Goal: Task Accomplishment & Management: Complete application form

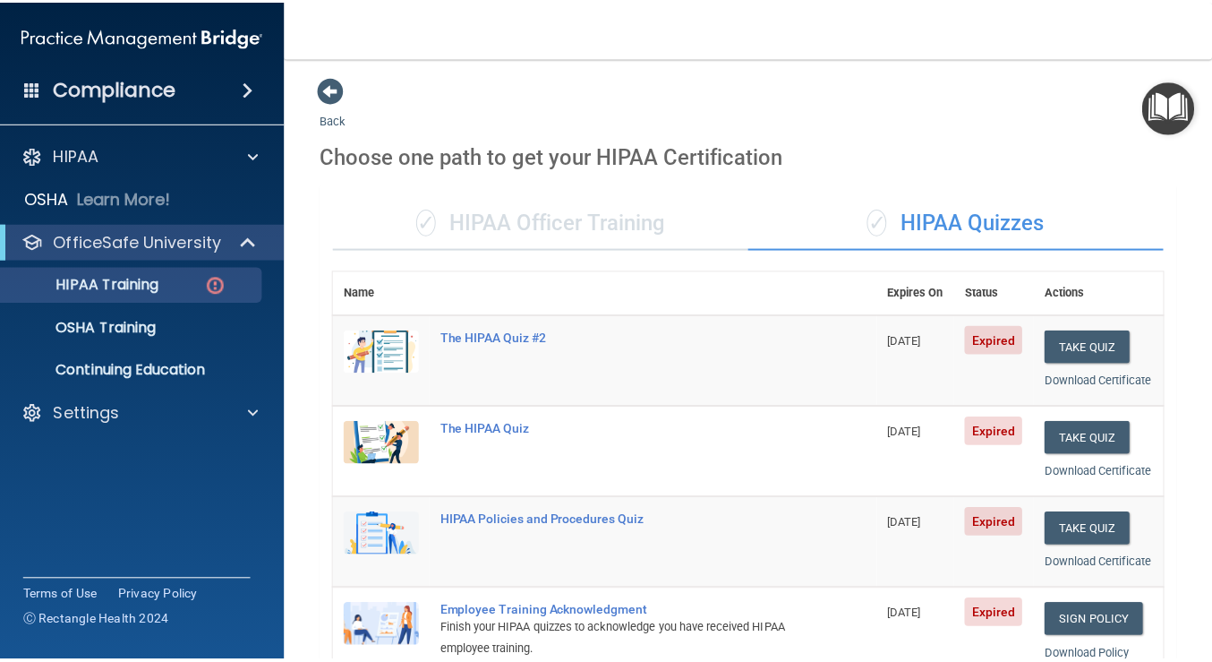
scroll to position [201, 0]
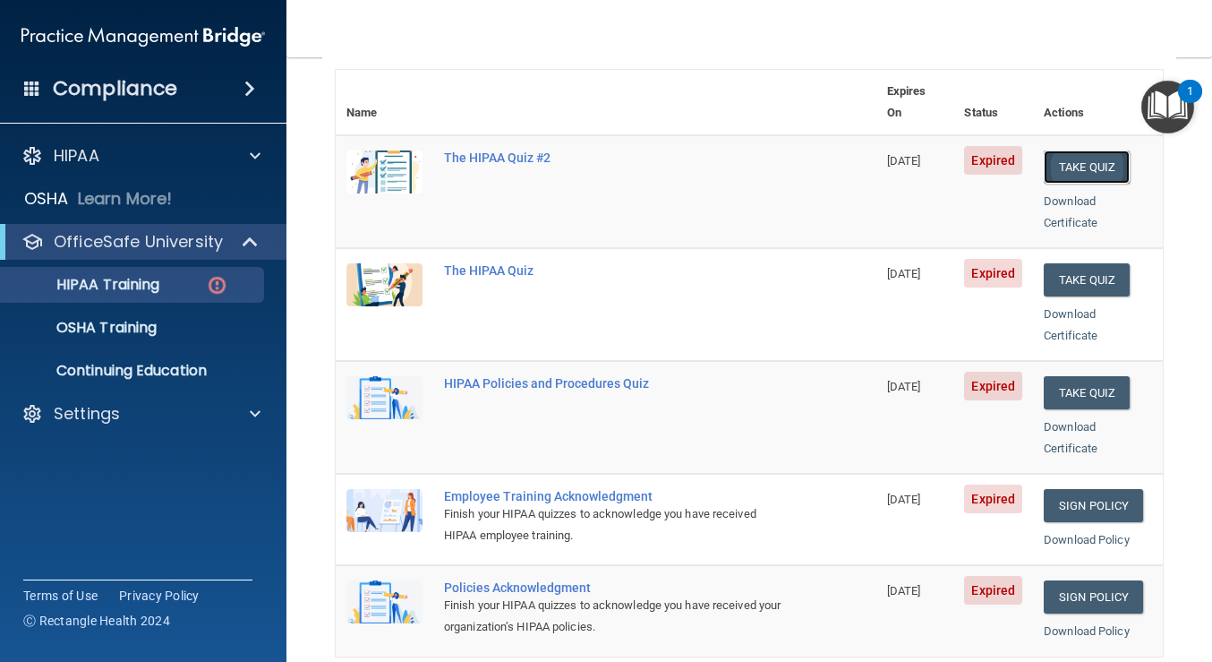
click at [1059, 150] on button "Take Quiz" at bounding box center [1087, 166] width 86 height 33
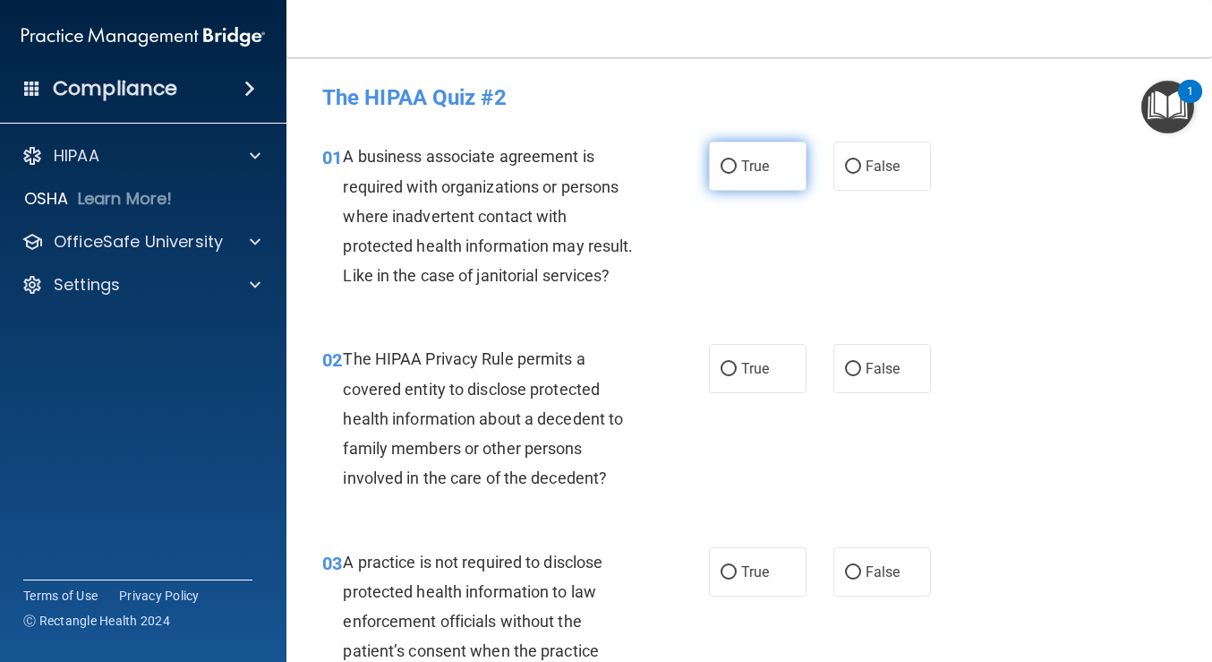
click at [712, 163] on label "True" at bounding box center [758, 165] width 98 height 49
click at [721, 163] on input "True" at bounding box center [729, 166] width 16 height 13
radio input "true"
click at [741, 370] on span "True" at bounding box center [755, 368] width 28 height 17
click at [737, 370] on input "True" at bounding box center [729, 369] width 16 height 13
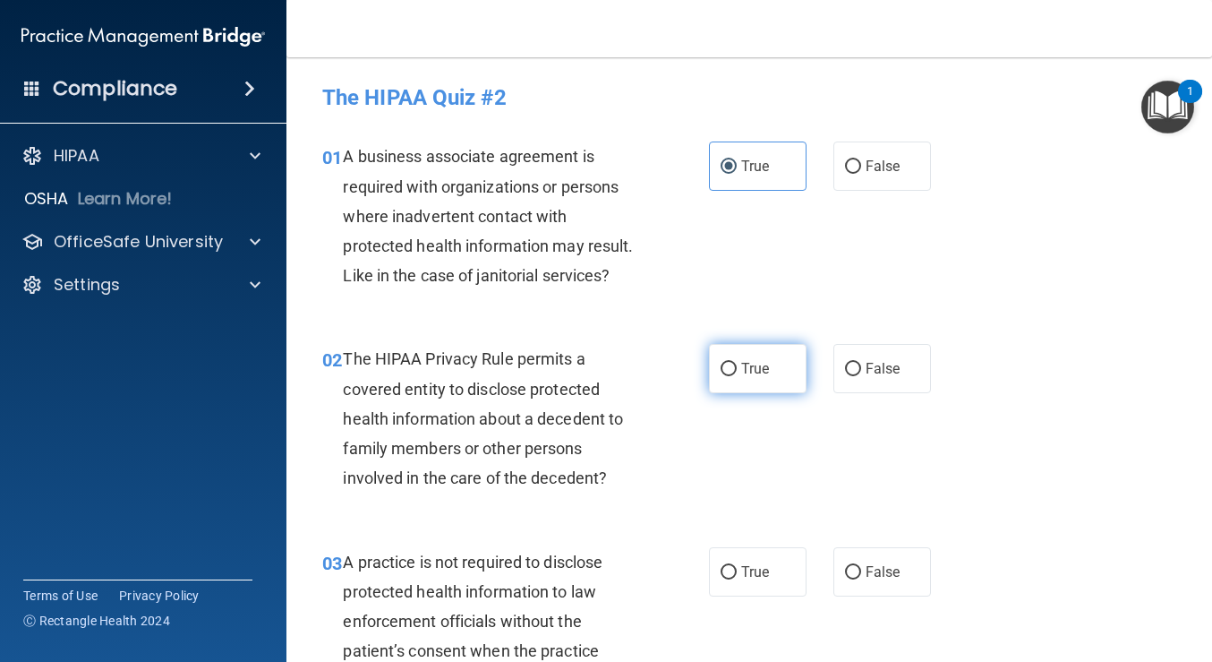
radio input "true"
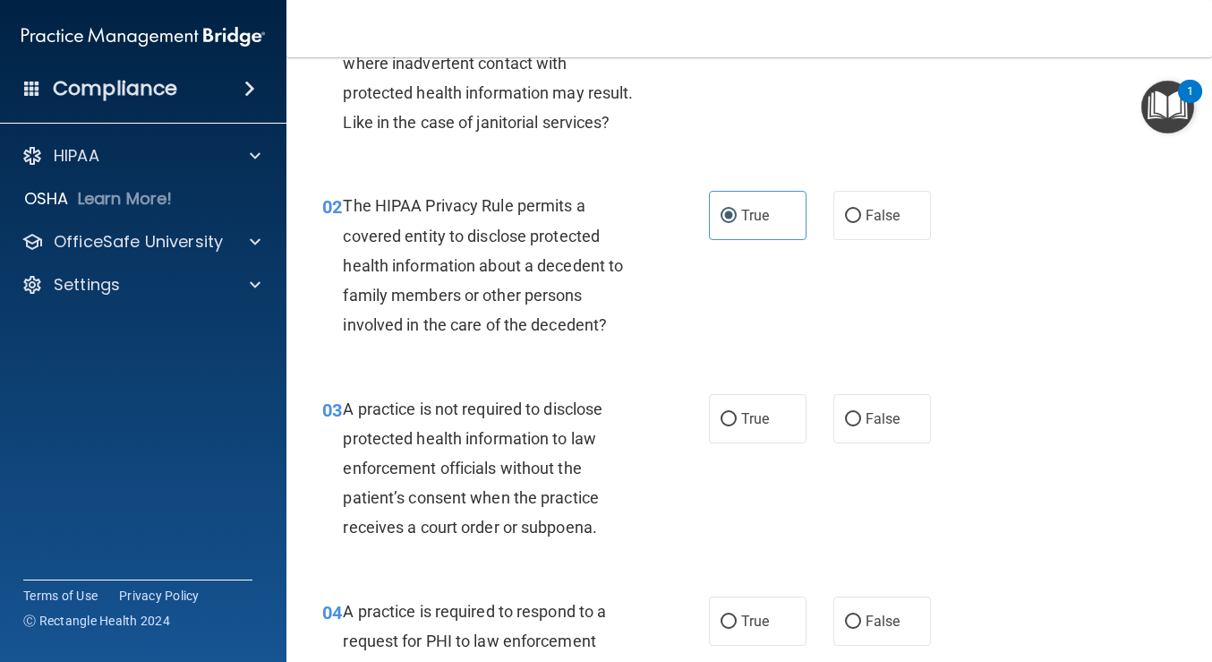
scroll to position [158, 0]
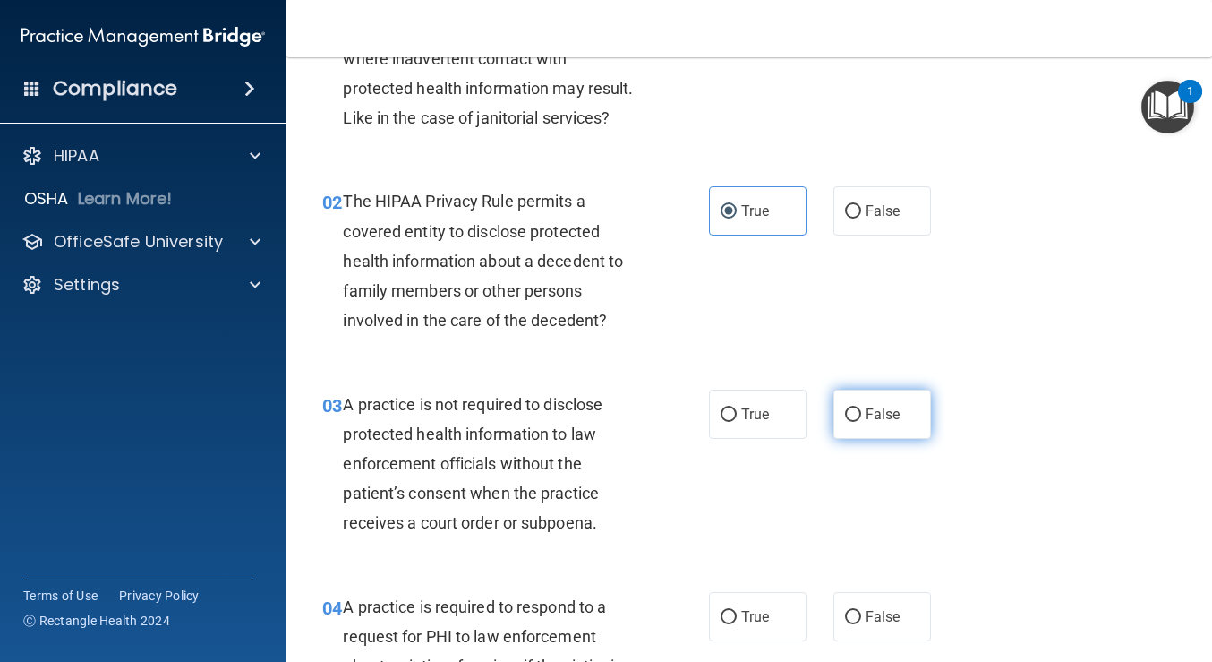
click at [865, 422] on label "False" at bounding box center [882, 413] width 98 height 49
click at [861, 422] on input "False" at bounding box center [853, 414] width 16 height 13
radio input "true"
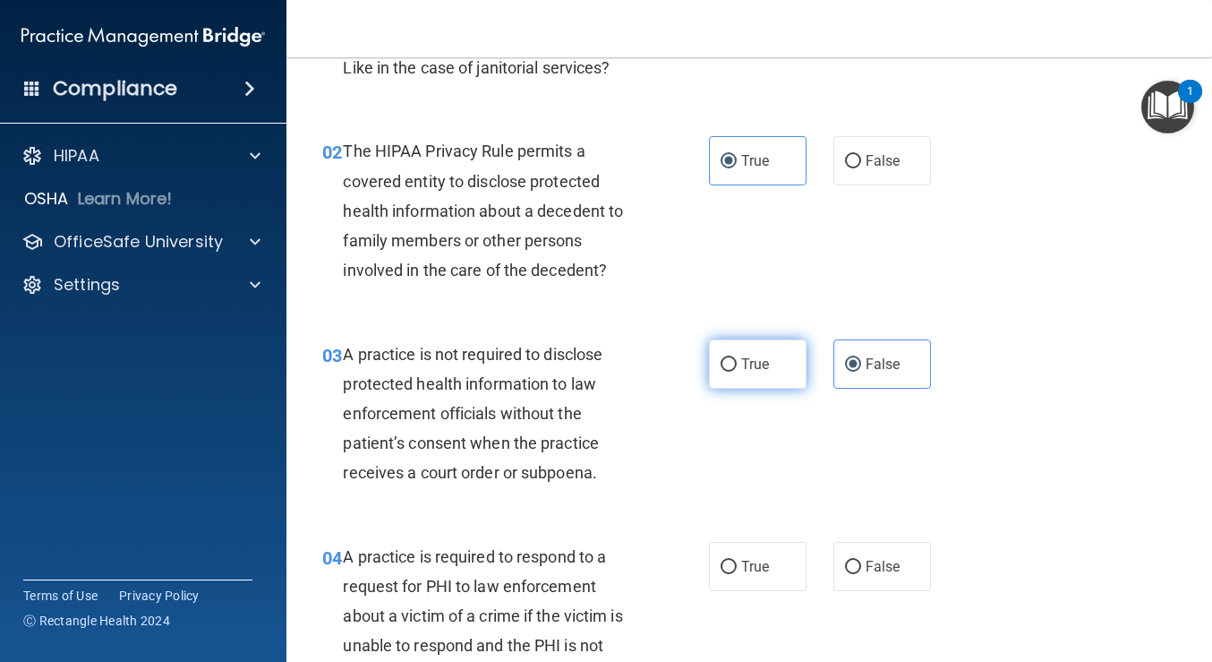
scroll to position [209, 0]
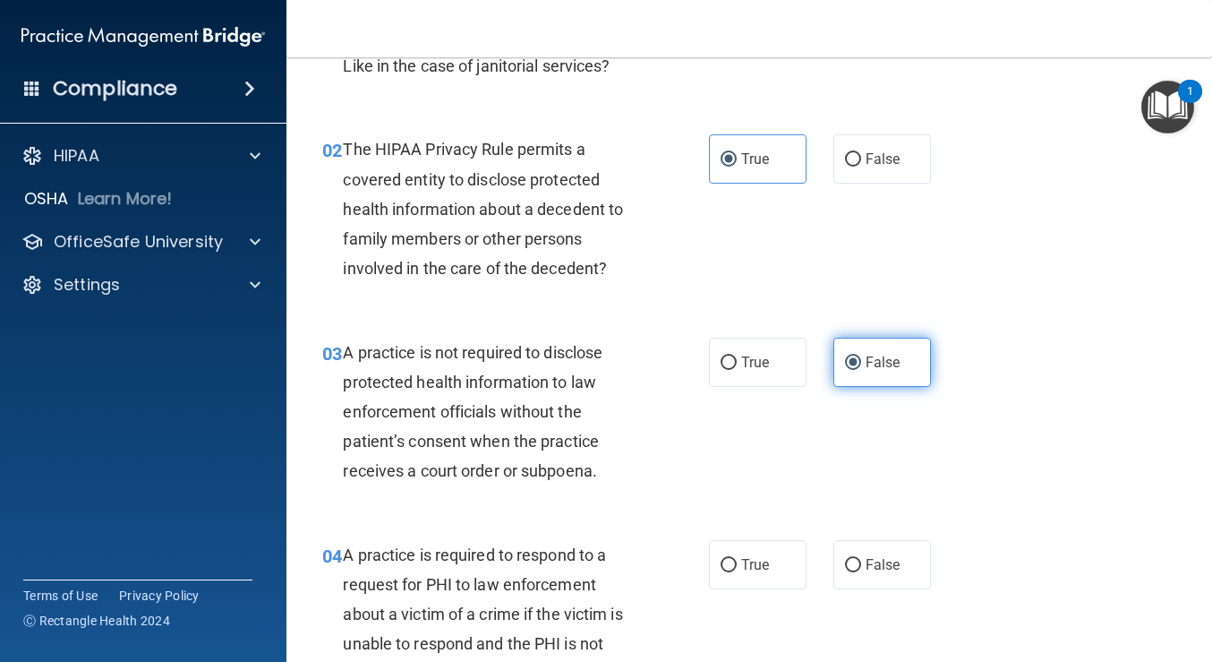
drag, startPoint x: 854, startPoint y: 360, endPoint x: 845, endPoint y: 376, distance: 18.4
click at [855, 360] on label "False" at bounding box center [882, 361] width 98 height 49
click at [855, 360] on input "False" at bounding box center [853, 362] width 16 height 13
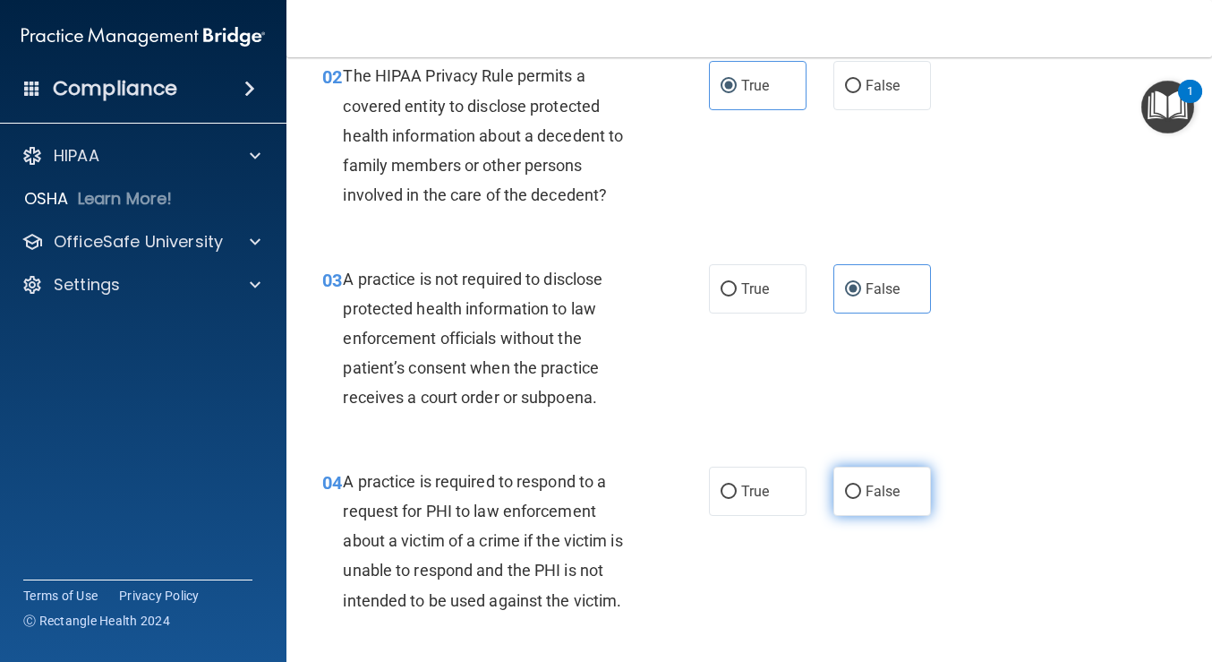
click at [848, 491] on input "False" at bounding box center [853, 491] width 16 height 13
radio input "true"
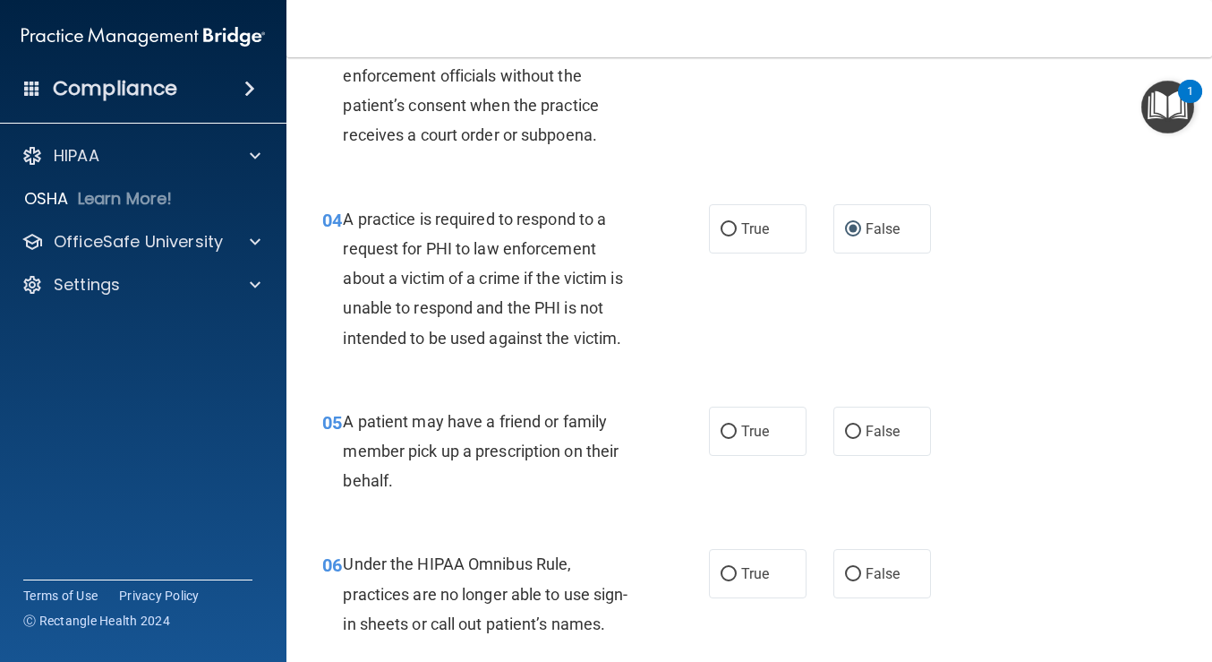
scroll to position [545, 0]
click at [757, 431] on span "True" at bounding box center [755, 431] width 28 height 17
click at [737, 431] on input "True" at bounding box center [729, 431] width 16 height 13
radio input "true"
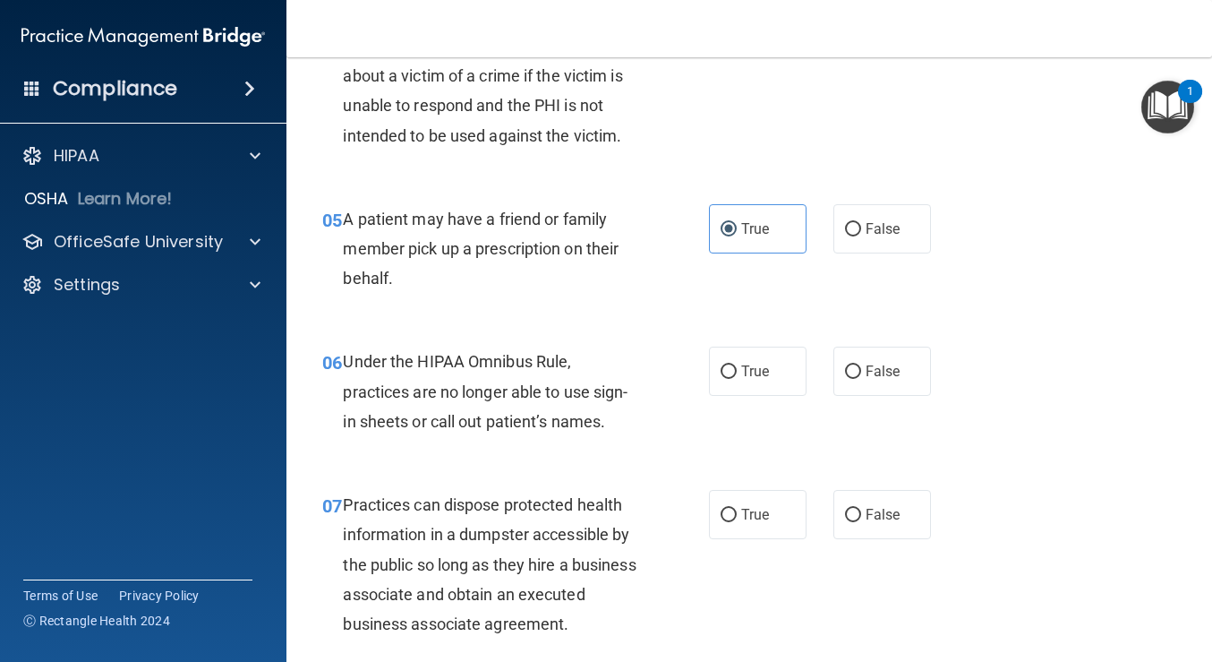
scroll to position [748, 0]
click at [724, 364] on input "True" at bounding box center [729, 370] width 16 height 13
radio input "true"
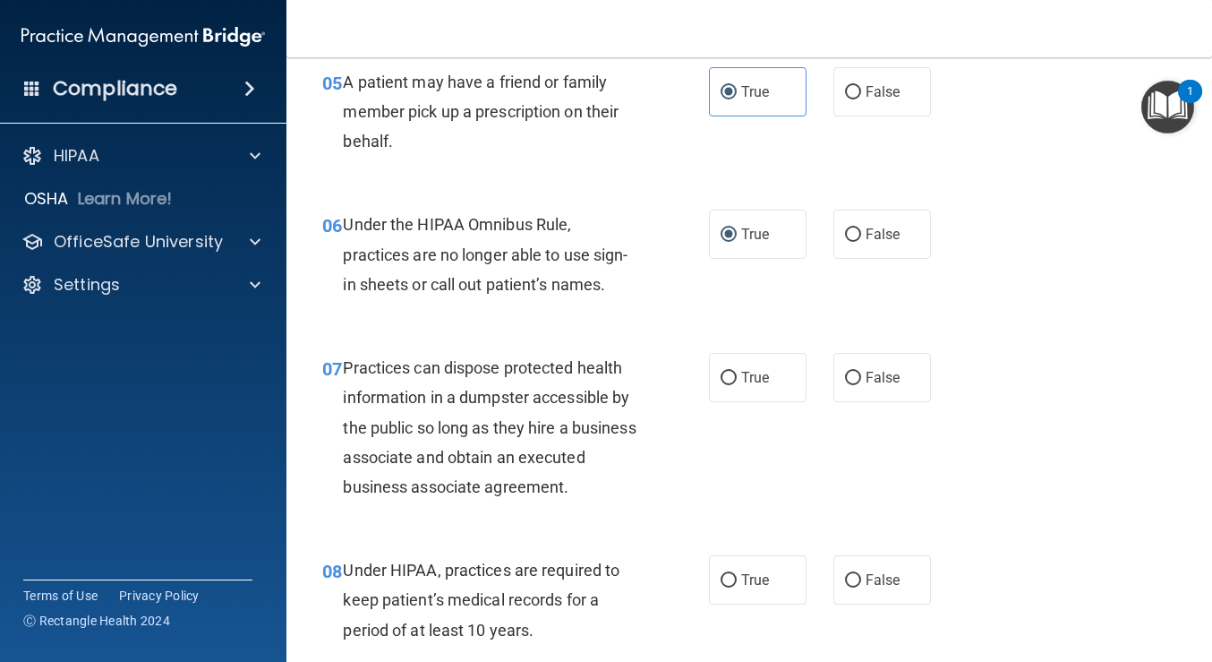
scroll to position [890, 0]
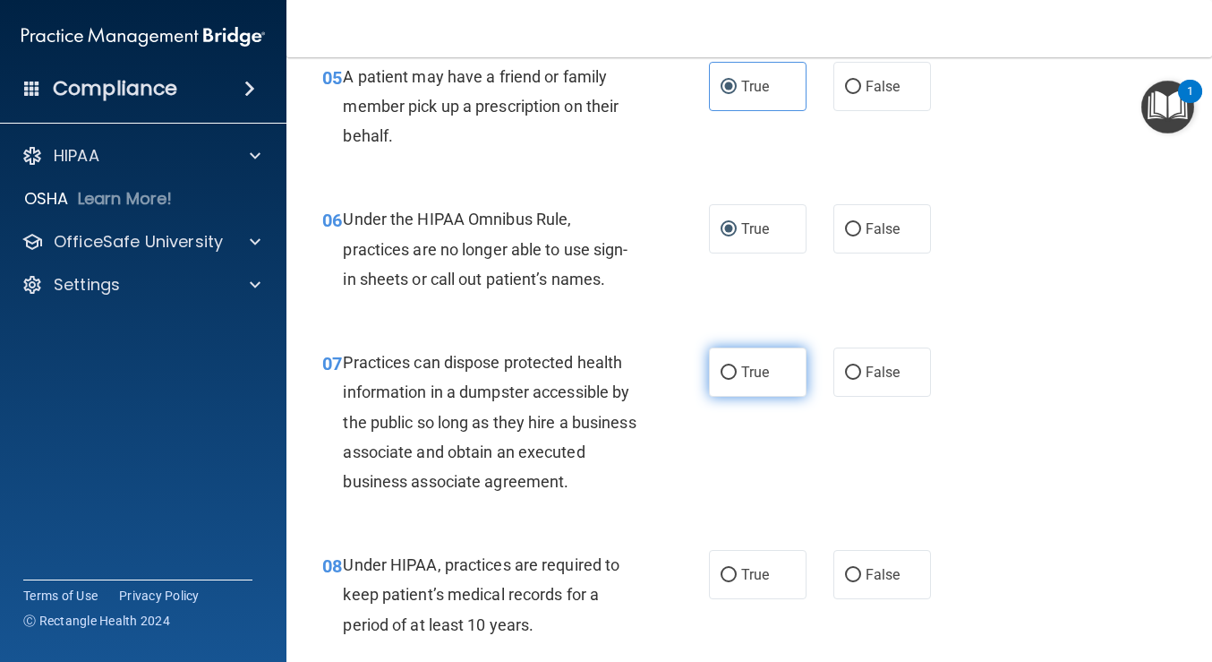
click at [741, 367] on span "True" at bounding box center [755, 371] width 28 height 17
click at [737, 367] on input "True" at bounding box center [729, 372] width 16 height 13
radio input "true"
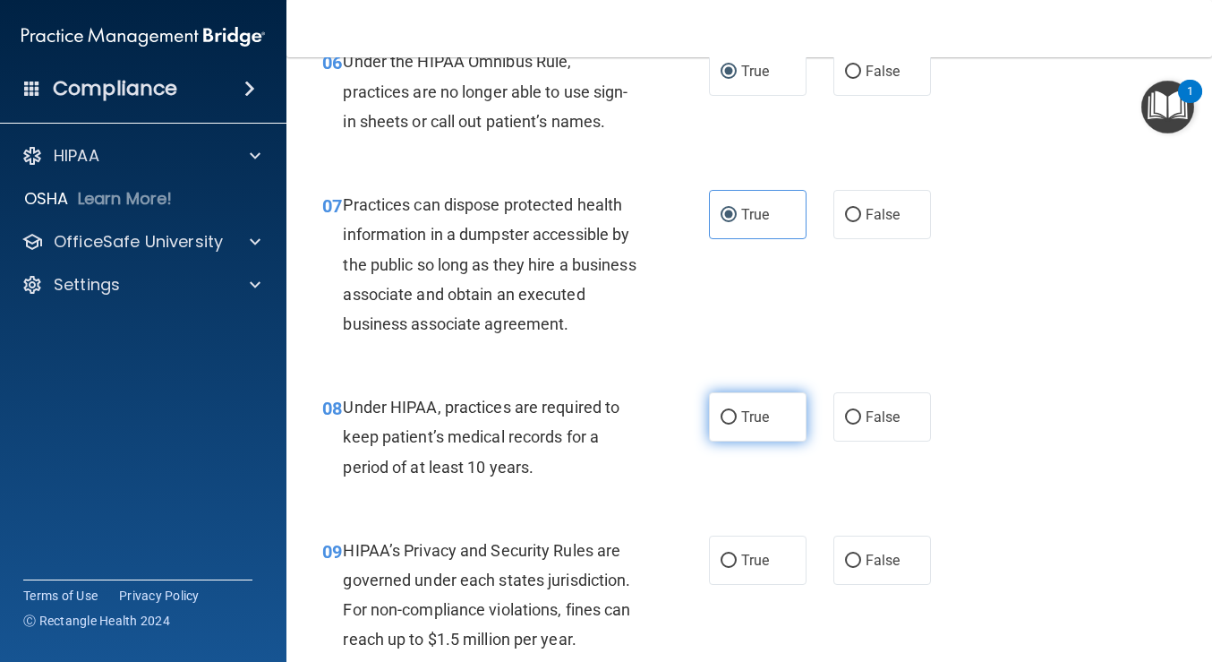
click at [764, 434] on label "True" at bounding box center [758, 416] width 98 height 49
click at [737, 424] on input "True" at bounding box center [729, 417] width 16 height 13
radio input "true"
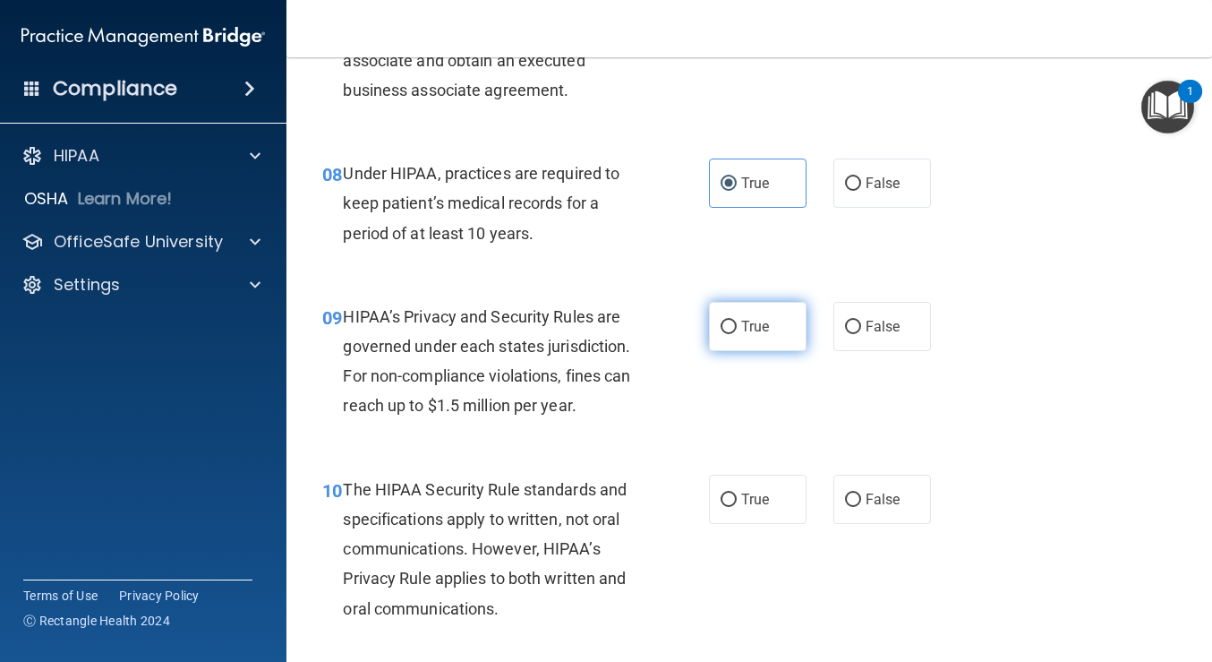
scroll to position [1283, 0]
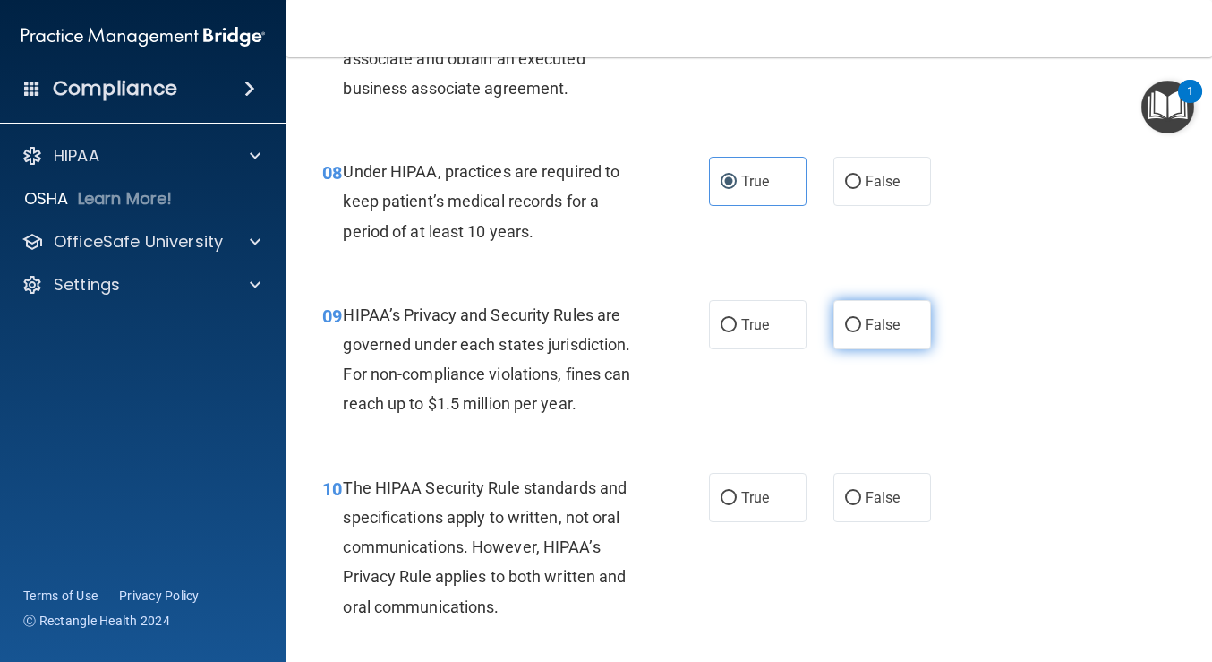
click at [850, 332] on input "False" at bounding box center [853, 325] width 16 height 13
radio input "true"
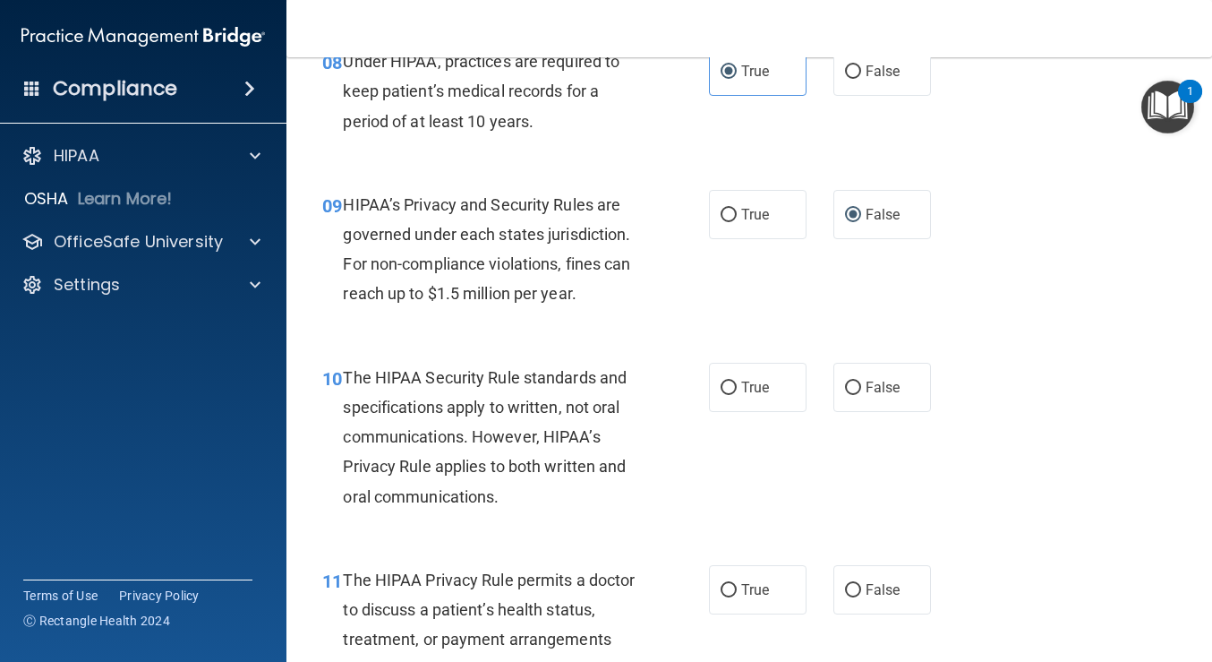
scroll to position [1394, 0]
click at [849, 407] on label "False" at bounding box center [882, 386] width 98 height 49
click at [849, 394] on input "False" at bounding box center [853, 386] width 16 height 13
radio input "true"
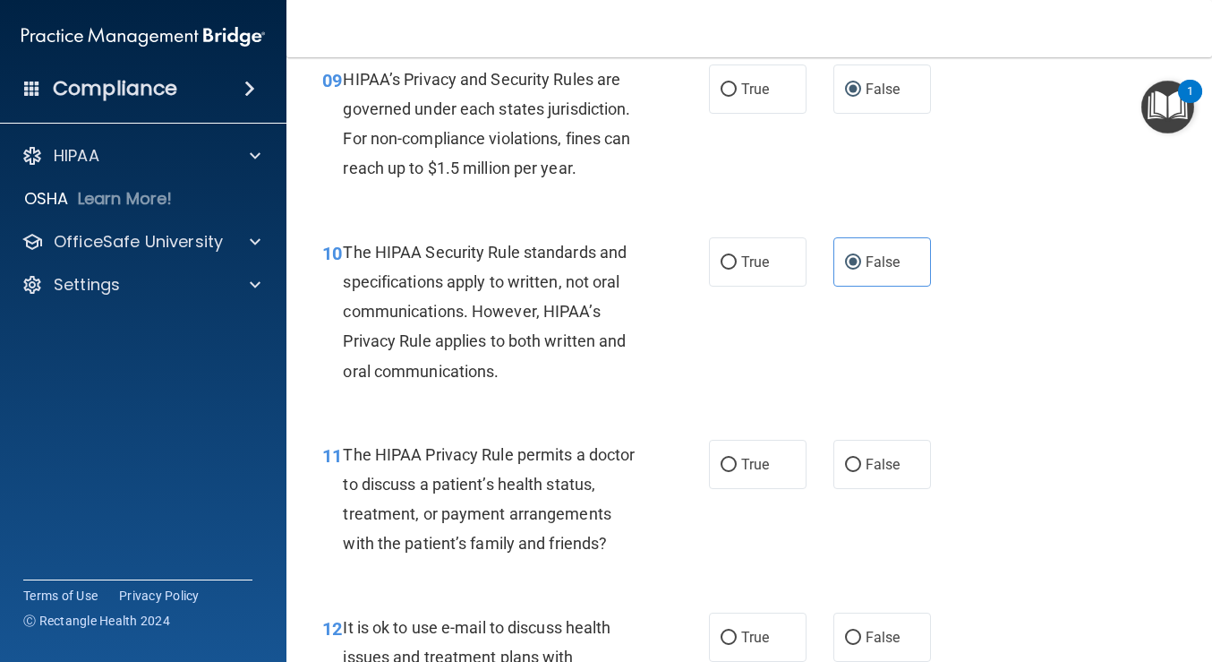
scroll to position [1523, 0]
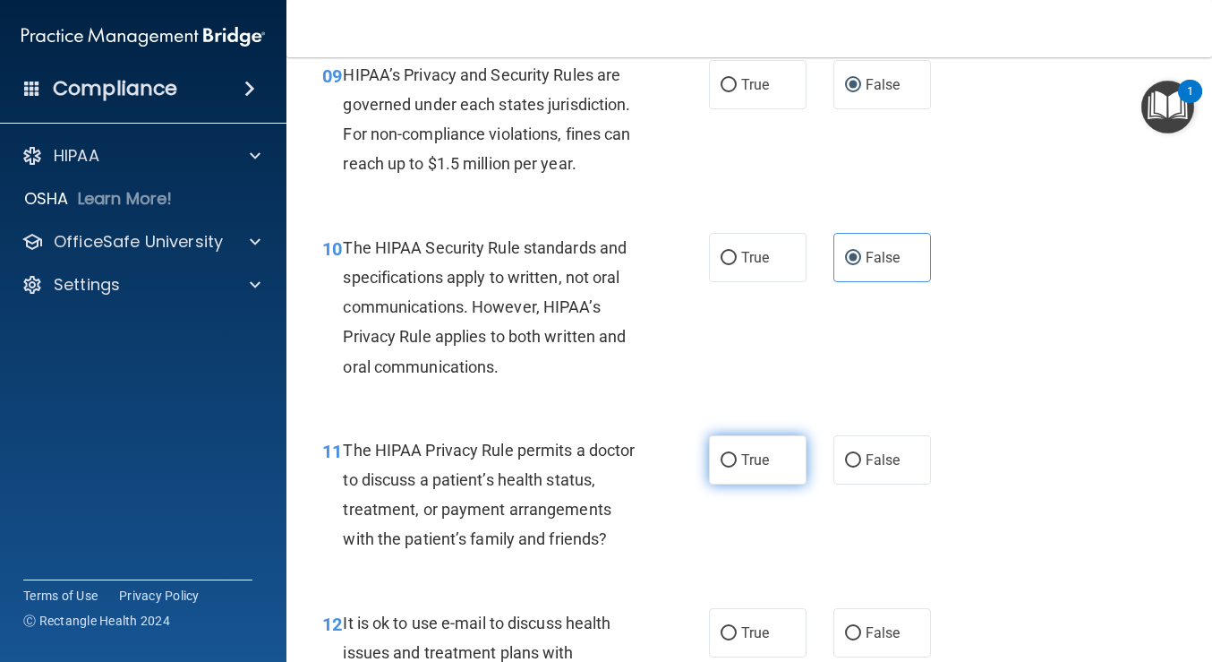
click at [747, 469] on label "True" at bounding box center [758, 459] width 98 height 49
click at [737, 467] on input "True" at bounding box center [729, 460] width 16 height 13
radio input "true"
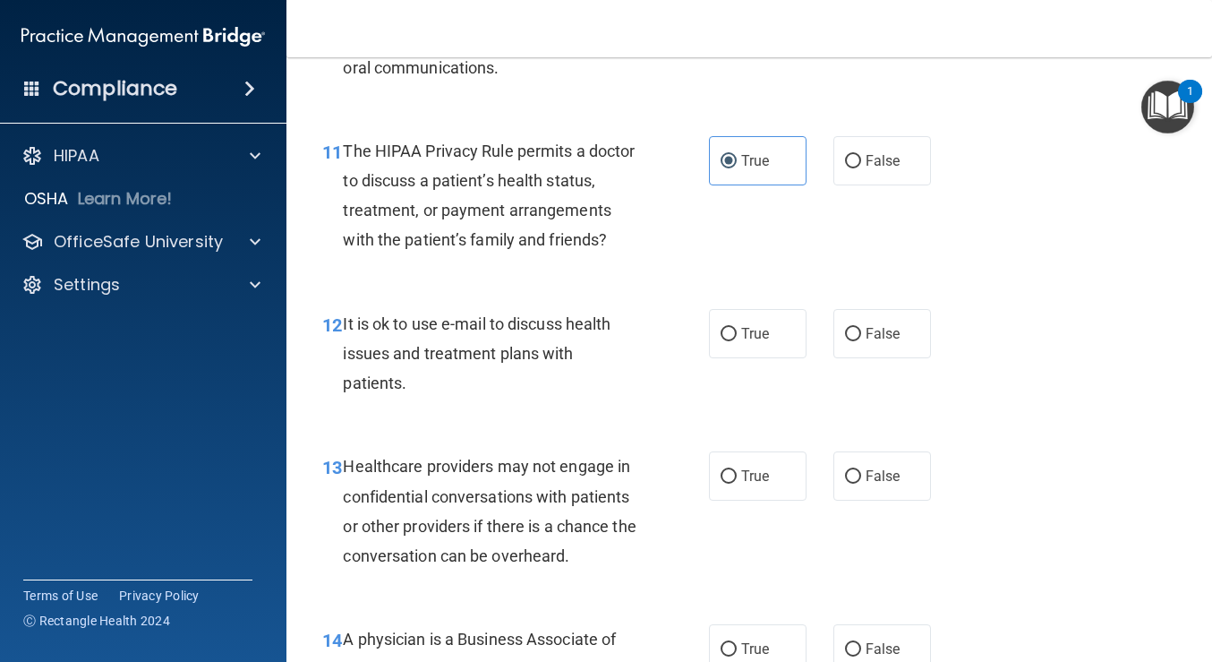
scroll to position [1885, 0]
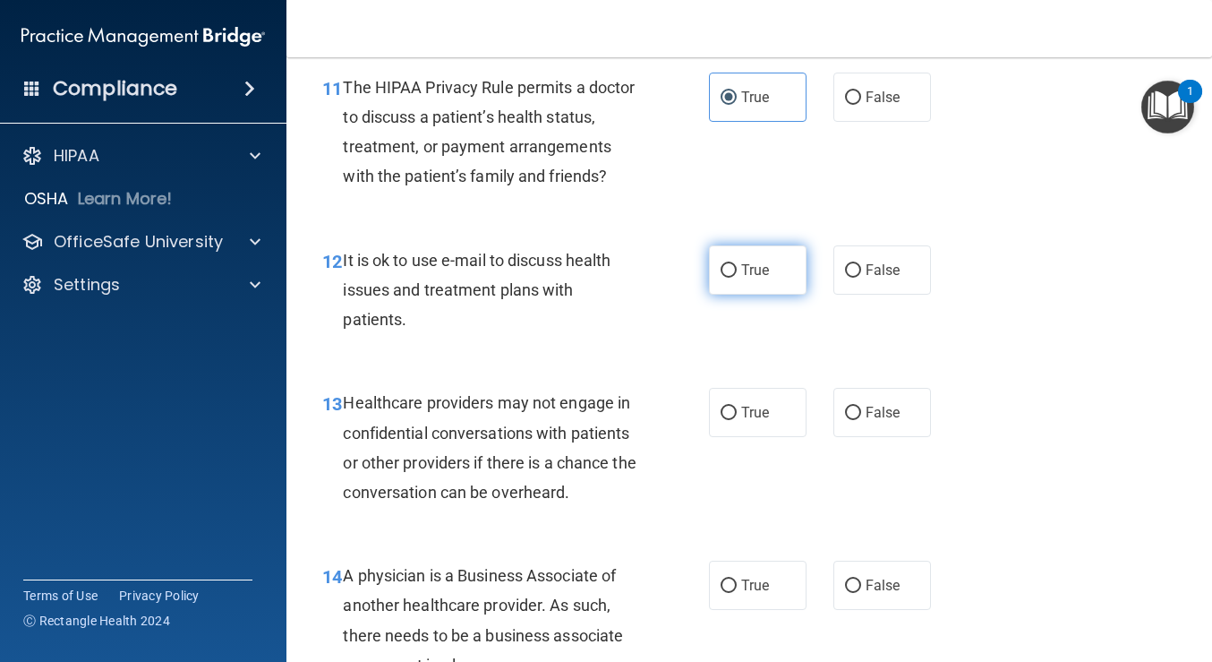
drag, startPoint x: 731, startPoint y: 319, endPoint x: 708, endPoint y: 334, distance: 27.8
click at [731, 295] on label "True" at bounding box center [758, 269] width 98 height 49
click at [731, 278] on input "True" at bounding box center [729, 270] width 16 height 13
radio input "true"
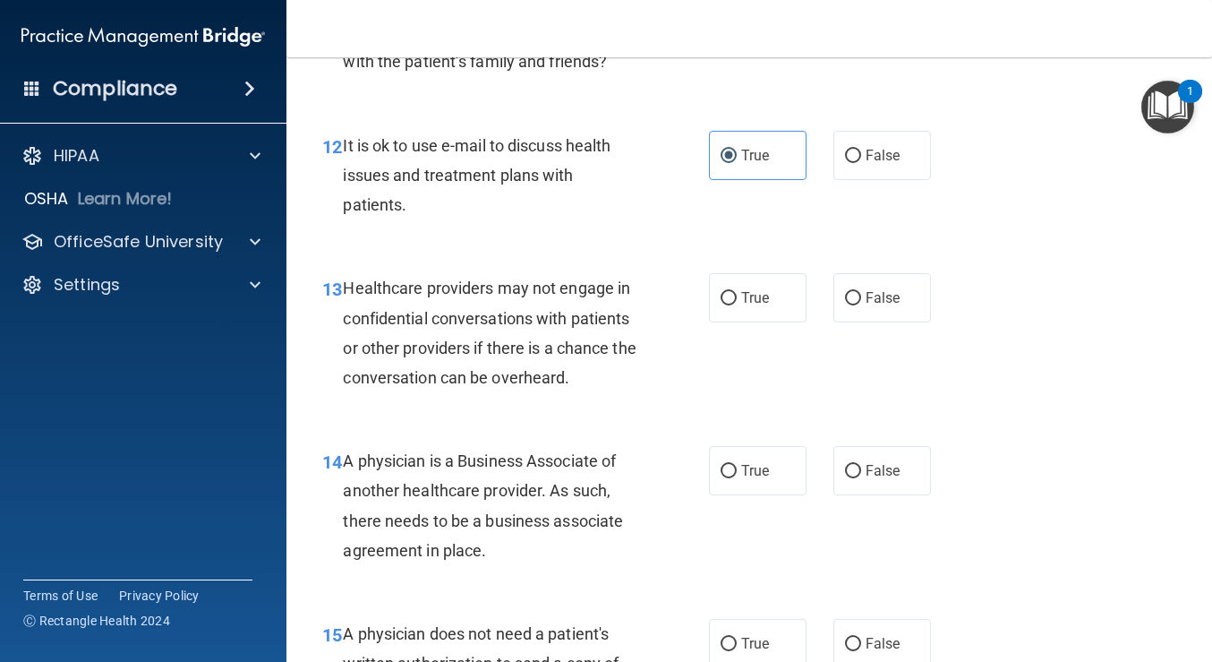
scroll to position [2003, 0]
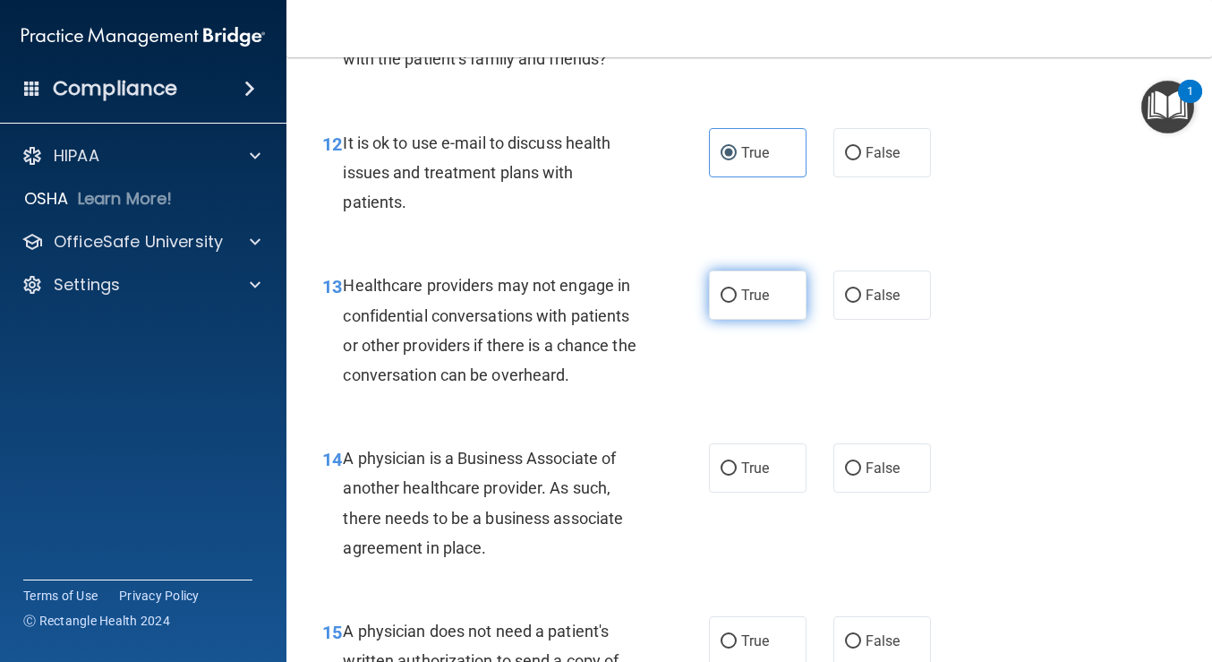
click at [721, 303] on input "True" at bounding box center [729, 295] width 16 height 13
radio input "true"
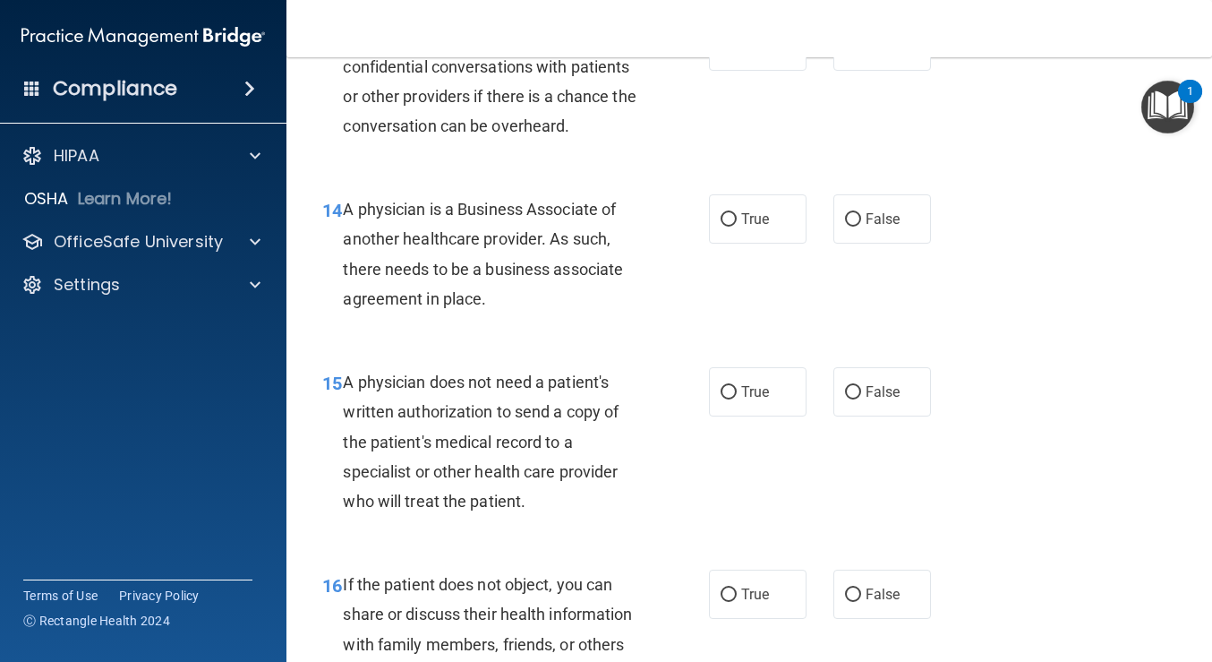
scroll to position [2251, 0]
click at [866, 227] on span "False" at bounding box center [883, 218] width 35 height 17
click at [857, 226] on input "False" at bounding box center [853, 219] width 16 height 13
radio input "true"
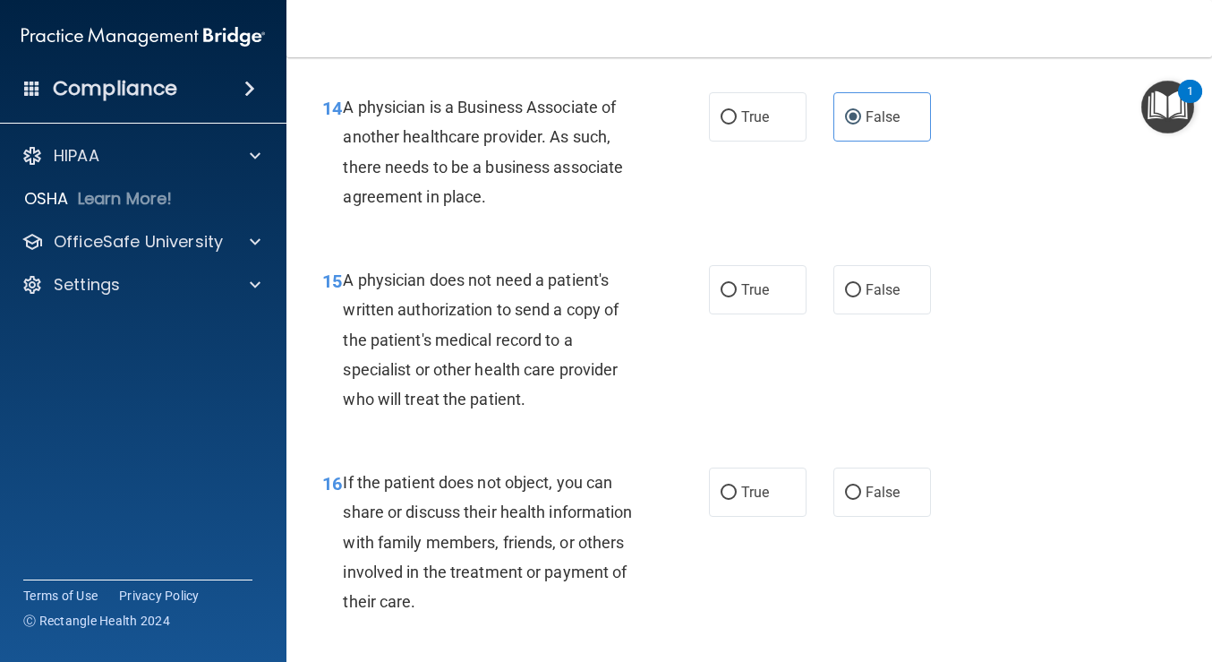
scroll to position [2355, 0]
click at [872, 296] on span "False" at bounding box center [883, 287] width 35 height 17
click at [861, 295] on input "False" at bounding box center [853, 288] width 16 height 13
radio input "true"
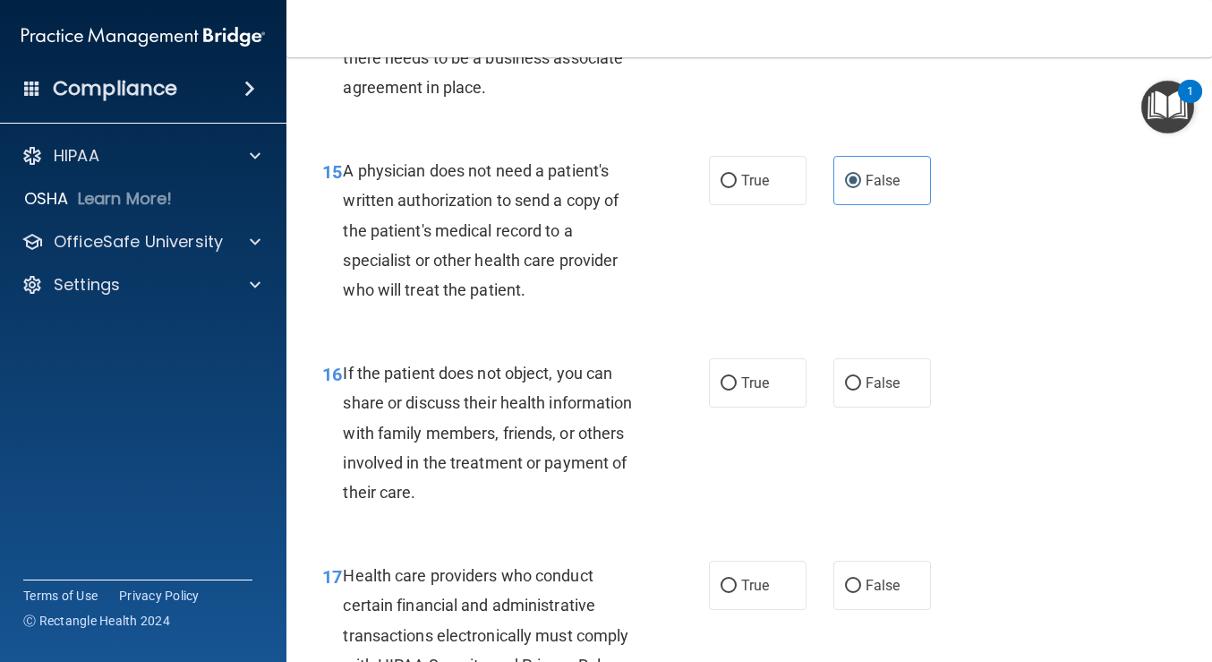
scroll to position [2508, 0]
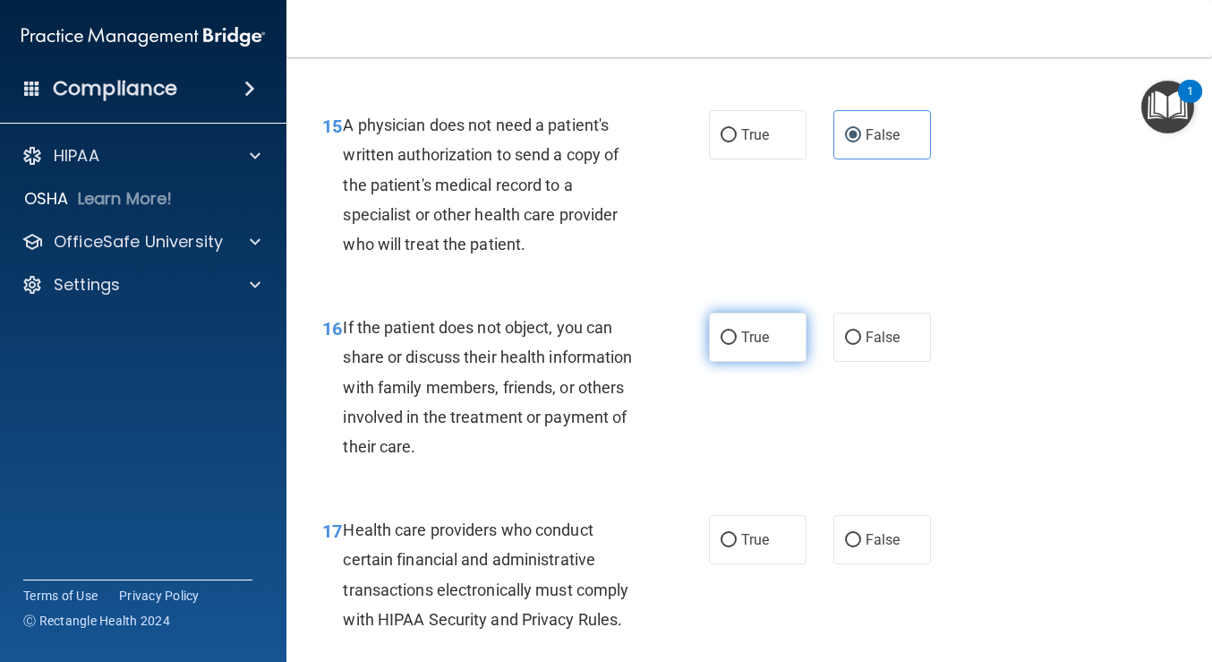
click at [765, 362] on label "True" at bounding box center [758, 336] width 98 height 49
click at [737, 345] on input "True" at bounding box center [729, 337] width 16 height 13
radio input "true"
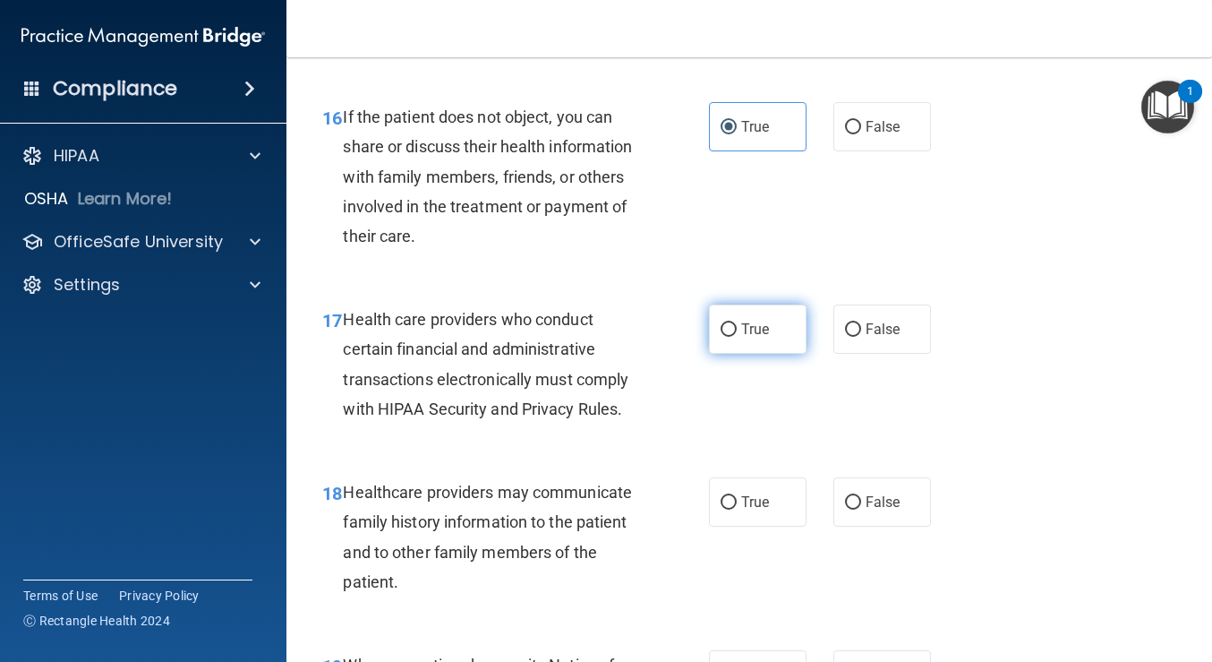
click at [760, 354] on label "True" at bounding box center [758, 328] width 98 height 49
click at [737, 337] on input "True" at bounding box center [729, 329] width 16 height 13
radio input "true"
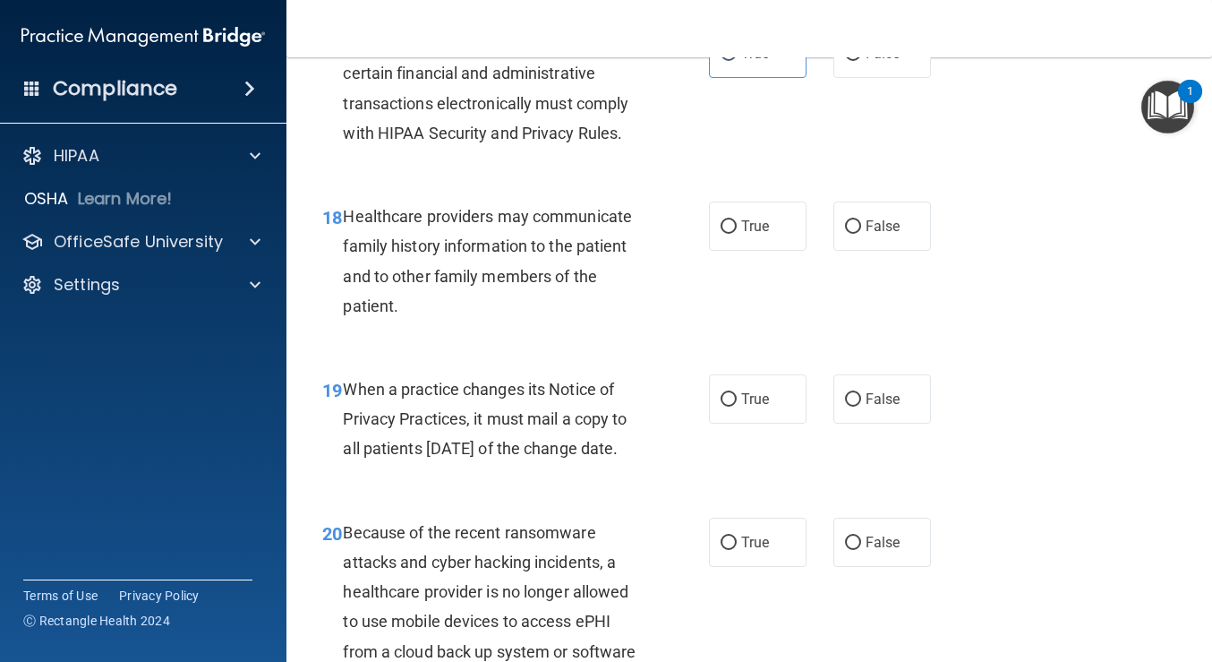
scroll to position [2995, 0]
click at [849, 233] on input "False" at bounding box center [853, 225] width 16 height 13
radio input "true"
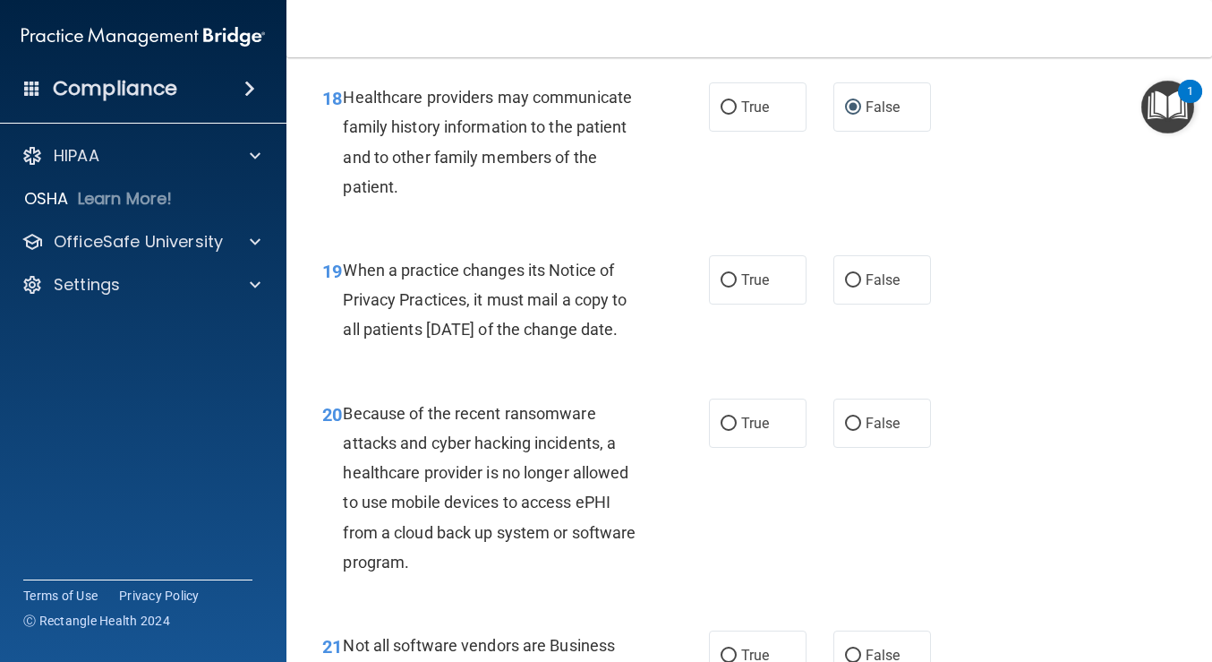
scroll to position [3169, 0]
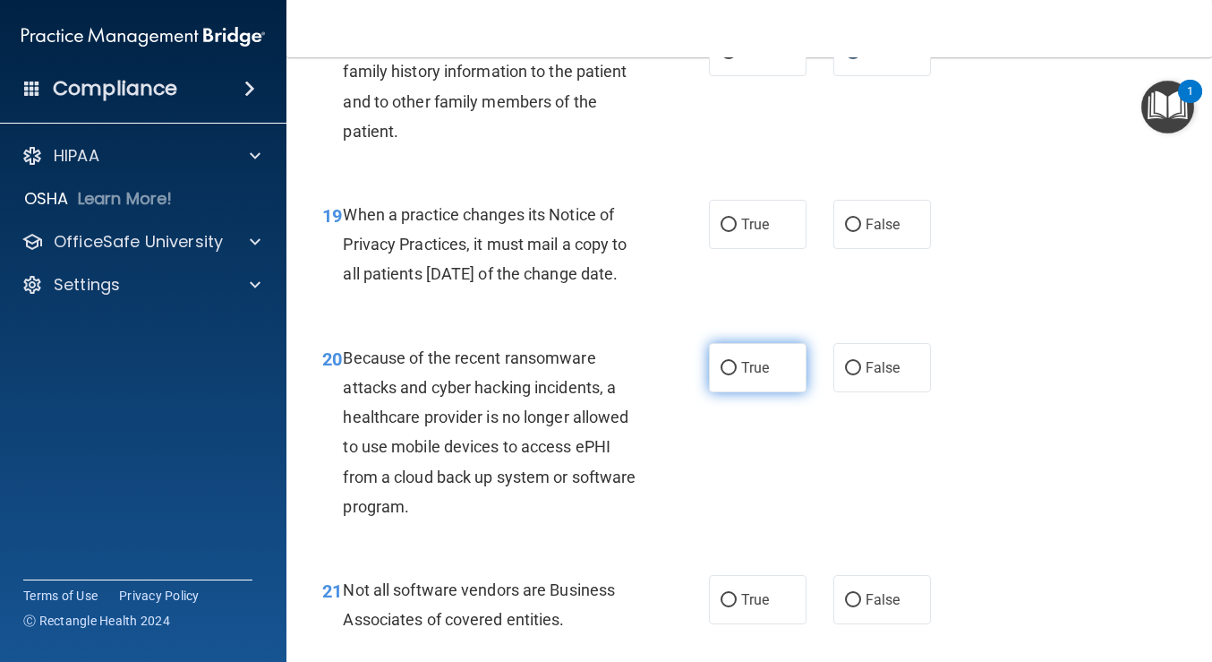
click at [730, 392] on label "True" at bounding box center [758, 367] width 98 height 49
click at [730, 375] on input "True" at bounding box center [729, 368] width 16 height 13
radio input "true"
click at [744, 233] on span "True" at bounding box center [755, 224] width 28 height 17
click at [737, 232] on input "True" at bounding box center [729, 224] width 16 height 13
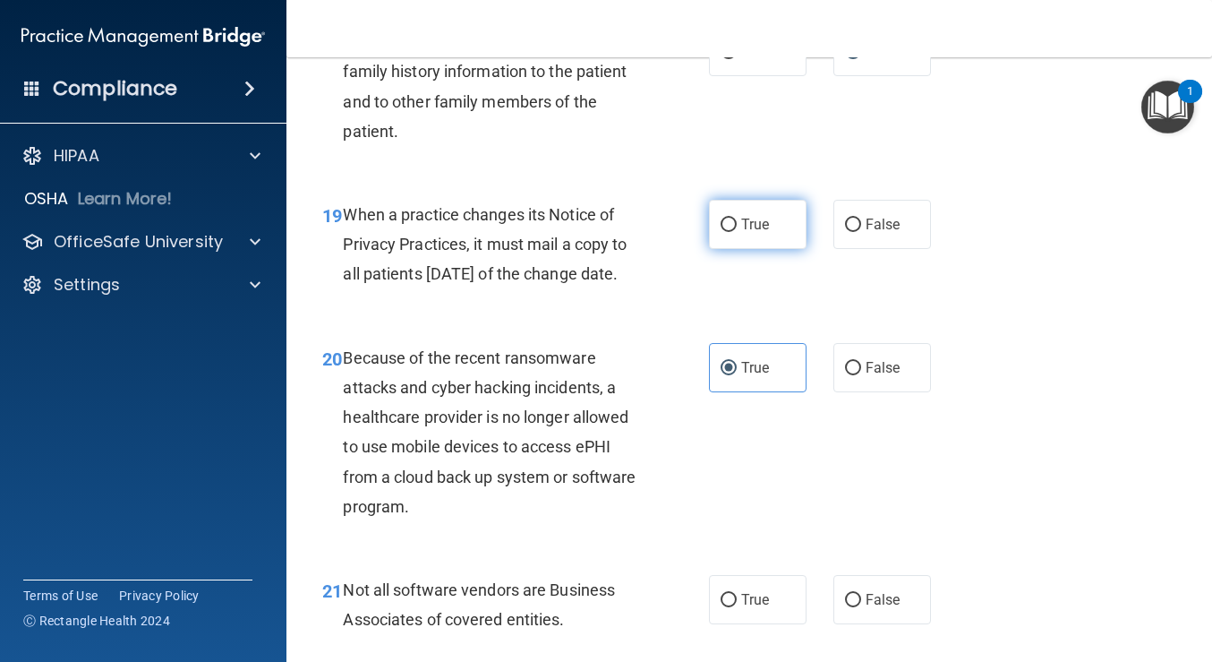
radio input "true"
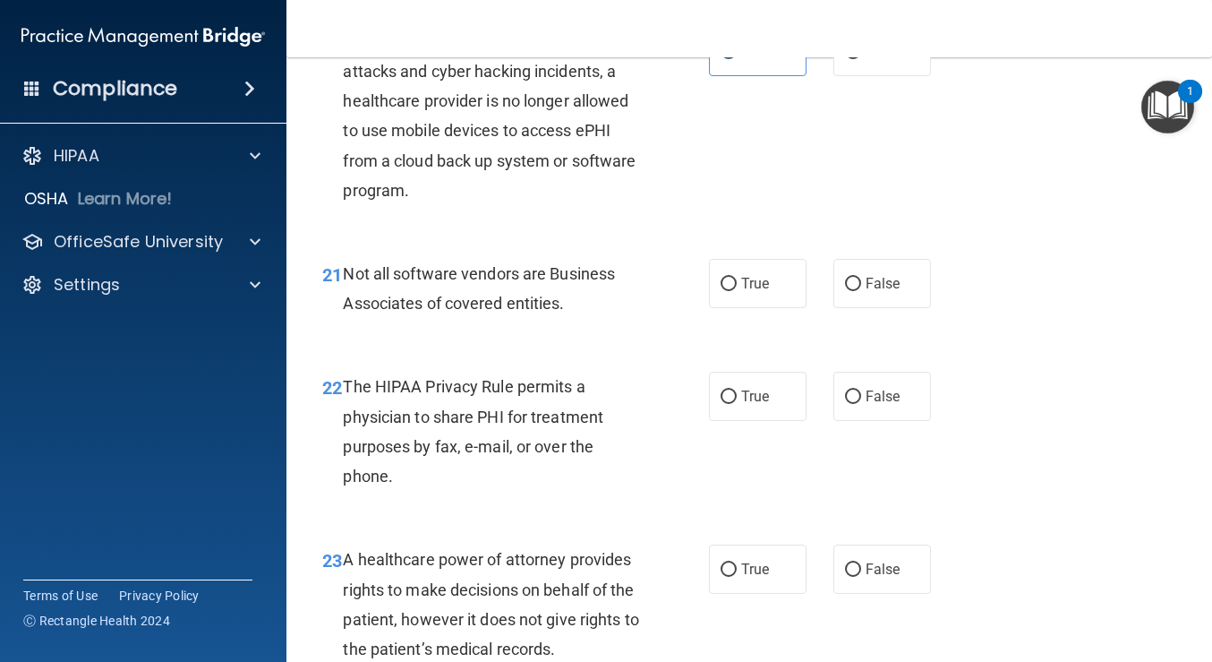
scroll to position [3569, 0]
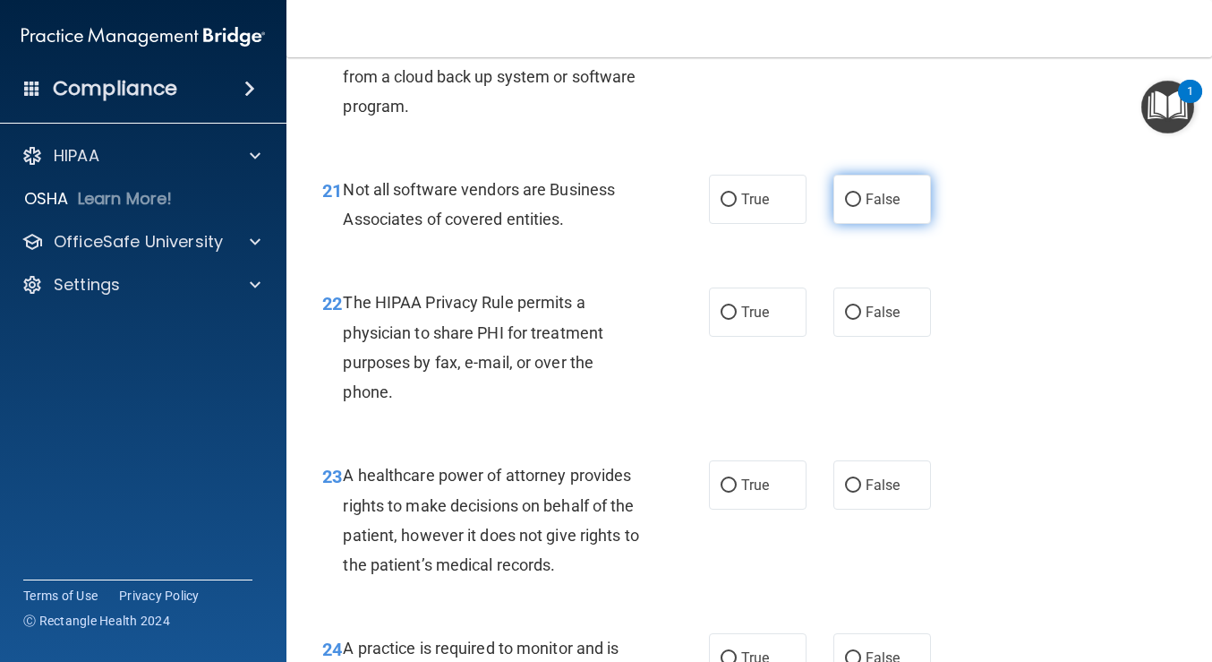
click at [871, 208] on span "False" at bounding box center [883, 199] width 35 height 17
click at [861, 207] on input "False" at bounding box center [853, 199] width 16 height 13
radio input "true"
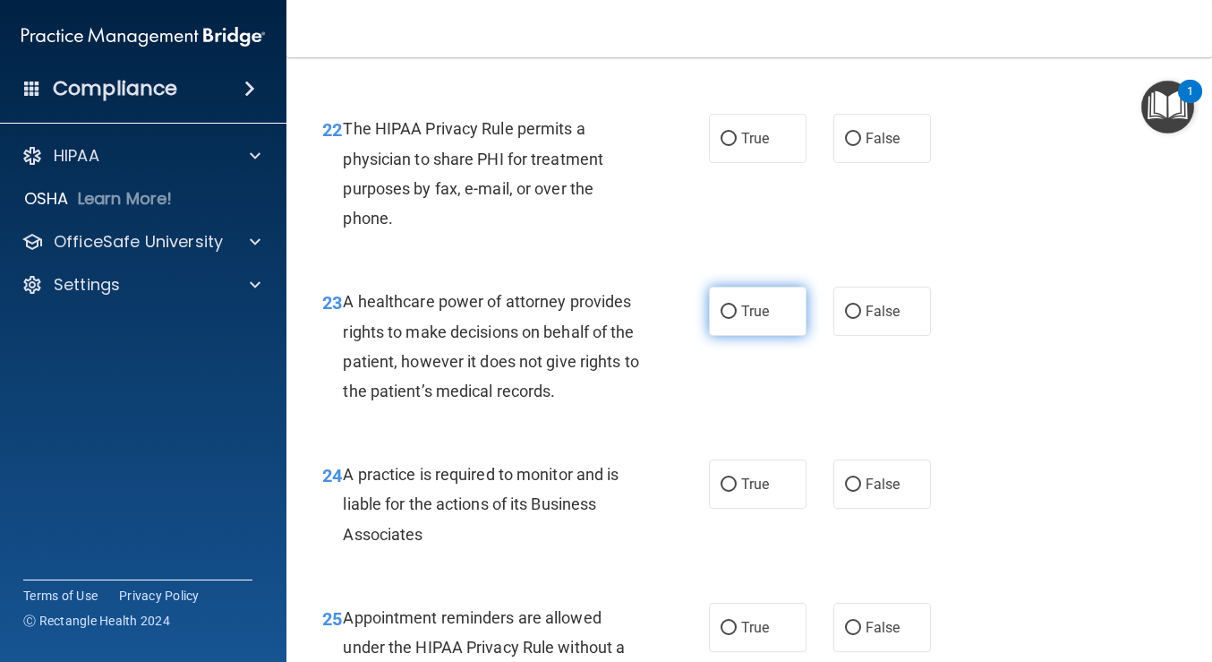
scroll to position [3809, 0]
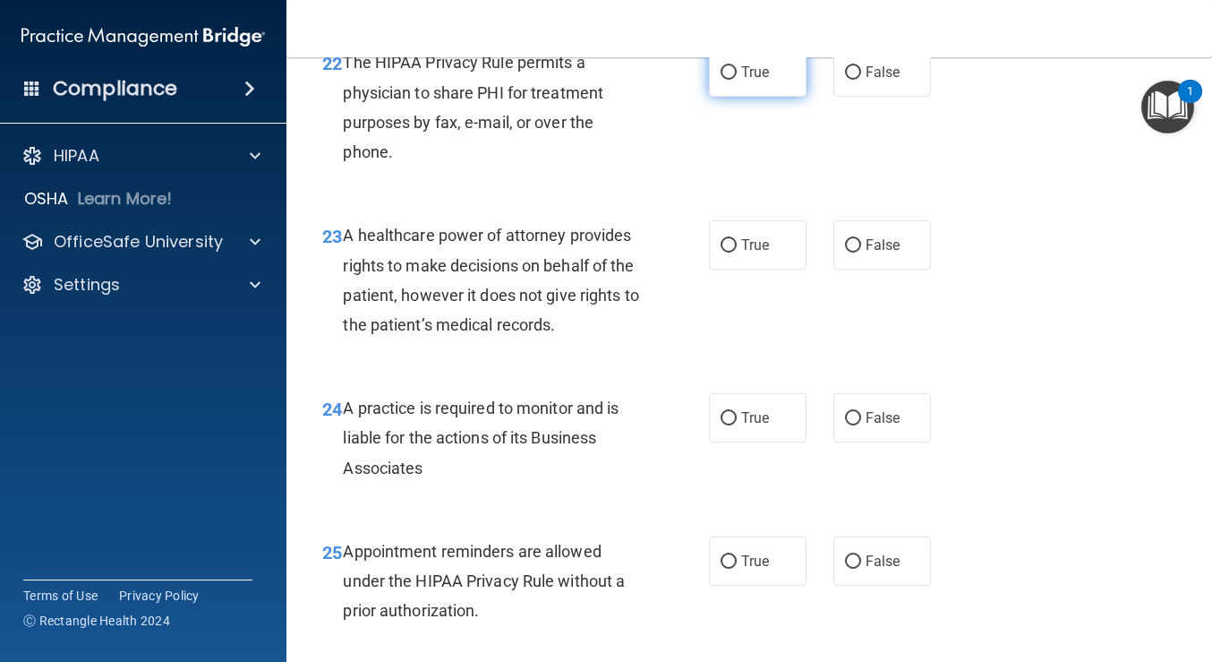
click at [743, 81] on span "True" at bounding box center [755, 72] width 28 height 17
click at [737, 80] on input "True" at bounding box center [729, 72] width 16 height 13
radio input "true"
click at [741, 253] on span "True" at bounding box center [755, 244] width 28 height 17
click at [737, 252] on input "True" at bounding box center [729, 245] width 16 height 13
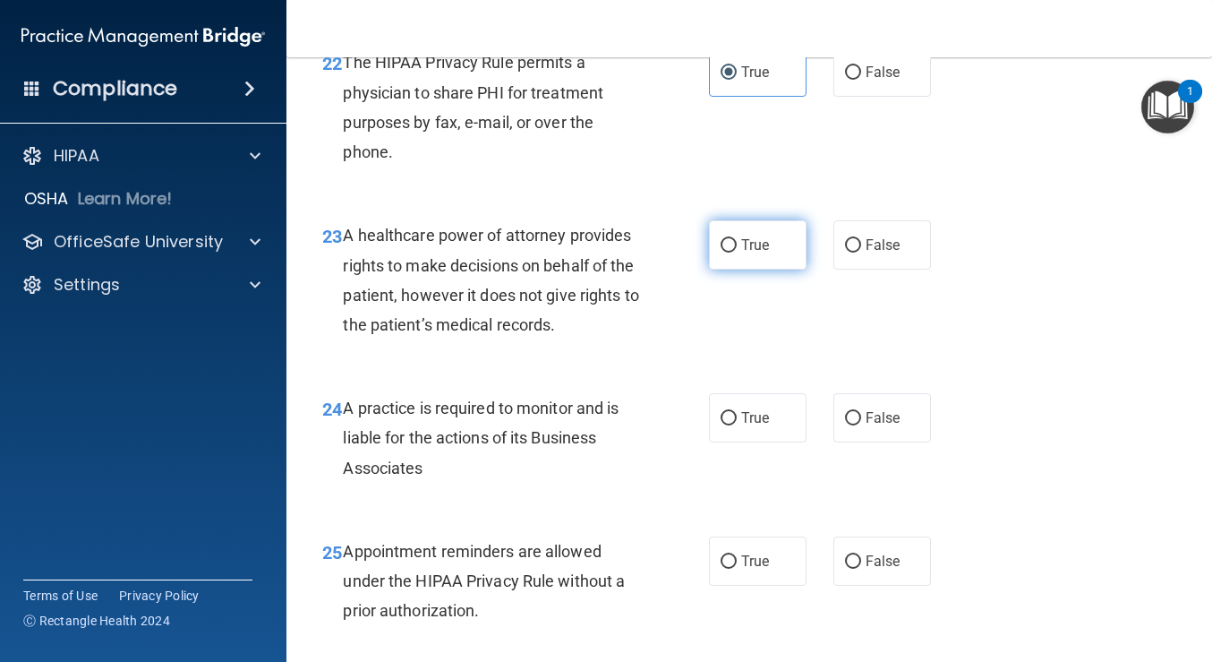
radio input "true"
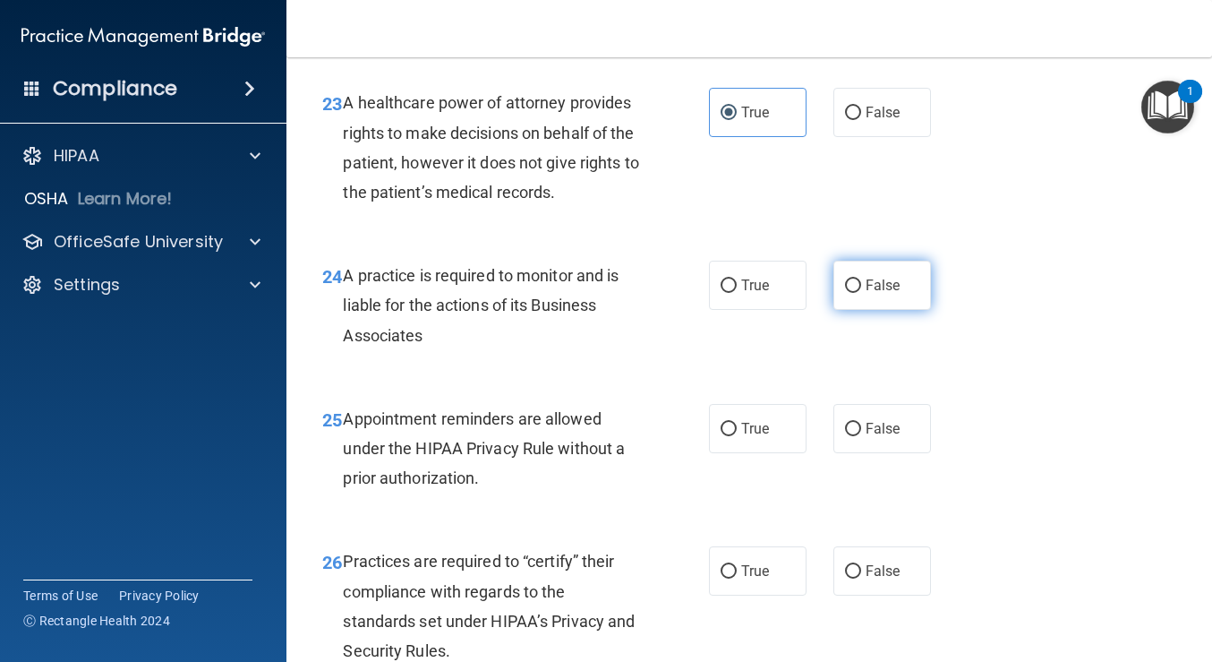
scroll to position [3942, 0]
click at [863, 309] on label "False" at bounding box center [882, 284] width 98 height 49
click at [861, 292] on input "False" at bounding box center [853, 284] width 16 height 13
radio input "true"
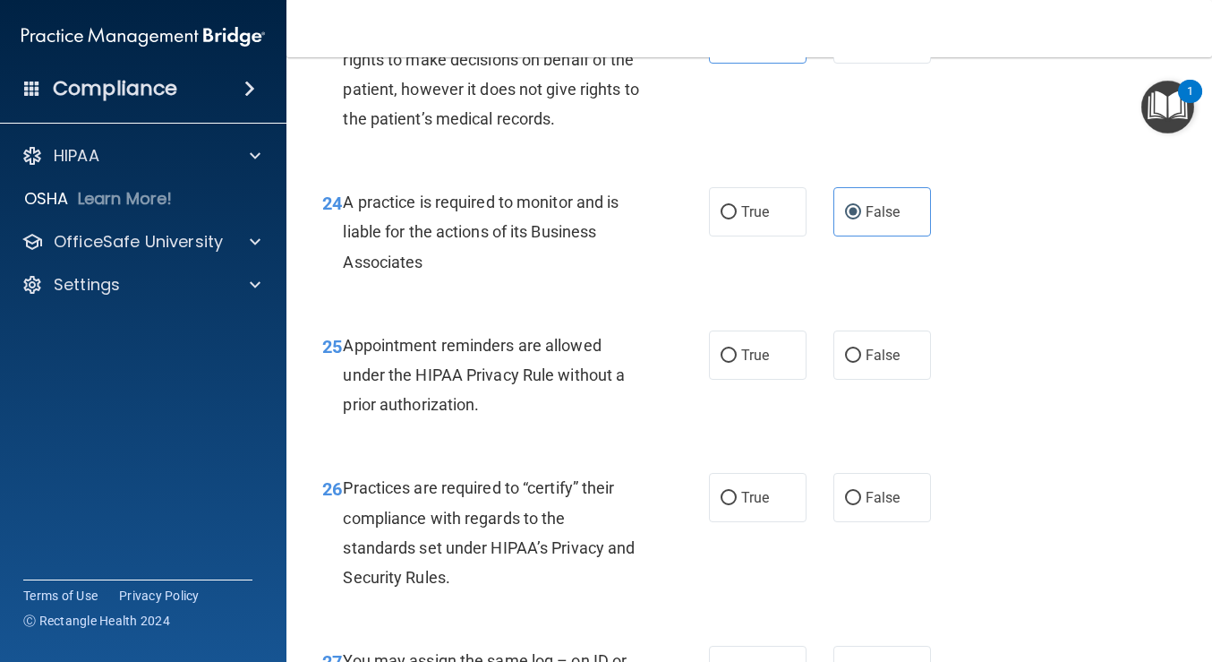
scroll to position [4025, 0]
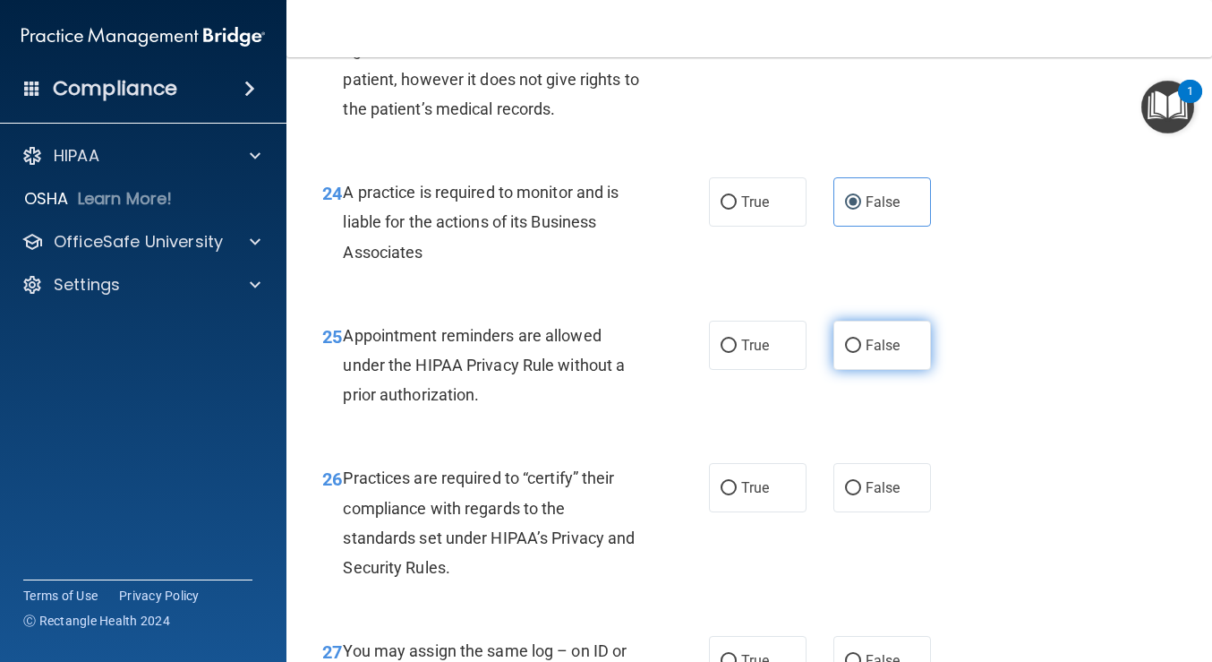
click at [856, 370] on label "False" at bounding box center [882, 344] width 98 height 49
click at [856, 353] on input "False" at bounding box center [853, 345] width 16 height 13
radio input "true"
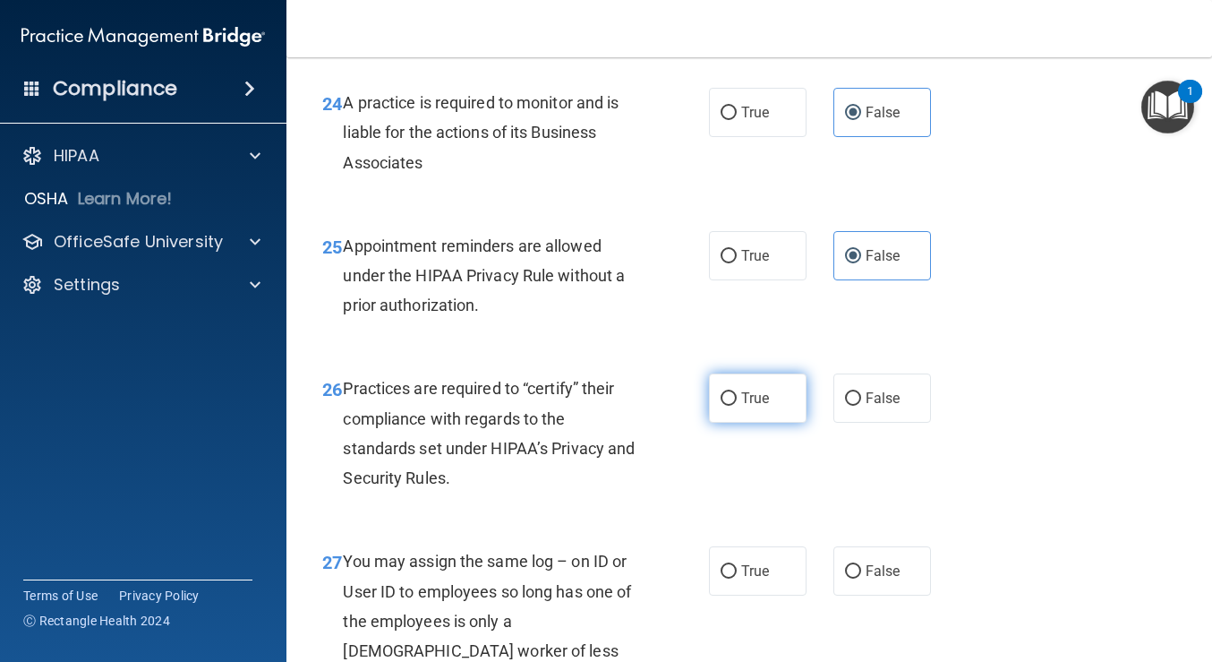
click at [727, 423] on label "True" at bounding box center [758, 397] width 98 height 49
click at [727, 406] on input "True" at bounding box center [729, 398] width 16 height 13
radio input "true"
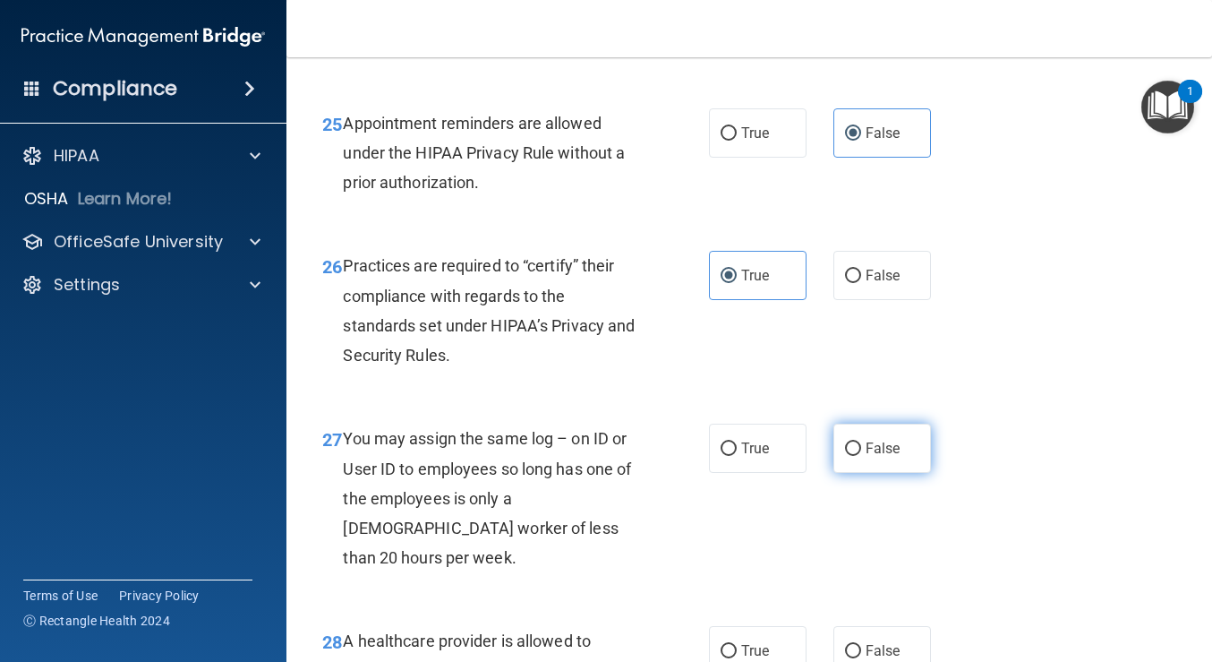
click at [866, 457] on span "False" at bounding box center [883, 448] width 35 height 17
click at [861, 456] on input "False" at bounding box center [853, 448] width 16 height 13
radio input "true"
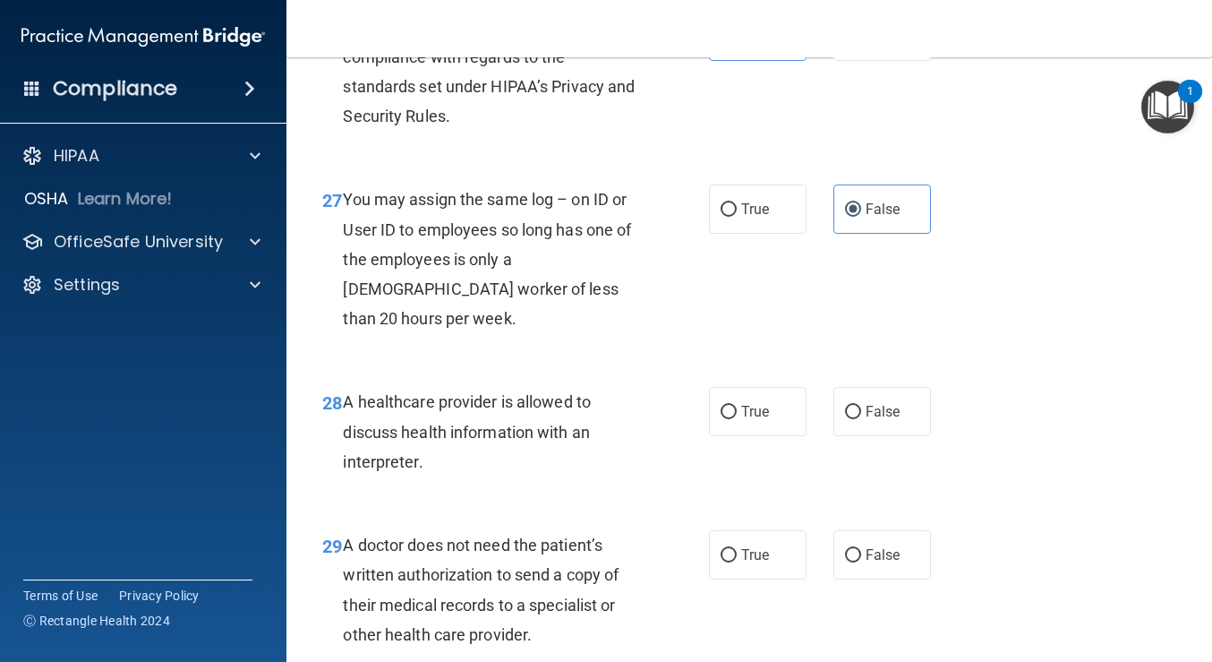
scroll to position [4476, 0]
click at [896, 436] on label "False" at bounding box center [882, 411] width 98 height 49
click at [861, 419] on input "False" at bounding box center [853, 412] width 16 height 13
radio input "true"
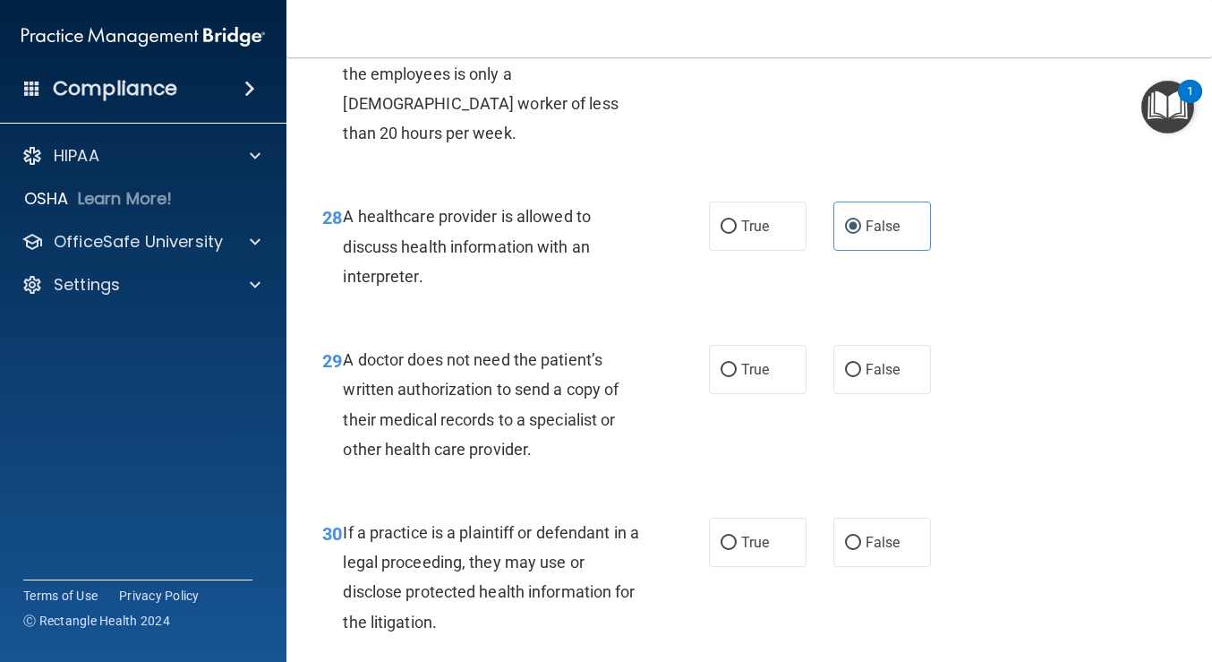
scroll to position [4661, 0]
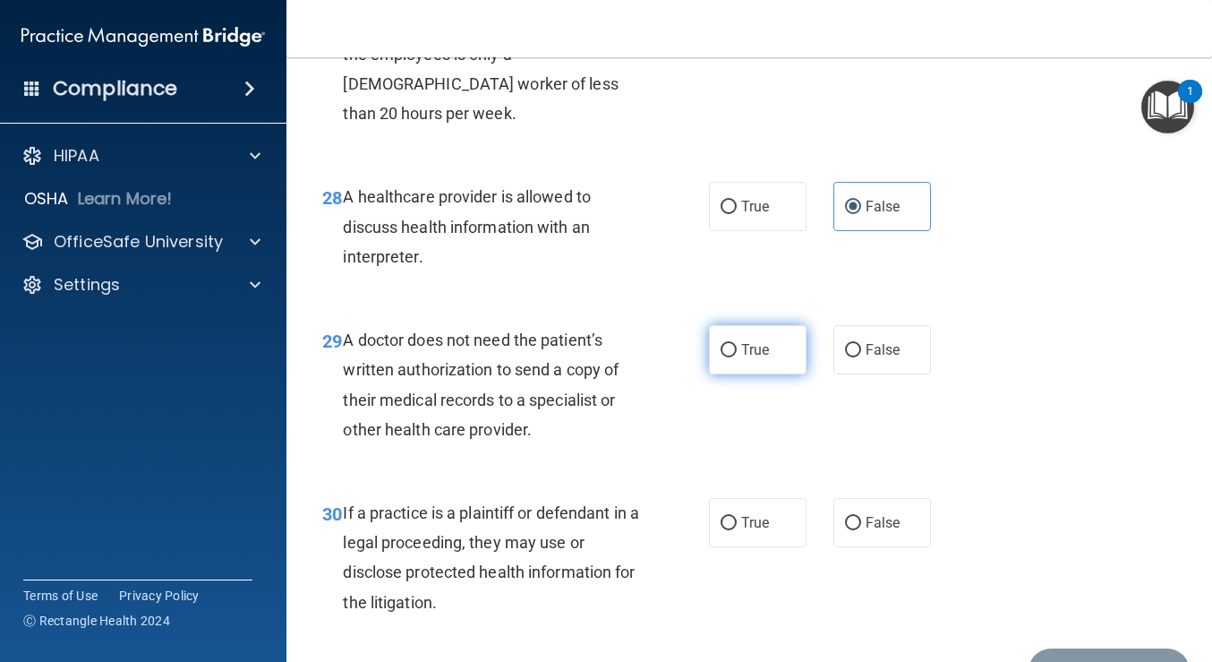
click at [755, 374] on label "True" at bounding box center [758, 349] width 98 height 49
click at [737, 357] on input "True" at bounding box center [729, 350] width 16 height 13
radio input "true"
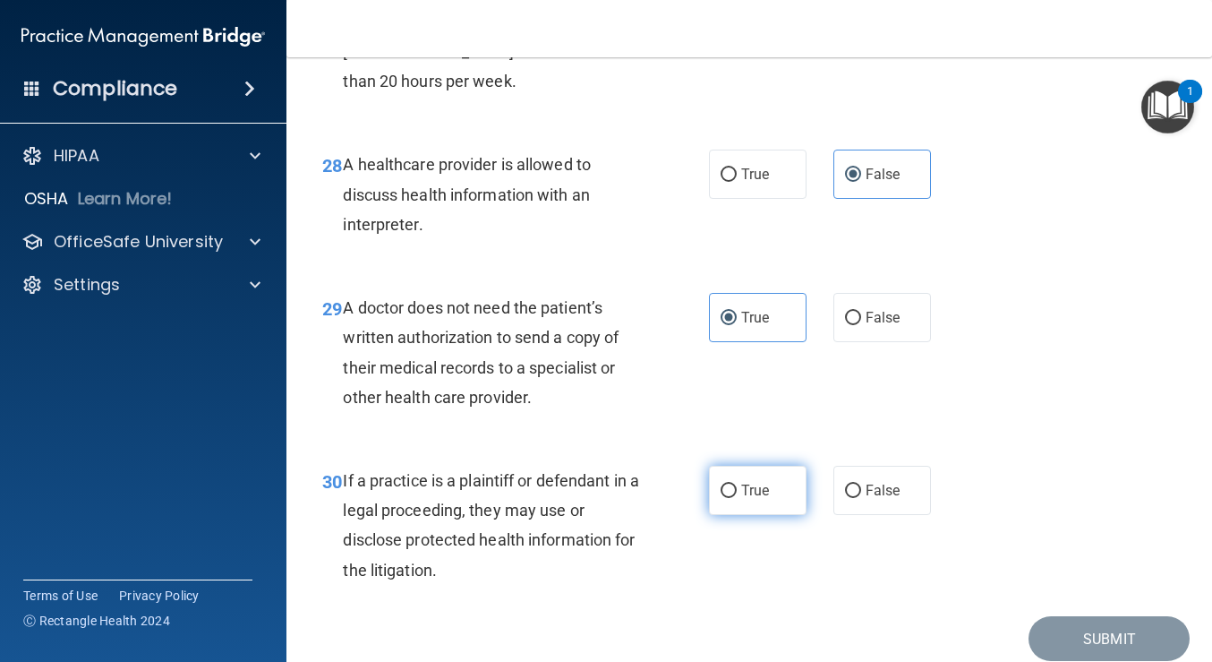
click at [747, 499] on span "True" at bounding box center [755, 490] width 28 height 17
click at [737, 498] on input "True" at bounding box center [729, 490] width 16 height 13
radio input "true"
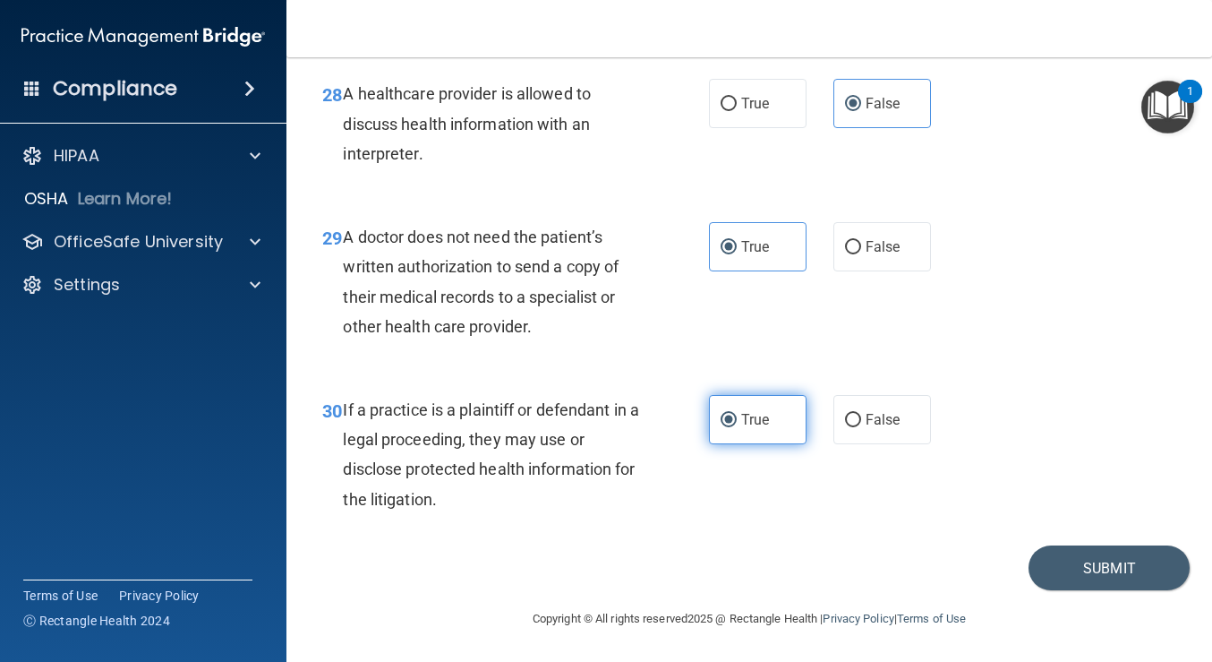
scroll to position [4845, 0]
click at [1055, 557] on button "Submit" at bounding box center [1109, 568] width 161 height 46
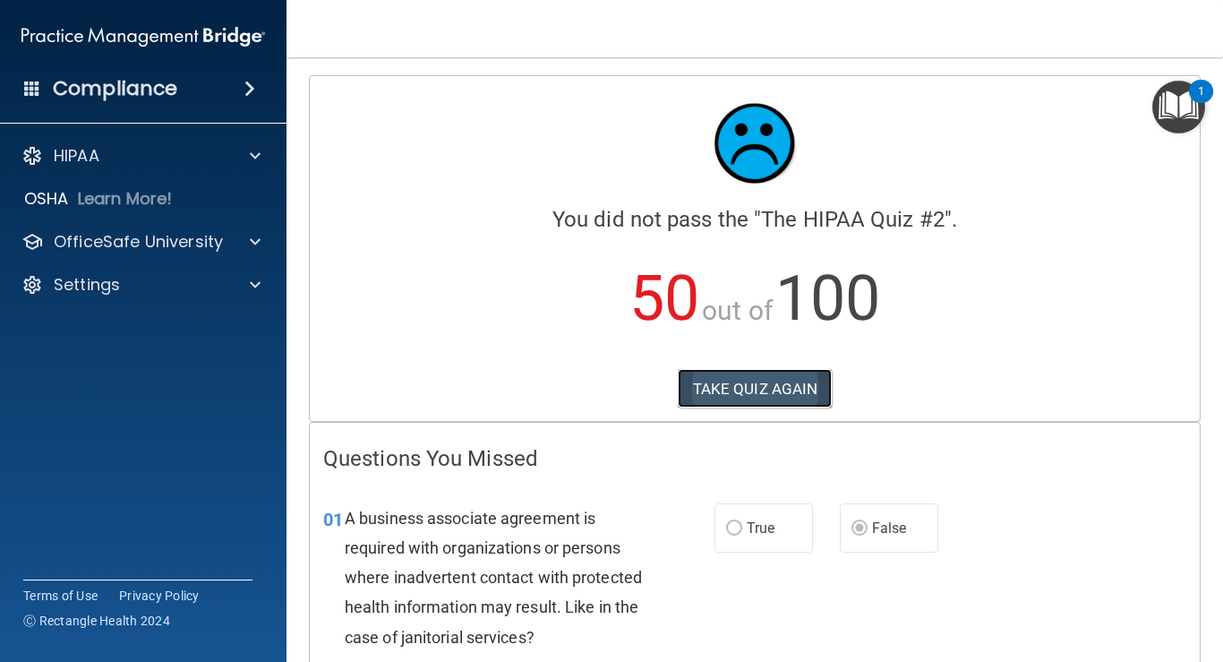
click at [720, 383] on button "TAKE QUIZ AGAIN" at bounding box center [755, 388] width 155 height 39
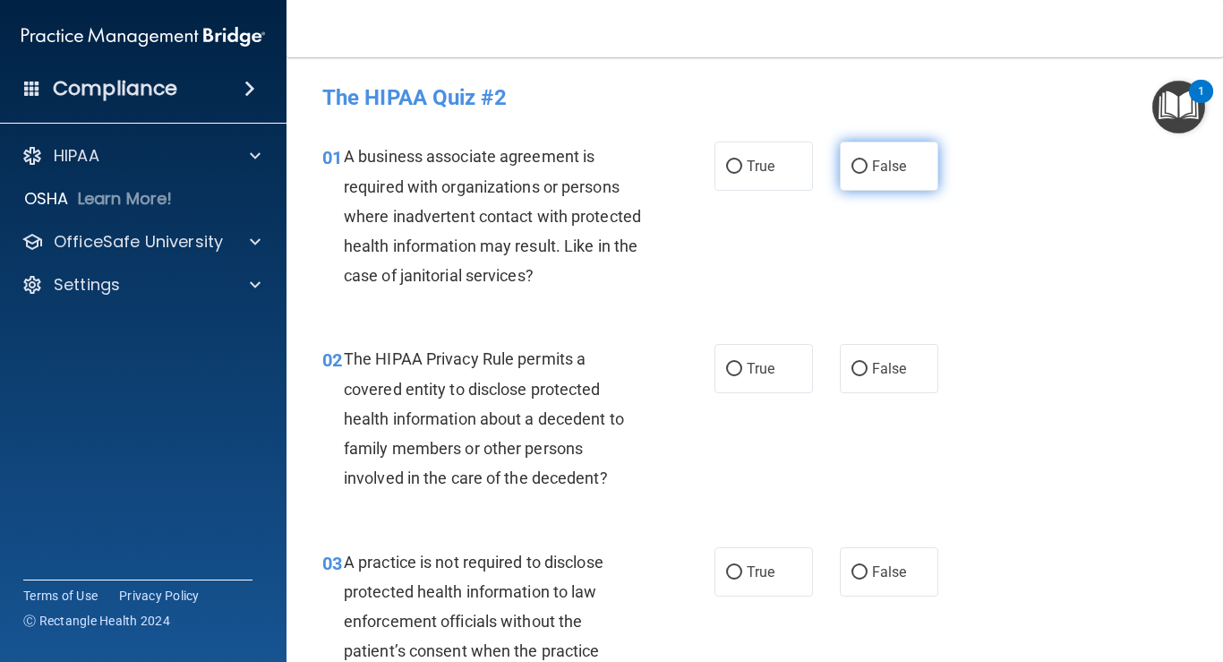
click at [862, 167] on label "False" at bounding box center [889, 165] width 98 height 49
click at [862, 167] on input "False" at bounding box center [859, 166] width 16 height 13
radio input "true"
click at [747, 369] on span "True" at bounding box center [761, 368] width 28 height 17
click at [741, 369] on input "True" at bounding box center [734, 369] width 16 height 13
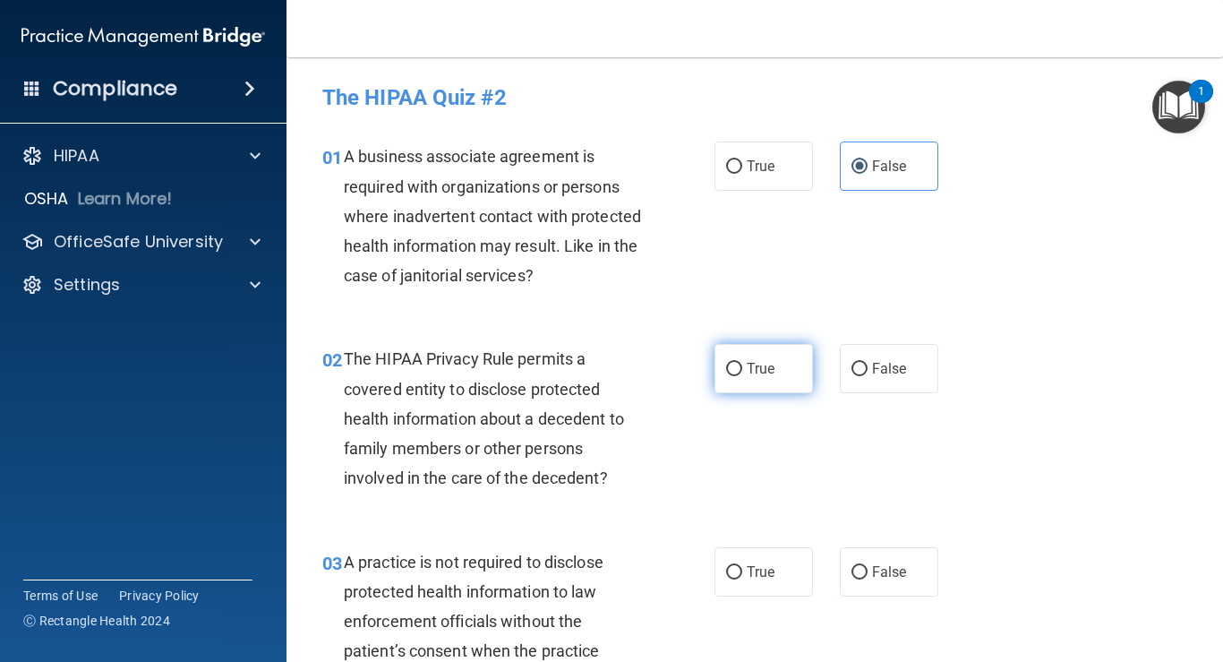
radio input "true"
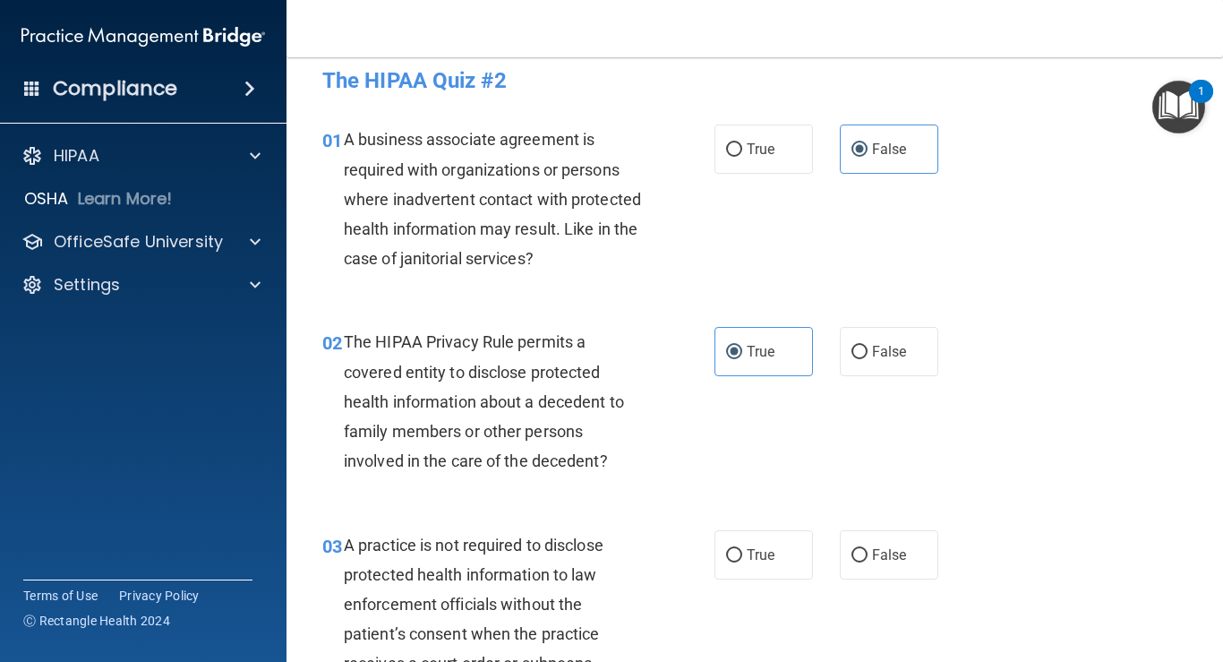
scroll to position [18, 0]
click at [872, 553] on span "False" at bounding box center [889, 553] width 35 height 17
click at [867, 553] on input "False" at bounding box center [859, 554] width 16 height 13
radio input "true"
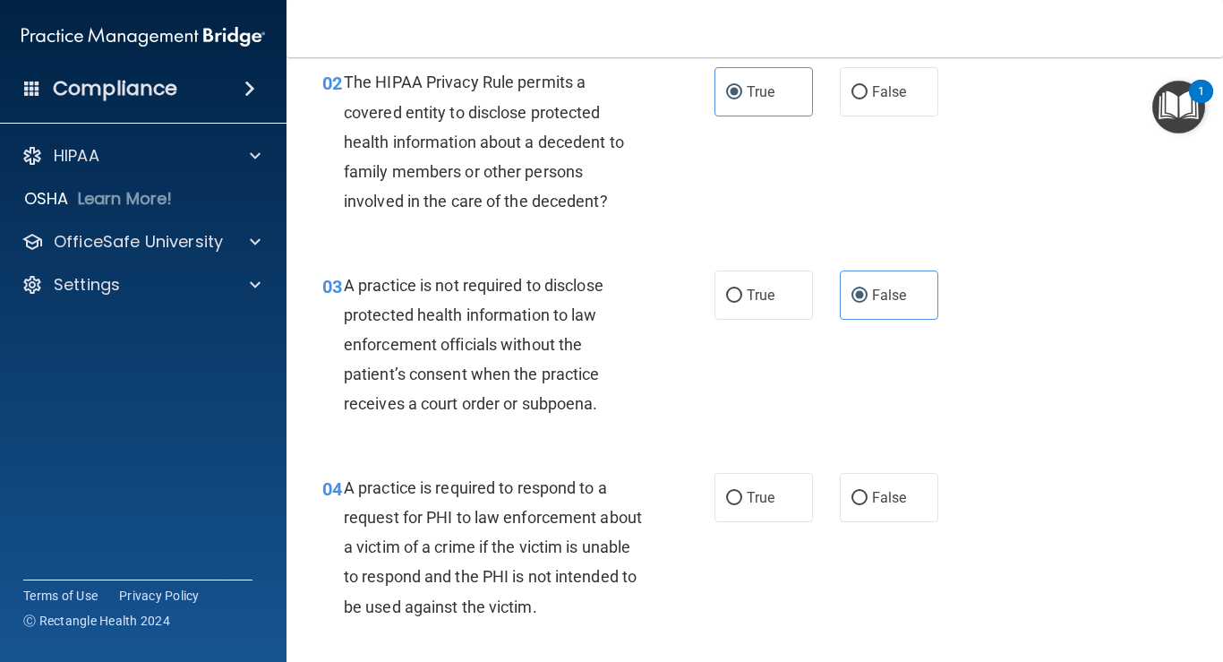
scroll to position [289, 0]
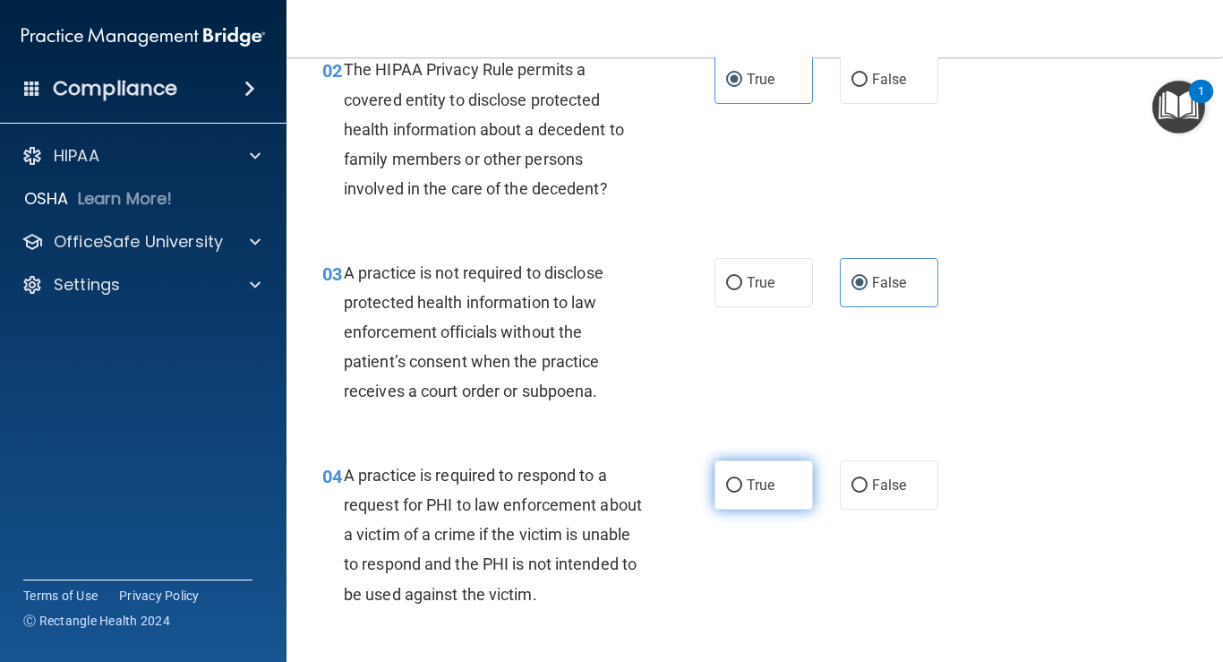
click at [747, 490] on span "True" at bounding box center [761, 484] width 28 height 17
click at [742, 490] on input "True" at bounding box center [734, 485] width 16 height 13
radio input "true"
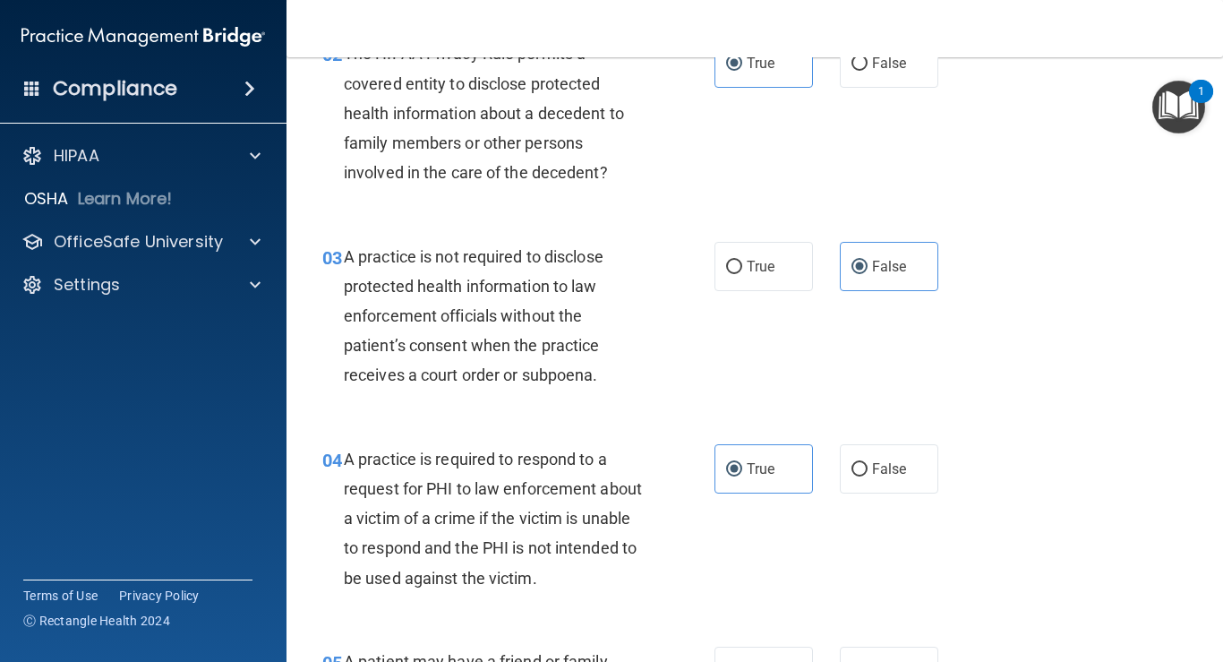
scroll to position [476, 0]
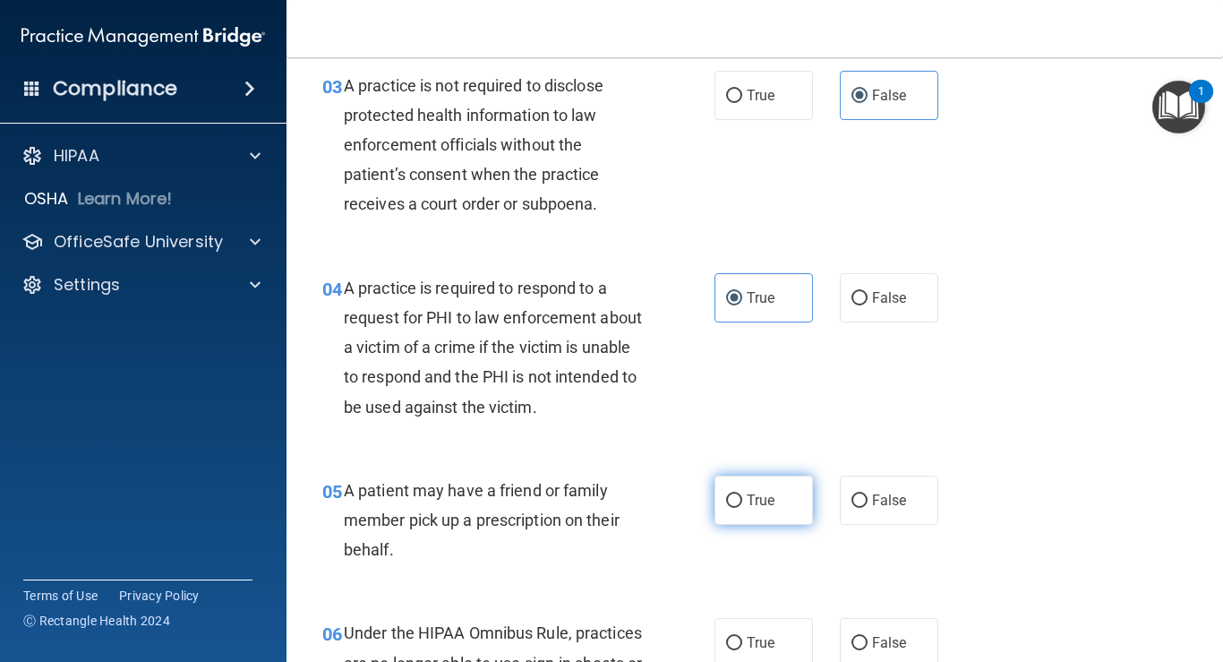
click at [739, 490] on label "True" at bounding box center [763, 499] width 98 height 49
click at [739, 494] on input "True" at bounding box center [734, 500] width 16 height 13
radio input "true"
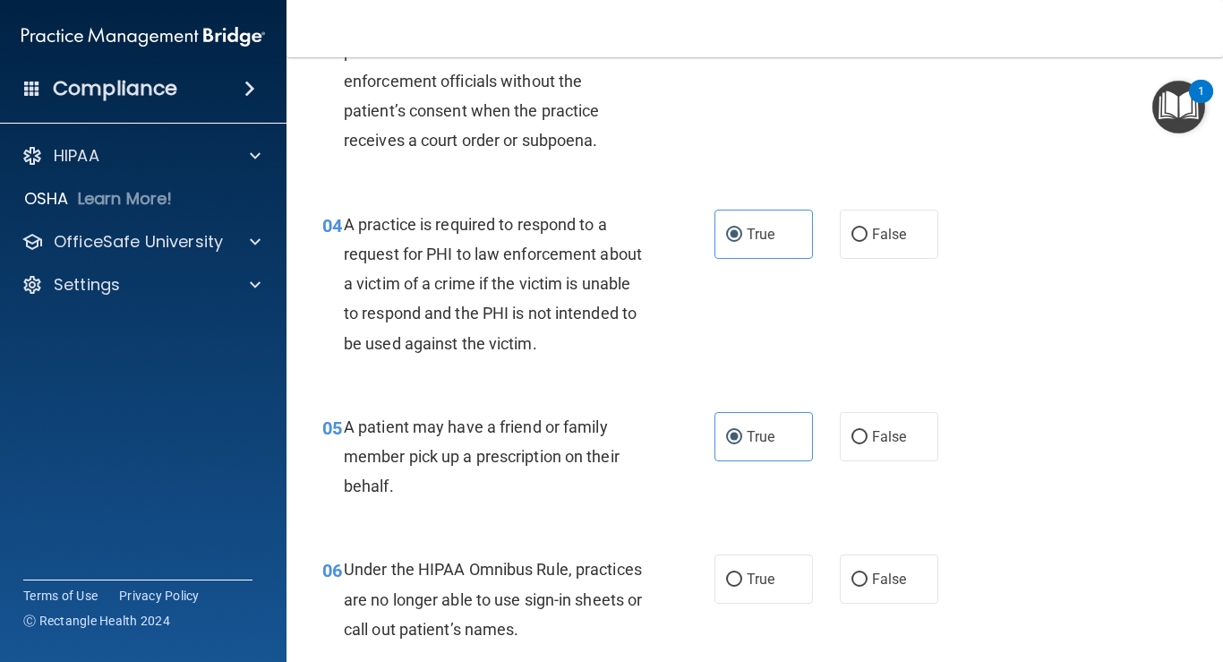
scroll to position [543, 0]
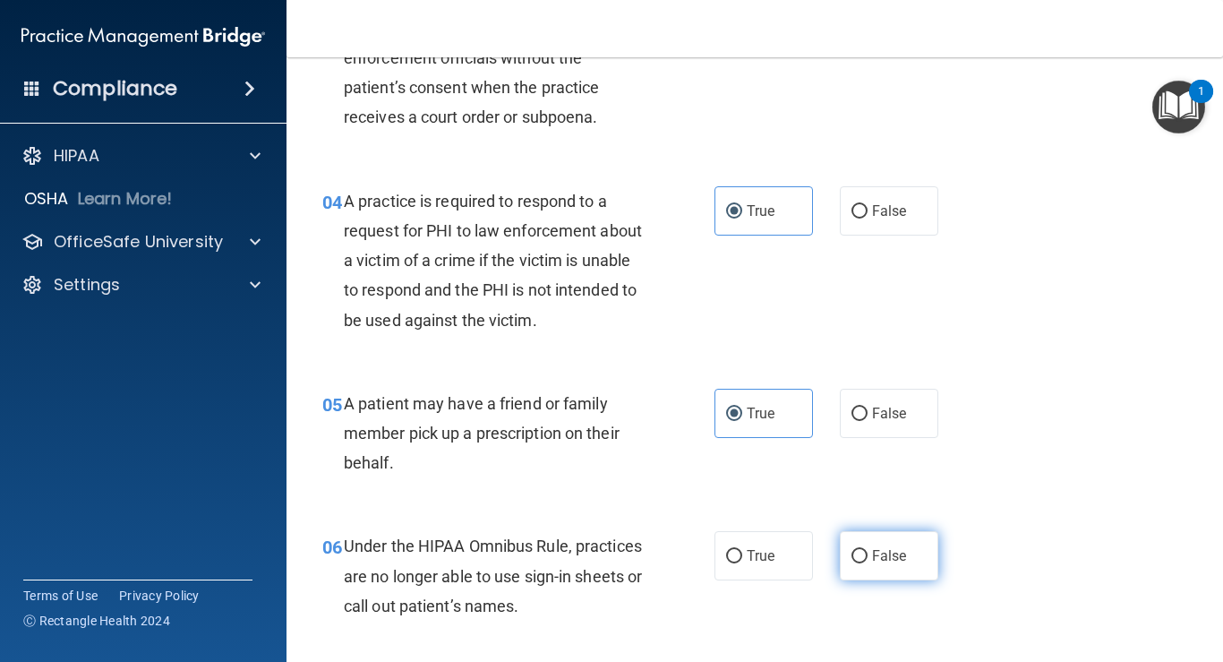
click at [856, 547] on label "False" at bounding box center [889, 555] width 98 height 49
click at [856, 550] on input "False" at bounding box center [859, 556] width 16 height 13
radio input "true"
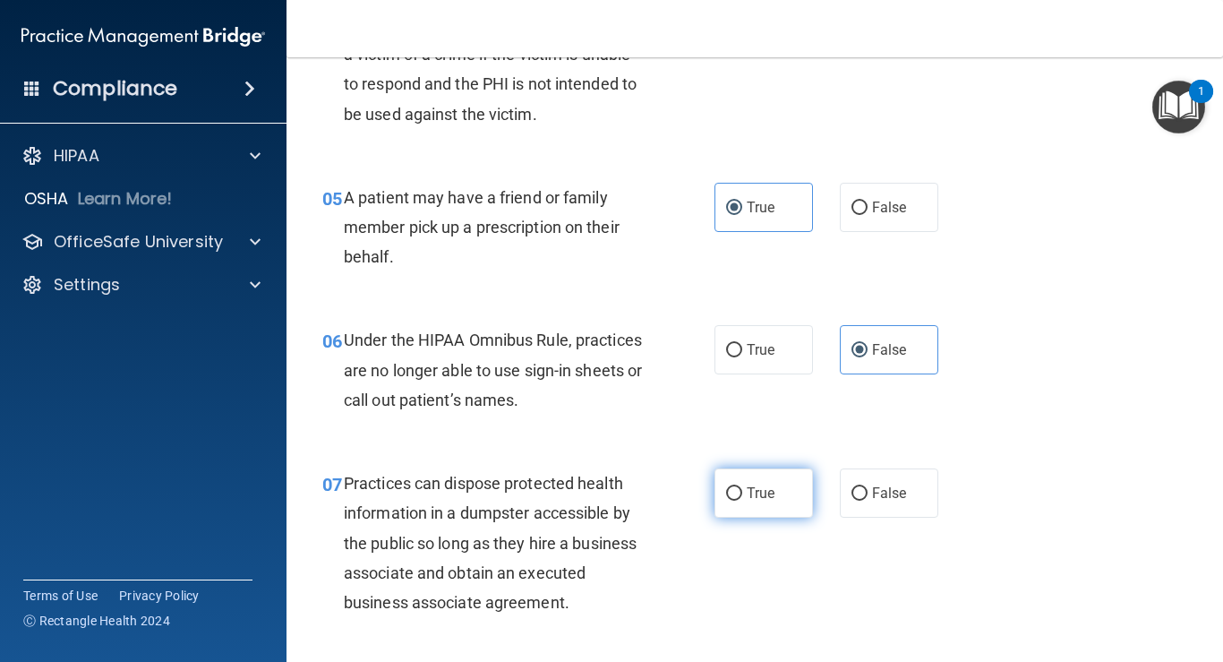
scroll to position [804, 0]
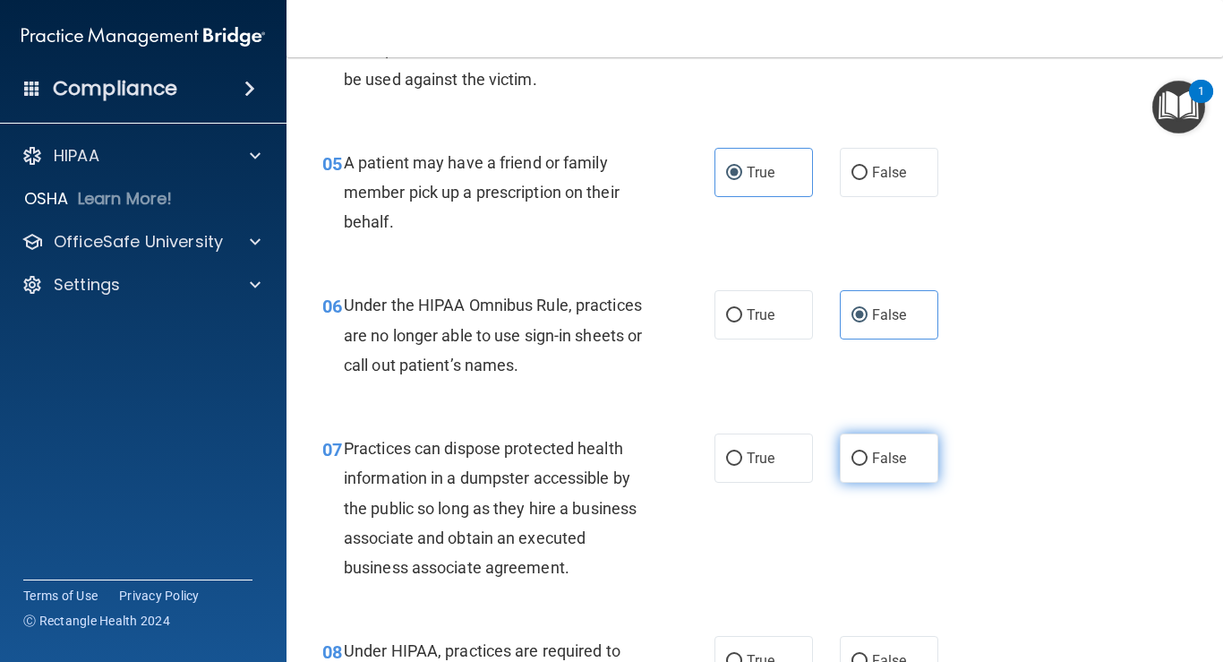
click at [855, 465] on input "False" at bounding box center [859, 458] width 16 height 13
radio input "true"
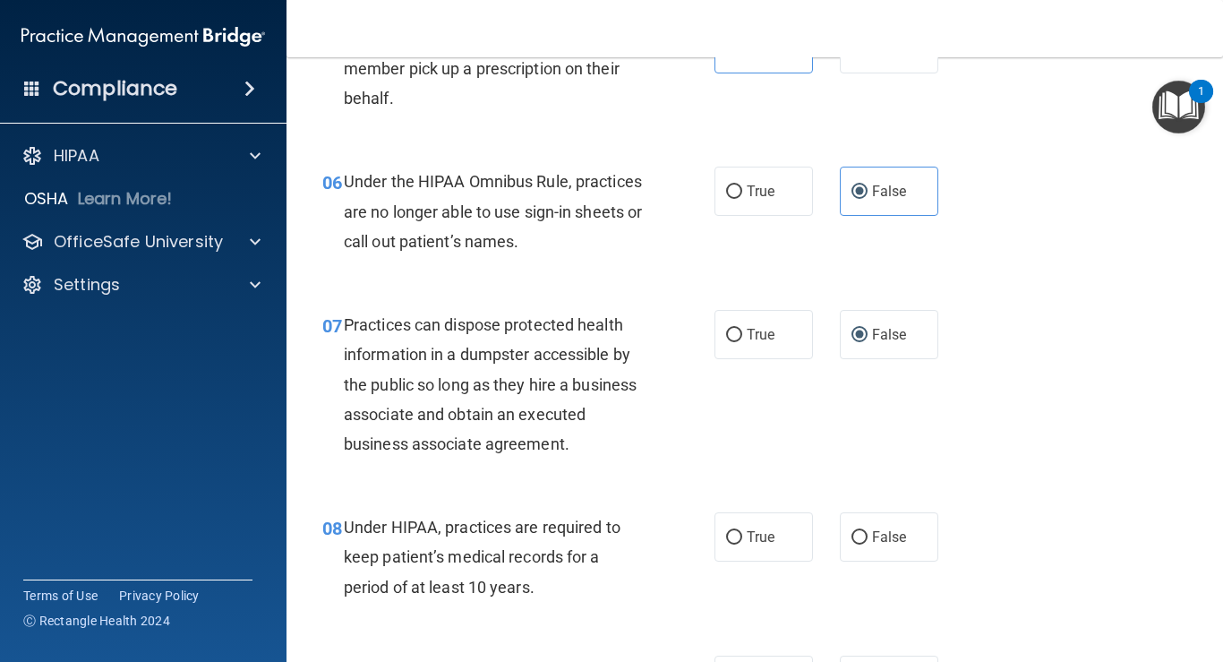
scroll to position [951, 0]
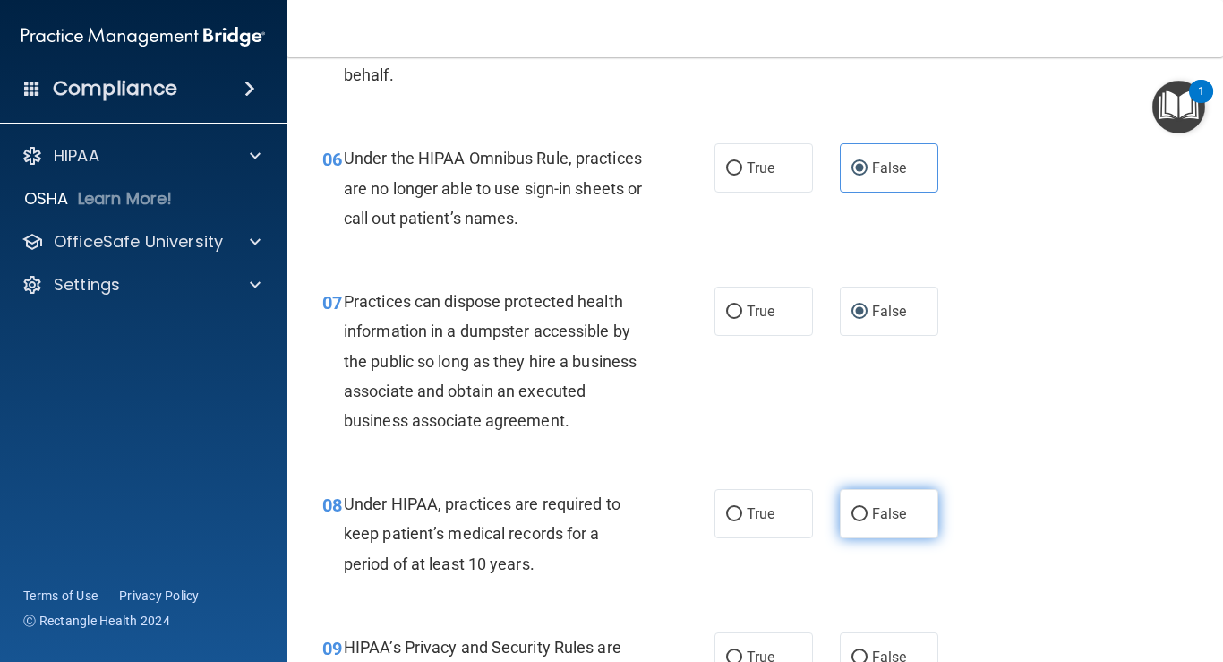
click at [872, 512] on span "False" at bounding box center [889, 513] width 35 height 17
click at [865, 512] on input "False" at bounding box center [859, 514] width 16 height 13
radio input "true"
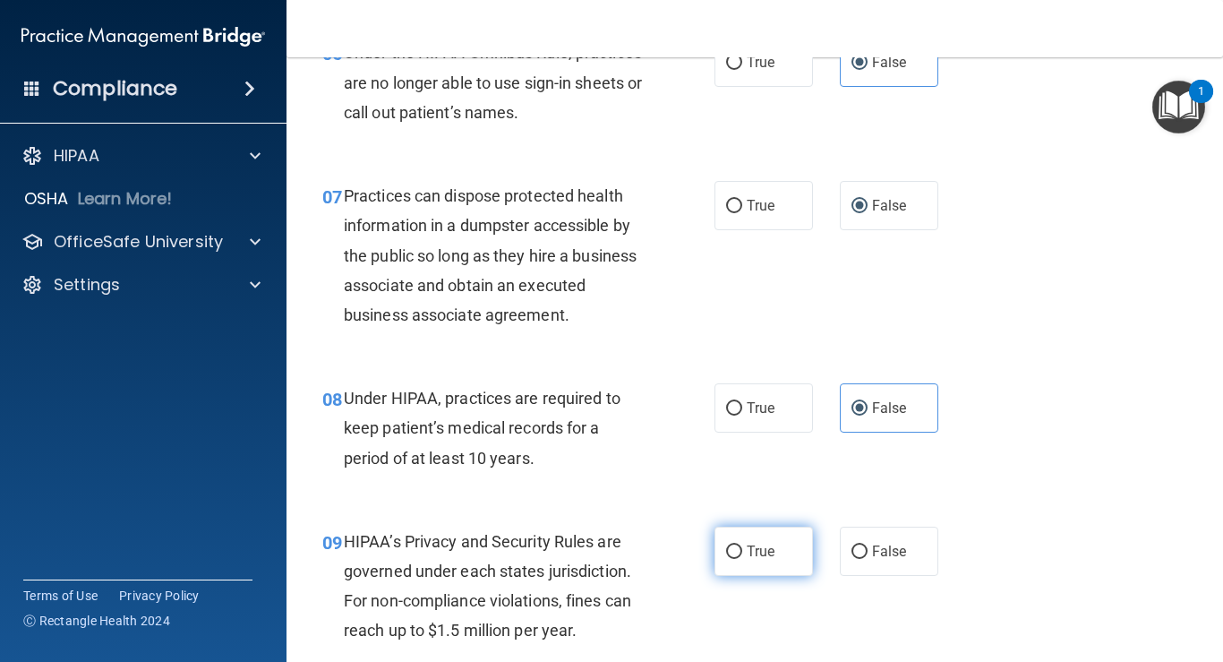
scroll to position [1163, 0]
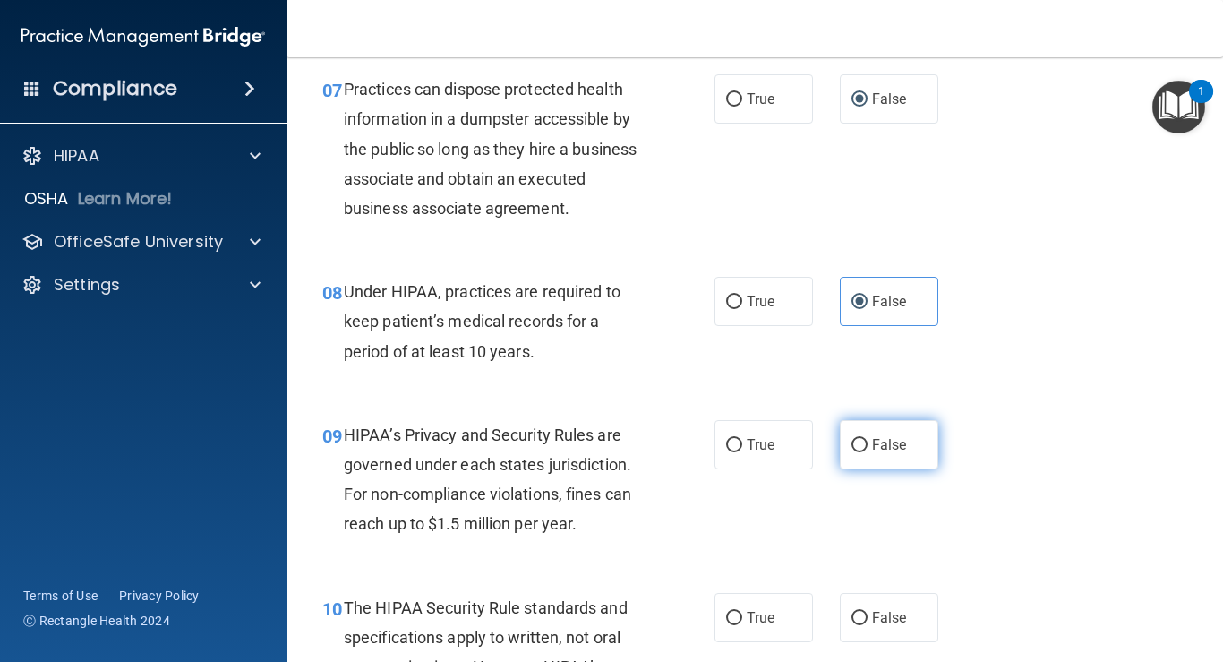
click at [885, 450] on span "False" at bounding box center [889, 444] width 35 height 17
click at [867, 450] on input "False" at bounding box center [859, 445] width 16 height 13
radio input "true"
click at [750, 604] on label "True" at bounding box center [763, 617] width 98 height 49
click at [742, 611] on input "True" at bounding box center [734, 617] width 16 height 13
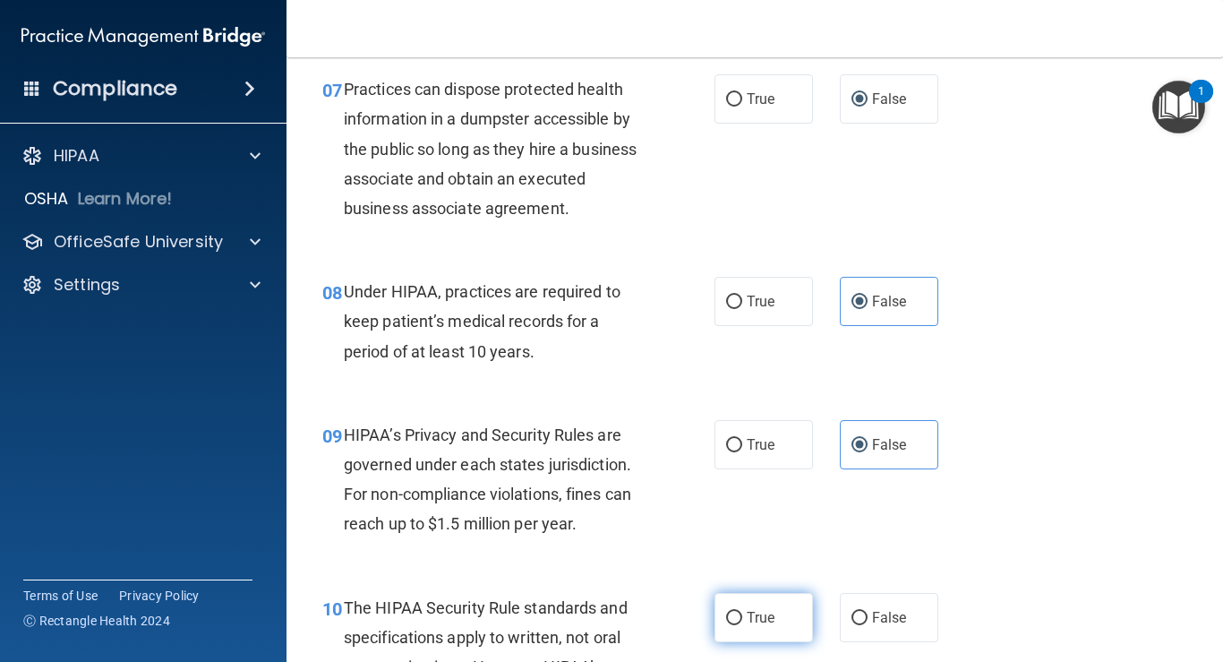
radio input "true"
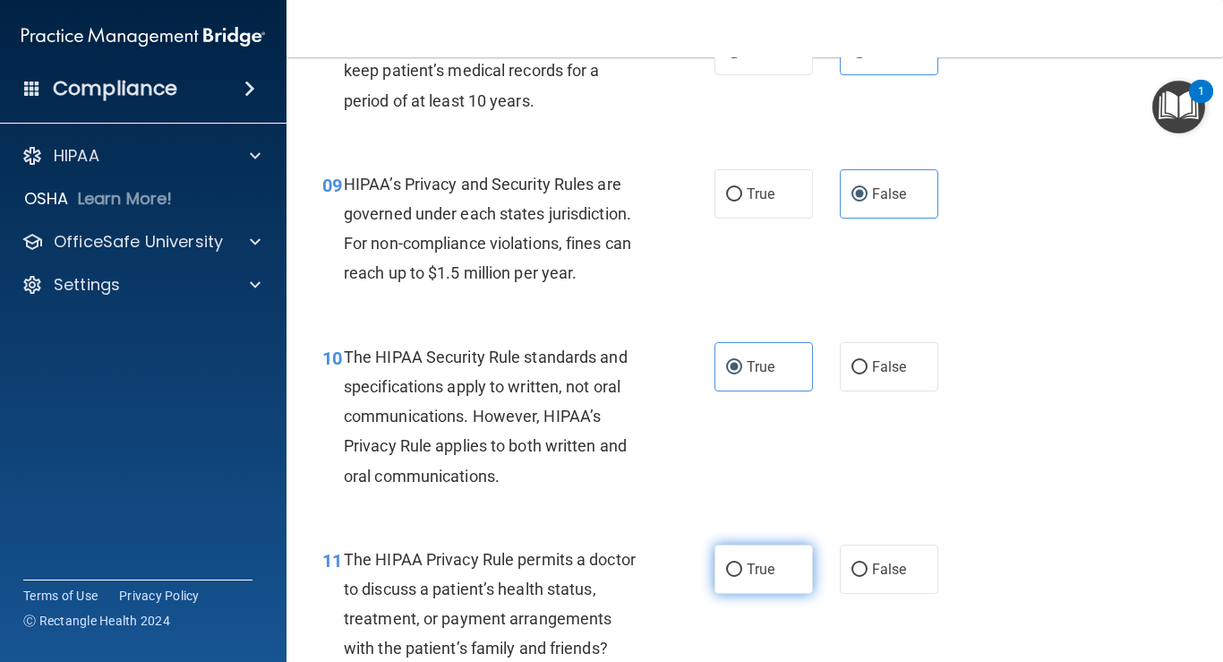
click at [756, 561] on span "True" at bounding box center [761, 568] width 28 height 17
click at [742, 563] on input "True" at bounding box center [734, 569] width 16 height 13
radio input "true"
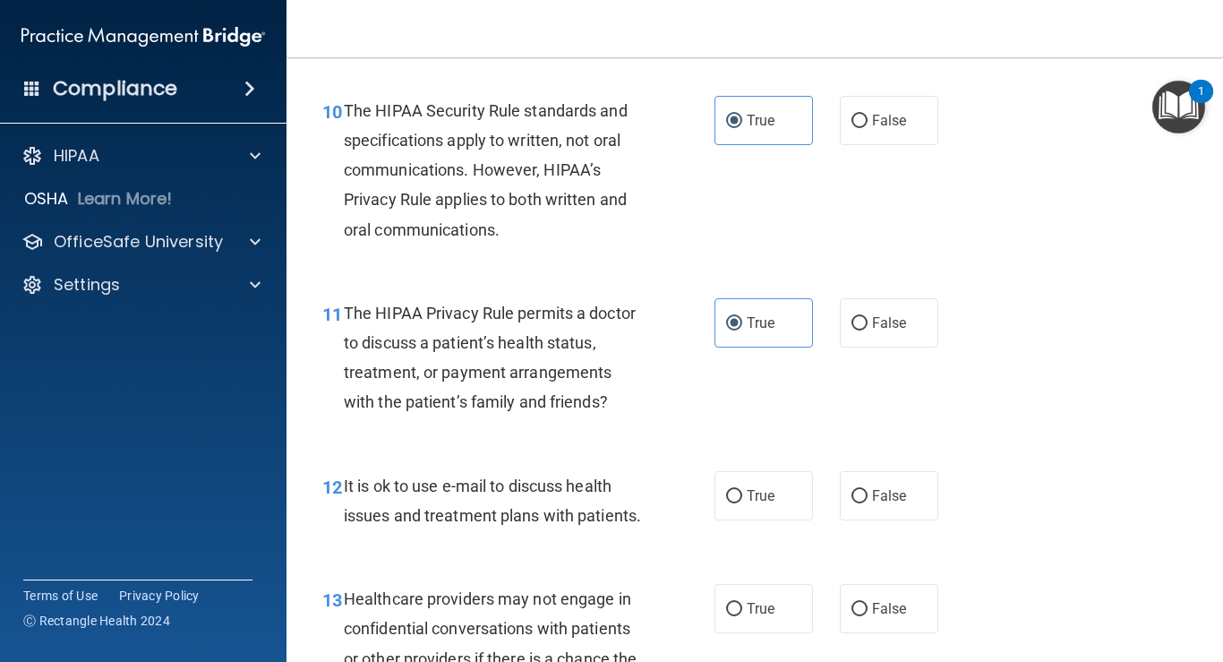
scroll to position [1675, 0]
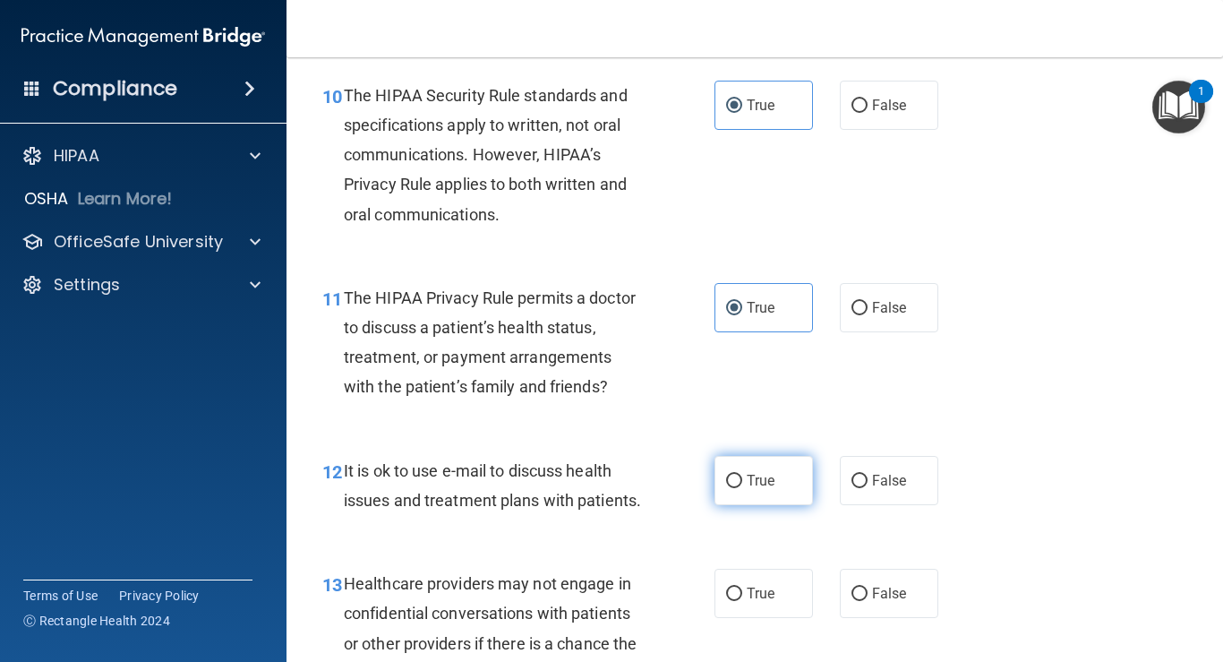
click at [769, 479] on label "True" at bounding box center [763, 480] width 98 height 49
click at [742, 479] on input "True" at bounding box center [734, 480] width 16 height 13
radio input "true"
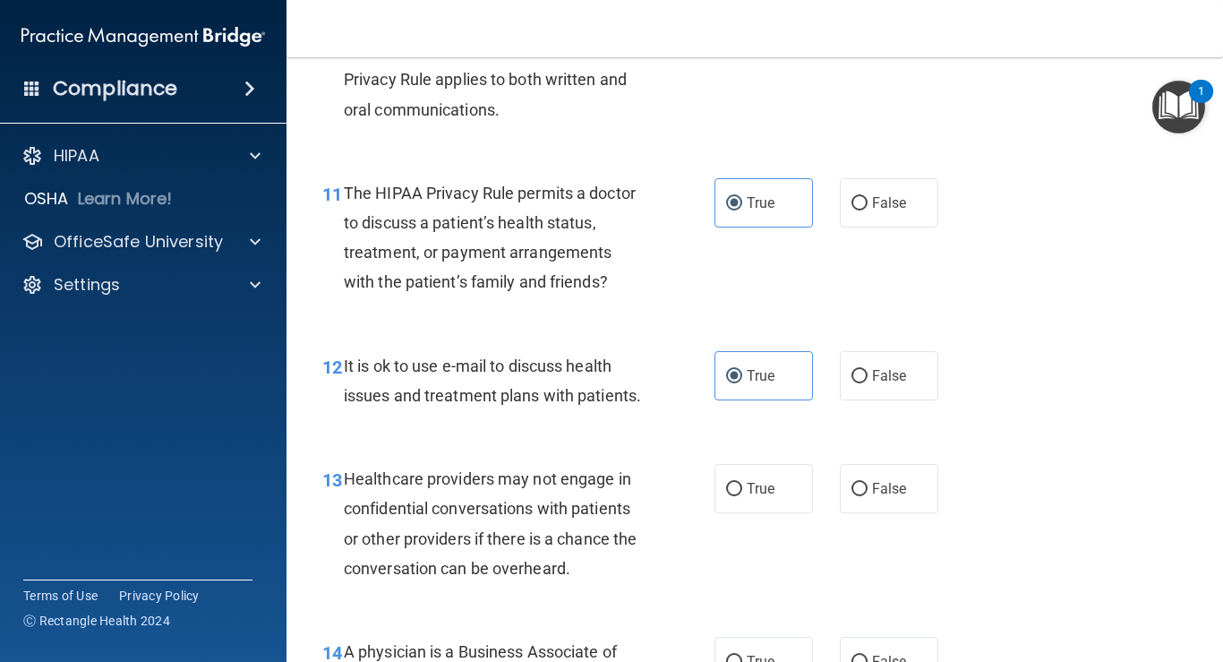
scroll to position [1781, 0]
click at [874, 495] on span "False" at bounding box center [889, 486] width 35 height 17
click at [867, 494] on input "False" at bounding box center [859, 487] width 16 height 13
radio input "true"
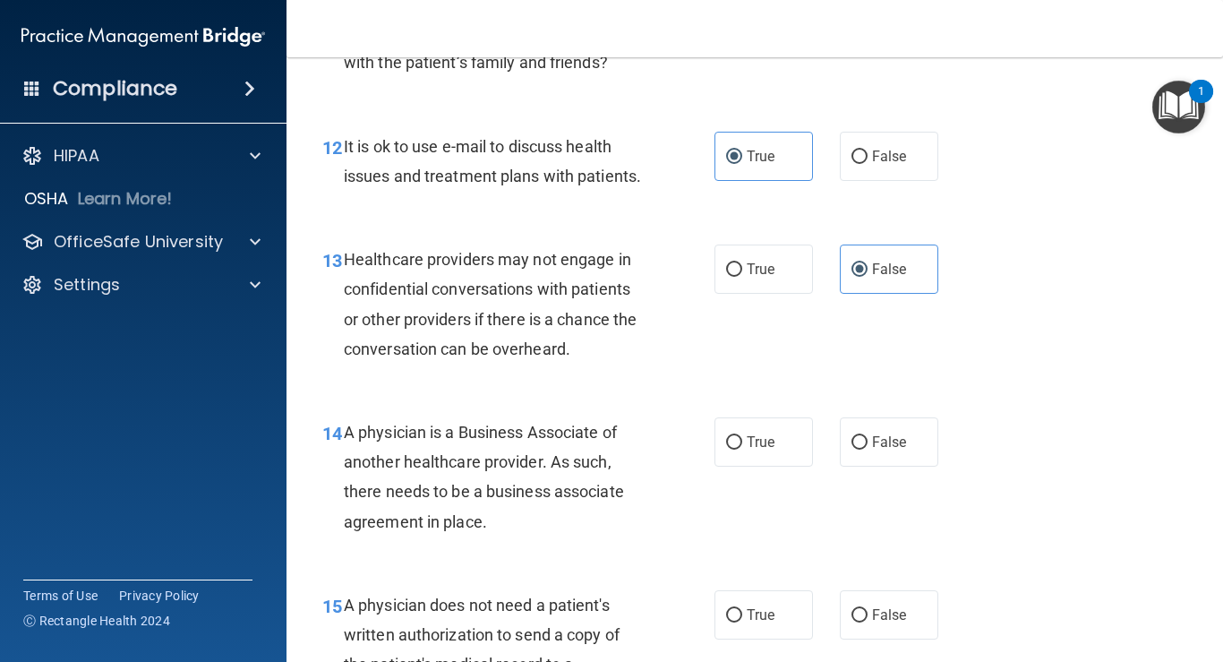
scroll to position [2053, 0]
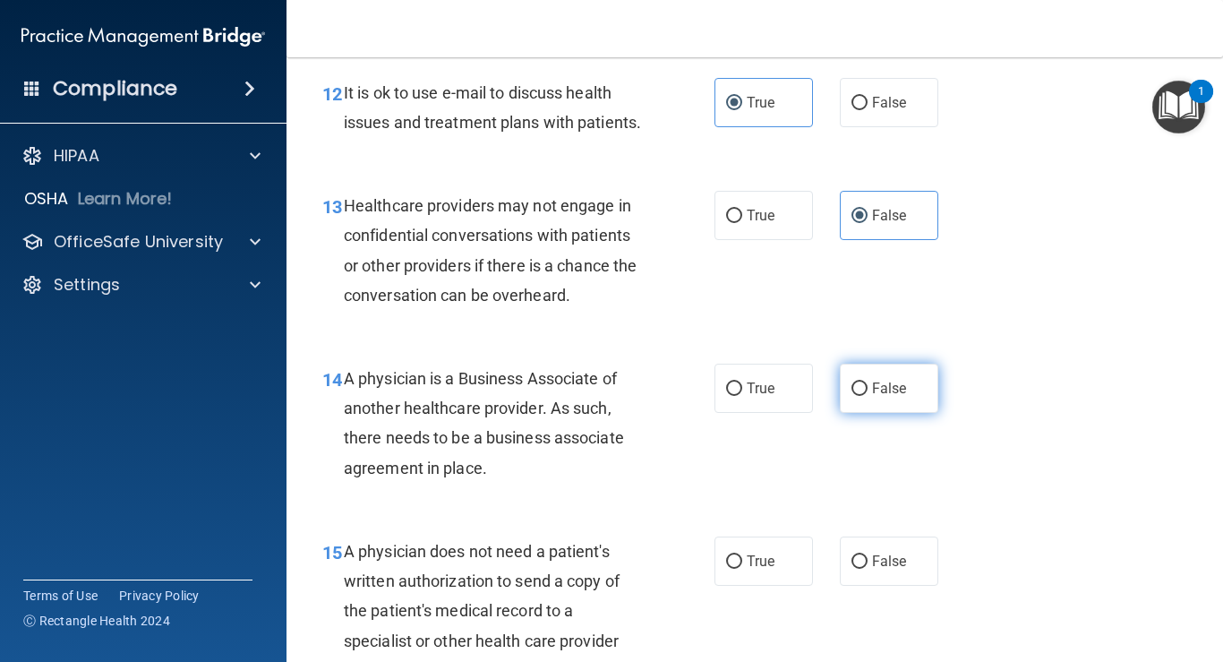
click at [859, 413] on label "False" at bounding box center [889, 387] width 98 height 49
click at [859, 396] on input "False" at bounding box center [859, 388] width 16 height 13
radio input "true"
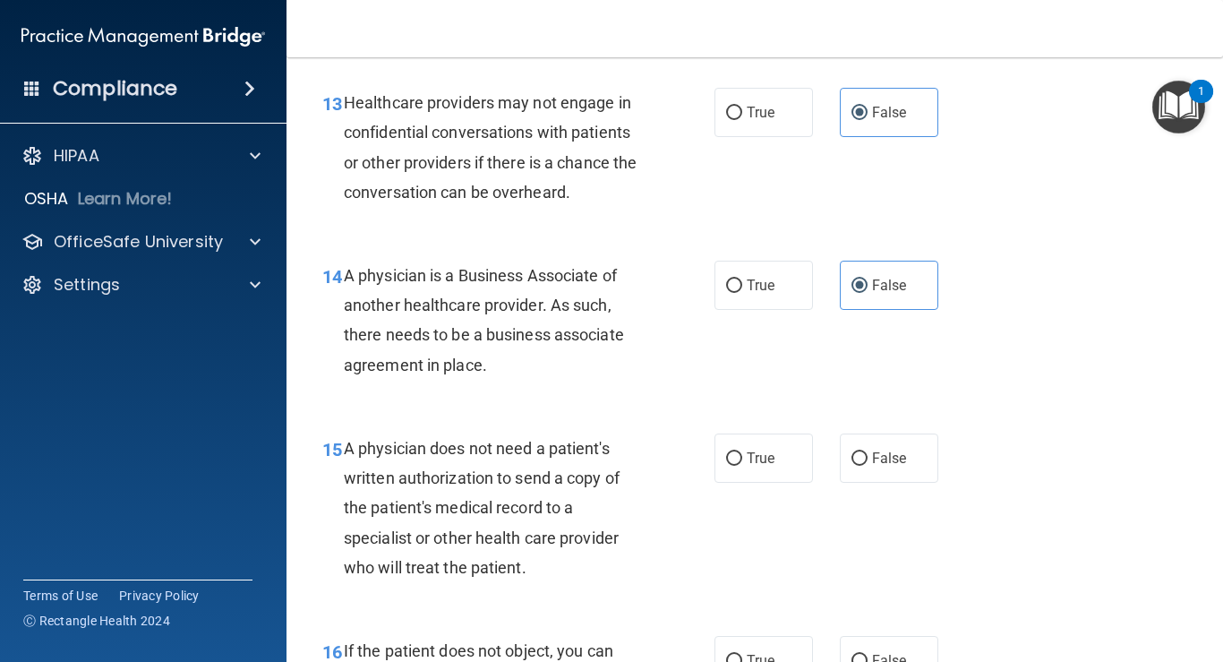
scroll to position [2167, 0]
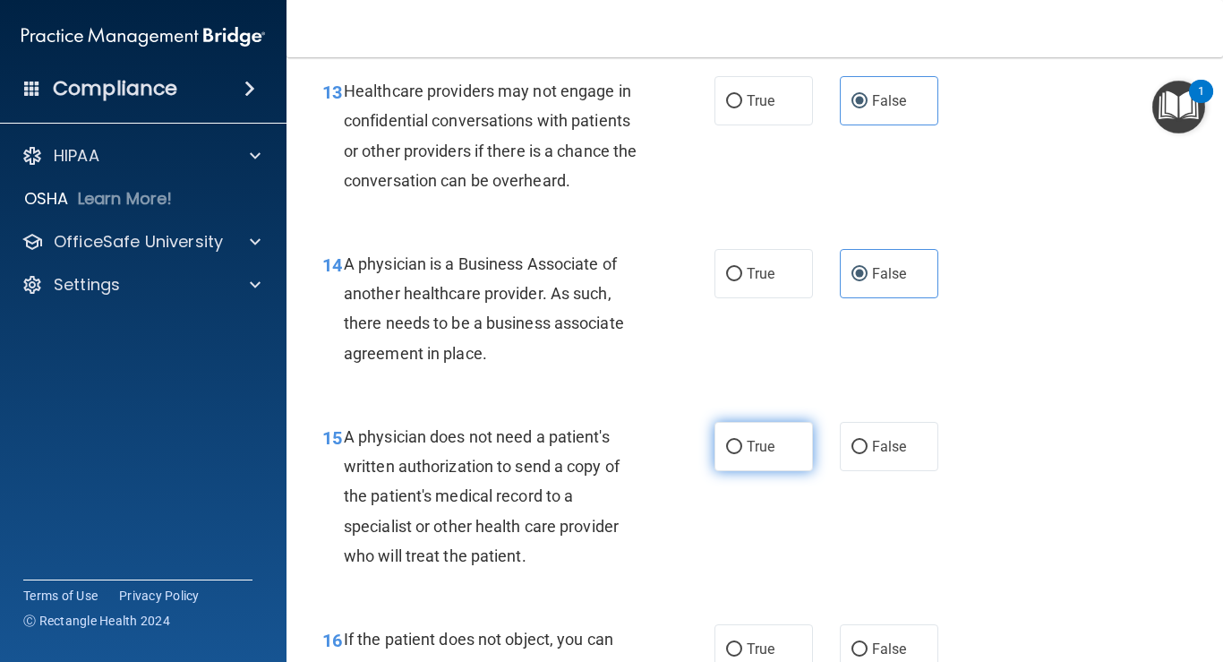
click at [747, 455] on span "True" at bounding box center [761, 446] width 28 height 17
click at [741, 454] on input "True" at bounding box center [734, 446] width 16 height 13
radio input "true"
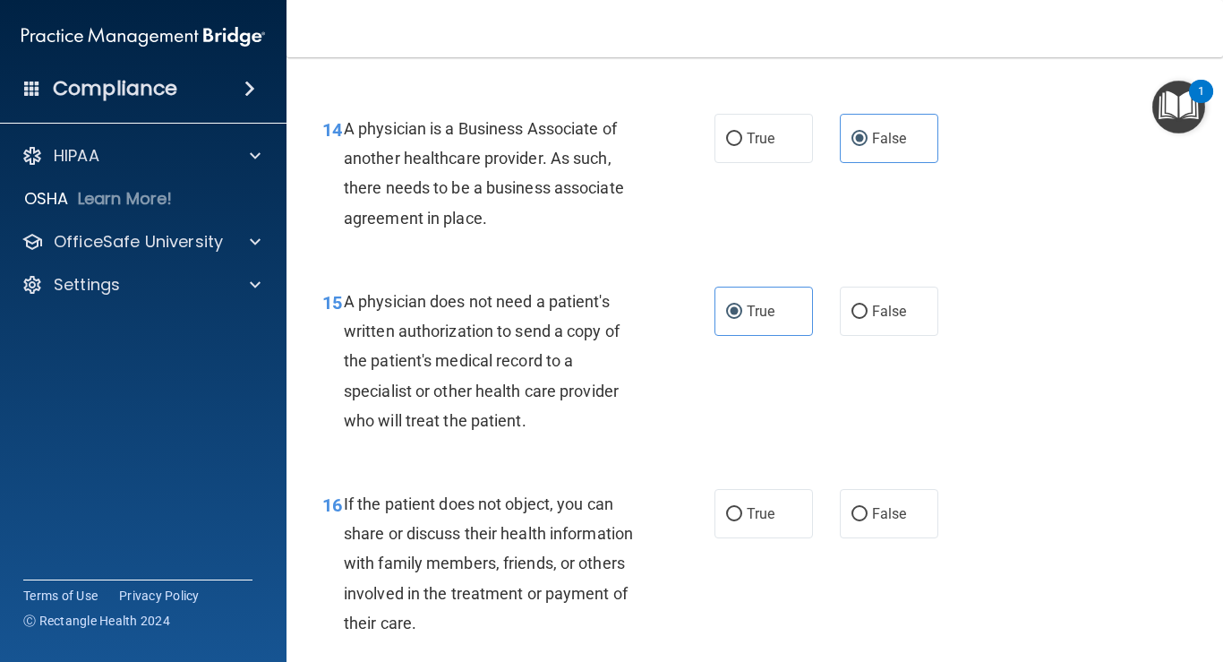
scroll to position [2308, 0]
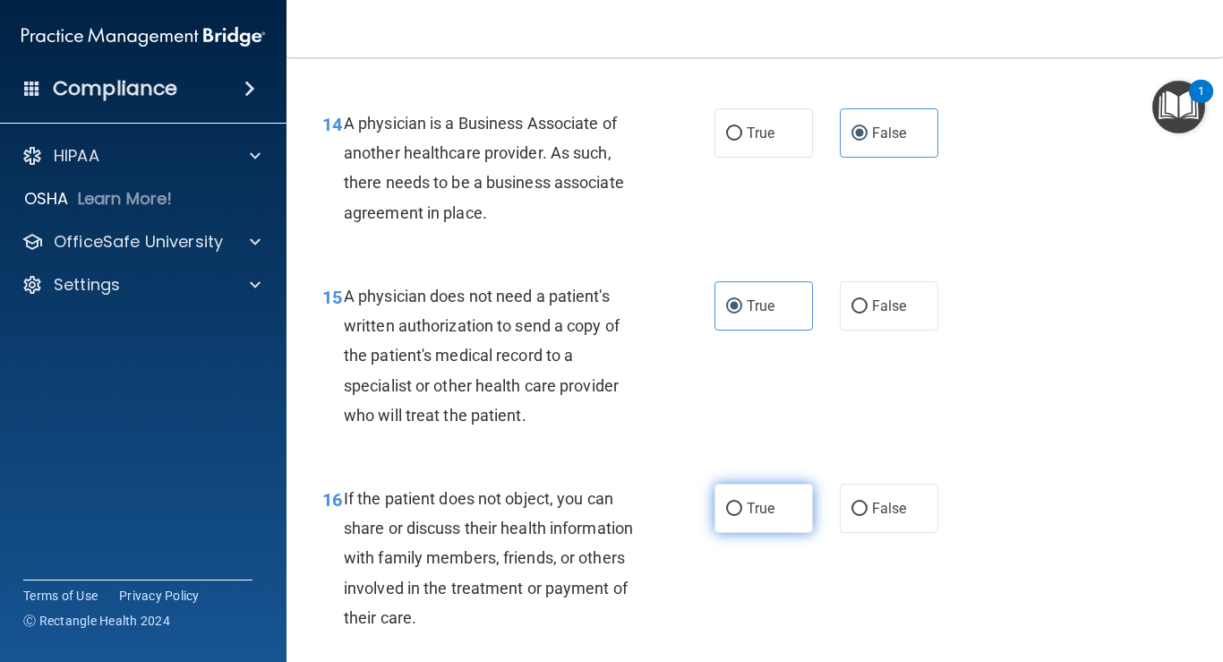
click at [763, 517] on span "True" at bounding box center [761, 508] width 28 height 17
click at [742, 516] on input "True" at bounding box center [734, 508] width 16 height 13
radio input "true"
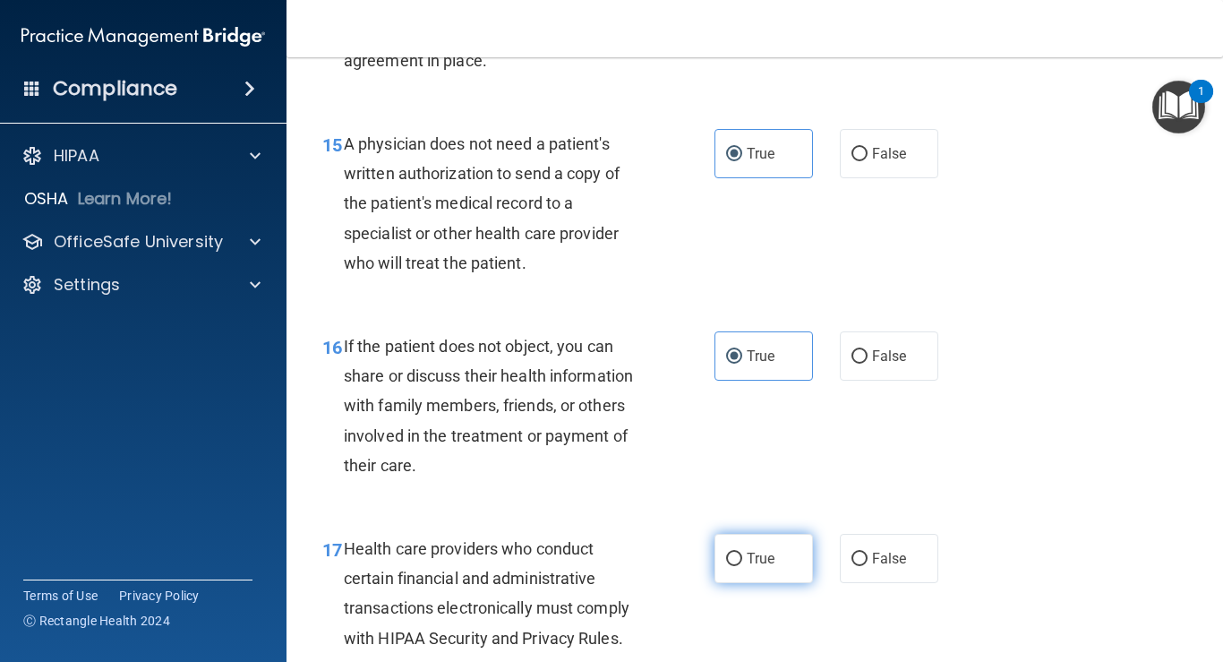
click at [761, 567] on span "True" at bounding box center [761, 558] width 28 height 17
click at [742, 566] on input "True" at bounding box center [734, 558] width 16 height 13
radio input "true"
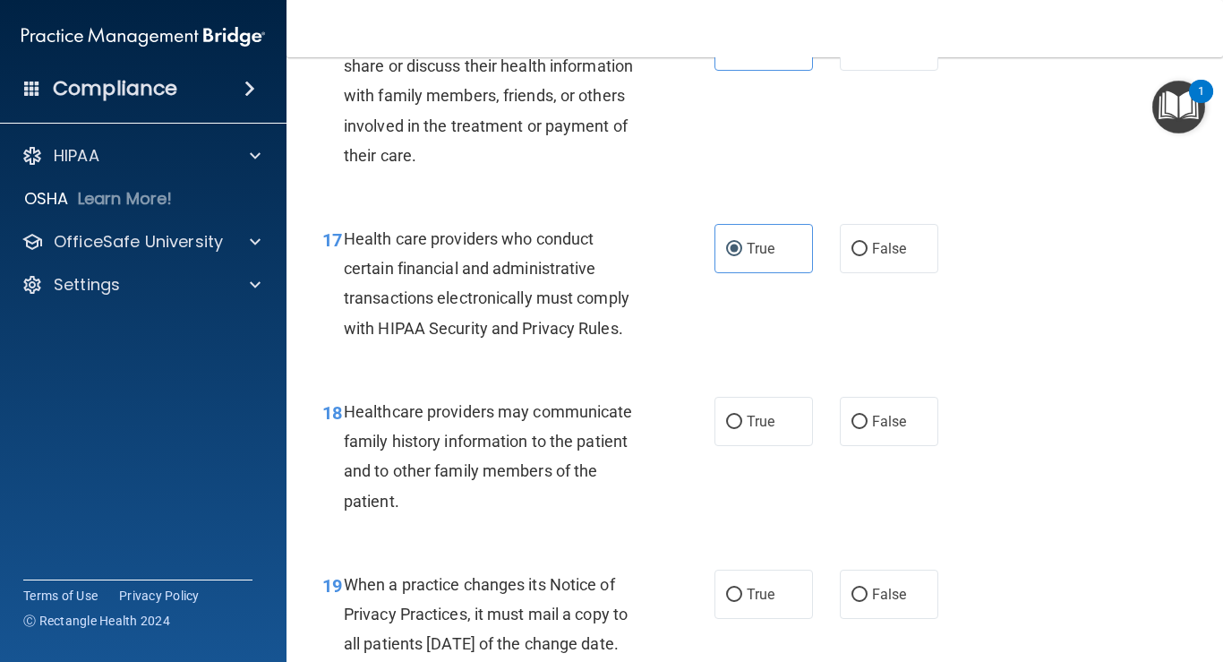
scroll to position [2773, 0]
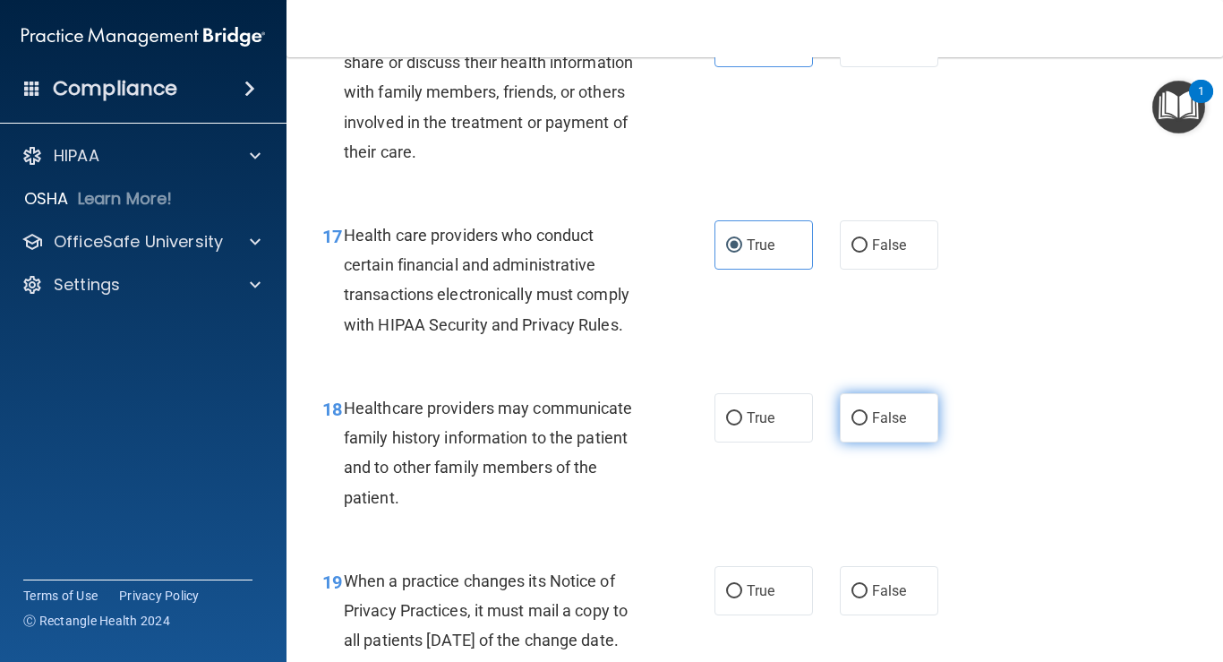
click at [872, 426] on span "False" at bounding box center [889, 417] width 35 height 17
click at [863, 425] on input "False" at bounding box center [859, 418] width 16 height 13
radio input "true"
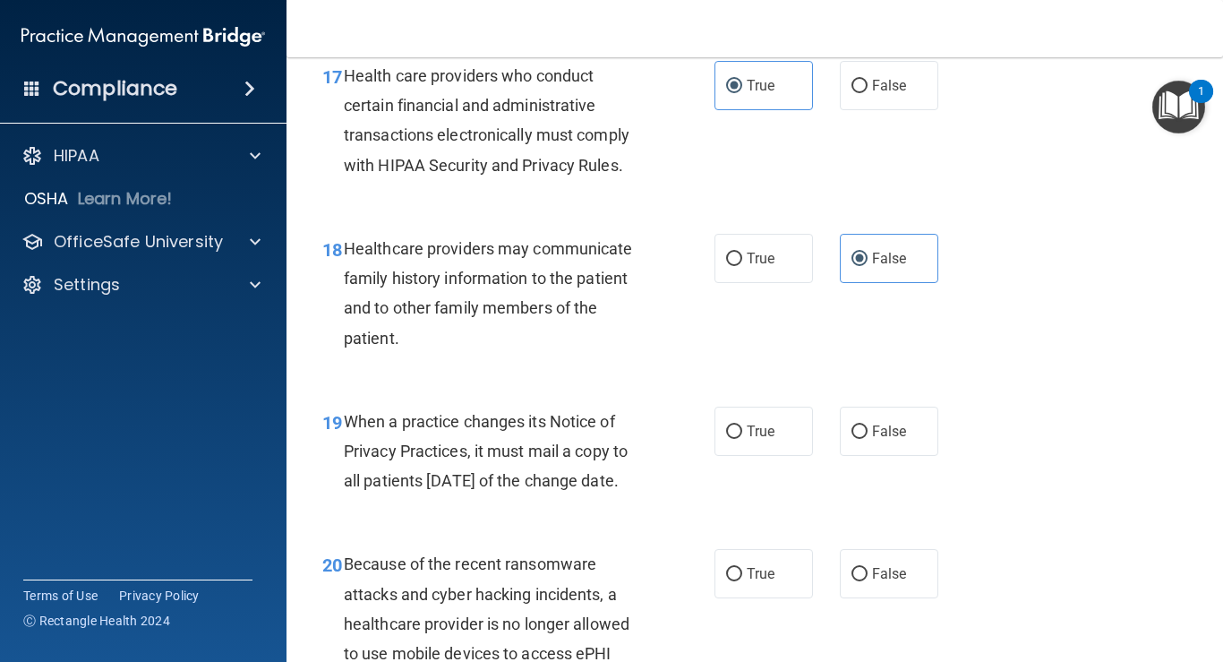
scroll to position [2988, 0]
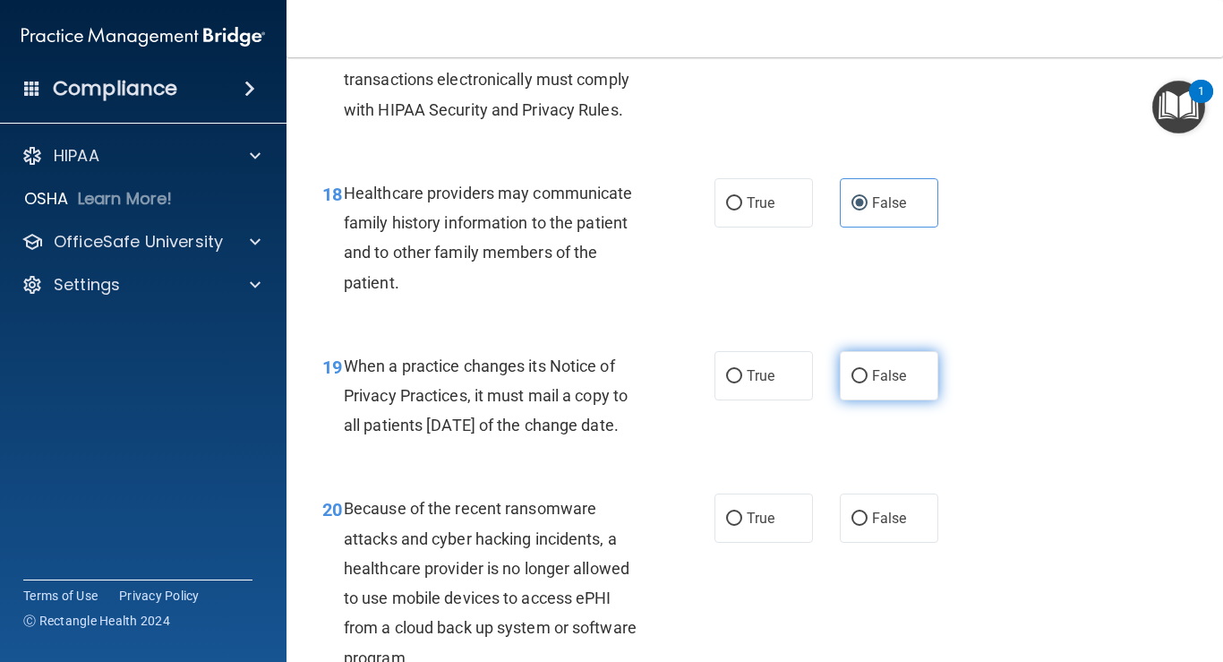
drag, startPoint x: 879, startPoint y: 403, endPoint x: 857, endPoint y: 423, distance: 29.8
click at [878, 384] on span "False" at bounding box center [889, 375] width 35 height 17
click at [867, 383] on input "False" at bounding box center [859, 376] width 16 height 13
radio input "true"
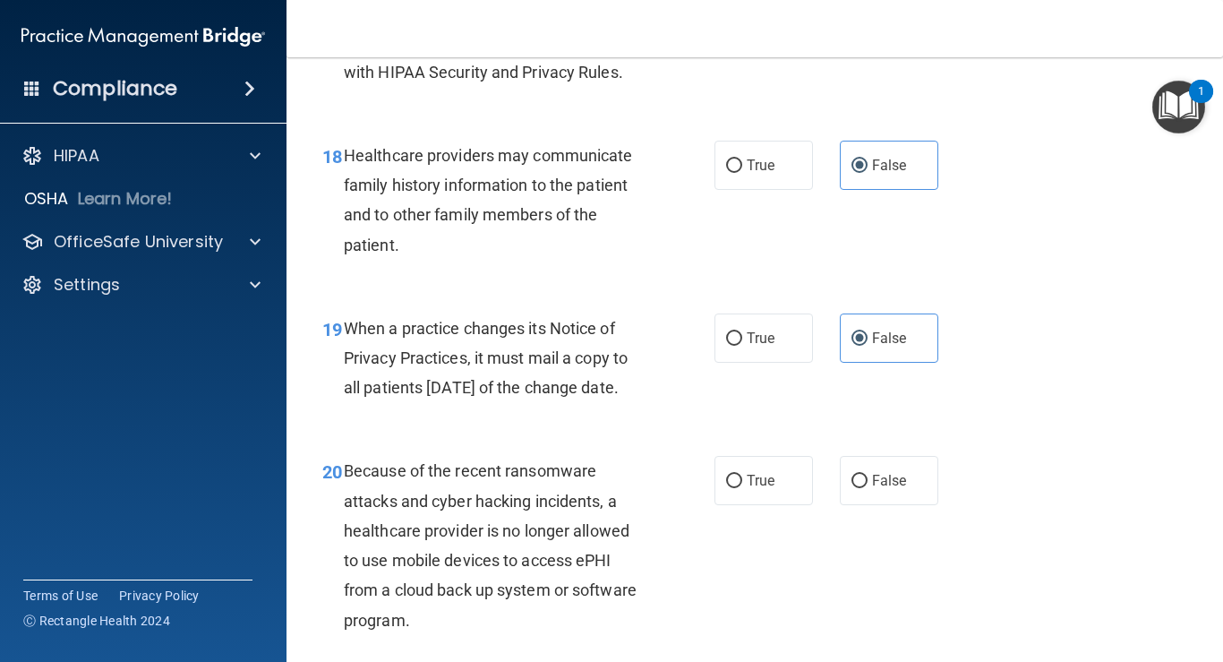
scroll to position [3027, 0]
click at [872, 488] on span "False" at bounding box center [889, 479] width 35 height 17
click at [867, 487] on input "False" at bounding box center [859, 480] width 16 height 13
radio input "true"
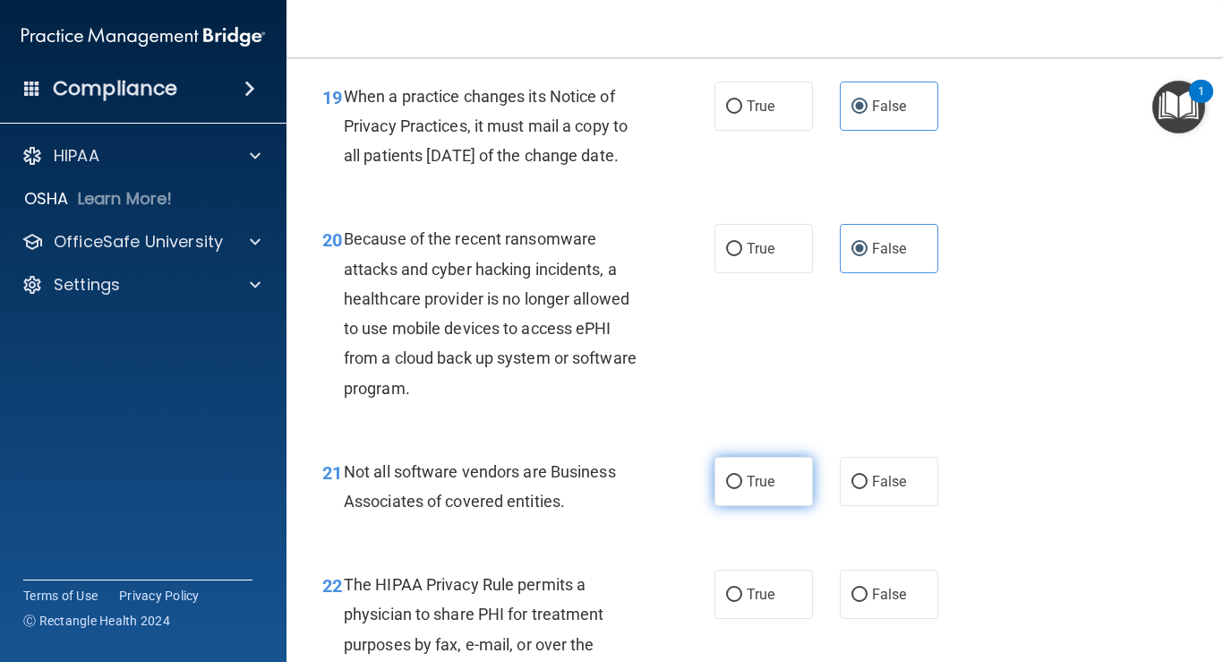
scroll to position [3373, 0]
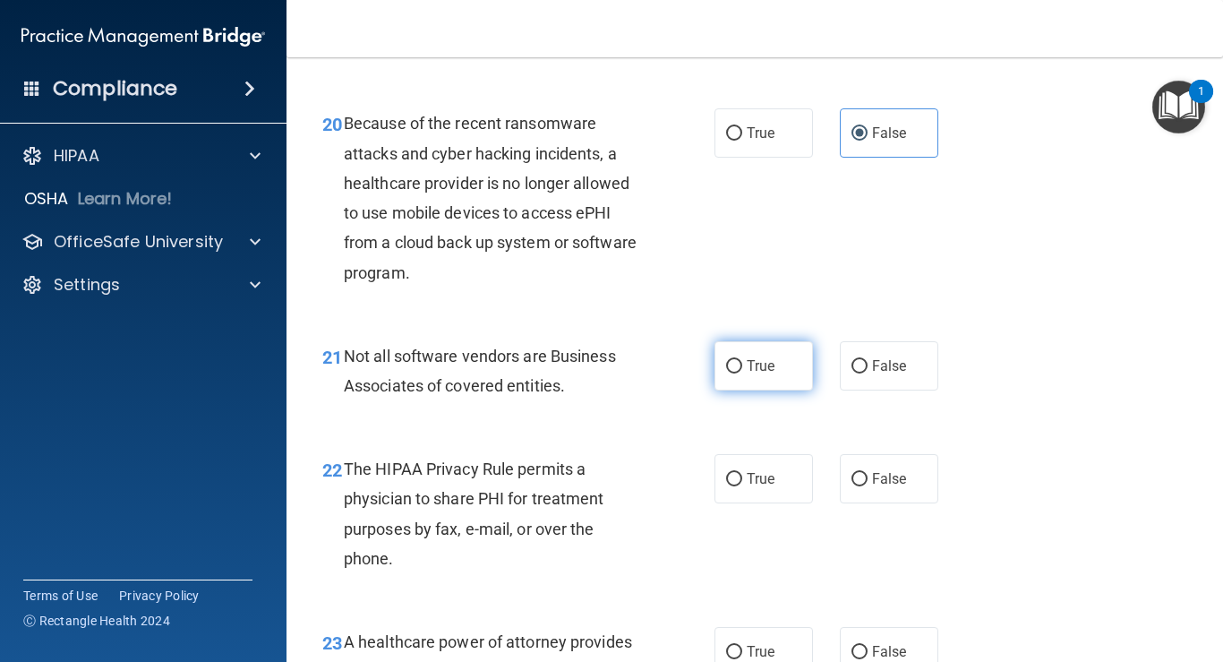
click at [747, 374] on span "True" at bounding box center [761, 365] width 28 height 17
click at [742, 373] on input "True" at bounding box center [734, 366] width 16 height 13
radio input "true"
click at [753, 487] on span "True" at bounding box center [761, 478] width 28 height 17
click at [742, 486] on input "True" at bounding box center [734, 479] width 16 height 13
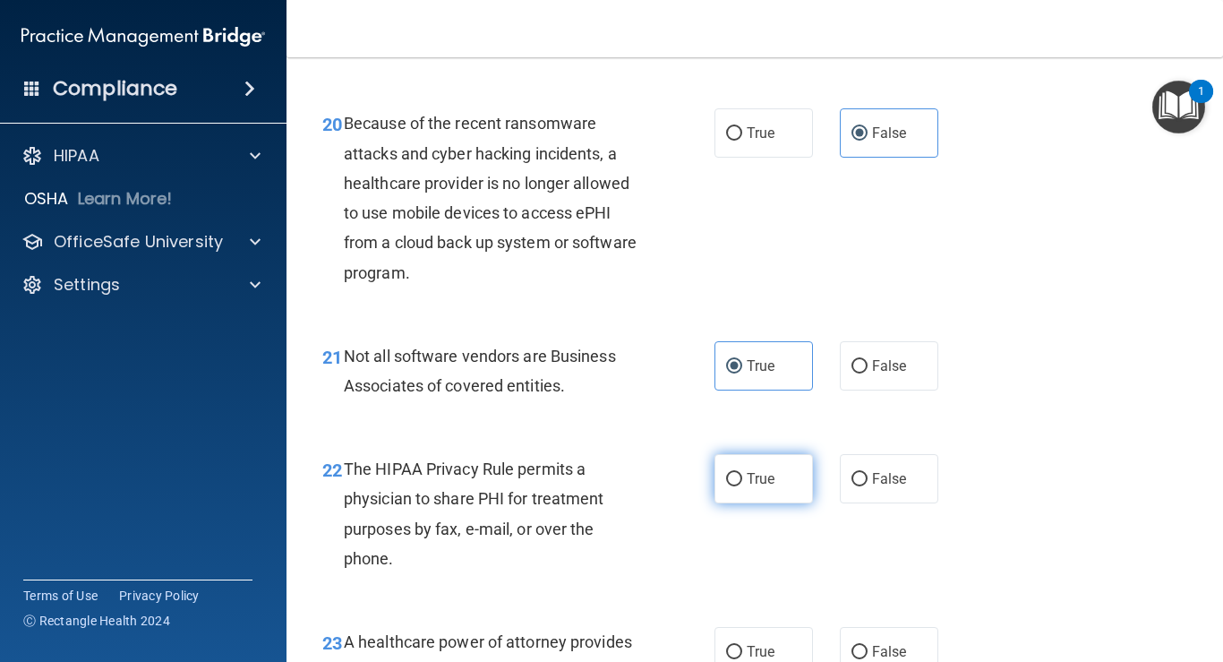
radio input "true"
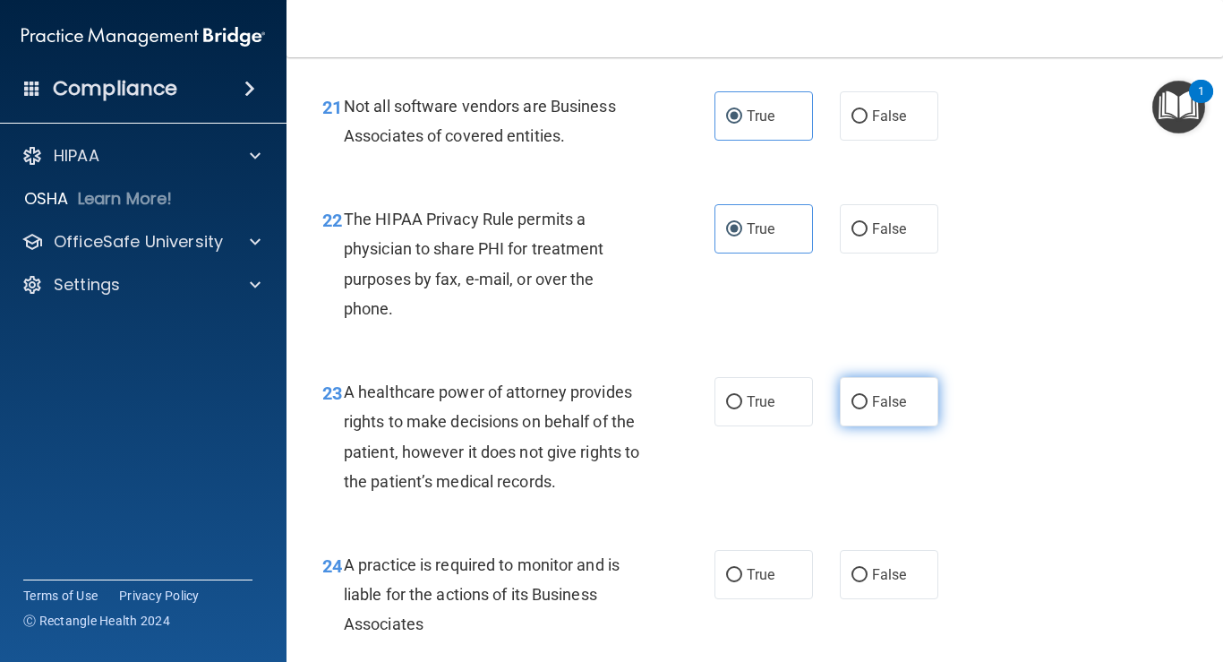
click at [872, 410] on span "False" at bounding box center [889, 401] width 35 height 17
click at [867, 409] on input "False" at bounding box center [859, 402] width 16 height 13
radio input "true"
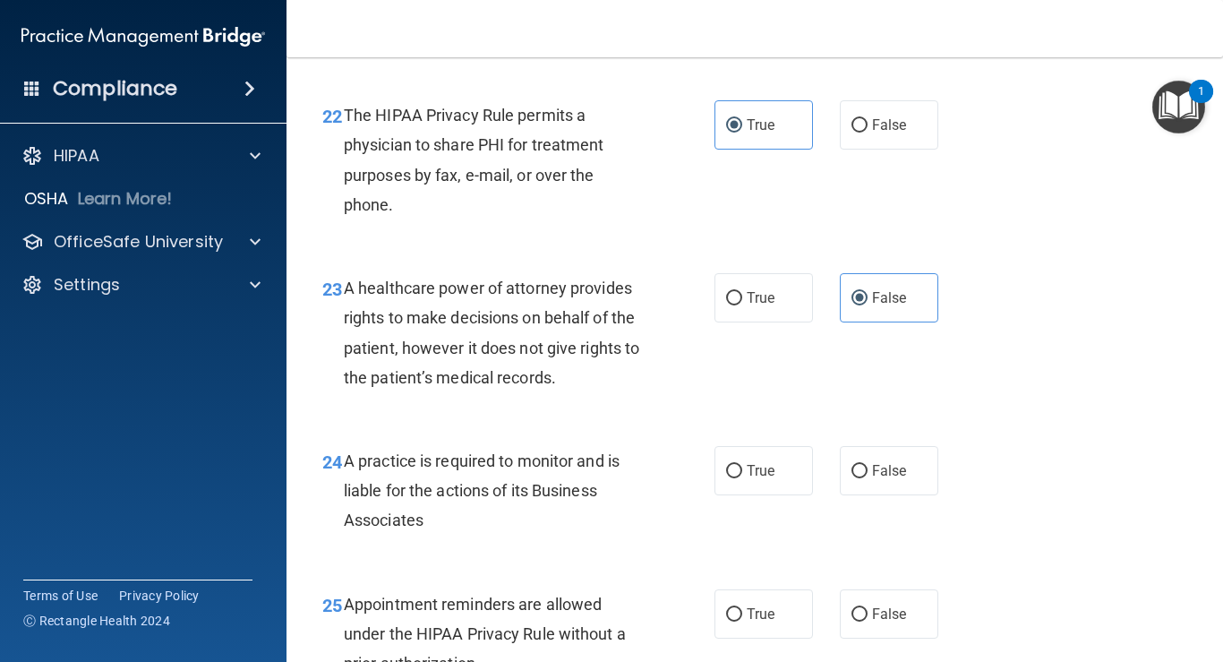
scroll to position [3731, 0]
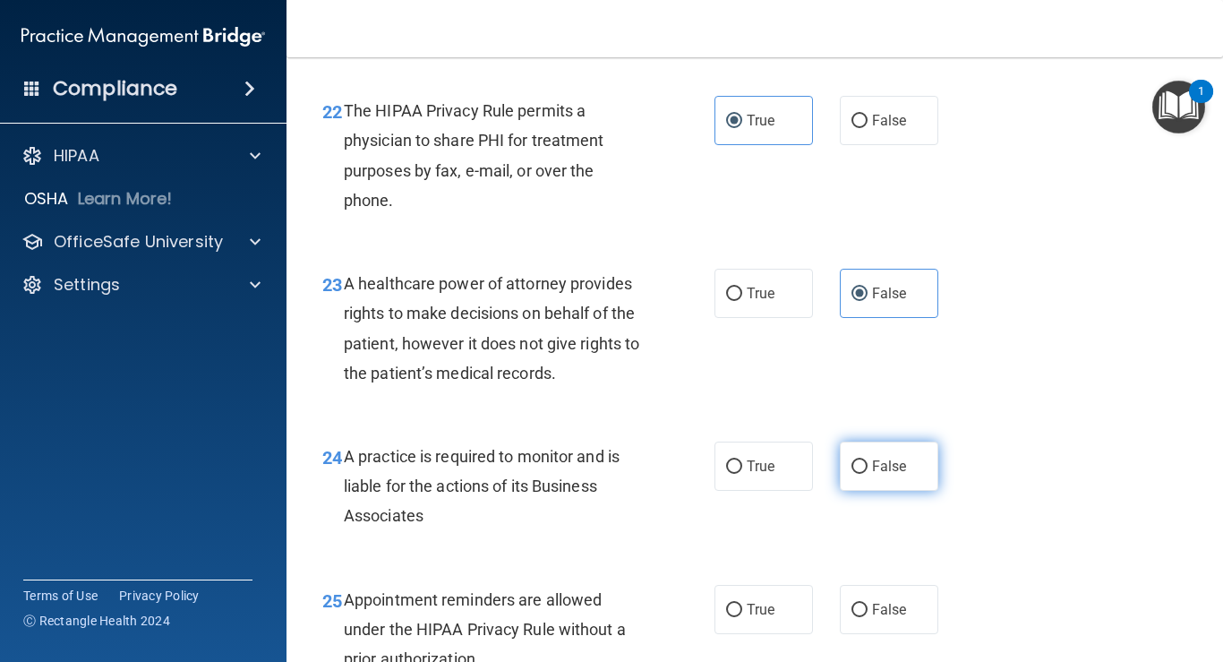
click at [872, 474] on span "False" at bounding box center [889, 465] width 35 height 17
click at [867, 474] on input "False" at bounding box center [859, 466] width 16 height 13
radio input "true"
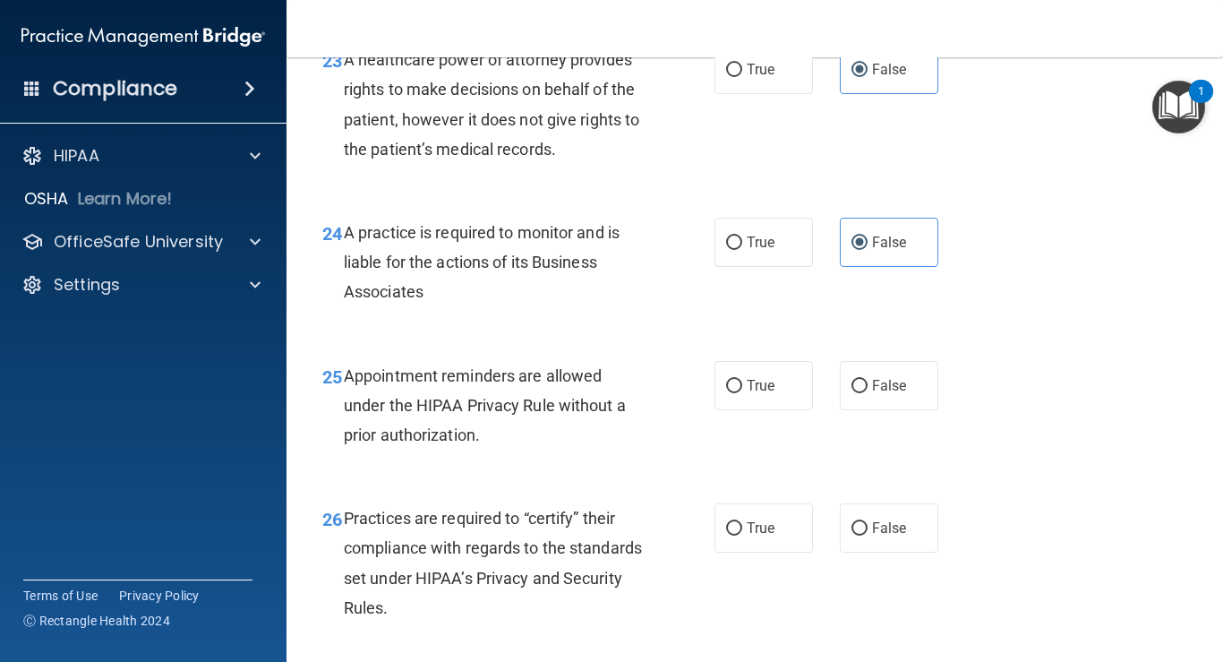
scroll to position [3956, 0]
drag, startPoint x: 761, startPoint y: 440, endPoint x: 771, endPoint y: 448, distance: 12.2
click at [761, 393] on span "True" at bounding box center [761, 384] width 28 height 17
click at [742, 392] on input "True" at bounding box center [734, 385] width 16 height 13
radio input "true"
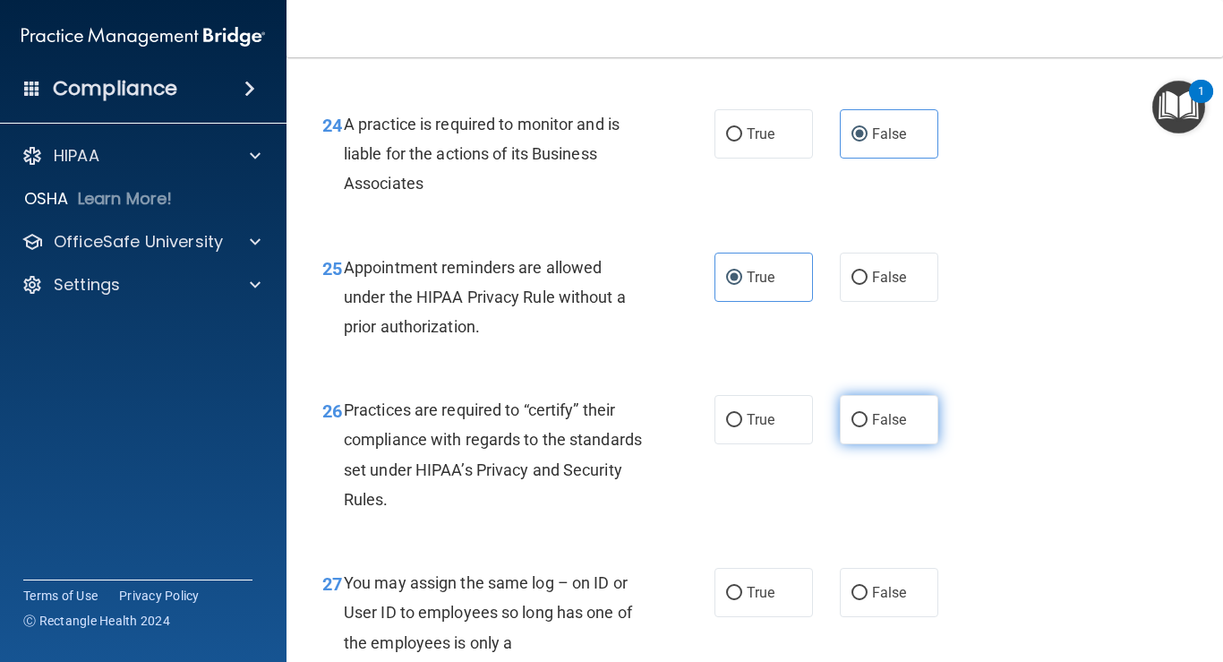
click at [883, 428] on span "False" at bounding box center [889, 419] width 35 height 17
click at [867, 427] on input "False" at bounding box center [859, 420] width 16 height 13
radio input "true"
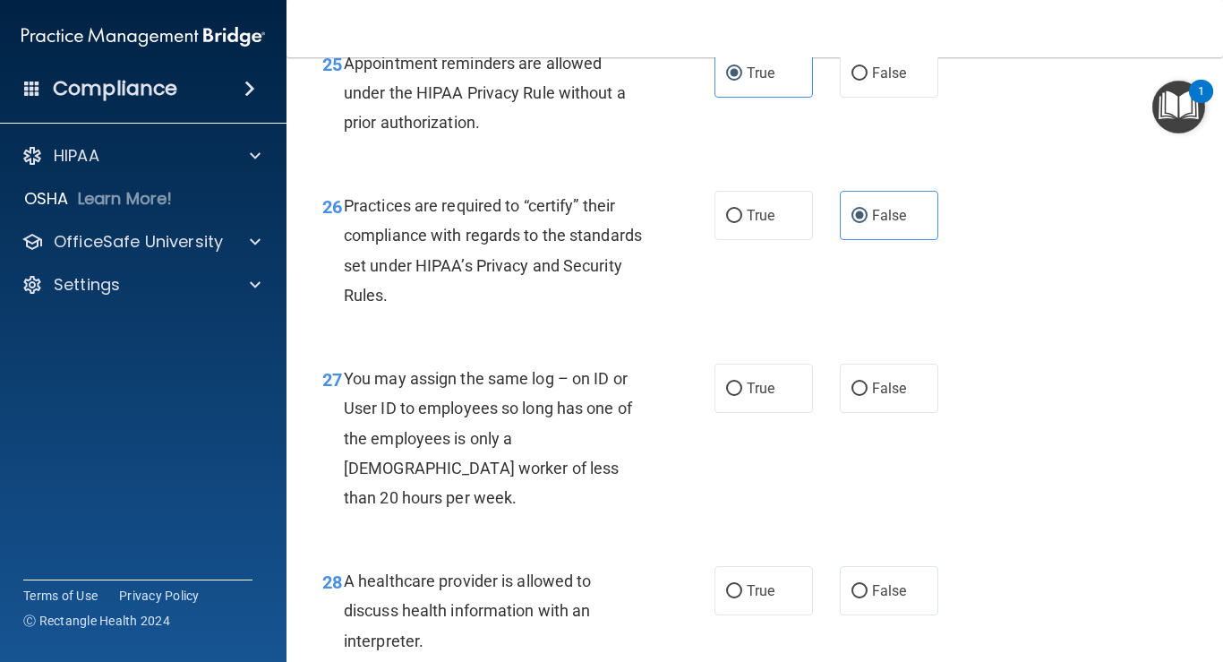
scroll to position [4292, 0]
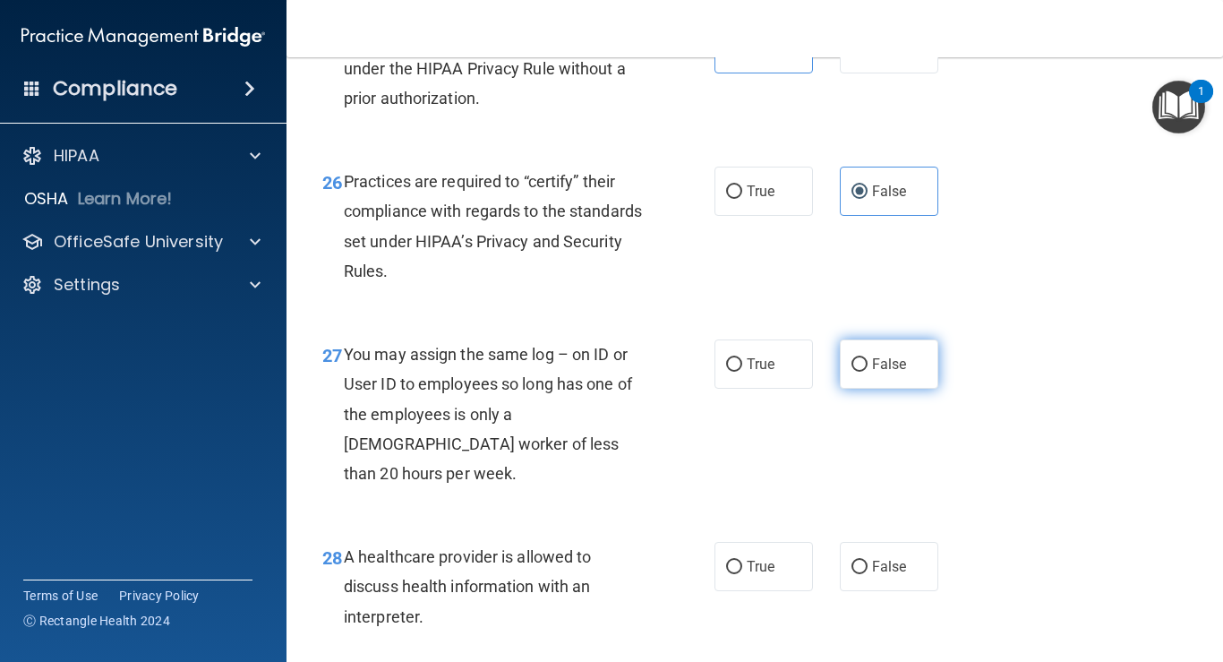
click at [886, 372] on span "False" at bounding box center [889, 363] width 35 height 17
click at [867, 372] on input "False" at bounding box center [859, 364] width 16 height 13
radio input "true"
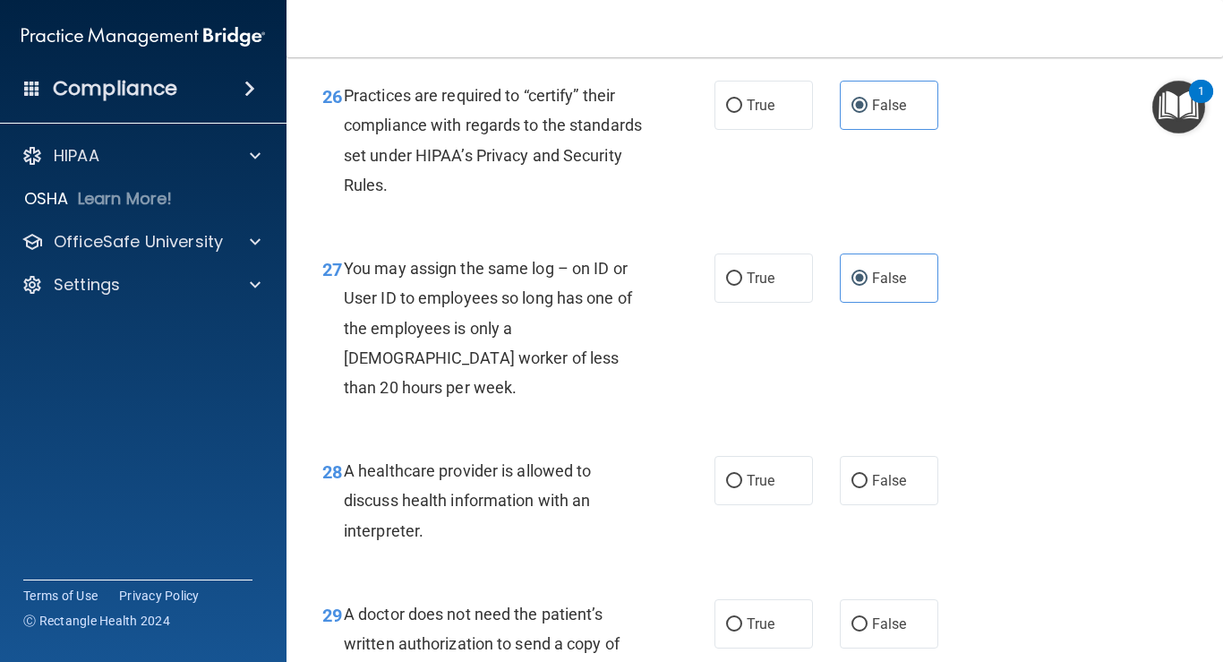
scroll to position [4378, 0]
click at [772, 504] on label "True" at bounding box center [763, 479] width 98 height 49
click at [742, 487] on input "True" at bounding box center [734, 480] width 16 height 13
radio input "true"
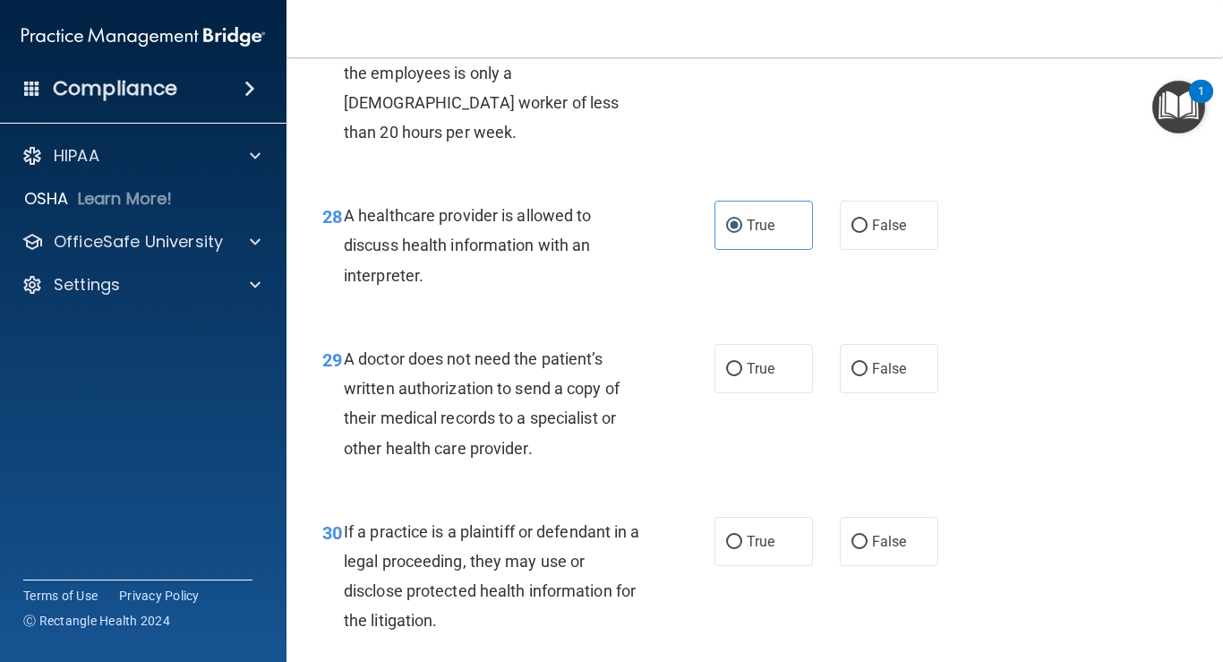
scroll to position [4662, 0]
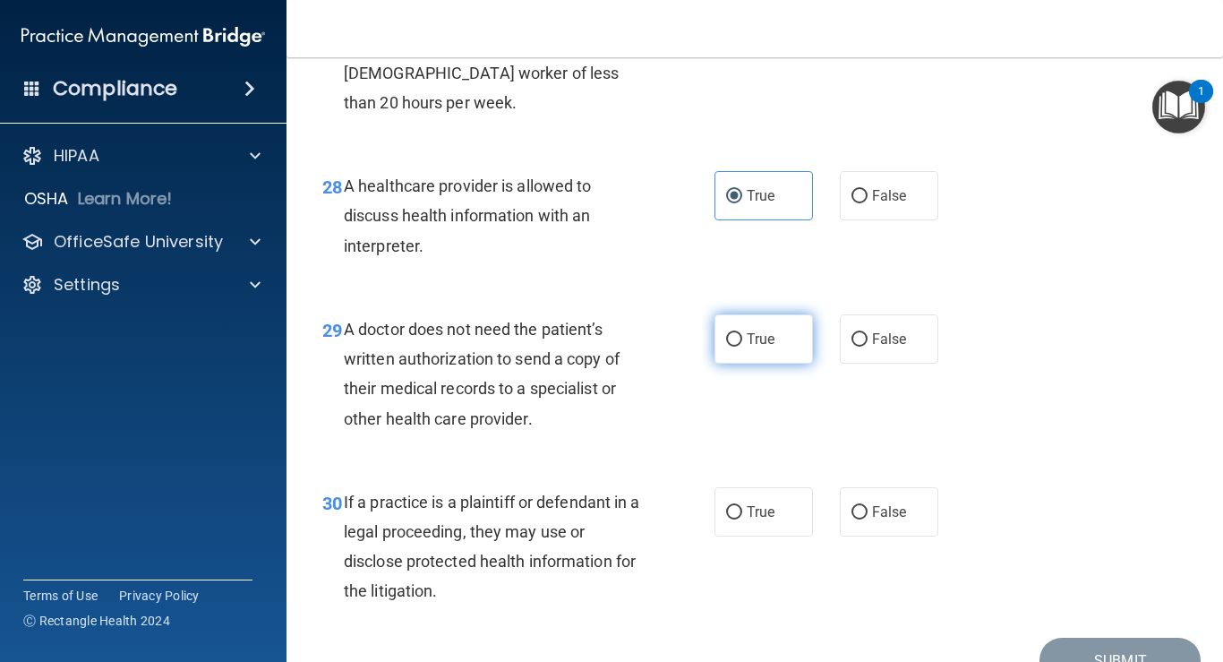
click at [763, 363] on label "True" at bounding box center [763, 338] width 98 height 49
click at [742, 346] on input "True" at bounding box center [734, 339] width 16 height 13
radio input "true"
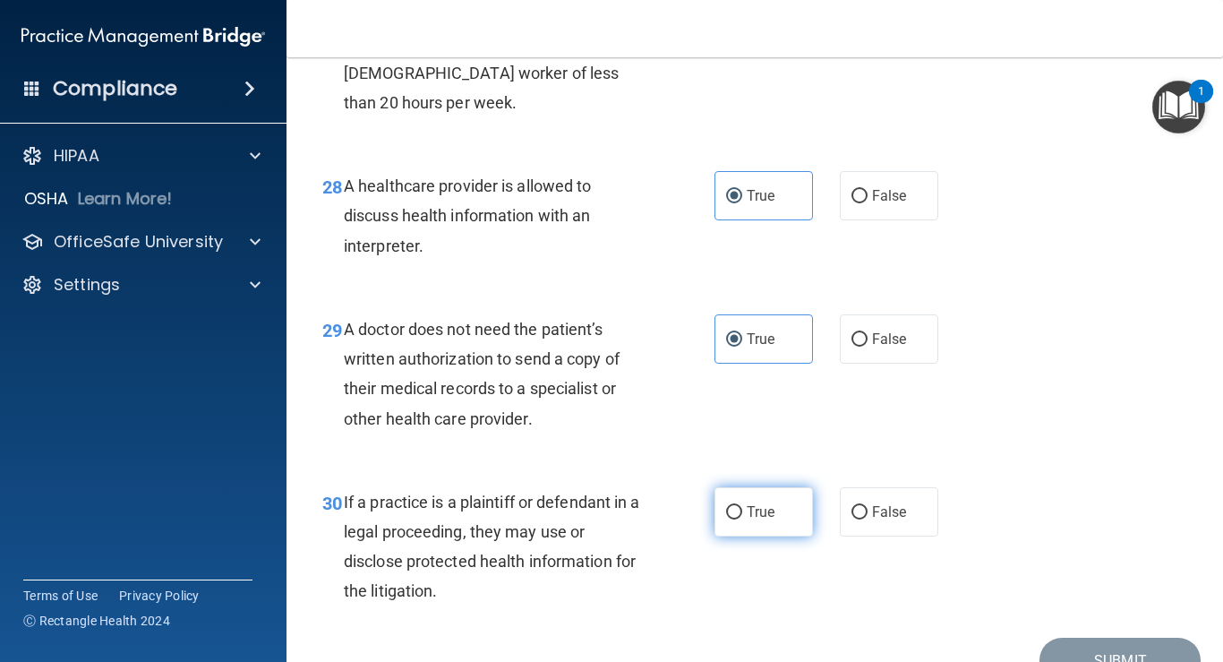
click at [752, 520] on span "True" at bounding box center [761, 511] width 28 height 17
click at [742, 519] on input "True" at bounding box center [734, 512] width 16 height 13
radio input "true"
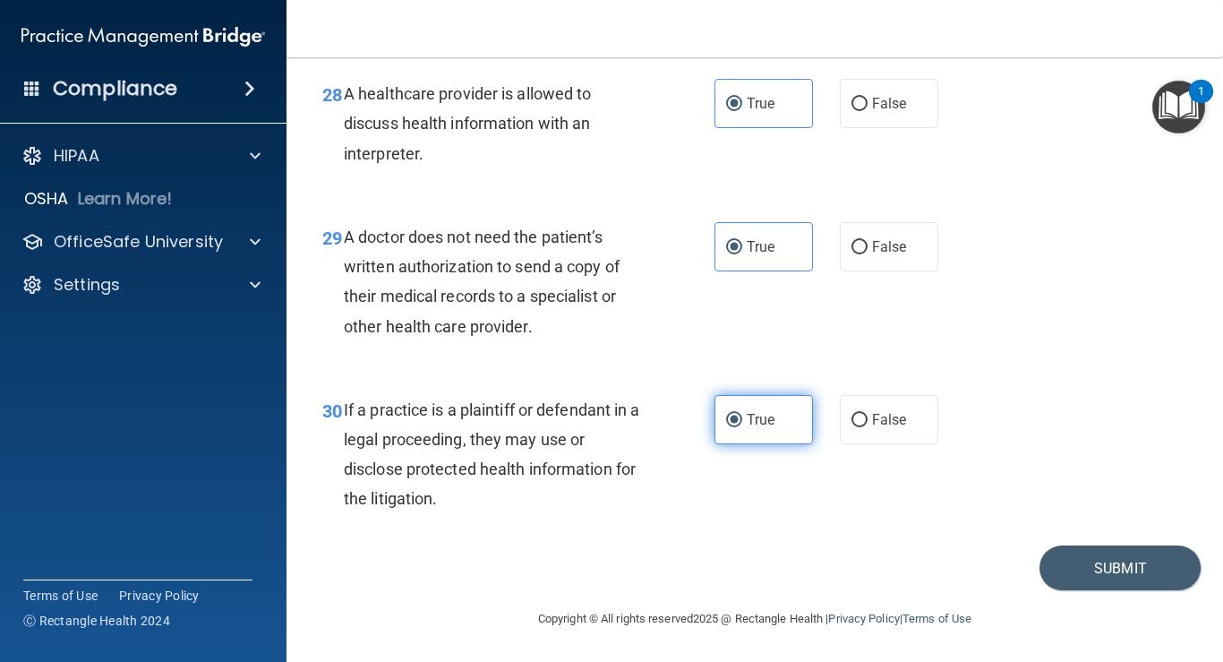
scroll to position [4785, 0]
click at [1073, 560] on button "Submit" at bounding box center [1119, 568] width 161 height 46
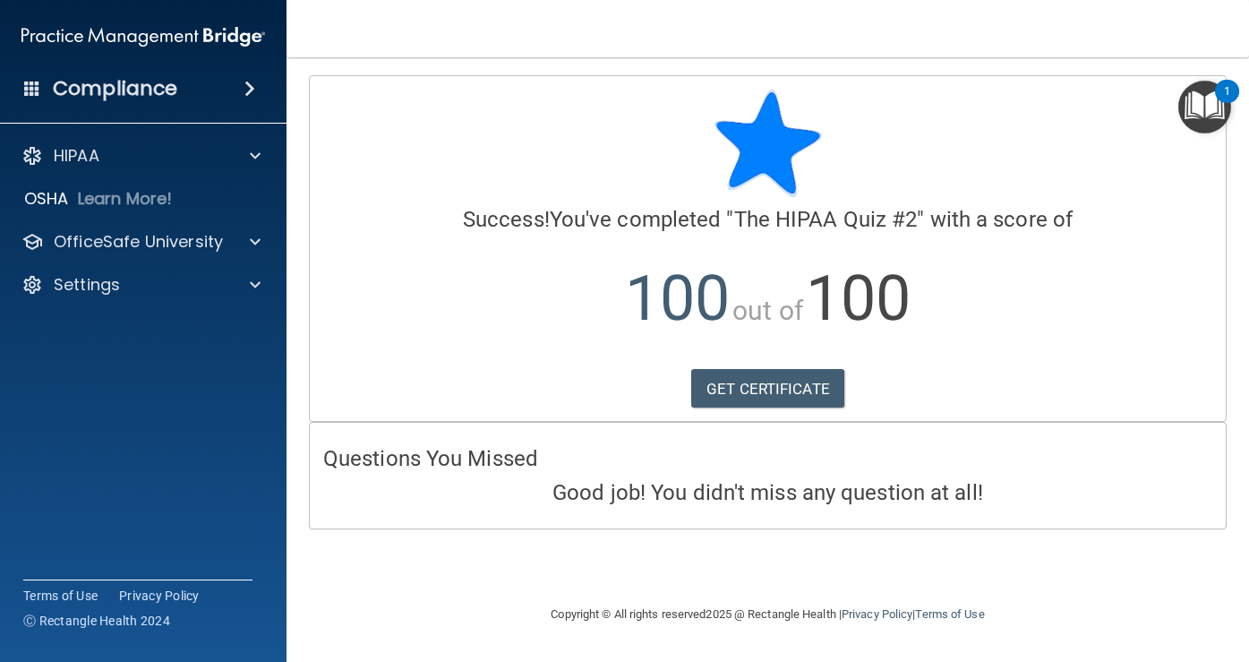
click at [542, 200] on div "Success! You've completed " The HIPAA Quiz #2 " with a score of 100 out of 100 …" at bounding box center [767, 224] width 889 height 268
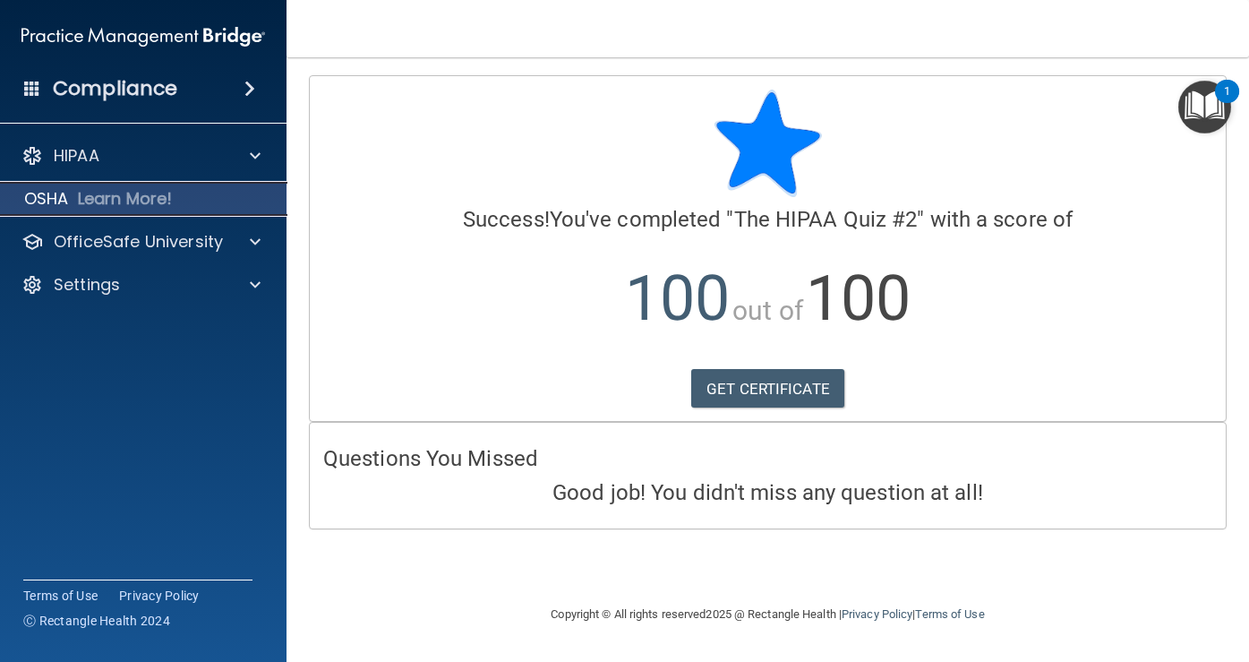
click at [167, 200] on p "Learn More!" at bounding box center [125, 198] width 95 height 21
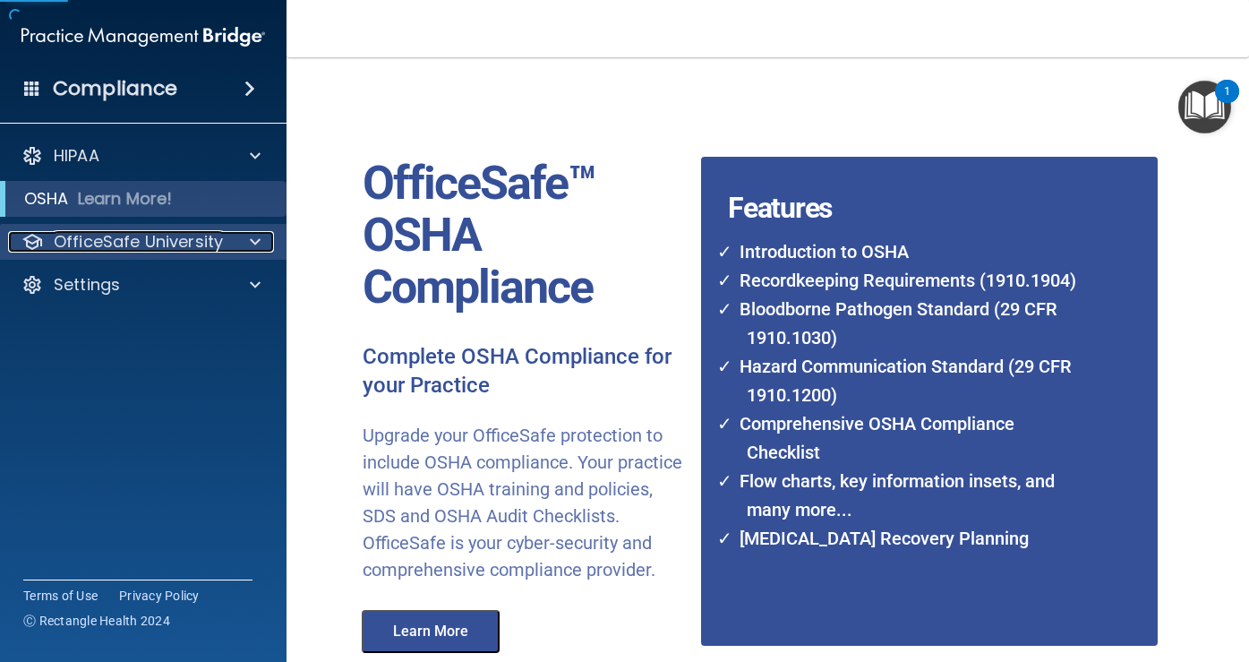
click at [153, 233] on p "OfficeSafe University" at bounding box center [138, 241] width 169 height 21
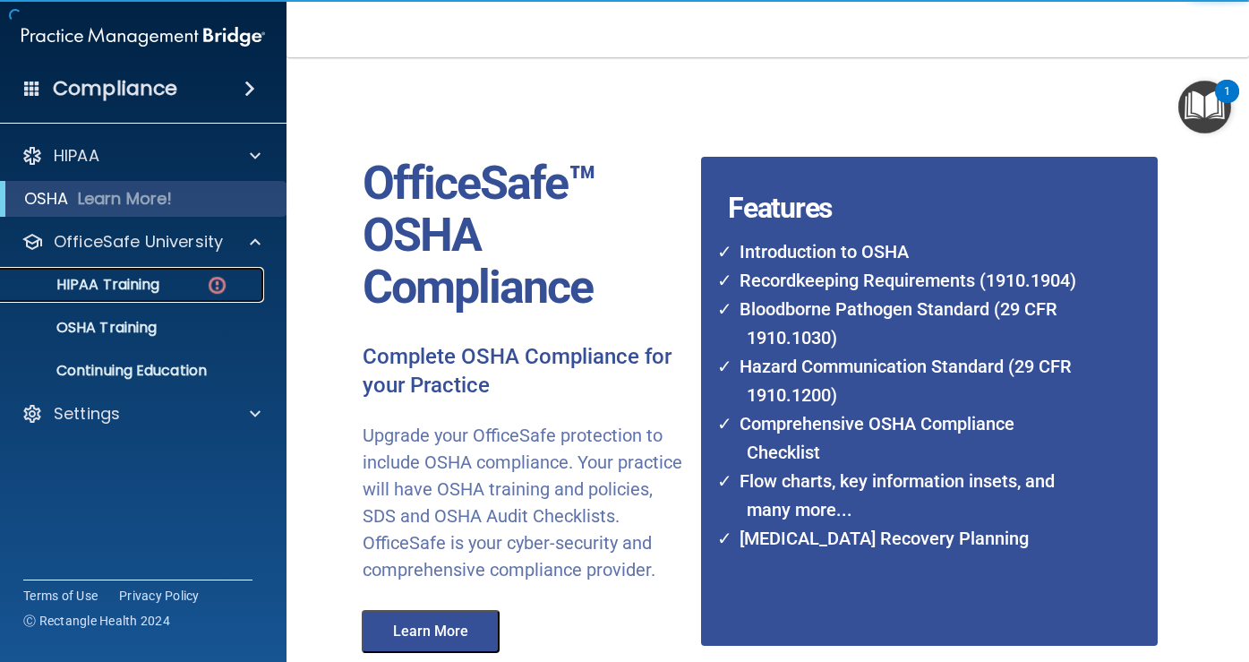
click at [146, 294] on p "HIPAA Training" at bounding box center [86, 285] width 148 height 18
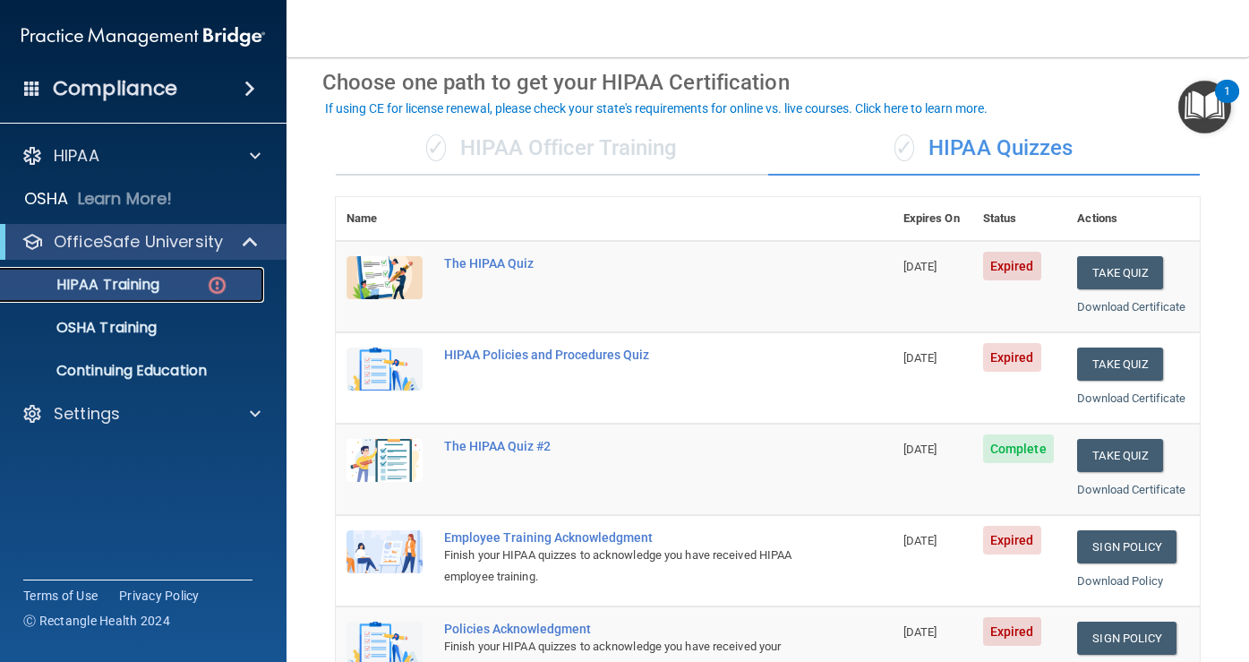
scroll to position [73, 0]
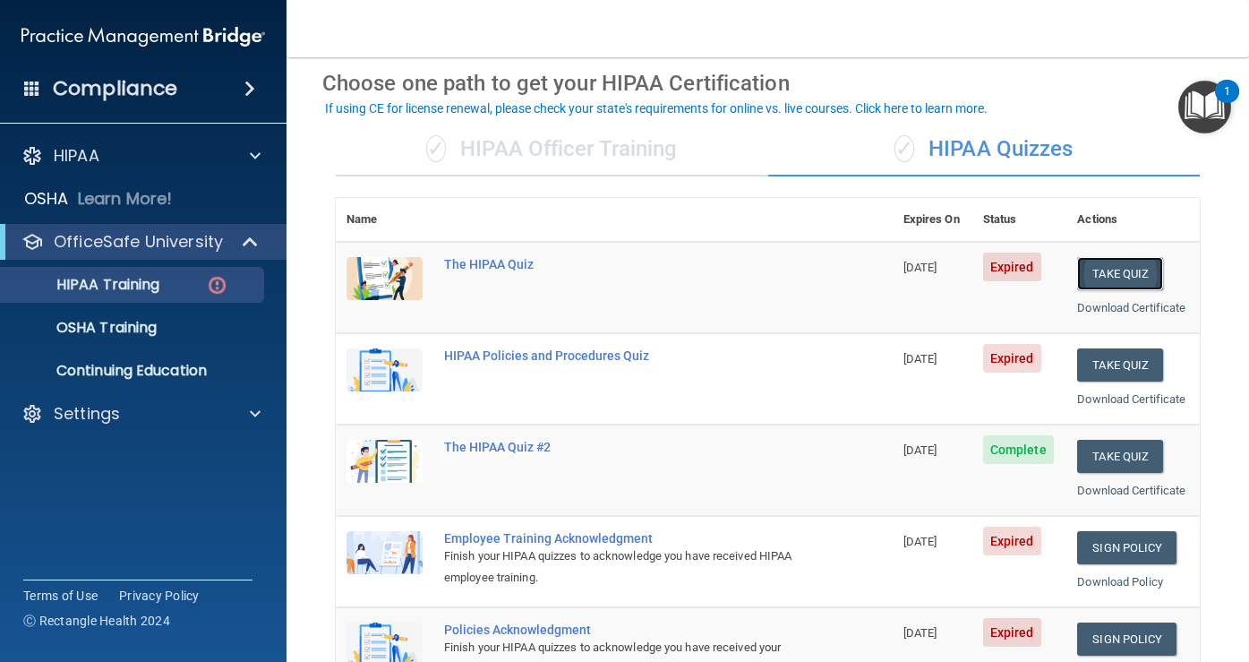
click at [1119, 269] on button "Take Quiz" at bounding box center [1120, 273] width 86 height 33
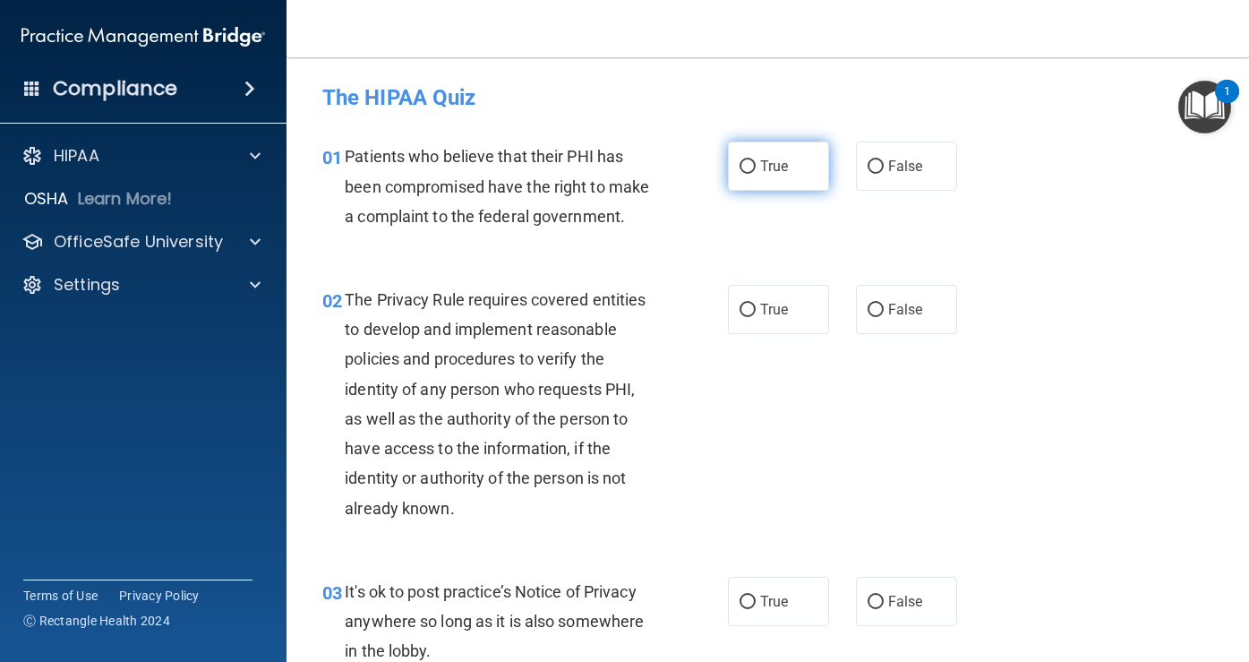
click at [749, 153] on label "True" at bounding box center [778, 165] width 101 height 49
click at [749, 160] on input "True" at bounding box center [747, 166] width 16 height 13
radio input "true"
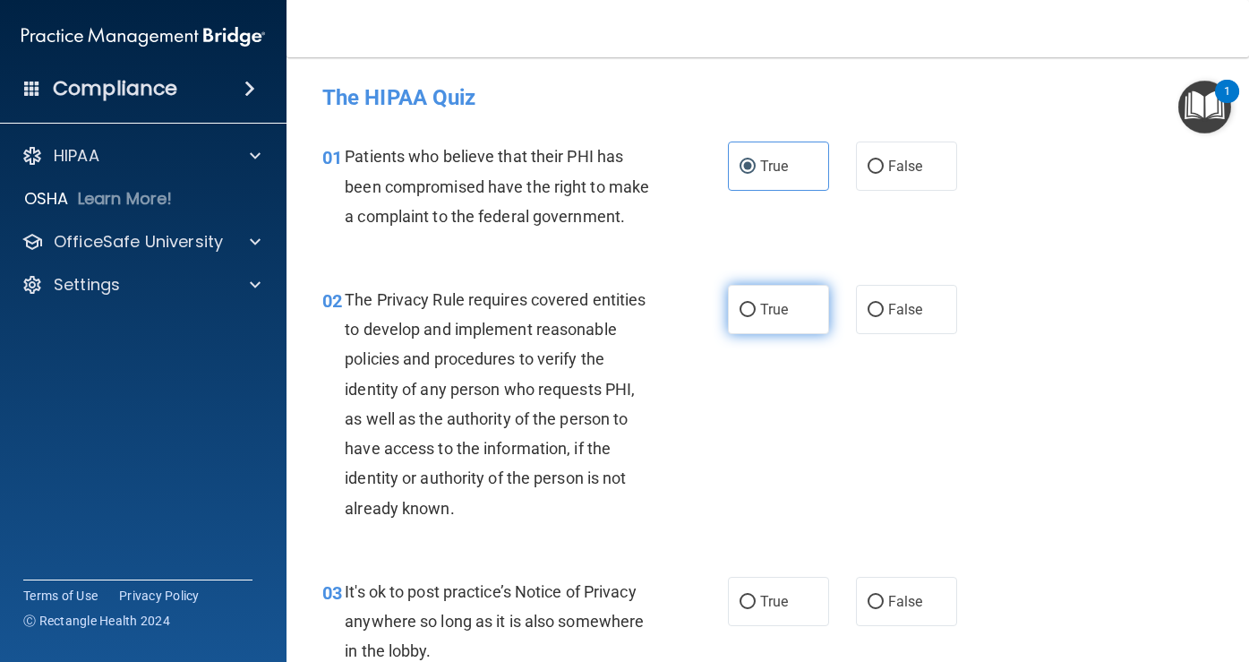
click at [741, 312] on input "True" at bounding box center [747, 309] width 16 height 13
radio input "true"
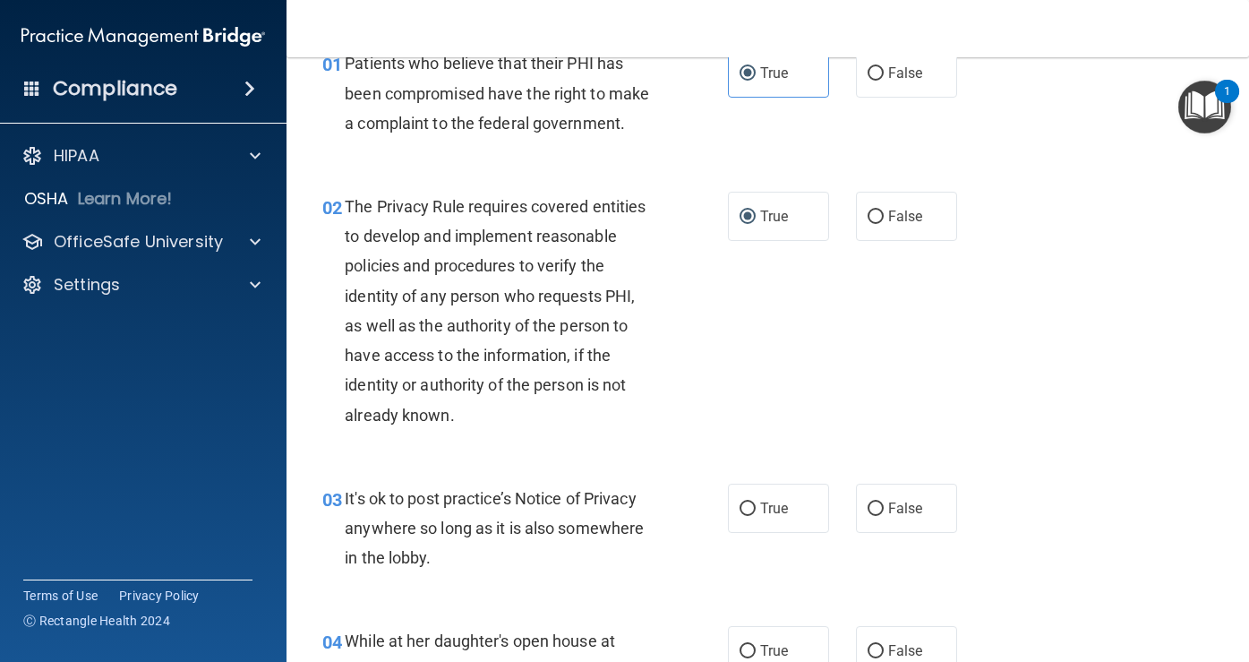
scroll to position [102, 0]
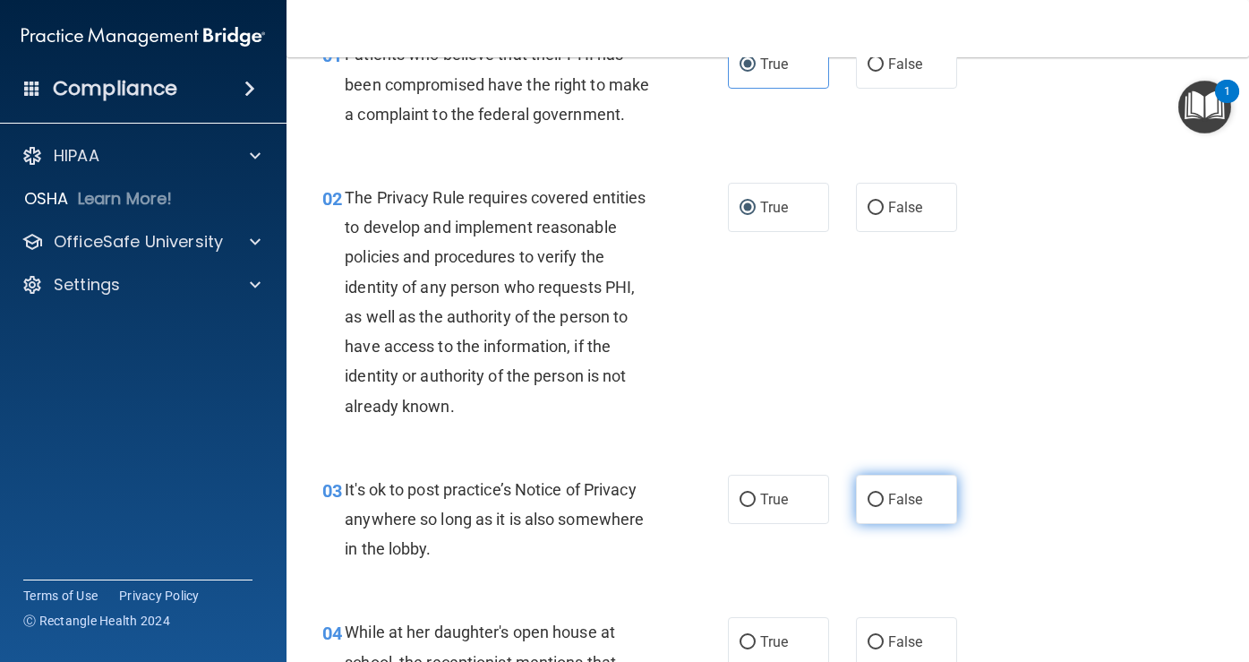
click at [901, 500] on span "False" at bounding box center [905, 499] width 35 height 17
click at [884, 500] on input "False" at bounding box center [875, 499] width 16 height 13
radio input "true"
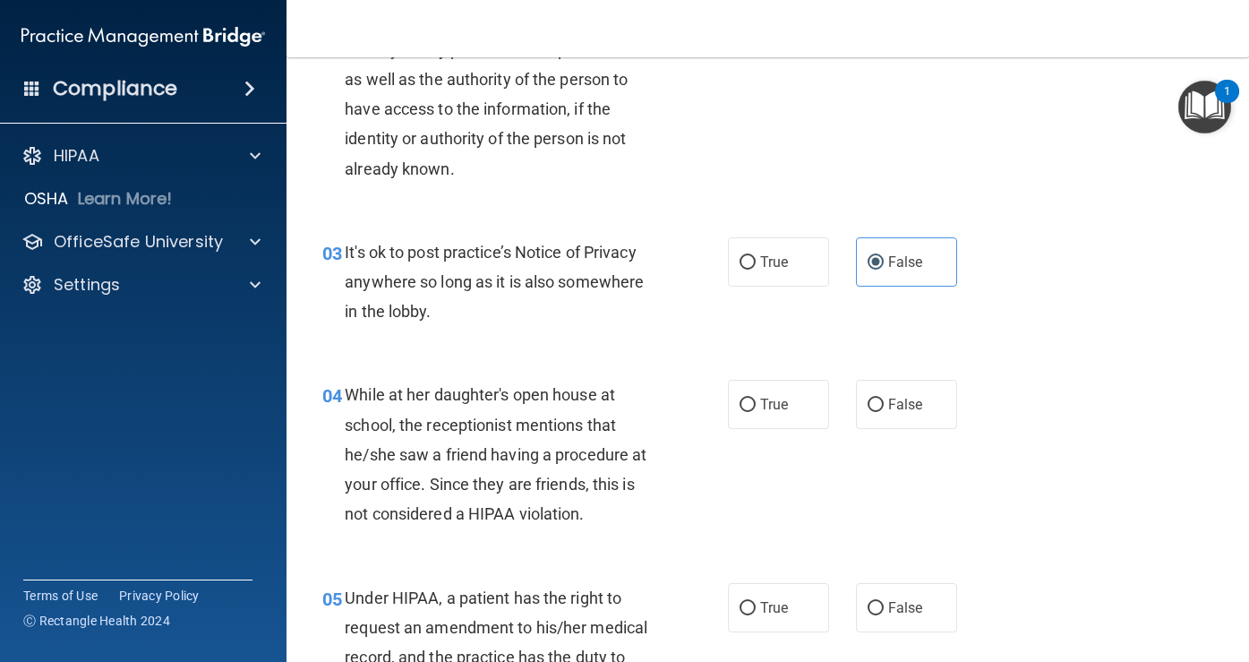
scroll to position [340, 0]
click at [888, 399] on span "False" at bounding box center [905, 403] width 35 height 17
click at [884, 399] on input "False" at bounding box center [875, 403] width 16 height 13
radio input "true"
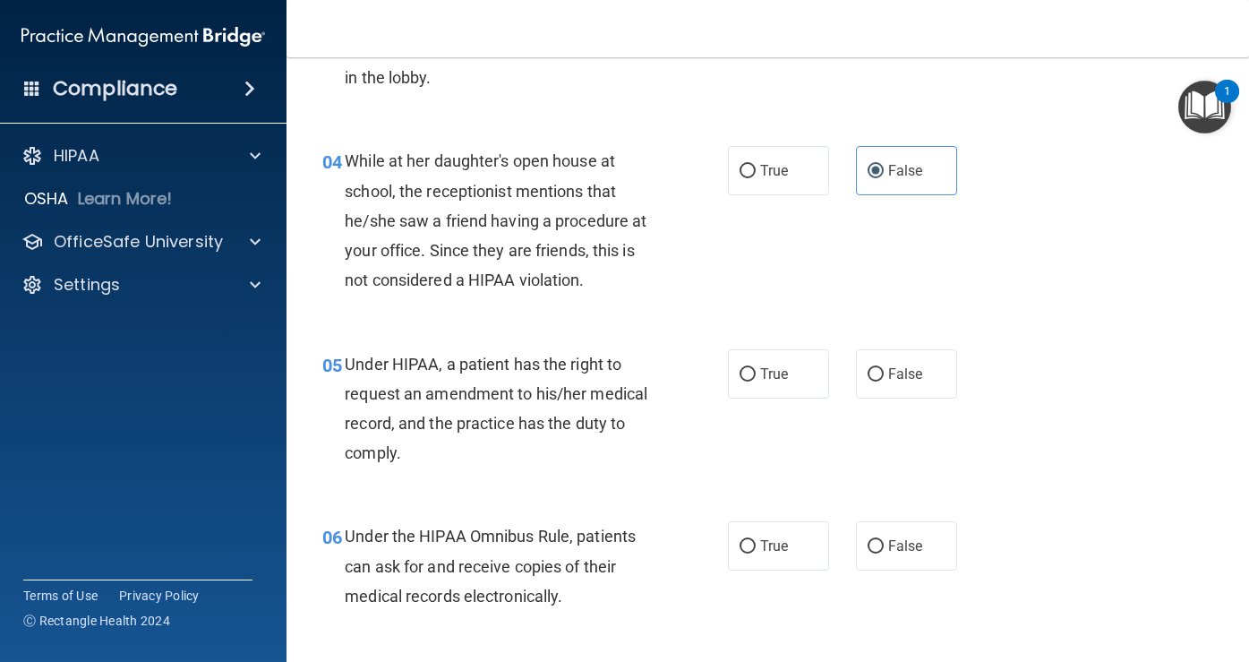
scroll to position [577, 0]
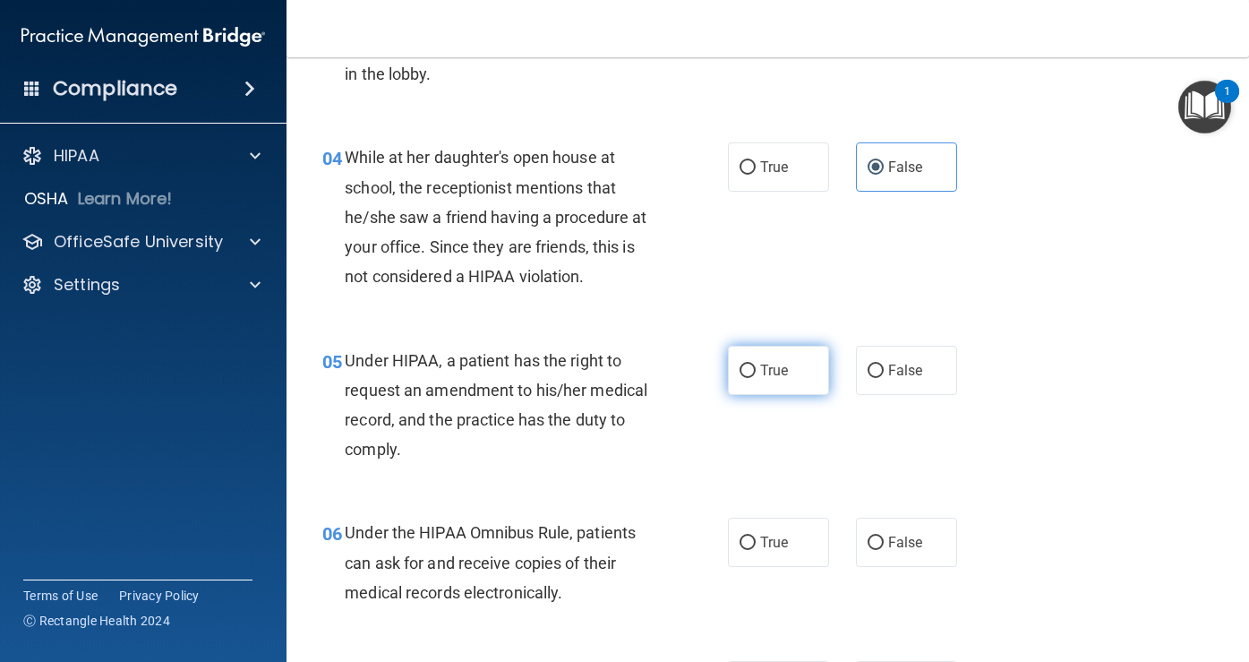
click at [764, 365] on span "True" at bounding box center [774, 370] width 28 height 17
click at [756, 365] on input "True" at bounding box center [747, 370] width 16 height 13
radio input "true"
click at [772, 539] on span "True" at bounding box center [774, 542] width 28 height 17
click at [756, 539] on input "True" at bounding box center [747, 542] width 16 height 13
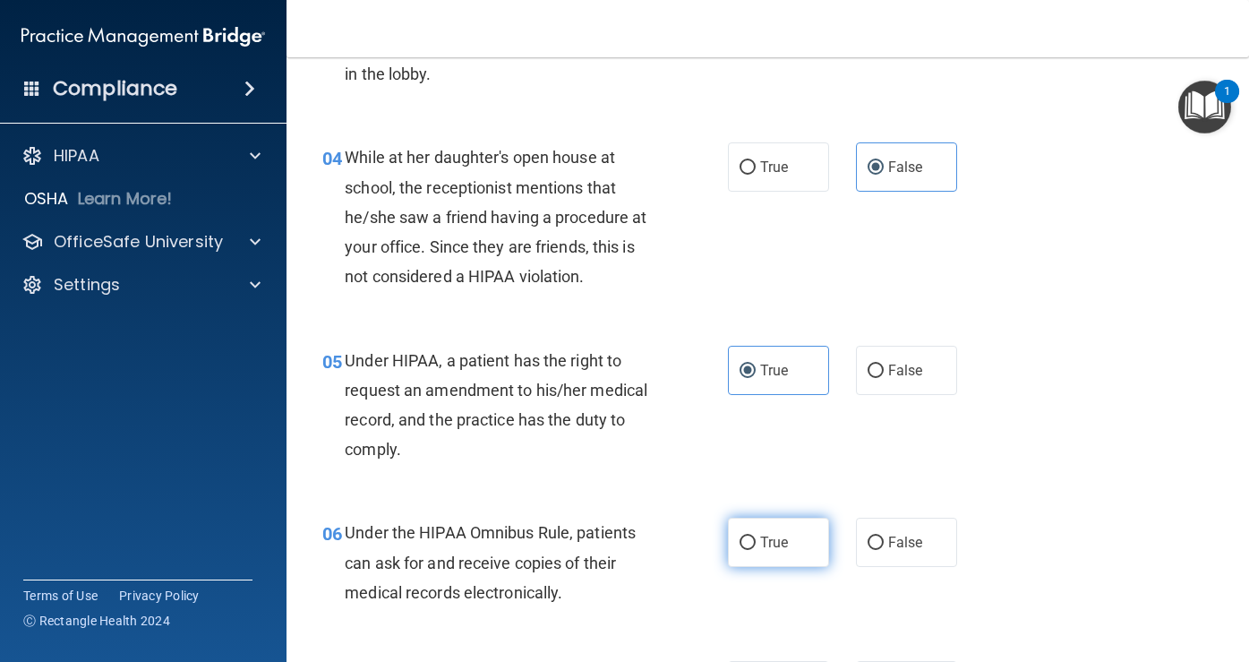
radio input "true"
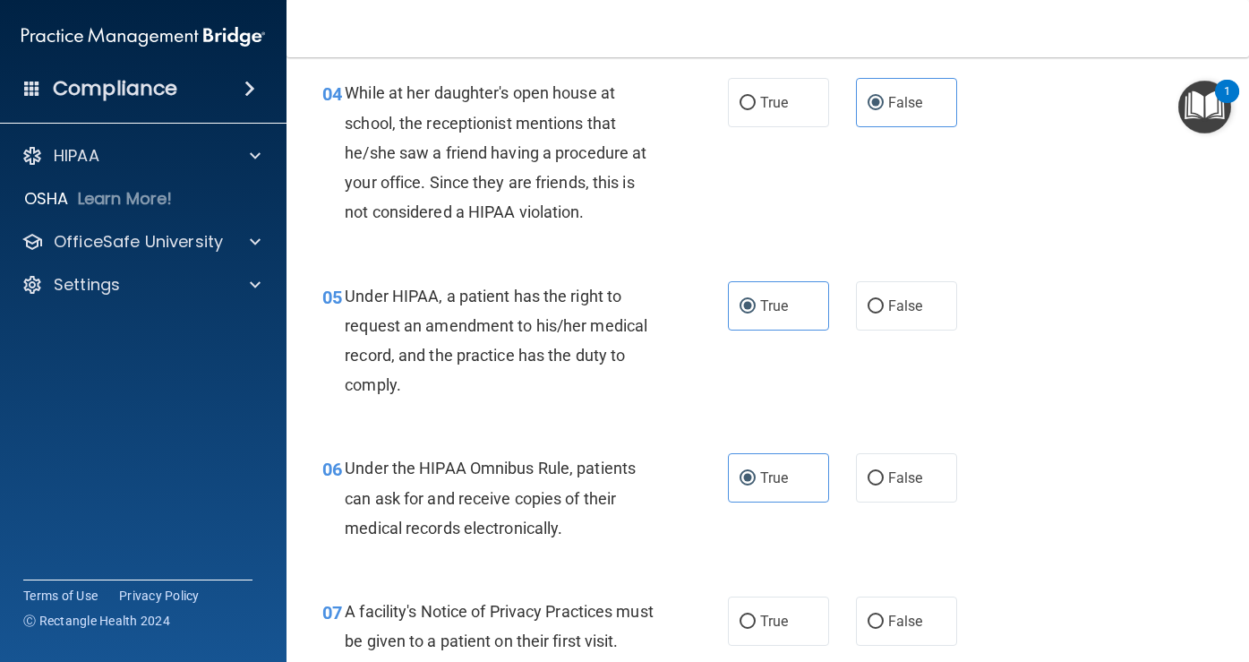
scroll to position [887, 0]
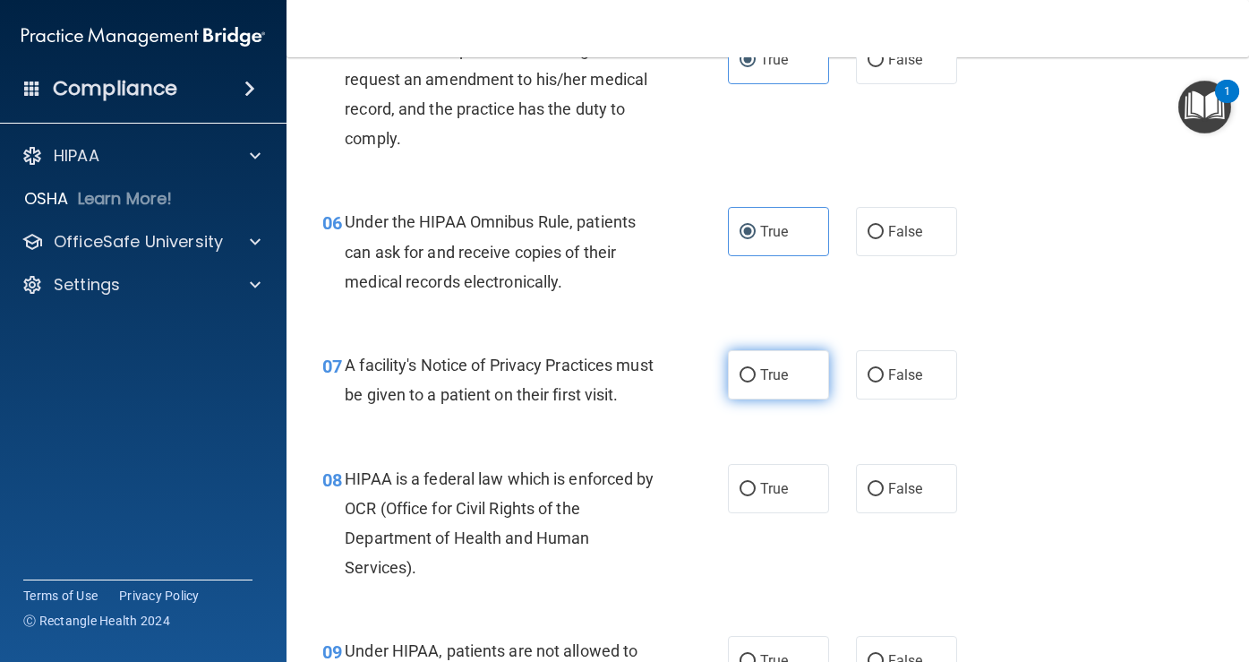
click at [777, 379] on span "True" at bounding box center [774, 374] width 28 height 17
click at [756, 379] on input "True" at bounding box center [747, 375] width 16 height 13
radio input "true"
click at [769, 507] on label "True" at bounding box center [778, 488] width 101 height 49
click at [756, 496] on input "True" at bounding box center [747, 489] width 16 height 13
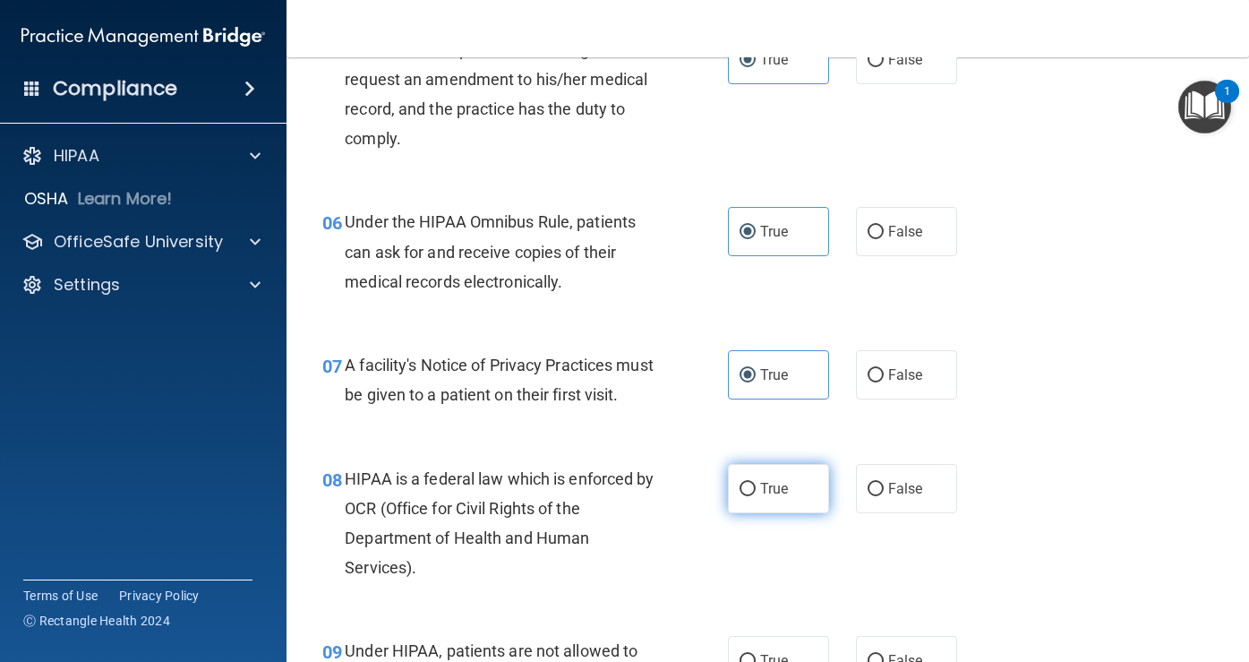
radio input "true"
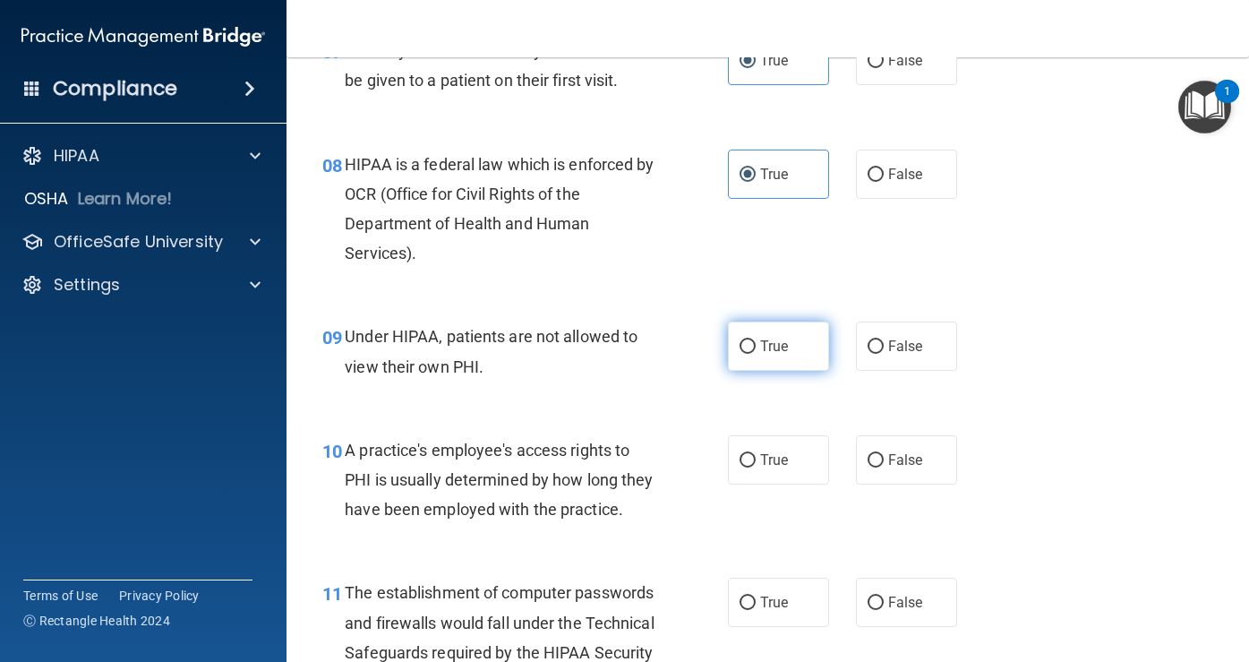
scroll to position [1208, 0]
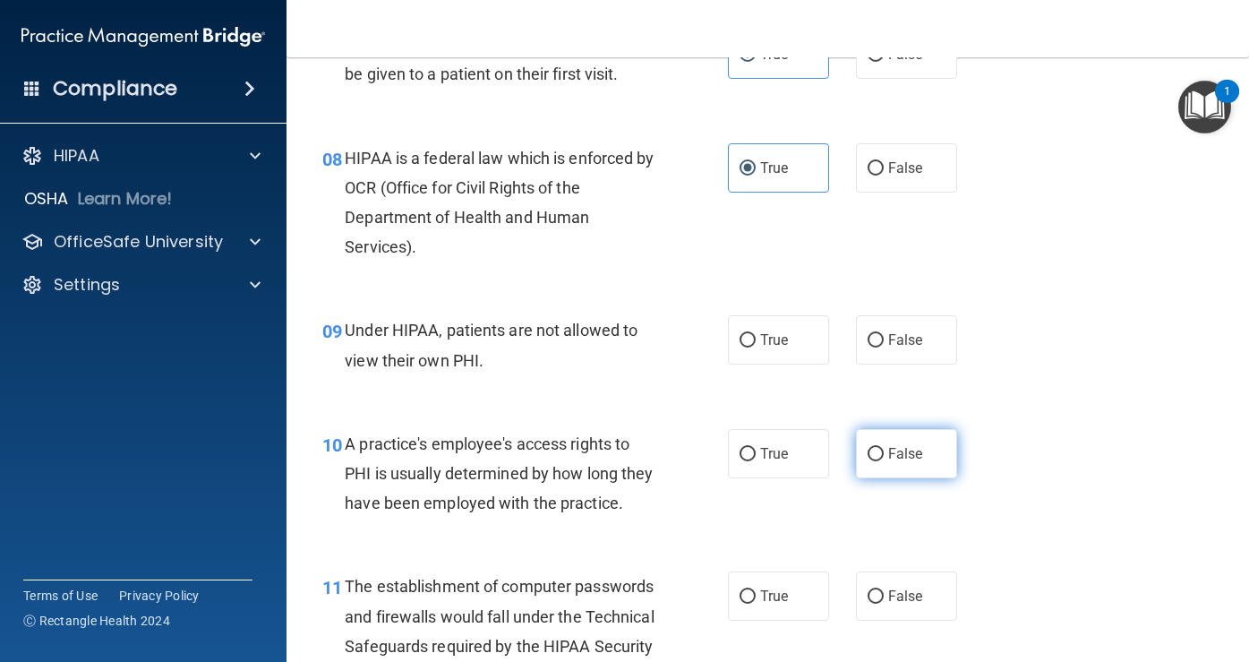
click at [891, 462] on span "False" at bounding box center [905, 453] width 35 height 17
click at [884, 461] on input "False" at bounding box center [875, 454] width 16 height 13
radio input "true"
click at [888, 348] on span "False" at bounding box center [905, 339] width 35 height 17
click at [884, 347] on input "False" at bounding box center [875, 340] width 16 height 13
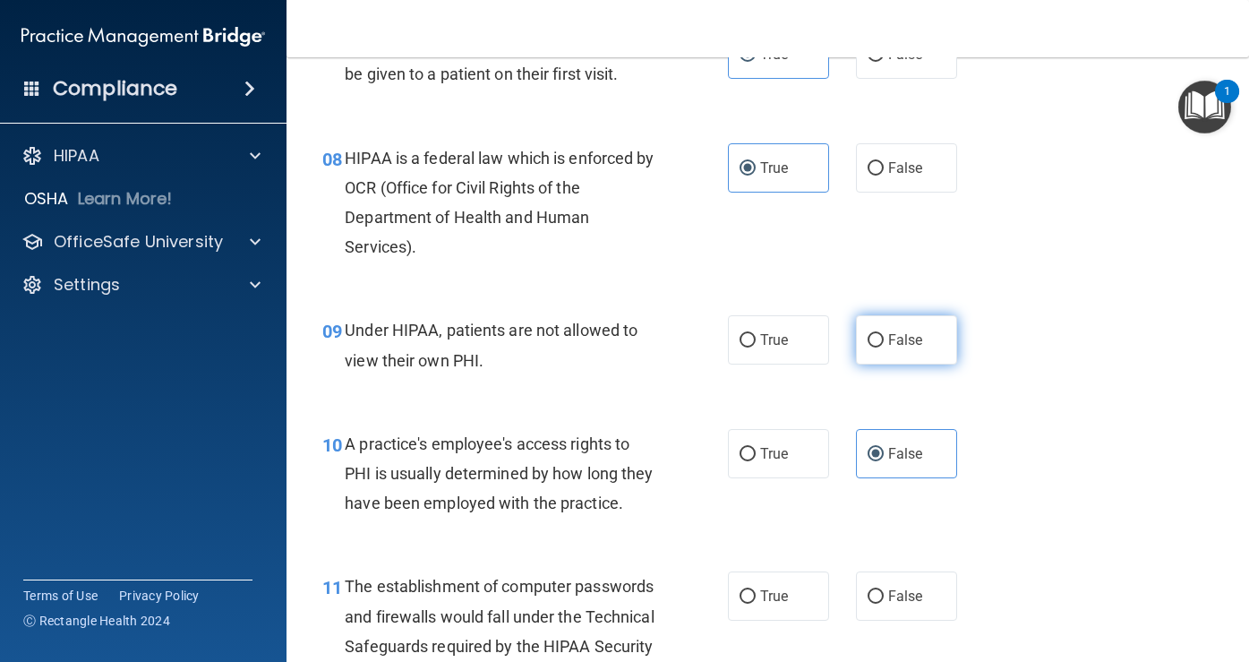
radio input "true"
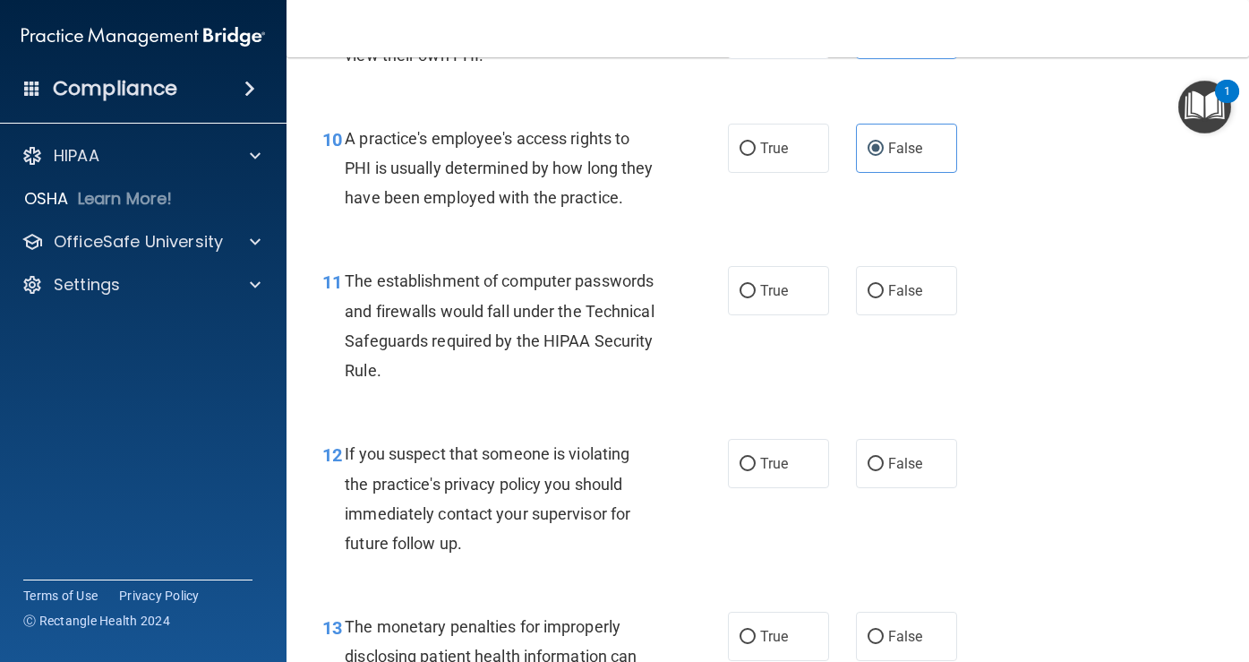
scroll to position [1517, 0]
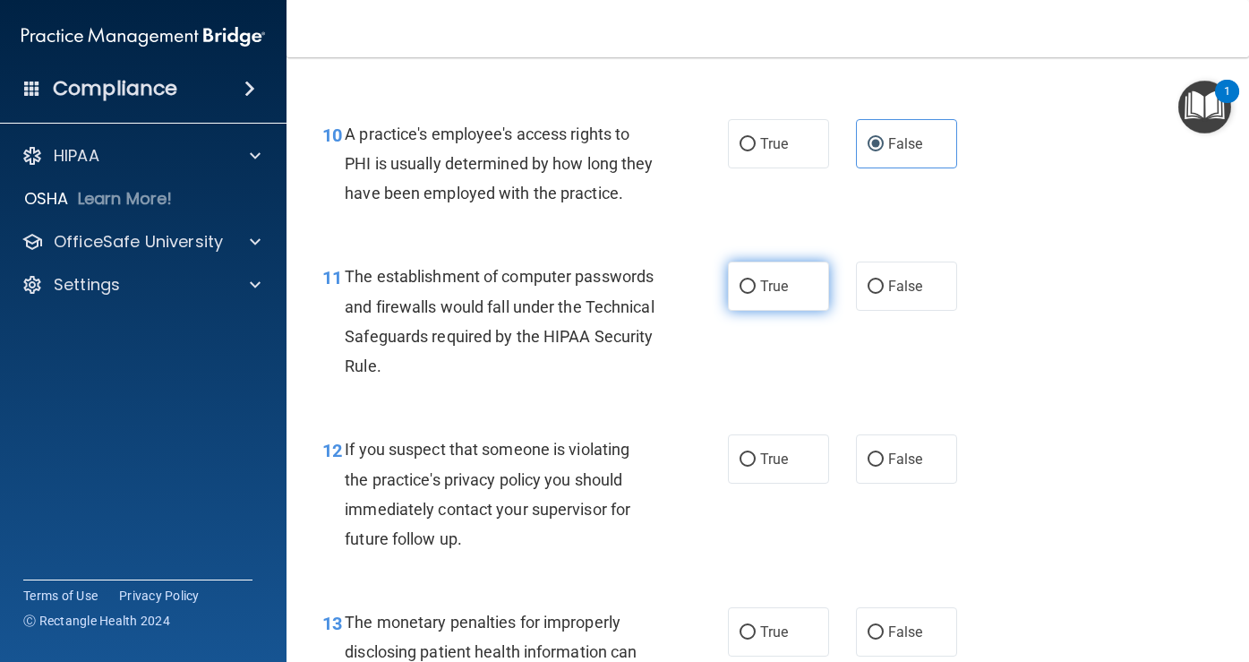
click at [781, 311] on label "True" at bounding box center [778, 285] width 101 height 49
click at [756, 294] on input "True" at bounding box center [747, 286] width 16 height 13
radio input "true"
click at [781, 467] on span "True" at bounding box center [774, 458] width 28 height 17
click at [756, 466] on input "True" at bounding box center [747, 459] width 16 height 13
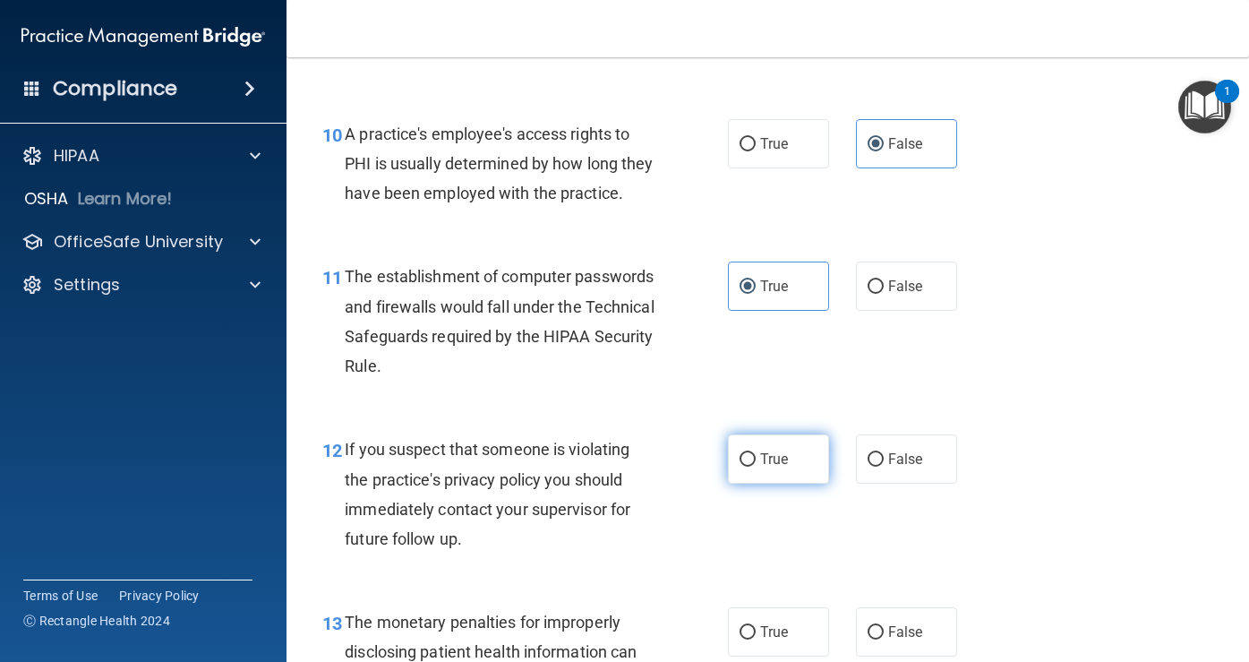
radio input "true"
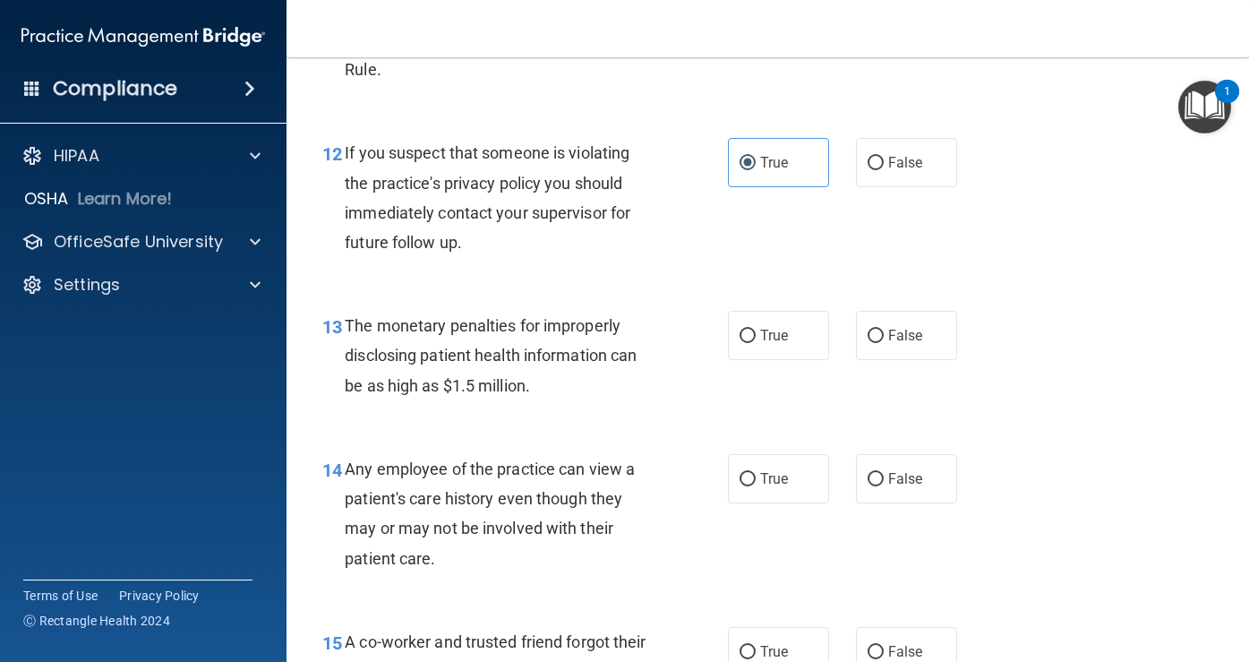
scroll to position [1814, 0]
click at [778, 344] on span "True" at bounding box center [774, 335] width 28 height 17
click at [756, 343] on input "True" at bounding box center [747, 335] width 16 height 13
radio input "true"
click at [889, 503] on label "False" at bounding box center [906, 478] width 101 height 49
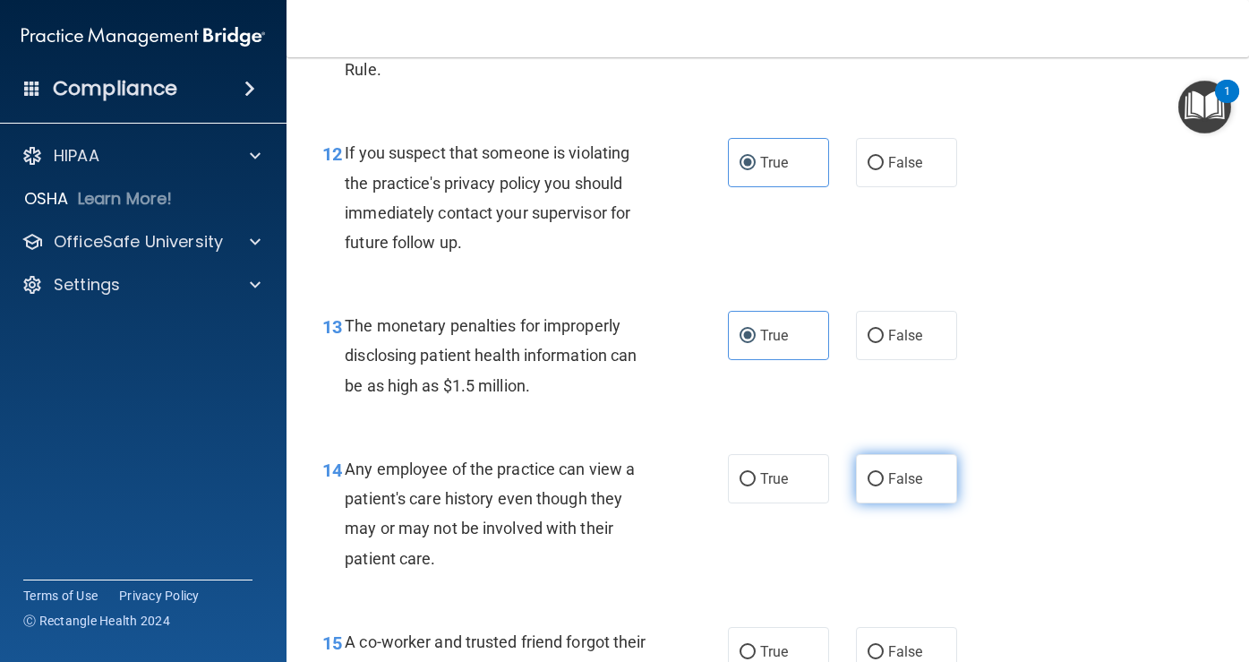
click at [884, 486] on input "False" at bounding box center [875, 479] width 16 height 13
radio input "true"
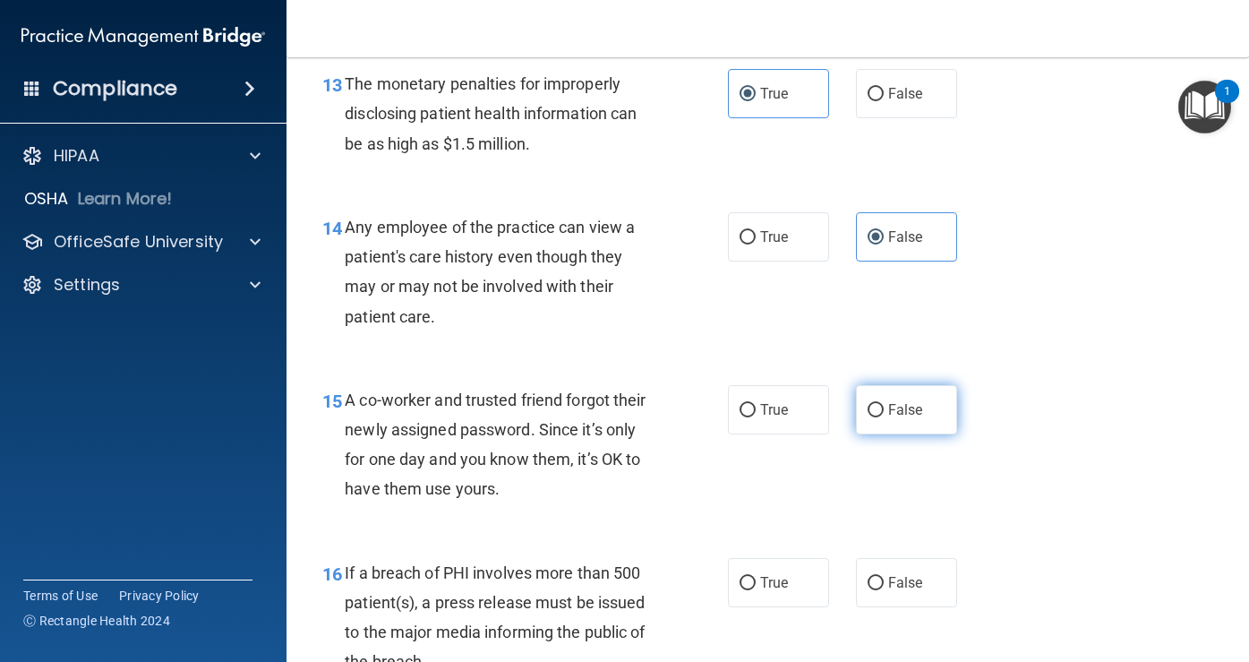
click at [893, 434] on label "False" at bounding box center [906, 409] width 101 height 49
click at [884, 417] on input "False" at bounding box center [875, 410] width 16 height 13
radio input "true"
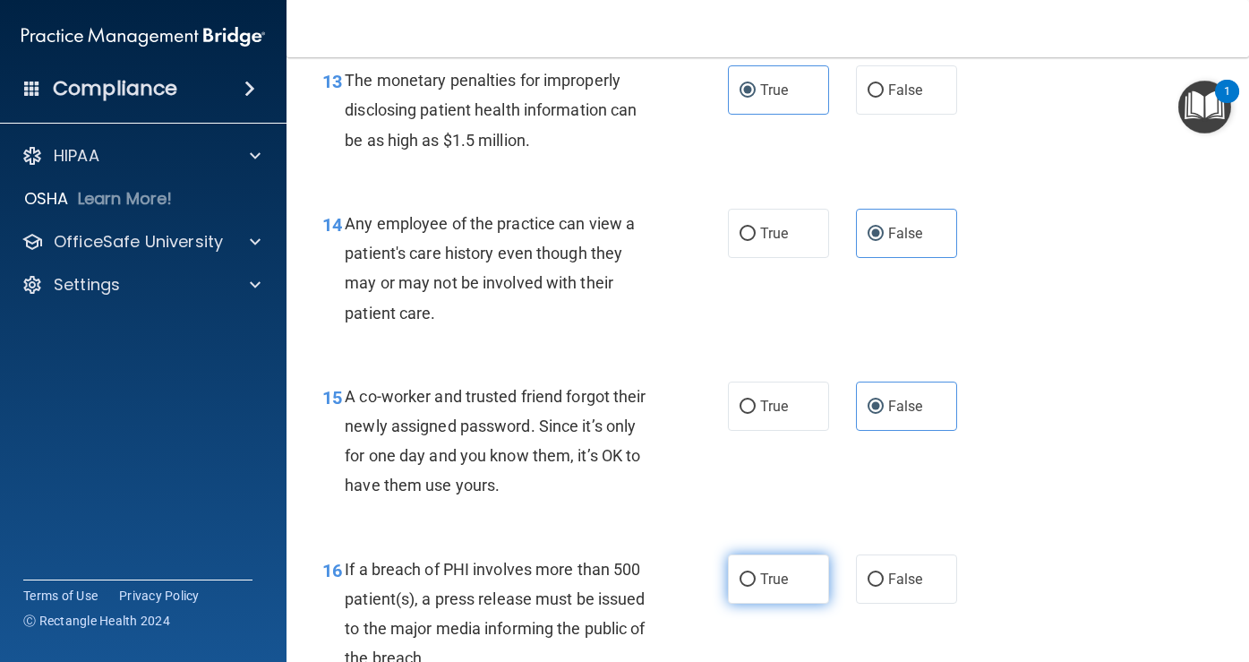
click at [793, 603] on label "True" at bounding box center [778, 578] width 101 height 49
click at [756, 586] on input "True" at bounding box center [747, 579] width 16 height 13
radio input "true"
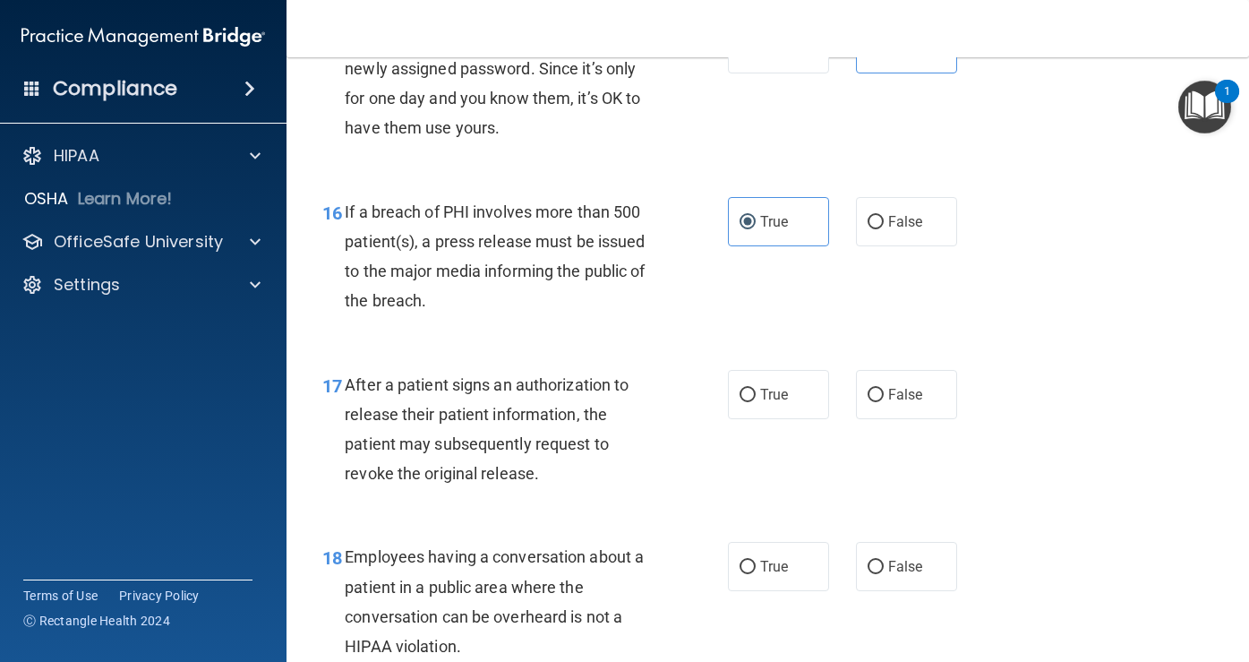
scroll to position [2436, 0]
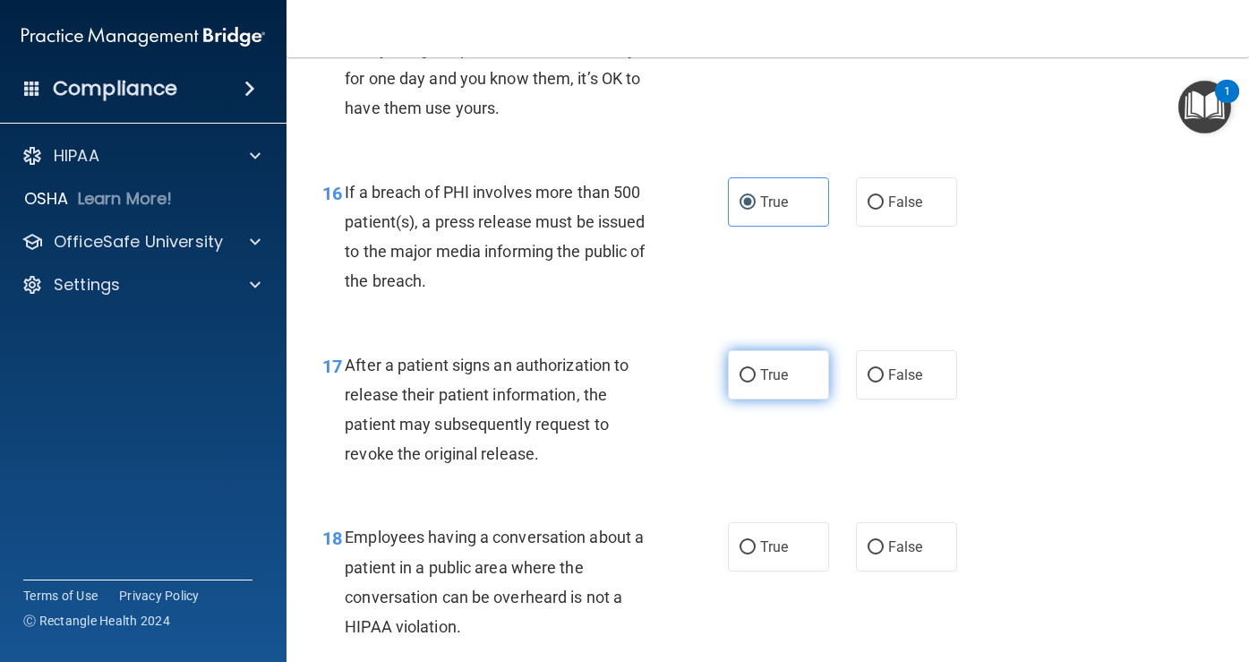
click at [761, 383] on span "True" at bounding box center [774, 374] width 28 height 17
click at [756, 382] on input "True" at bounding box center [747, 375] width 16 height 13
radio input "true"
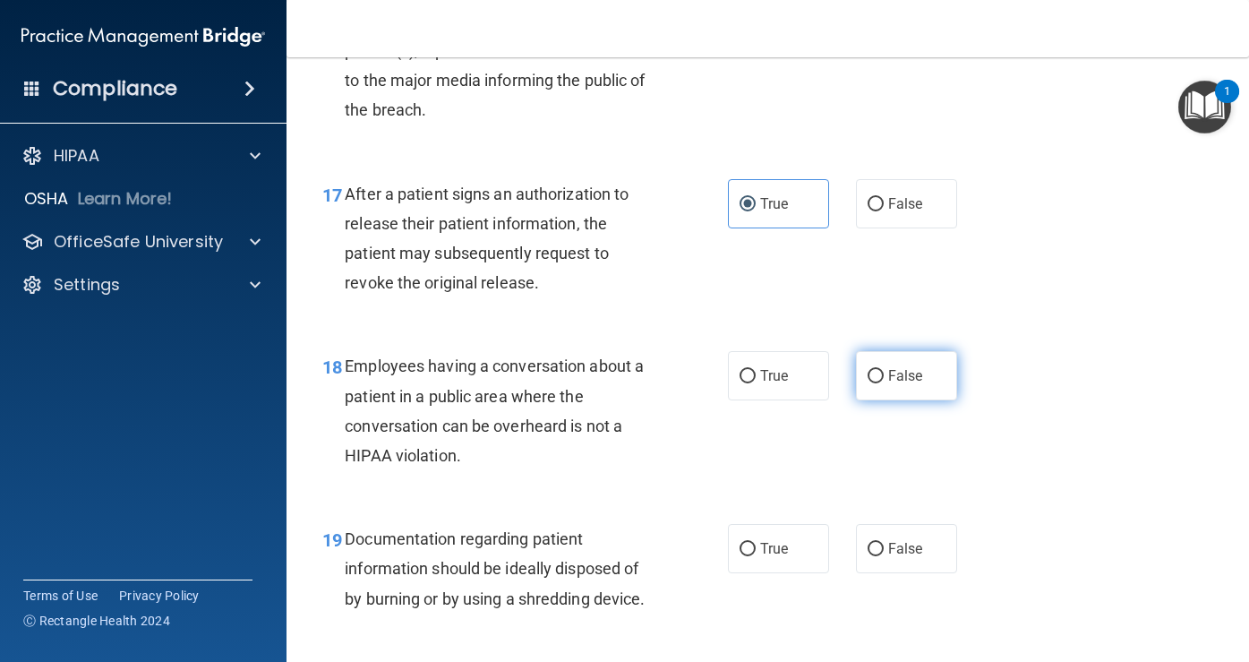
scroll to position [2630, 0]
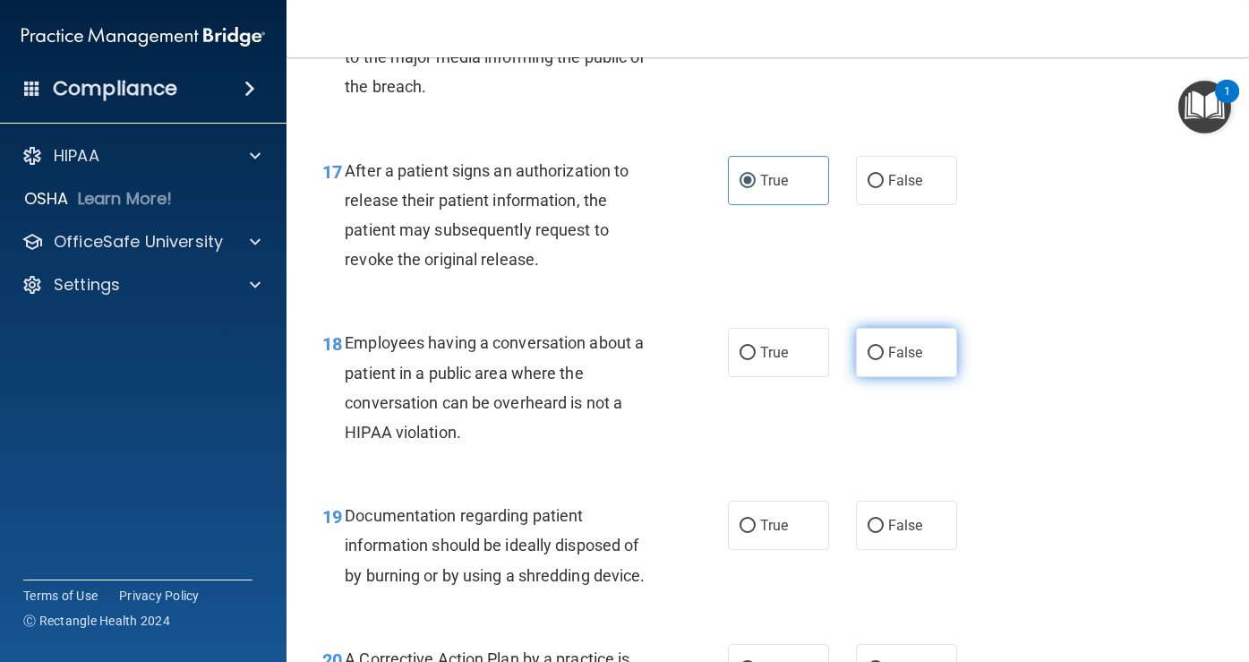
click at [892, 361] on span "False" at bounding box center [905, 352] width 35 height 17
click at [884, 360] on input "False" at bounding box center [875, 352] width 16 height 13
radio input "true"
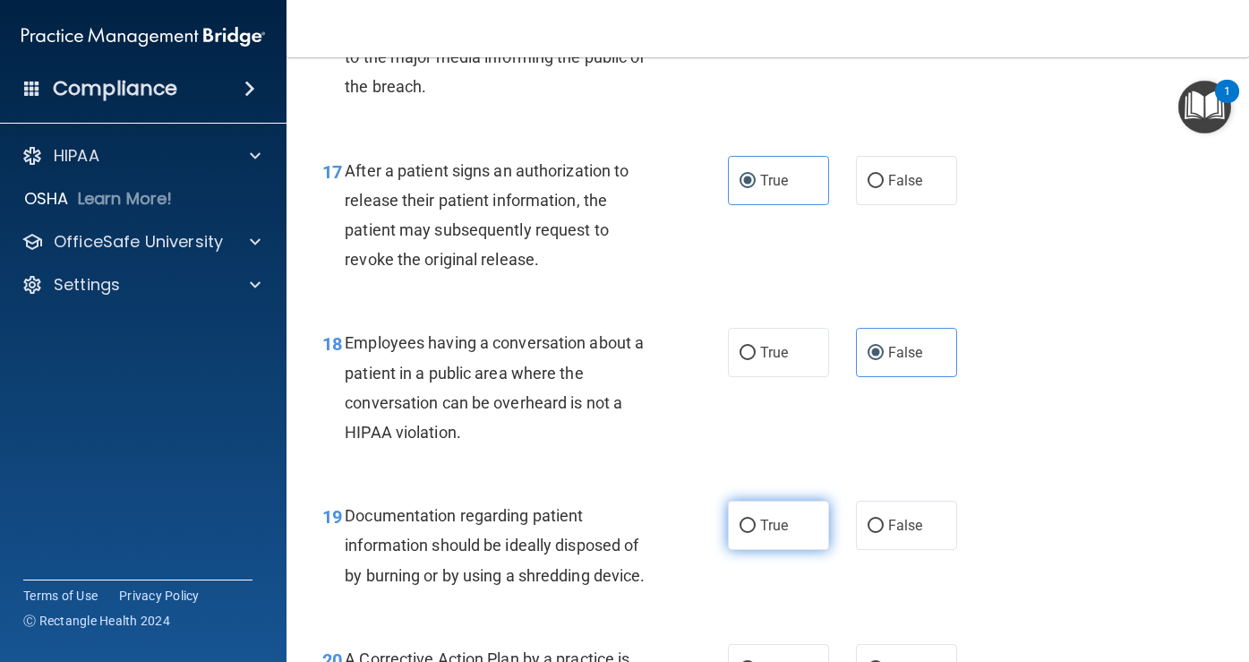
click at [760, 534] on span "True" at bounding box center [774, 525] width 28 height 17
click at [756, 533] on input "True" at bounding box center [747, 525] width 16 height 13
radio input "true"
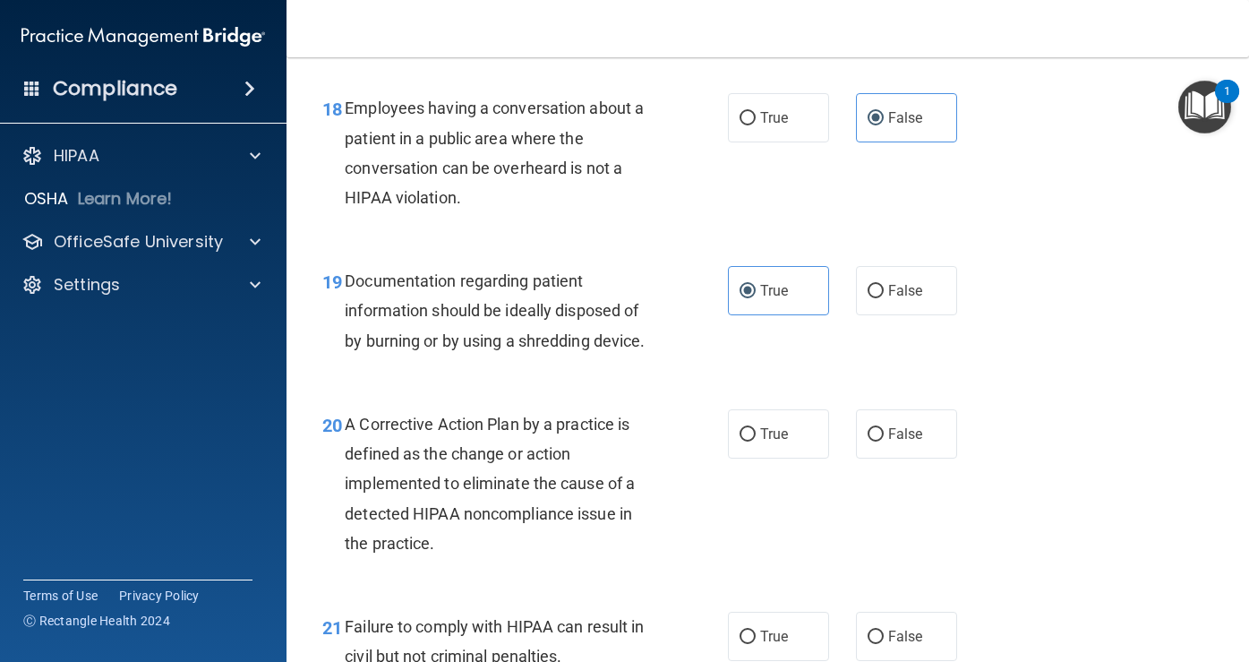
scroll to position [2907, 0]
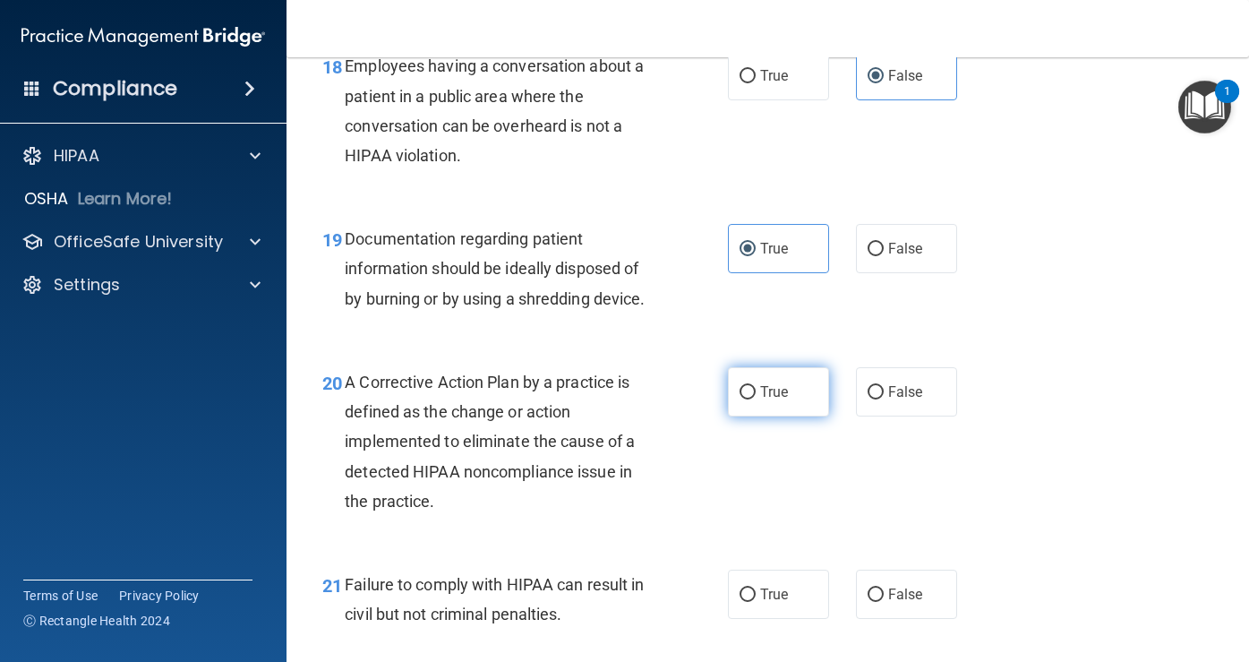
click at [773, 400] on span "True" at bounding box center [774, 391] width 28 height 17
click at [756, 399] on input "True" at bounding box center [747, 392] width 16 height 13
radio input "true"
drag, startPoint x: 773, startPoint y: 653, endPoint x: 768, endPoint y: 596, distance: 57.5
click at [773, 602] on span "True" at bounding box center [774, 593] width 28 height 17
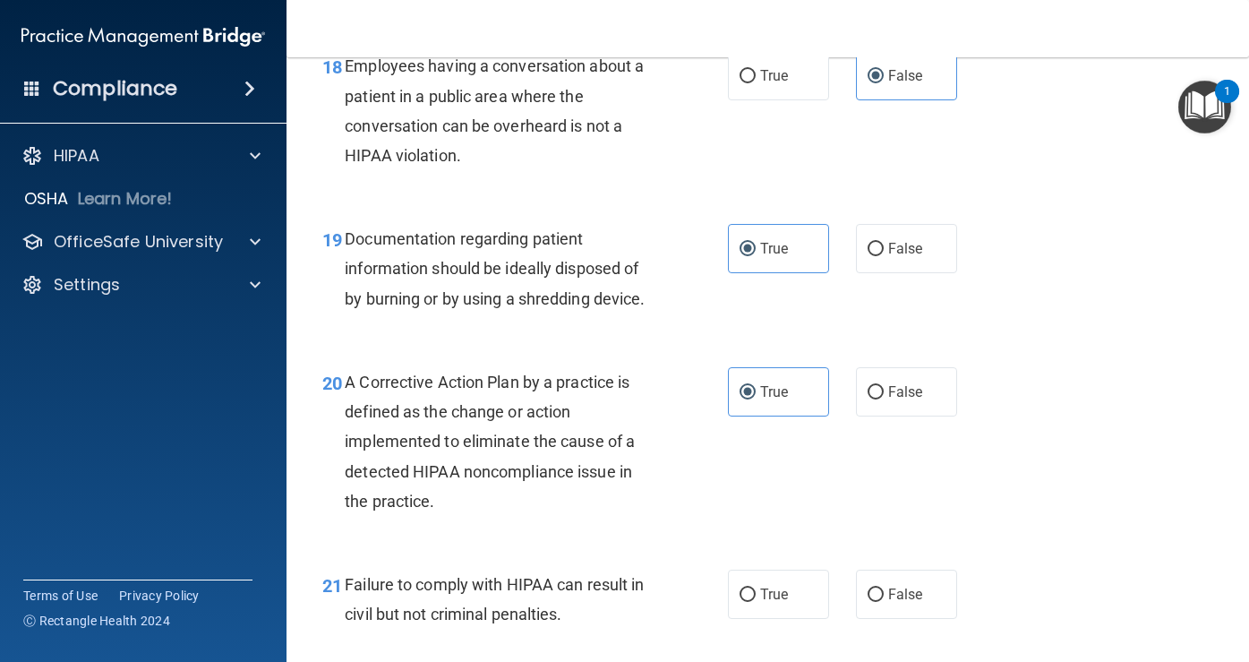
click at [756, 602] on input "True" at bounding box center [747, 594] width 16 height 13
radio input "true"
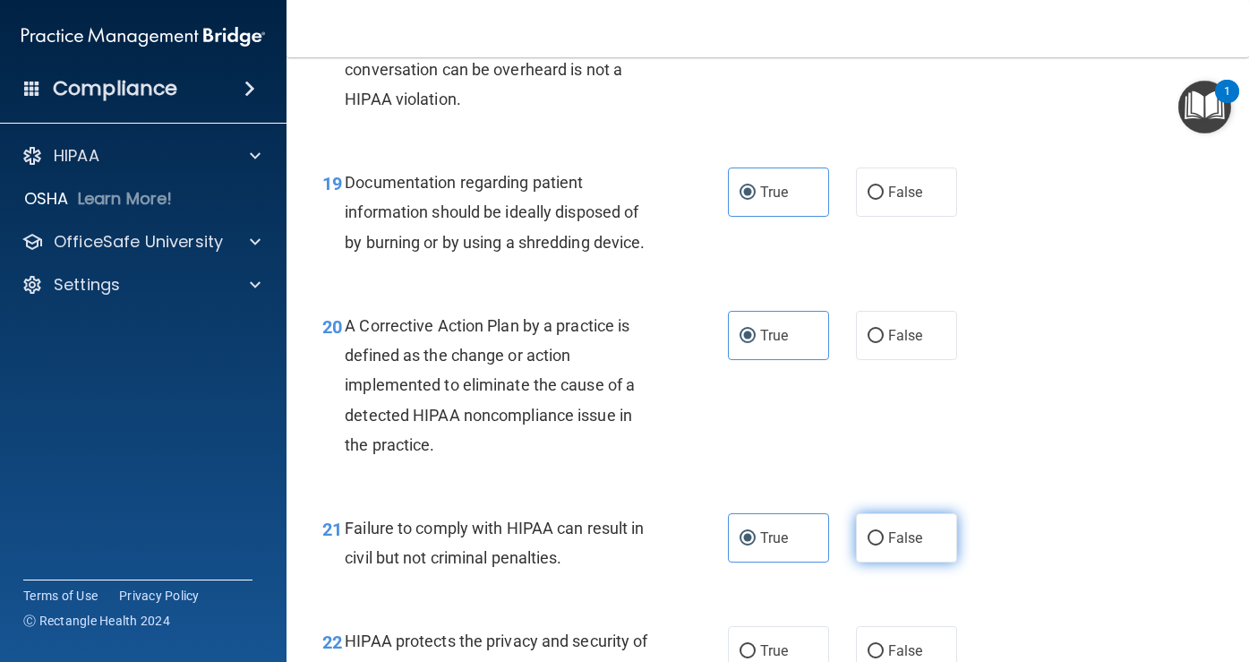
click at [889, 562] on label "False" at bounding box center [906, 537] width 101 height 49
click at [884, 545] on input "False" at bounding box center [875, 538] width 16 height 13
radio input "true"
radio input "false"
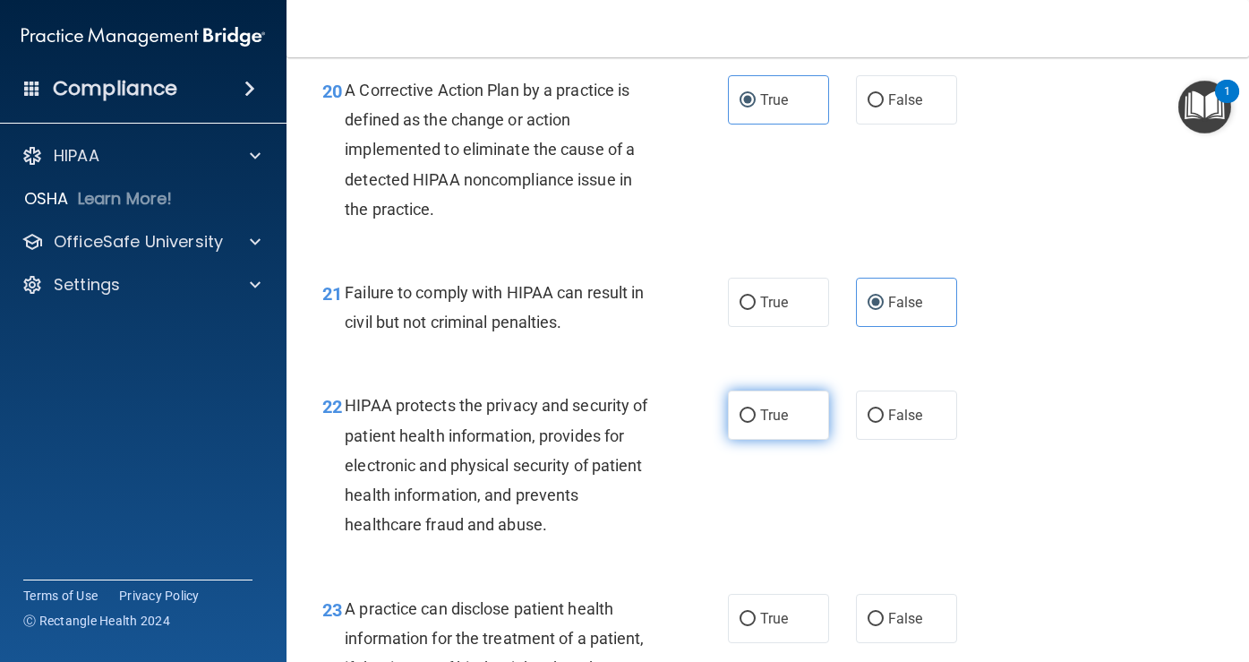
scroll to position [3231, 0]
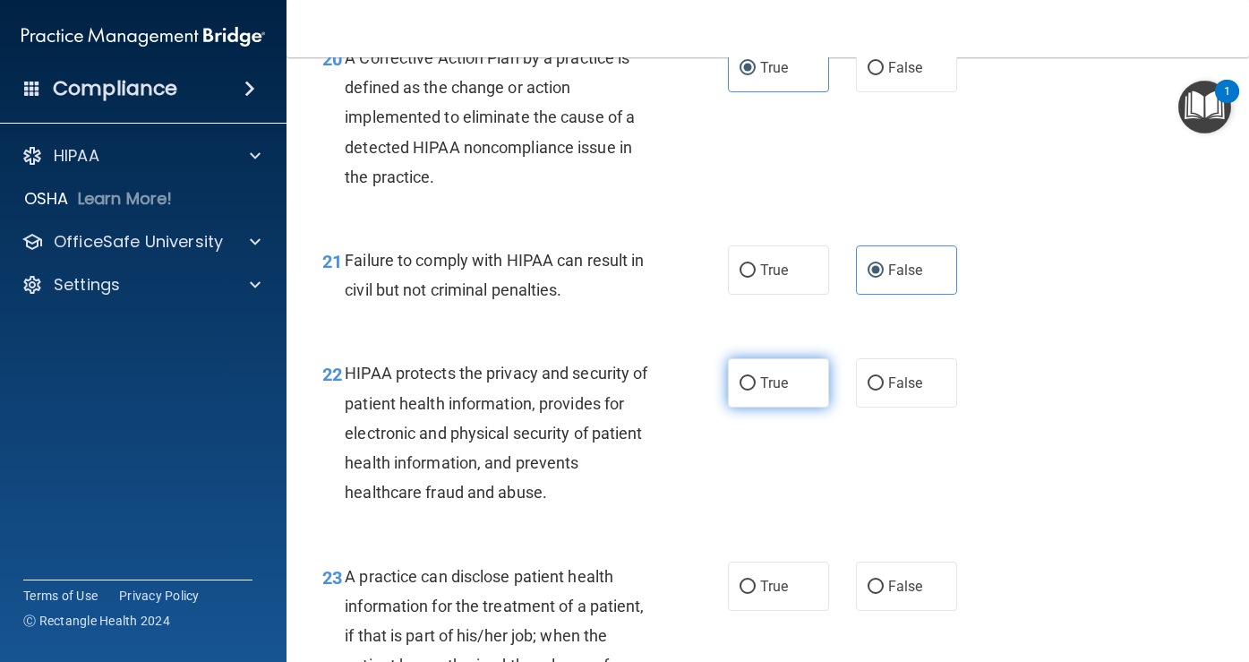
click at [793, 407] on label "True" at bounding box center [778, 382] width 101 height 49
click at [756, 390] on input "True" at bounding box center [747, 383] width 16 height 13
radio input "true"
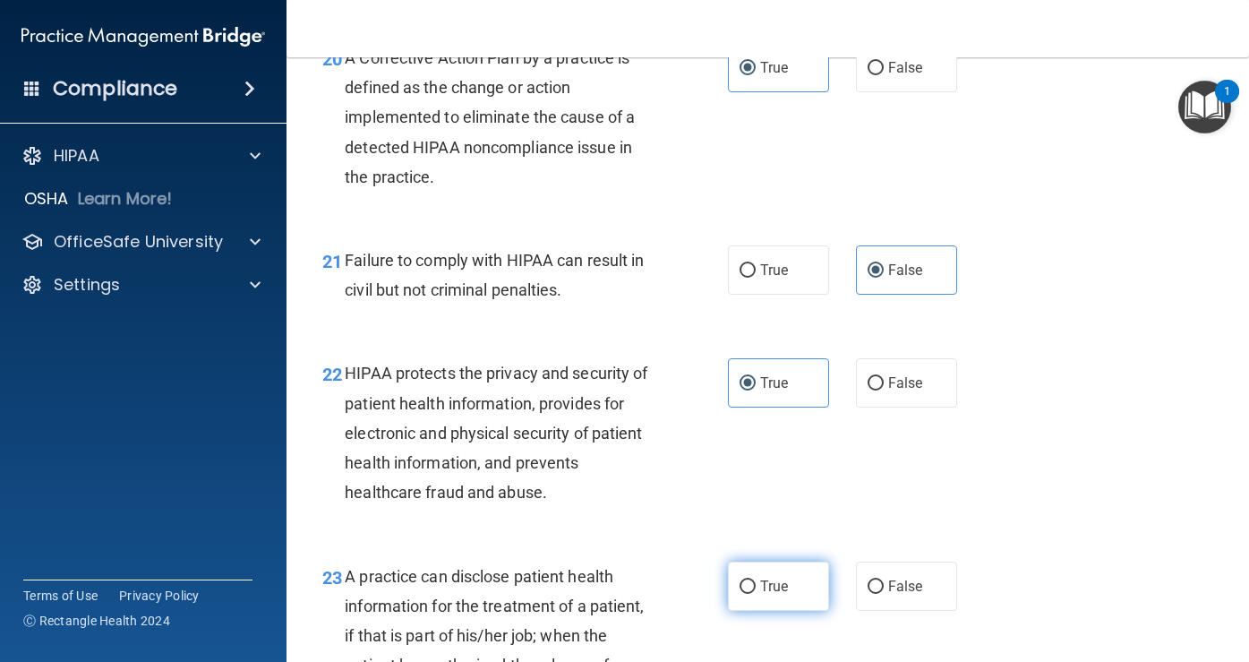
click at [773, 594] on span "True" at bounding box center [774, 585] width 28 height 17
click at [756, 594] on input "True" at bounding box center [747, 586] width 16 height 13
radio input "true"
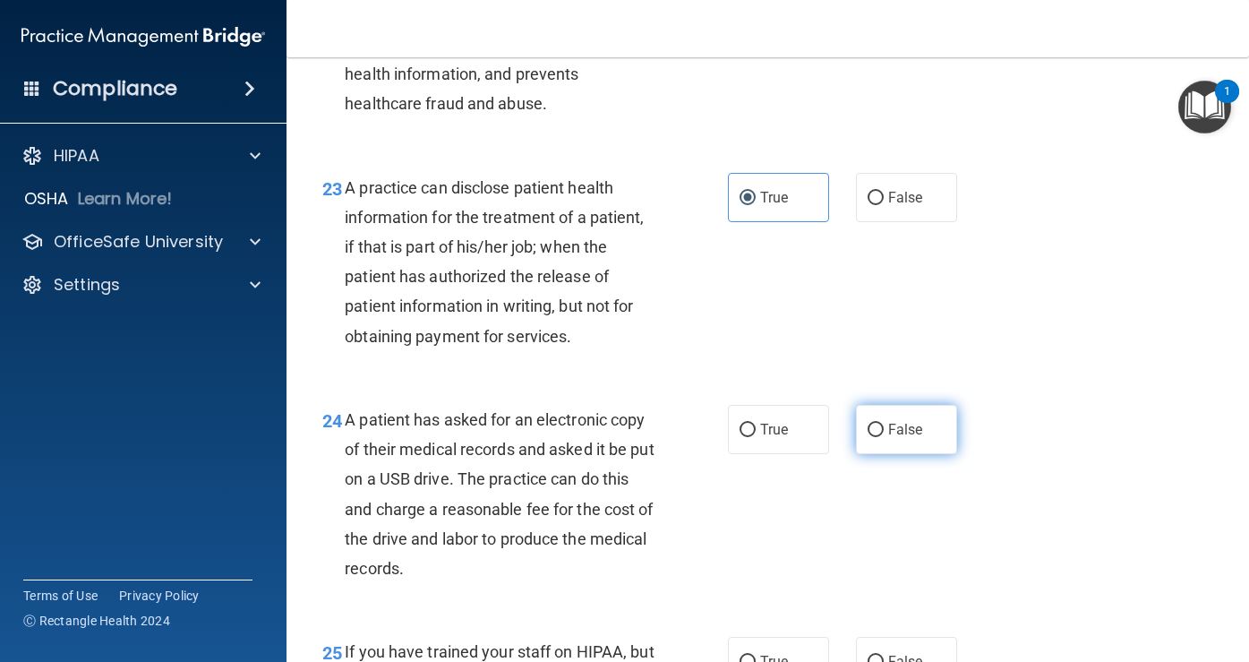
click at [876, 454] on label "False" at bounding box center [906, 429] width 101 height 49
click at [876, 437] on input "False" at bounding box center [875, 429] width 16 height 13
radio input "true"
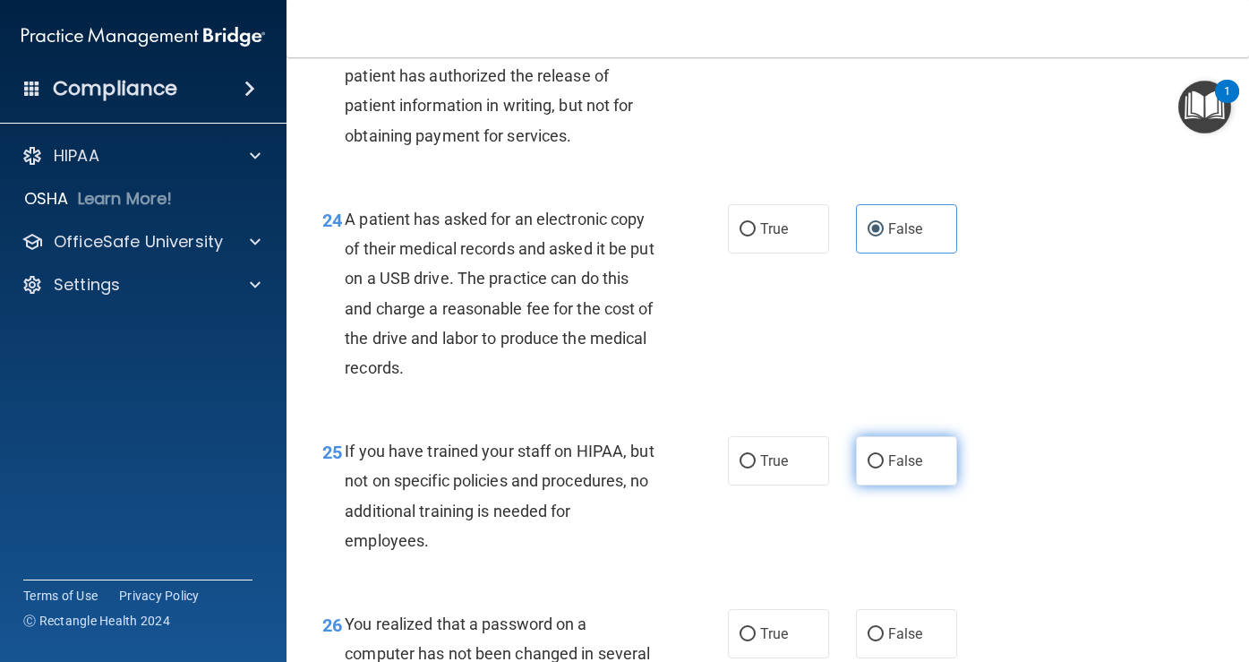
scroll to position [3912, 0]
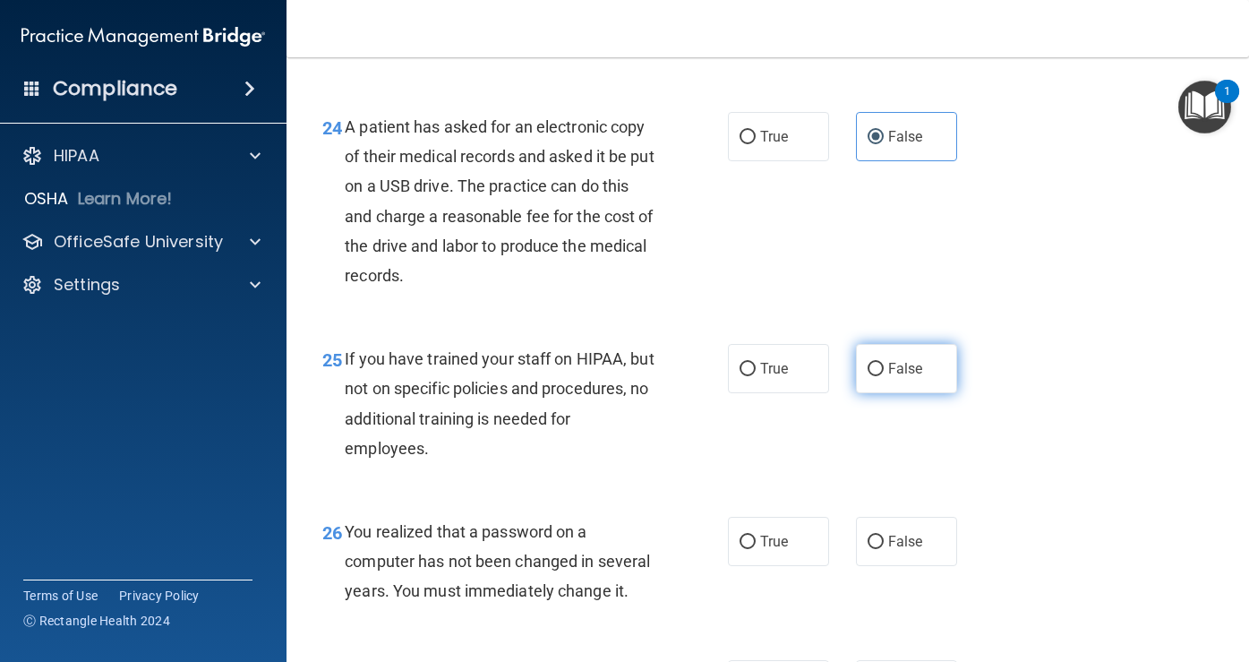
click at [867, 376] on input "False" at bounding box center [875, 369] width 16 height 13
radio input "true"
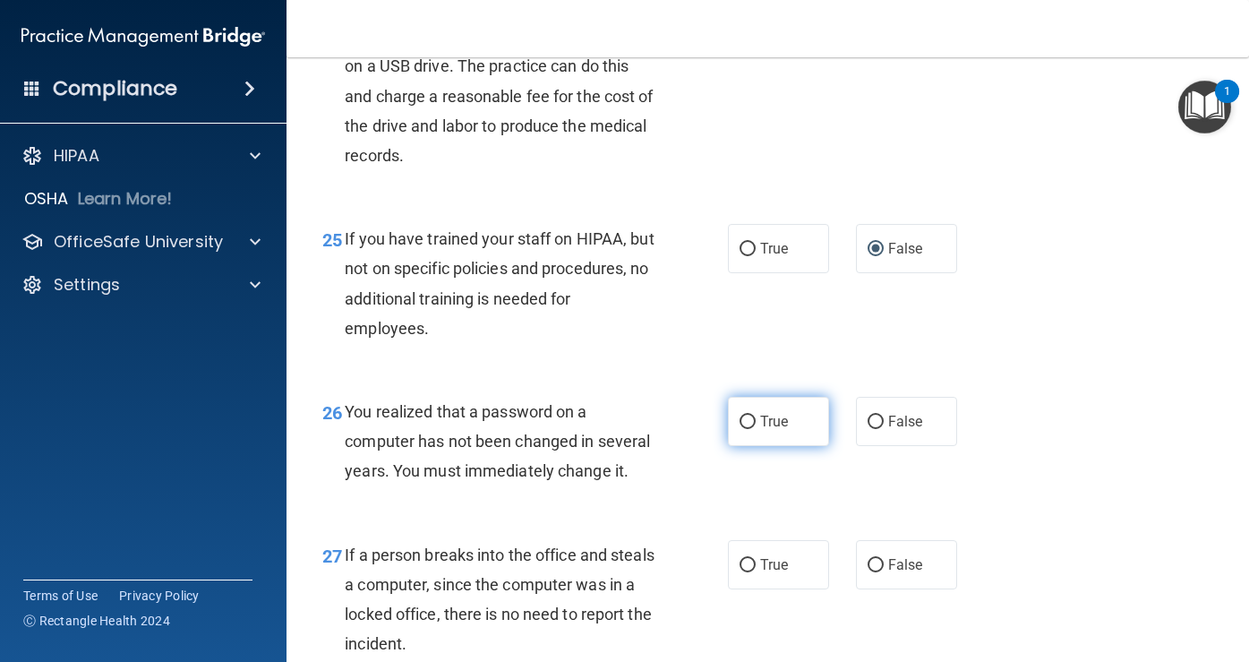
scroll to position [4052, 0]
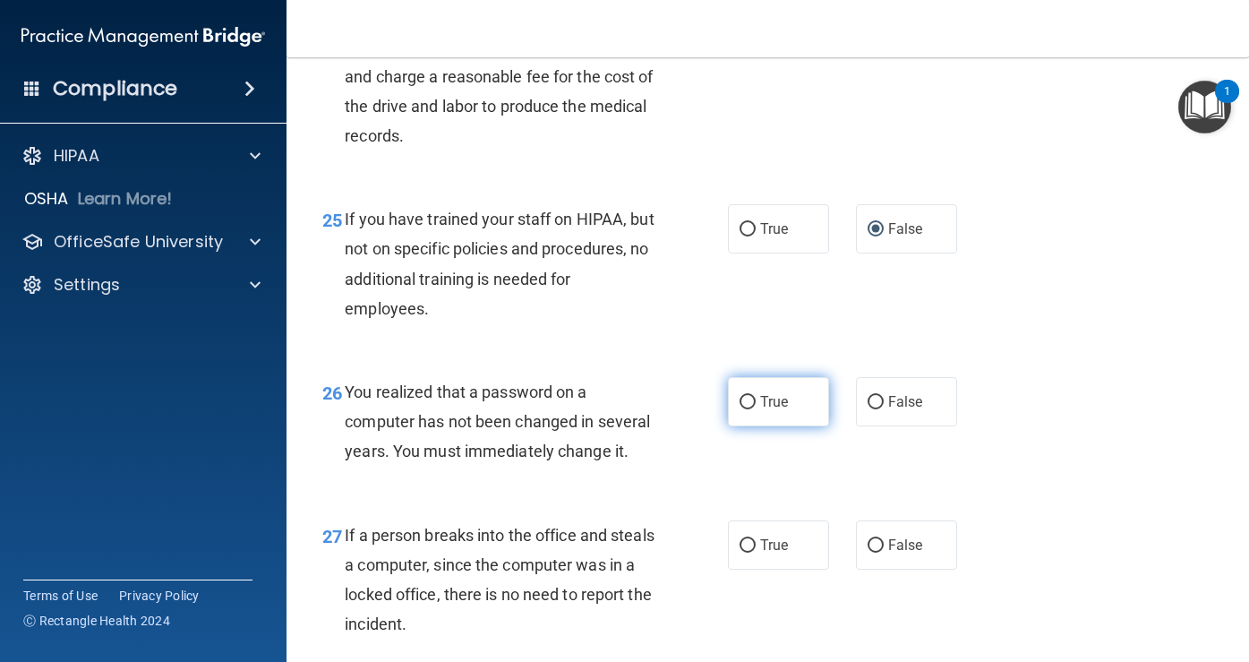
click at [777, 410] on span "True" at bounding box center [774, 401] width 28 height 17
click at [756, 409] on input "True" at bounding box center [747, 402] width 16 height 13
radio input "true"
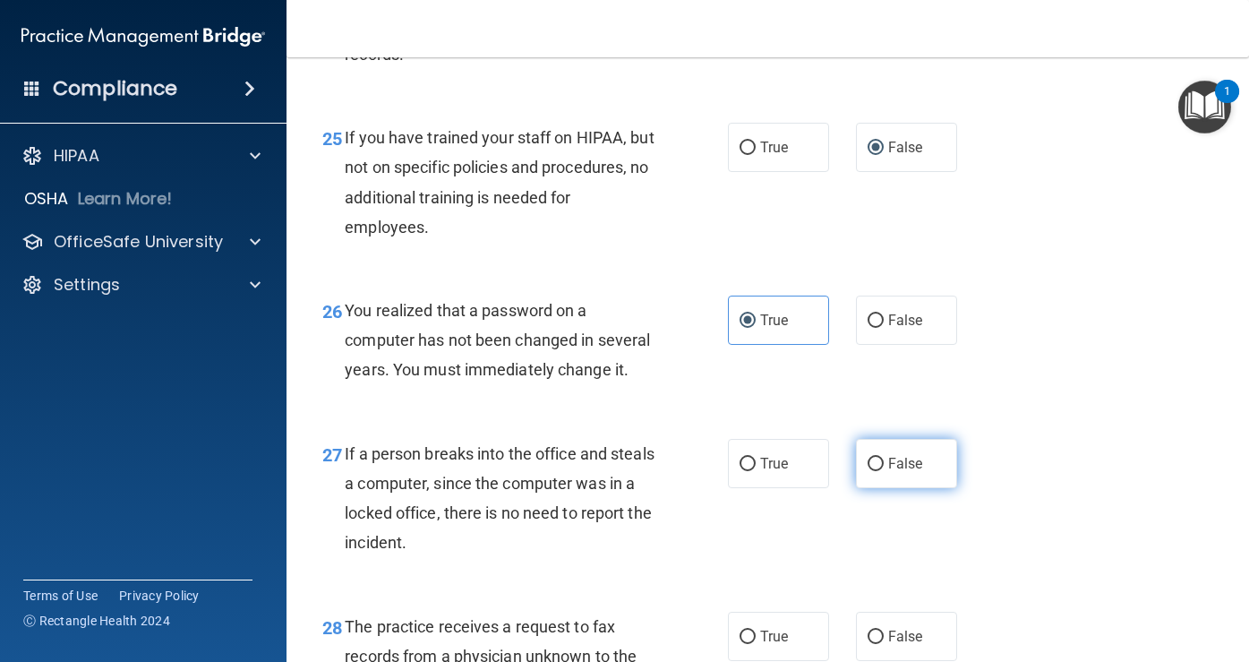
click at [898, 488] on label "False" at bounding box center [906, 463] width 101 height 49
click at [884, 471] on input "False" at bounding box center [875, 463] width 16 height 13
radio input "true"
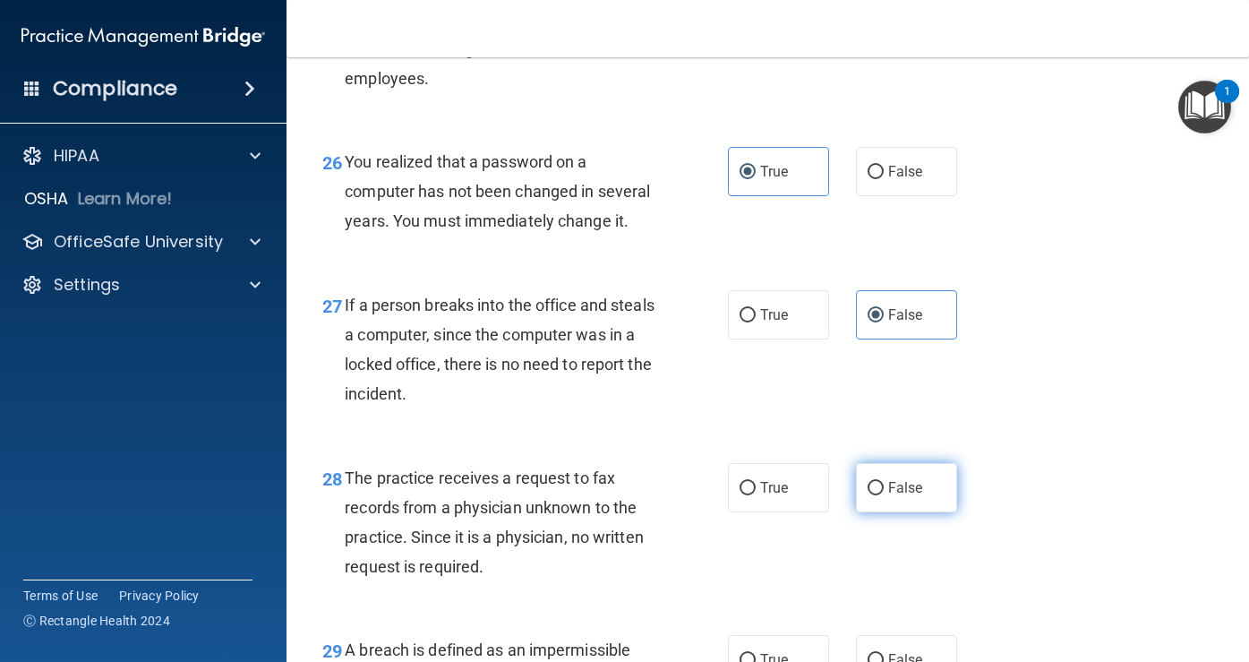
click at [895, 496] on span "False" at bounding box center [905, 487] width 35 height 17
click at [884, 495] on input "False" at bounding box center [875, 488] width 16 height 13
radio input "true"
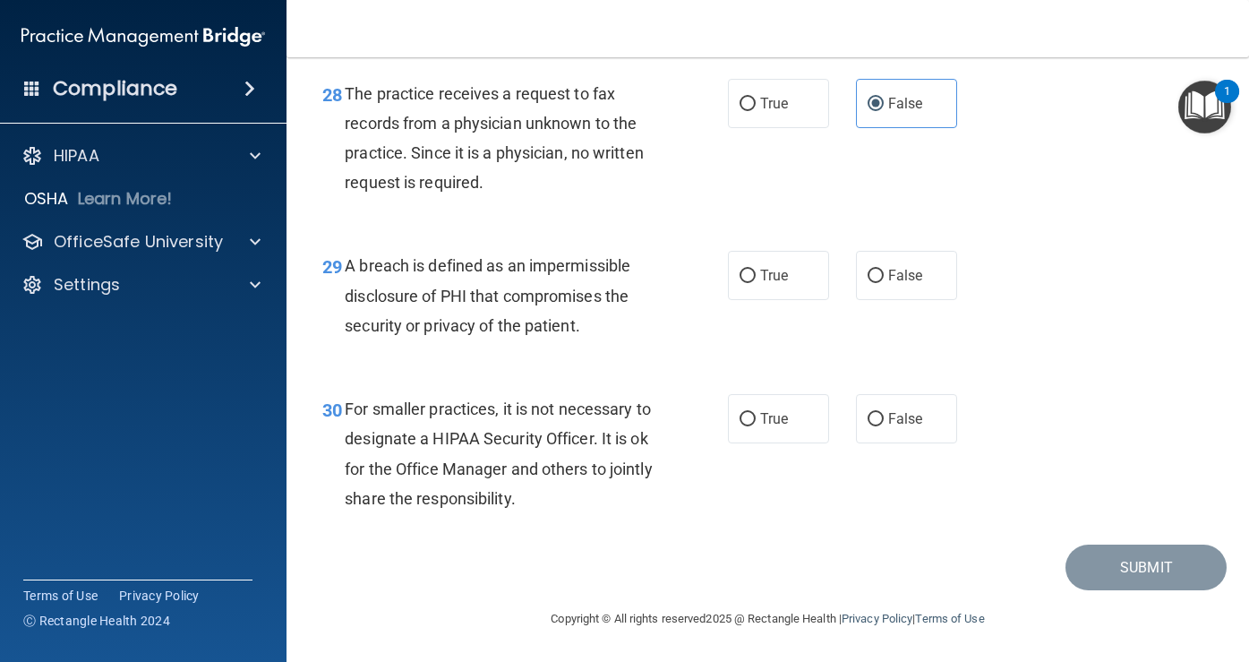
scroll to position [4668, 0]
click at [760, 284] on span "True" at bounding box center [774, 275] width 28 height 17
click at [756, 283] on input "True" at bounding box center [747, 275] width 16 height 13
radio input "true"
click at [786, 443] on label "True" at bounding box center [778, 418] width 101 height 49
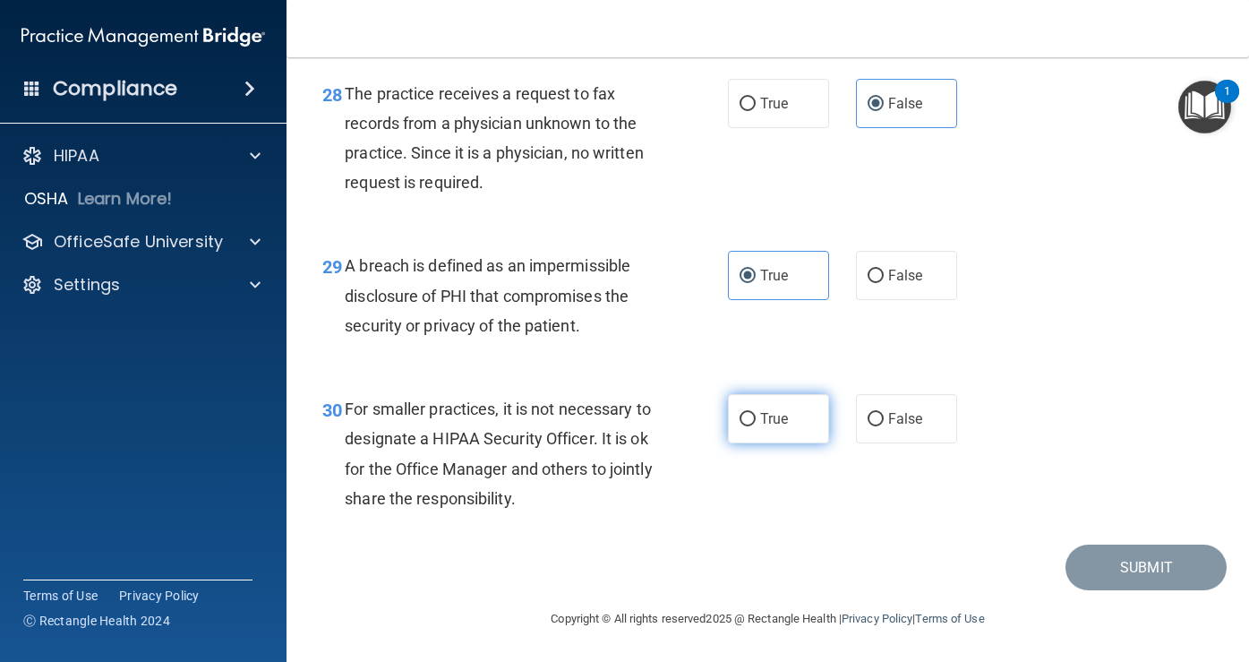
click at [756, 426] on input "True" at bounding box center [747, 419] width 16 height 13
radio input "true"
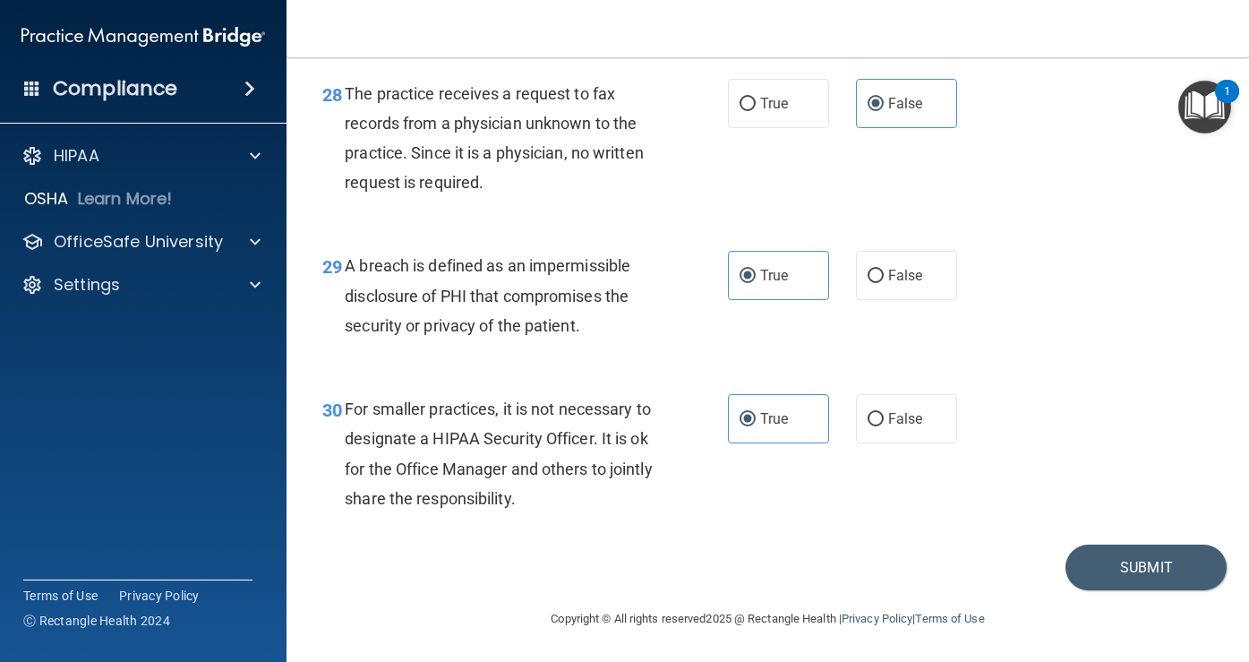
scroll to position [4755, 0]
click at [1099, 560] on button "Submit" at bounding box center [1145, 567] width 161 height 46
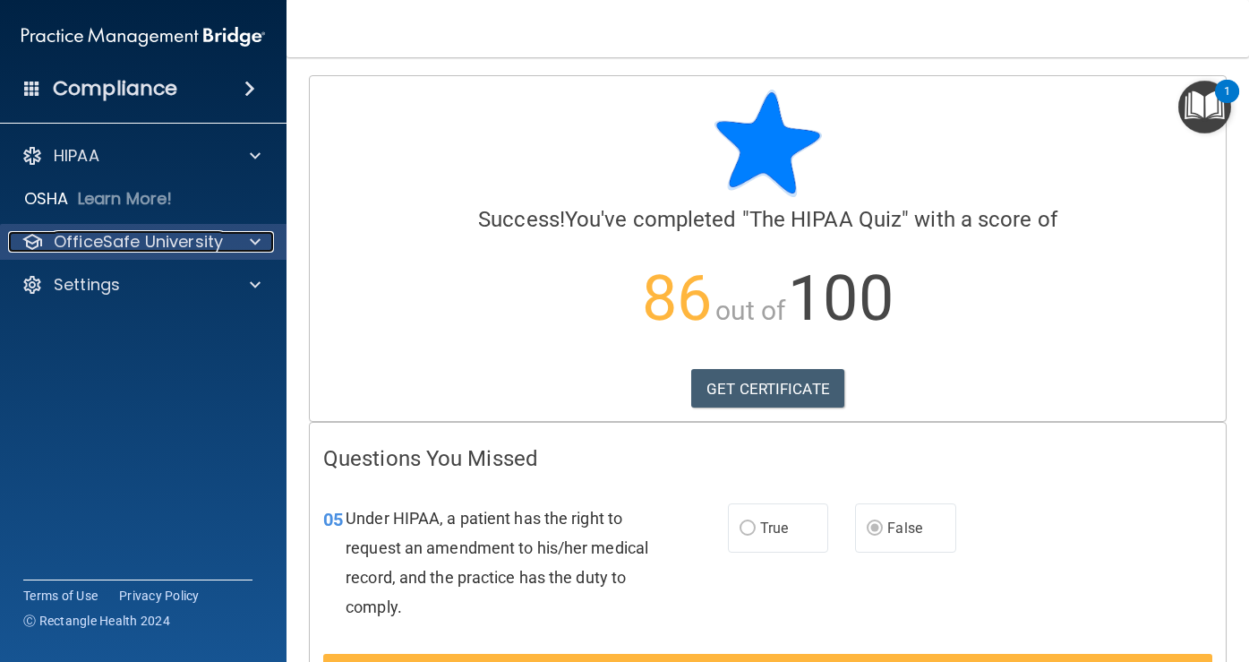
click at [192, 235] on p "OfficeSafe University" at bounding box center [138, 241] width 169 height 21
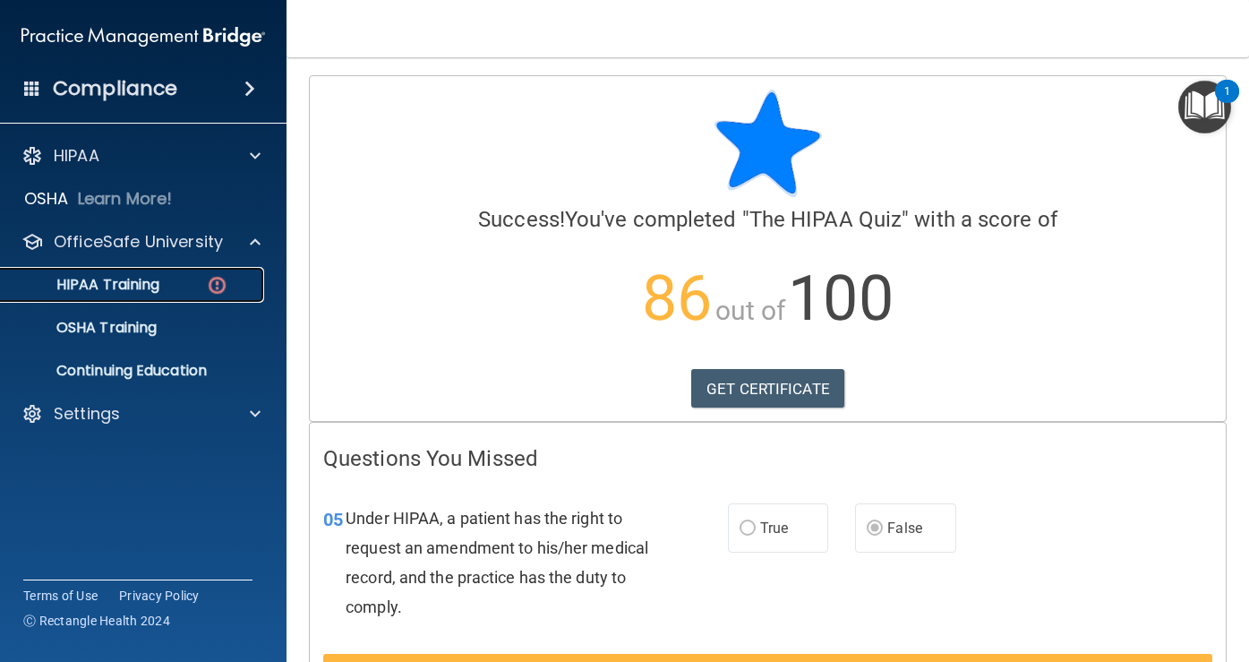
click at [168, 285] on div "HIPAA Training" at bounding box center [134, 285] width 244 height 18
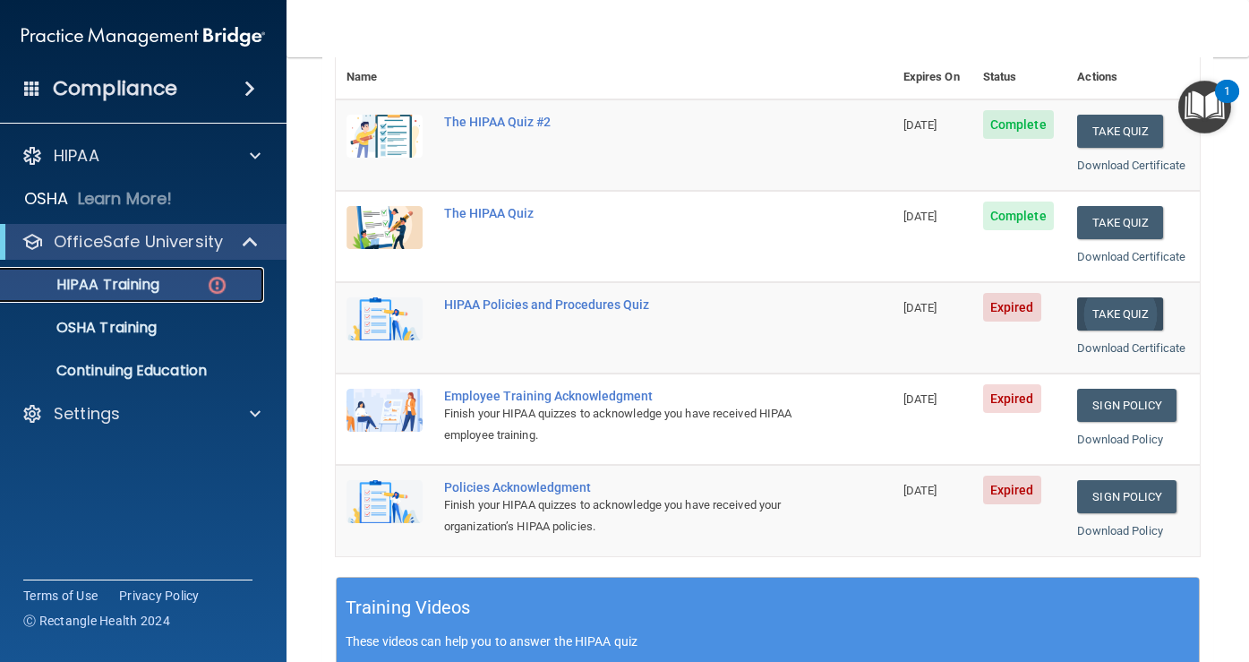
scroll to position [219, 0]
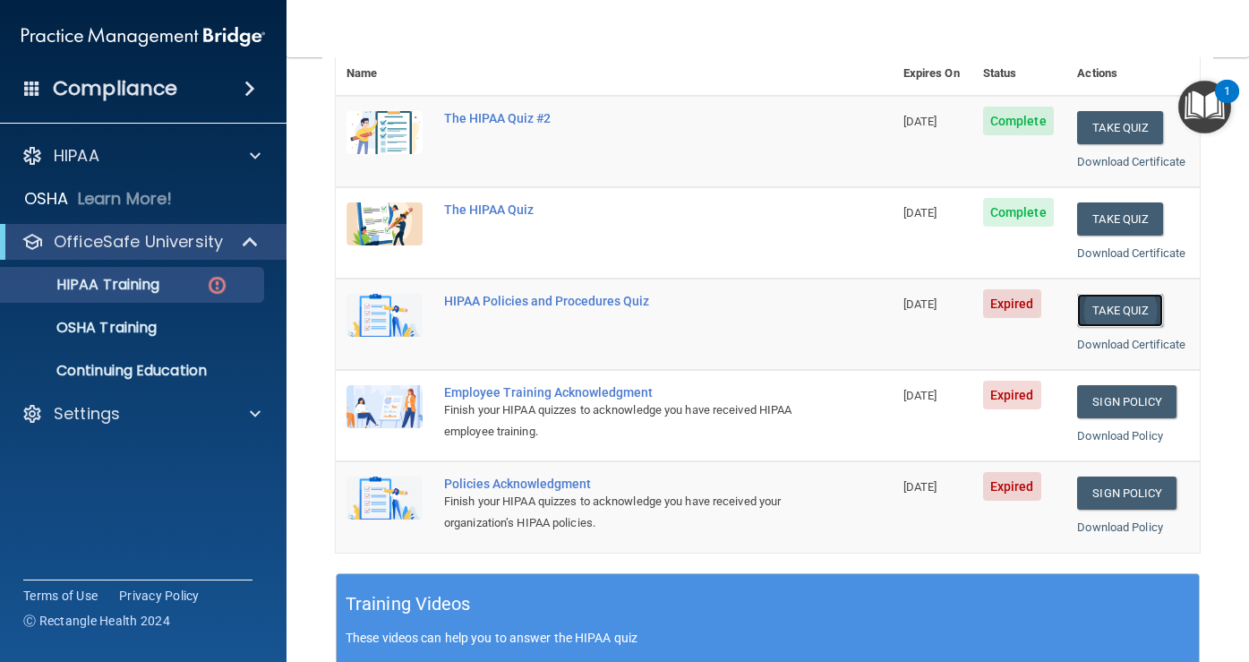
click at [1120, 327] on button "Take Quiz" at bounding box center [1120, 310] width 86 height 33
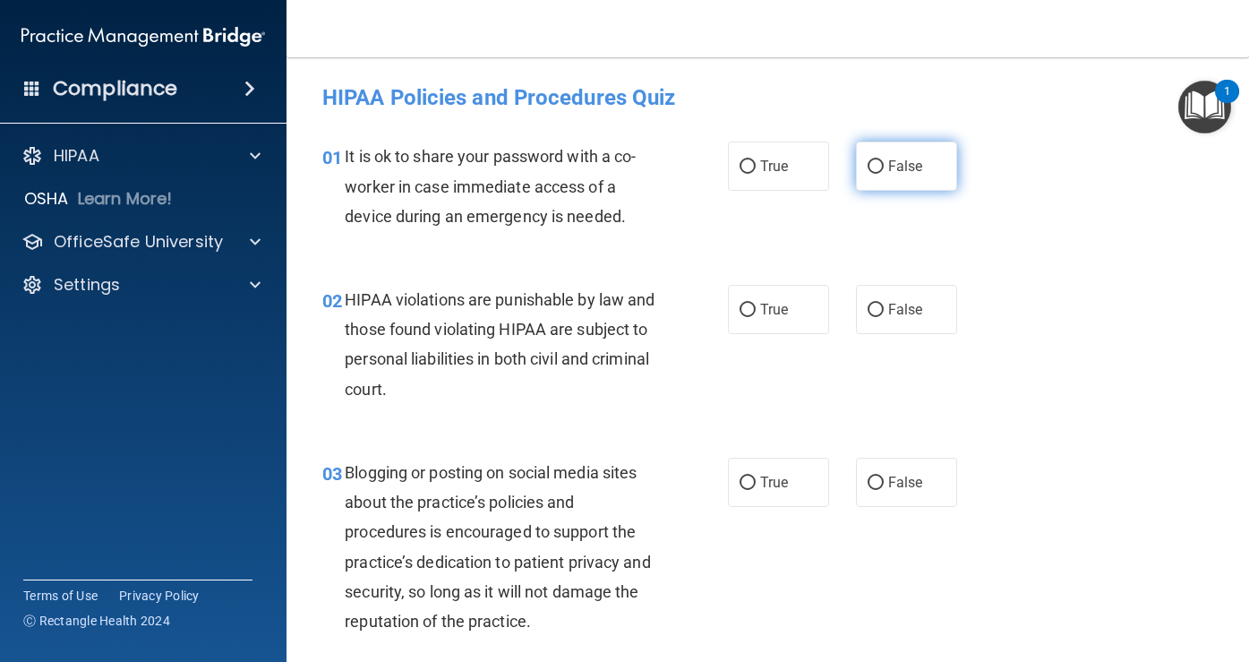
click at [892, 164] on span "False" at bounding box center [905, 166] width 35 height 17
click at [884, 164] on input "False" at bounding box center [875, 166] width 16 height 13
radio input "true"
click at [771, 297] on label "True" at bounding box center [778, 309] width 101 height 49
click at [756, 303] on input "True" at bounding box center [747, 309] width 16 height 13
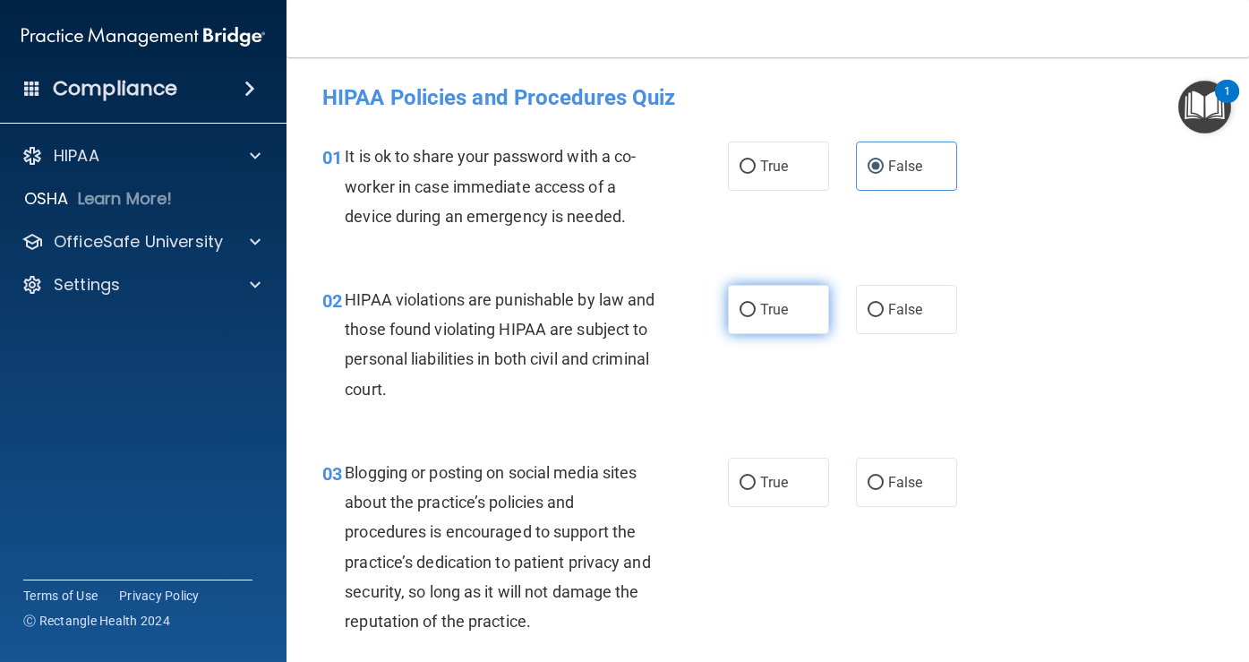
radio input "true"
click at [901, 483] on span "False" at bounding box center [905, 482] width 35 height 17
click at [884, 483] on input "False" at bounding box center [875, 482] width 16 height 13
radio input "true"
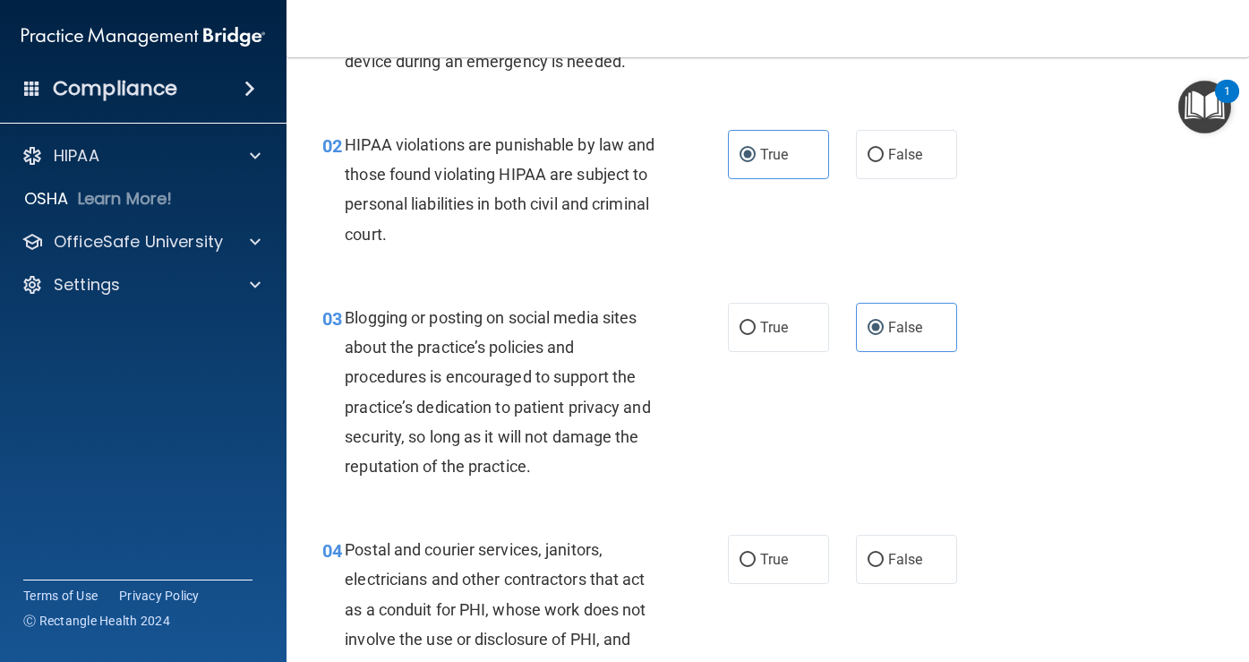
scroll to position [155, 0]
click at [765, 567] on span "True" at bounding box center [774, 559] width 28 height 17
click at [756, 567] on input "True" at bounding box center [747, 559] width 16 height 13
radio input "true"
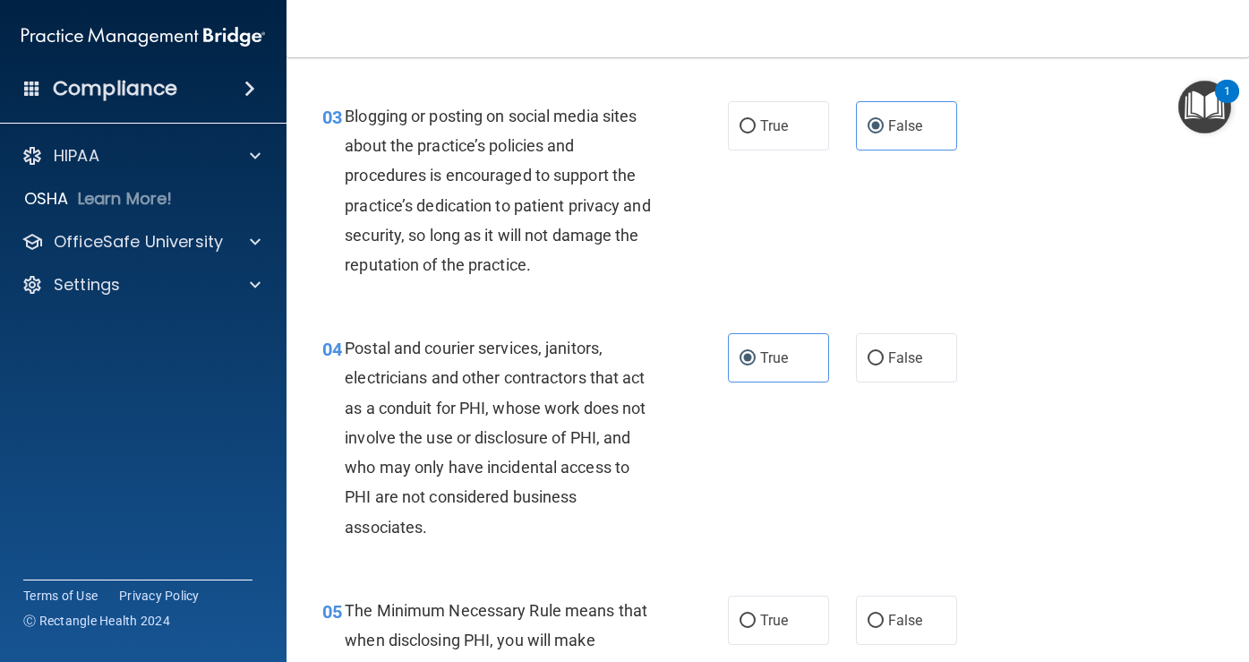
scroll to position [380, 0]
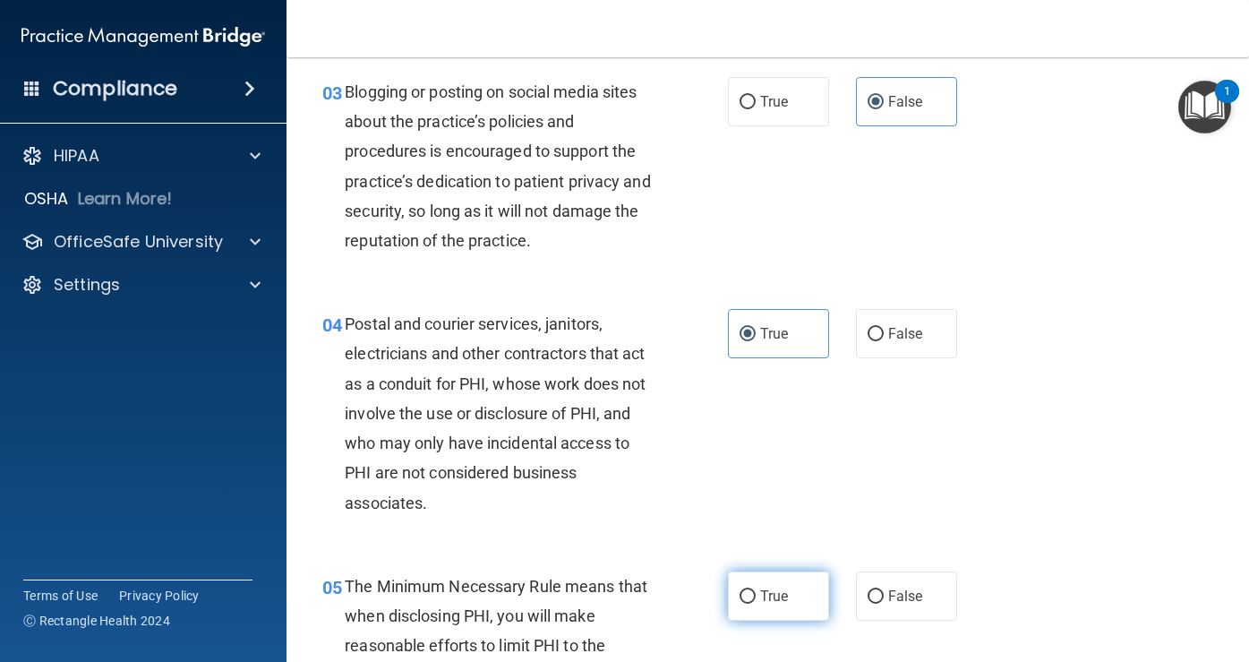
click at [764, 579] on label "True" at bounding box center [778, 595] width 101 height 49
click at [756, 590] on input "True" at bounding box center [747, 596] width 16 height 13
radio input "true"
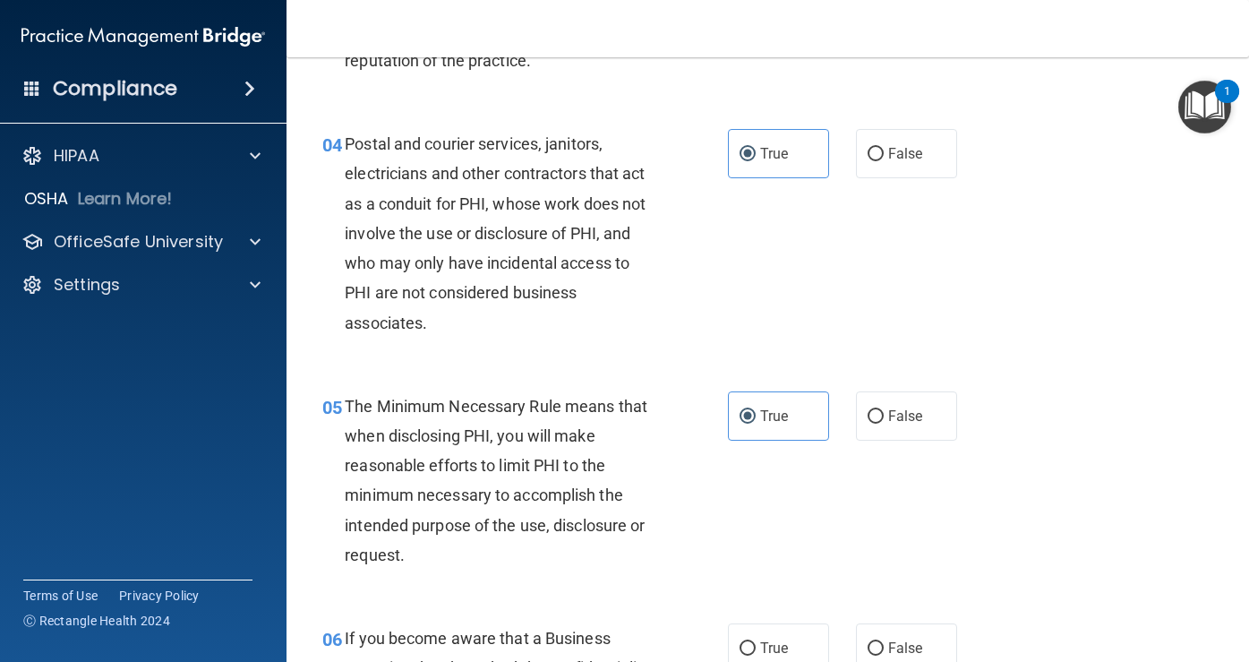
scroll to position [561, 0]
click at [760, 643] on span "True" at bounding box center [774, 646] width 28 height 17
click at [756, 643] on input "True" at bounding box center [747, 647] width 16 height 13
radio input "true"
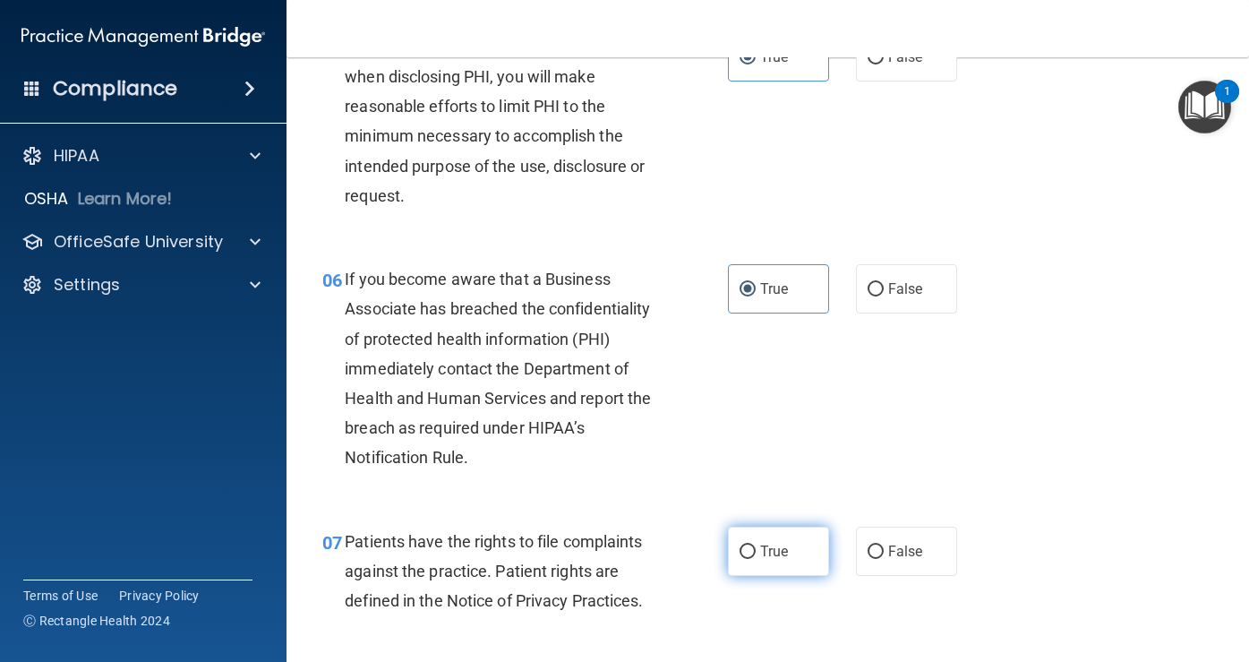
scroll to position [1000, 0]
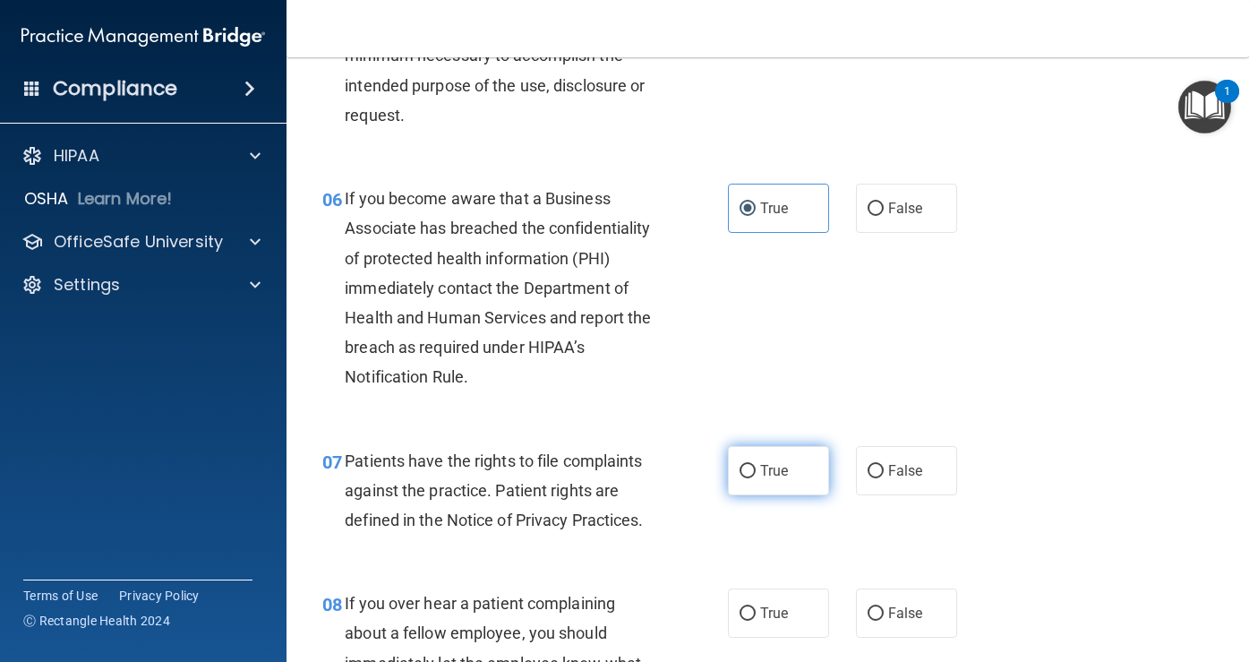
click at [764, 477] on span "True" at bounding box center [774, 470] width 28 height 17
click at [756, 477] on input "True" at bounding box center [747, 471] width 16 height 13
radio input "true"
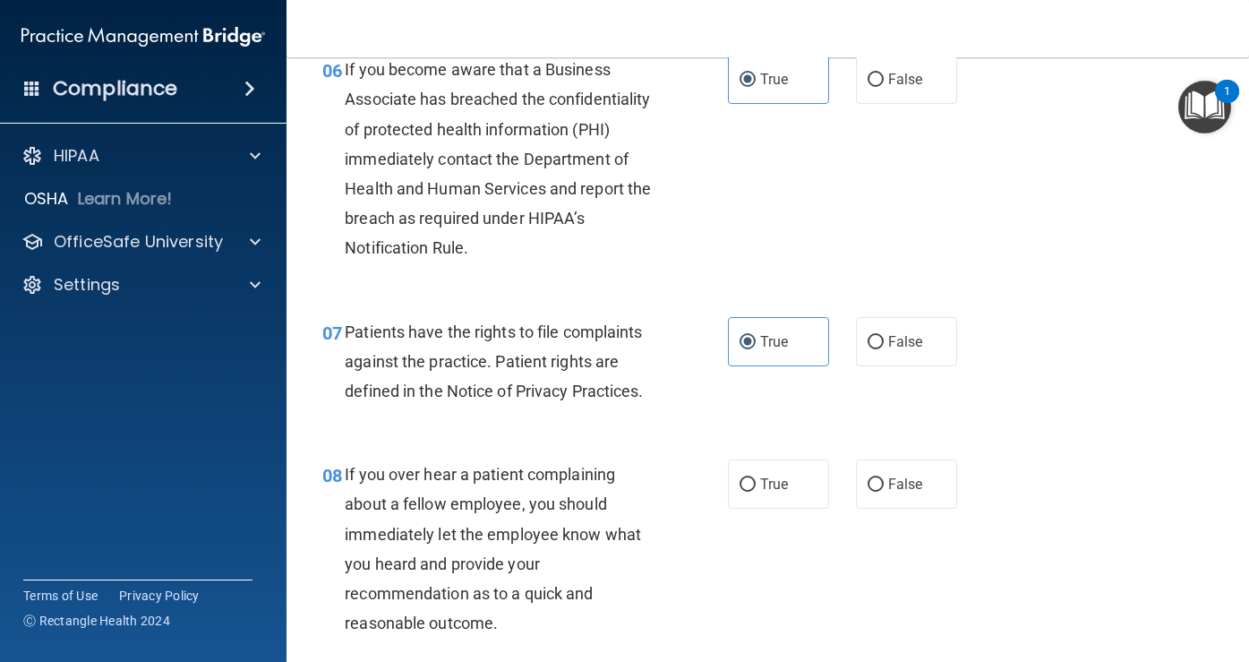
scroll to position [1215, 0]
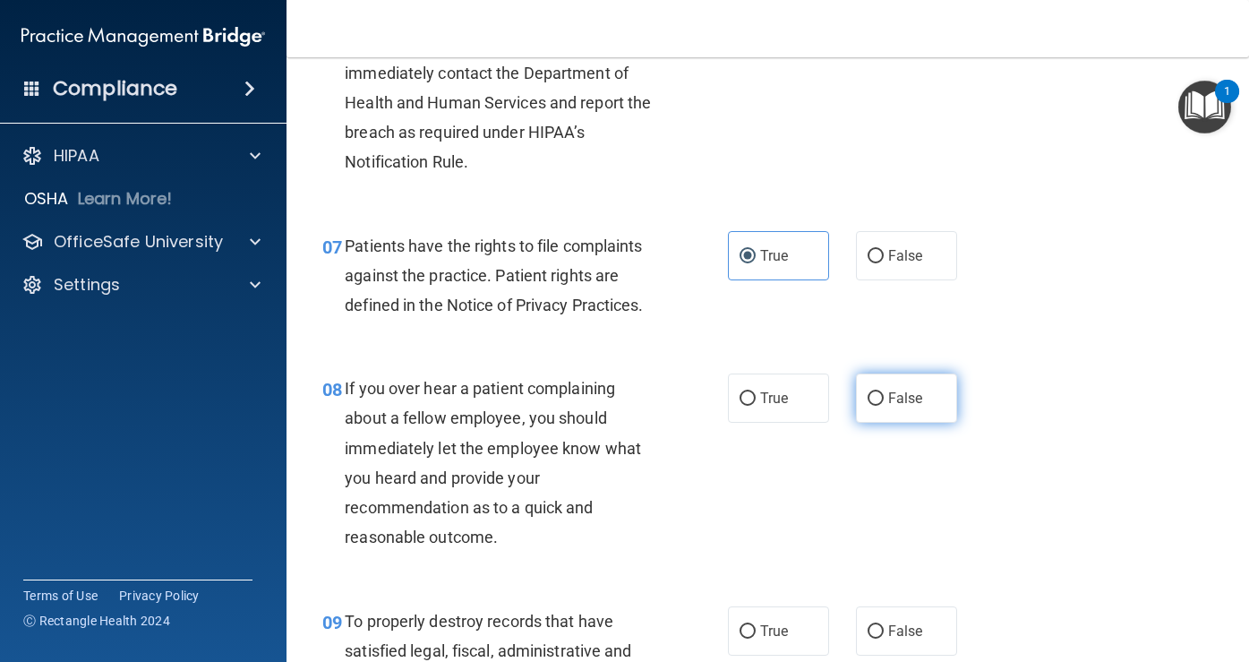
click at [888, 398] on span "False" at bounding box center [905, 397] width 35 height 17
click at [884, 398] on input "False" at bounding box center [875, 398] width 16 height 13
radio input "true"
click at [901, 630] on span "False" at bounding box center [905, 630] width 35 height 17
click at [884, 630] on input "False" at bounding box center [875, 631] width 16 height 13
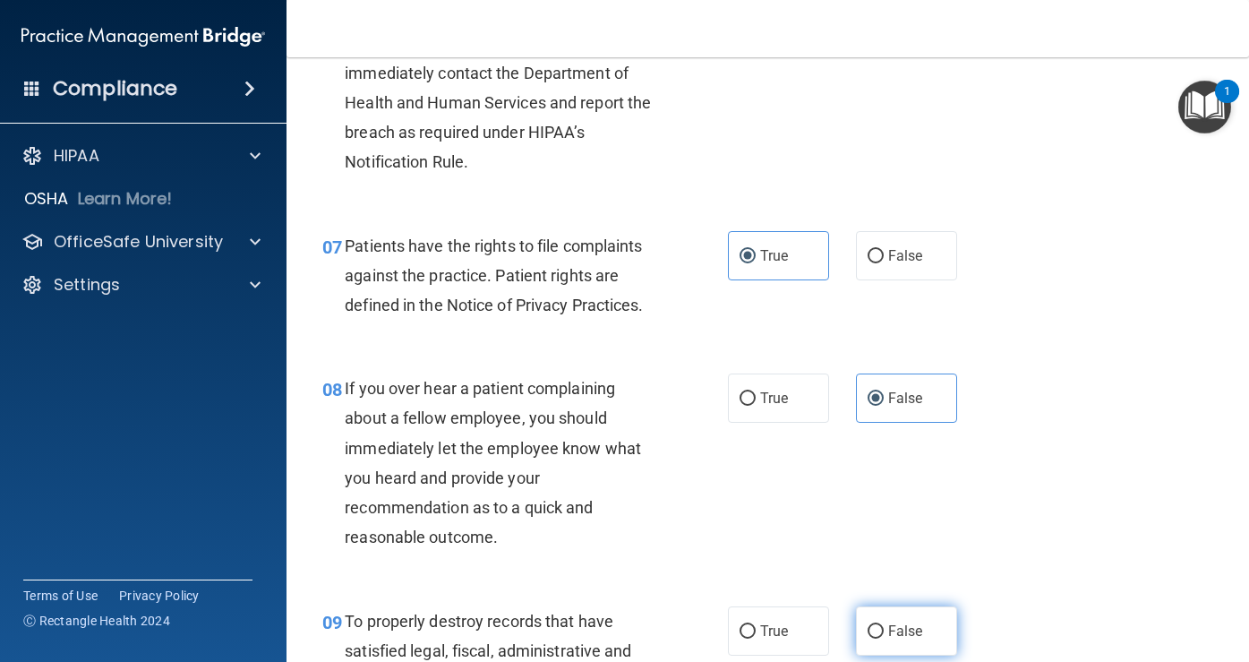
radio input "true"
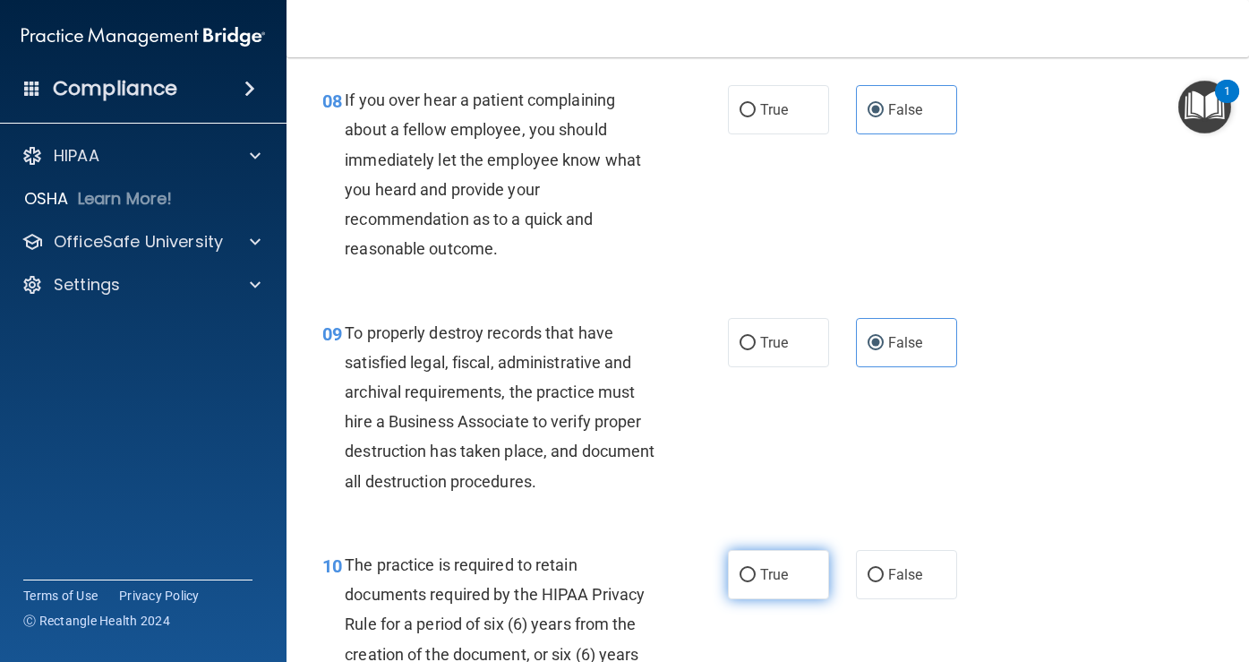
scroll to position [1566, 0]
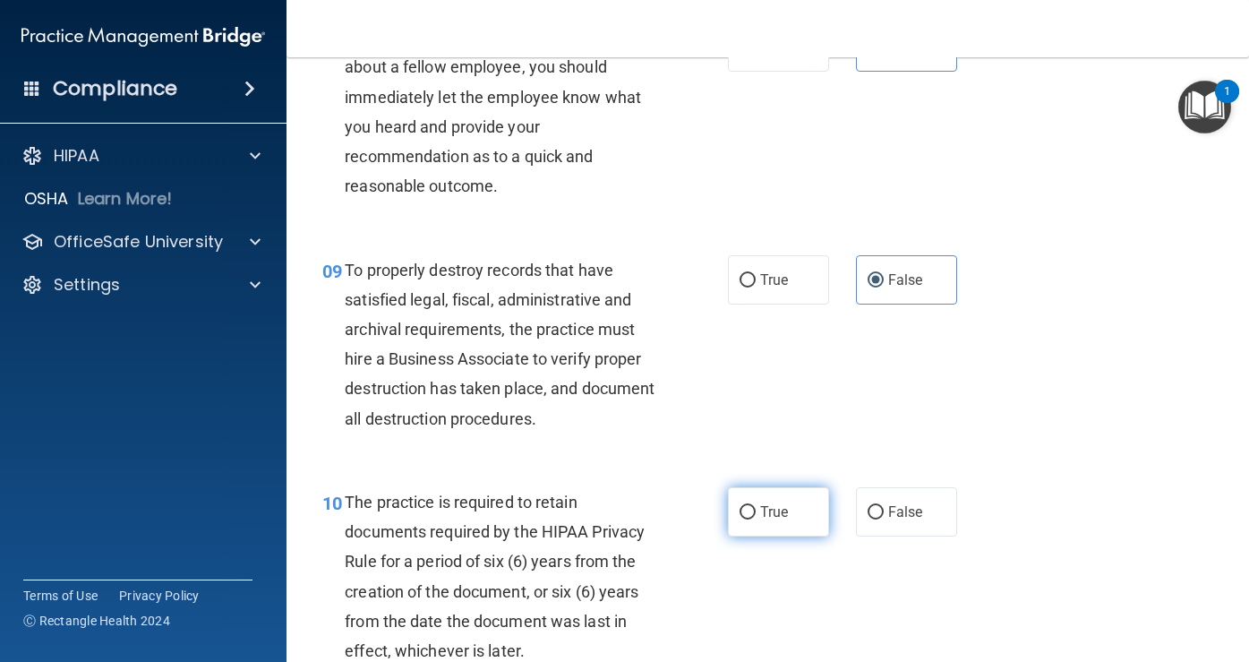
click at [768, 517] on span "True" at bounding box center [774, 511] width 28 height 17
click at [756, 517] on input "True" at bounding box center [747, 512] width 16 height 13
radio input "true"
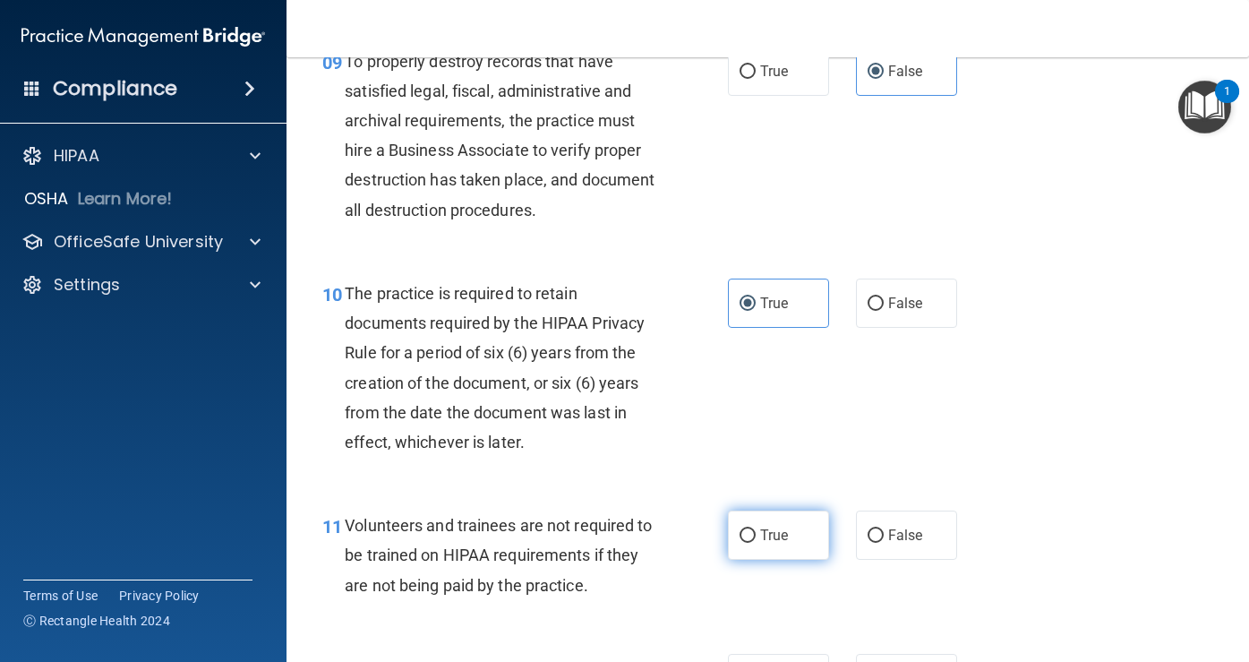
scroll to position [1776, 0]
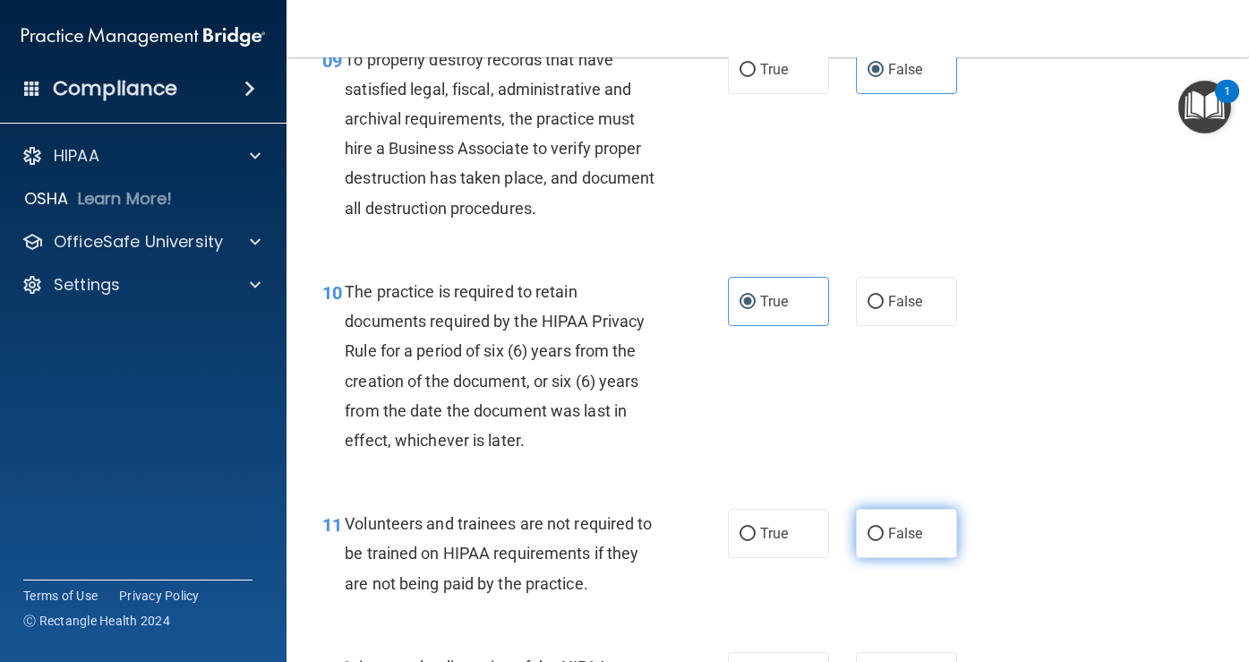
click at [888, 541] on span "False" at bounding box center [905, 533] width 35 height 17
click at [880, 541] on input "False" at bounding box center [875, 533] width 16 height 13
radio input "true"
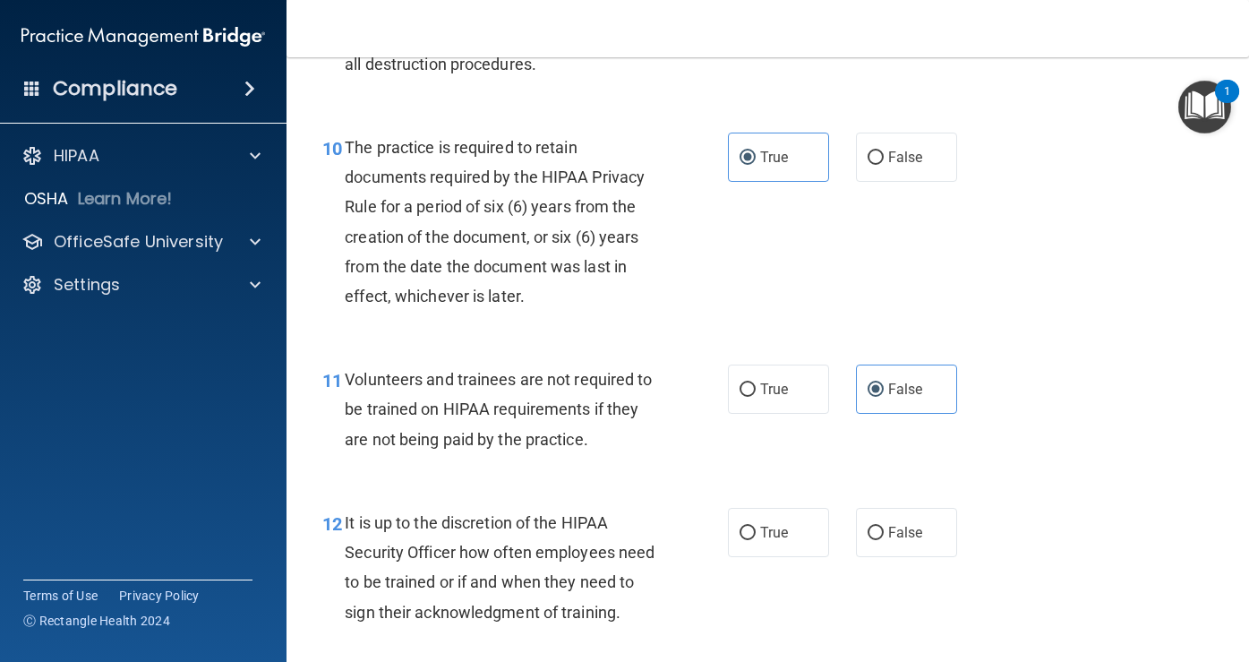
scroll to position [1943, 0]
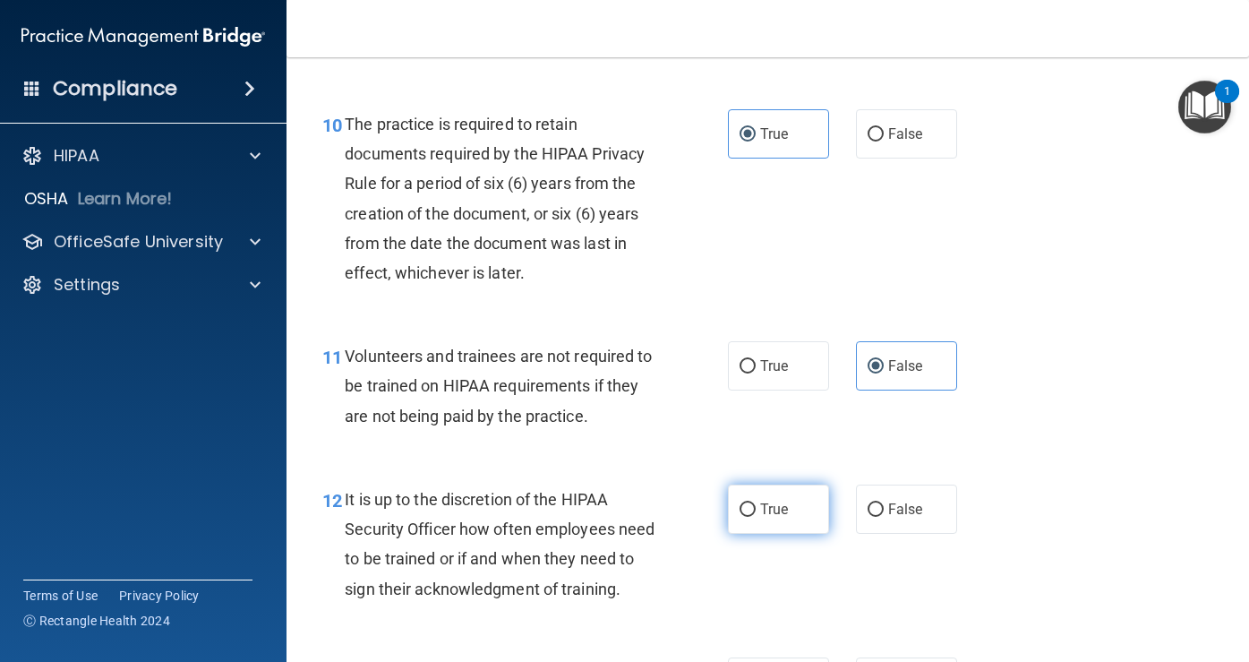
click at [782, 517] on label "True" at bounding box center [778, 508] width 101 height 49
click at [756, 517] on input "True" at bounding box center [747, 509] width 16 height 13
radio input "true"
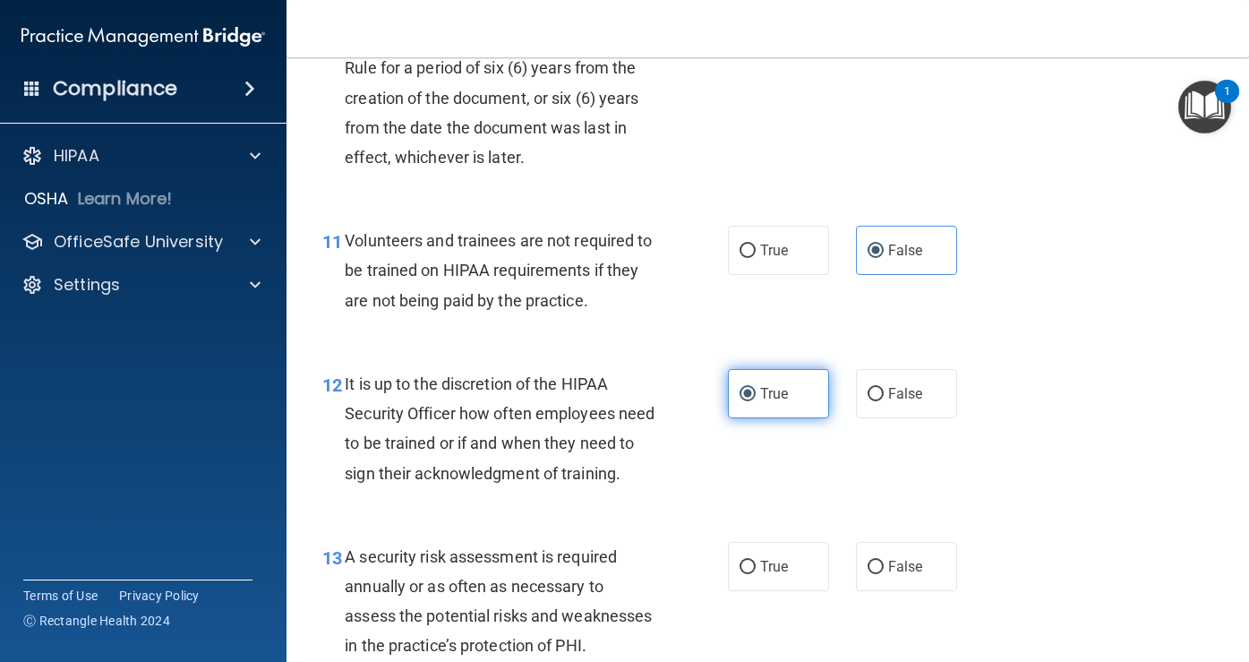
scroll to position [2066, 0]
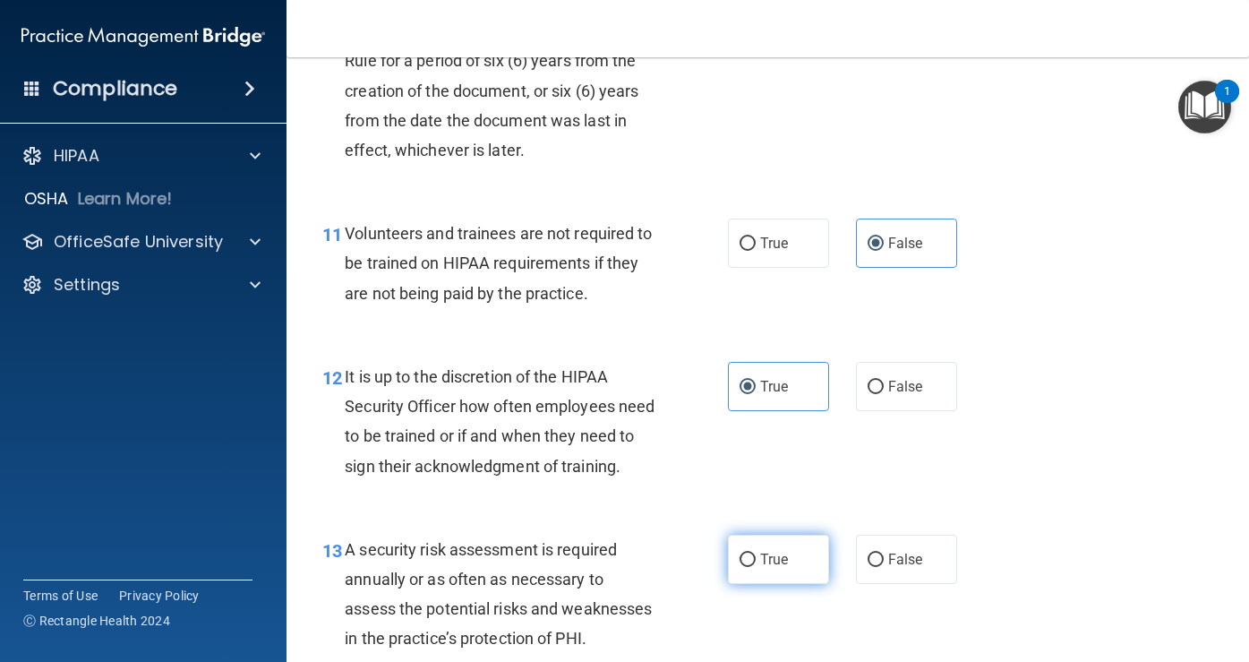
click at [780, 568] on span "True" at bounding box center [774, 559] width 28 height 17
click at [756, 567] on input "True" at bounding box center [747, 559] width 16 height 13
radio input "true"
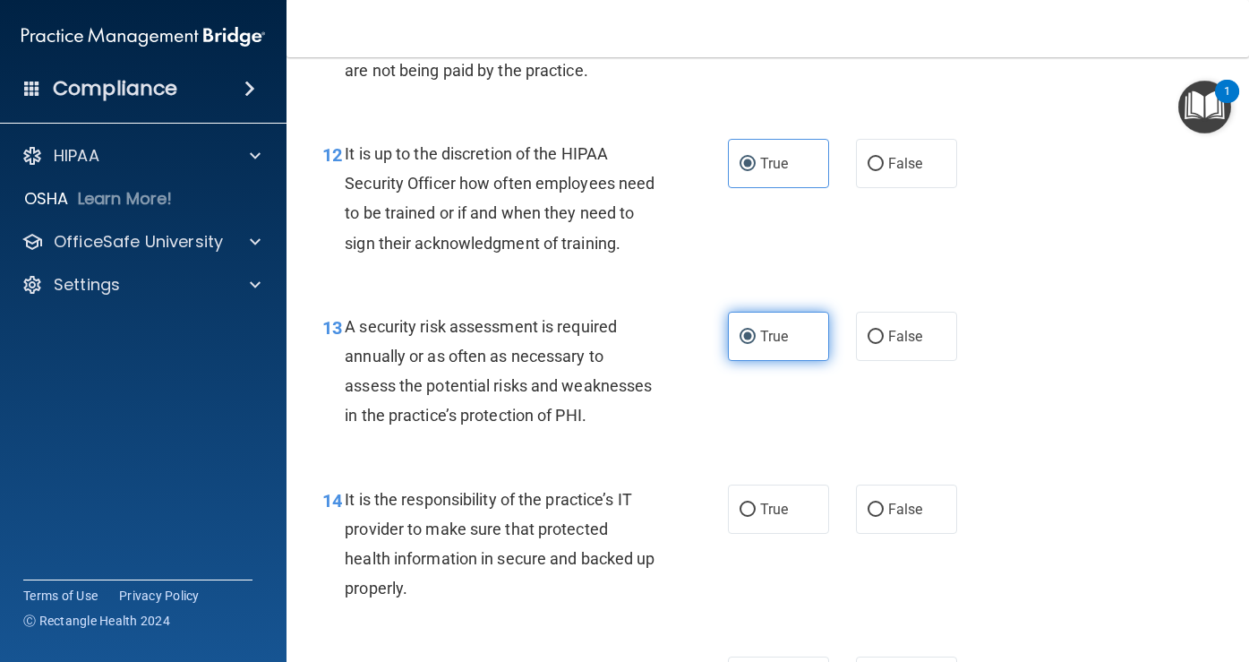
scroll to position [2337, 0]
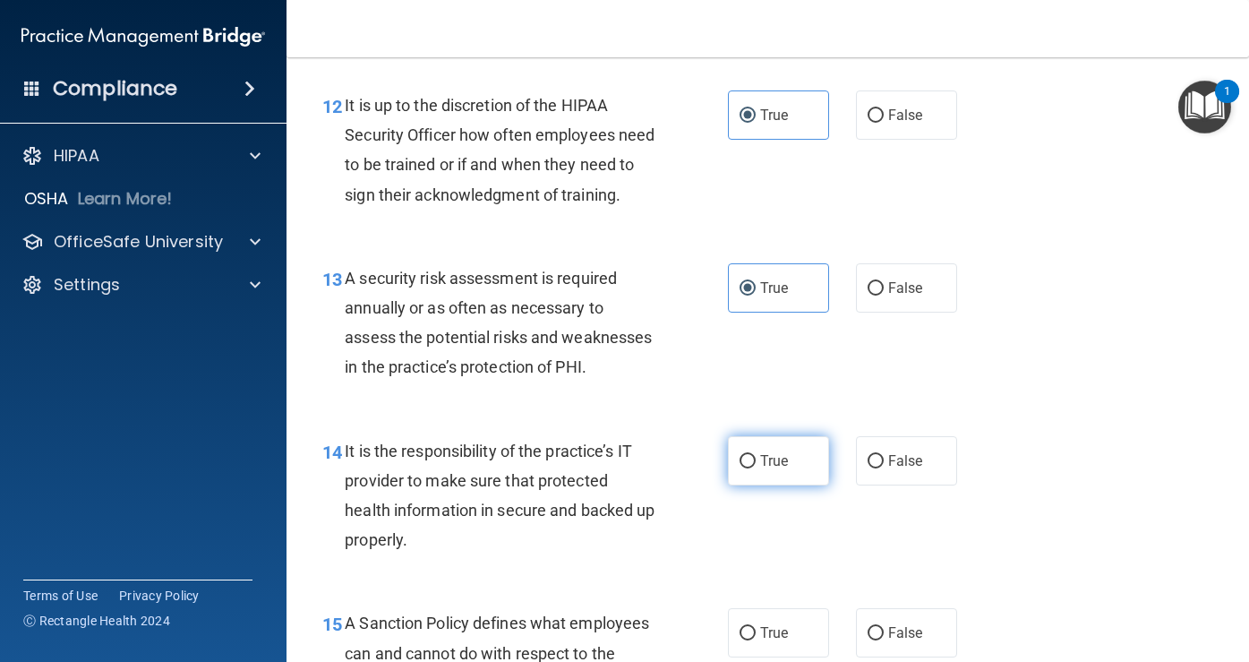
click at [770, 469] on span "True" at bounding box center [774, 460] width 28 height 17
click at [756, 468] on input "True" at bounding box center [747, 461] width 16 height 13
radio input "true"
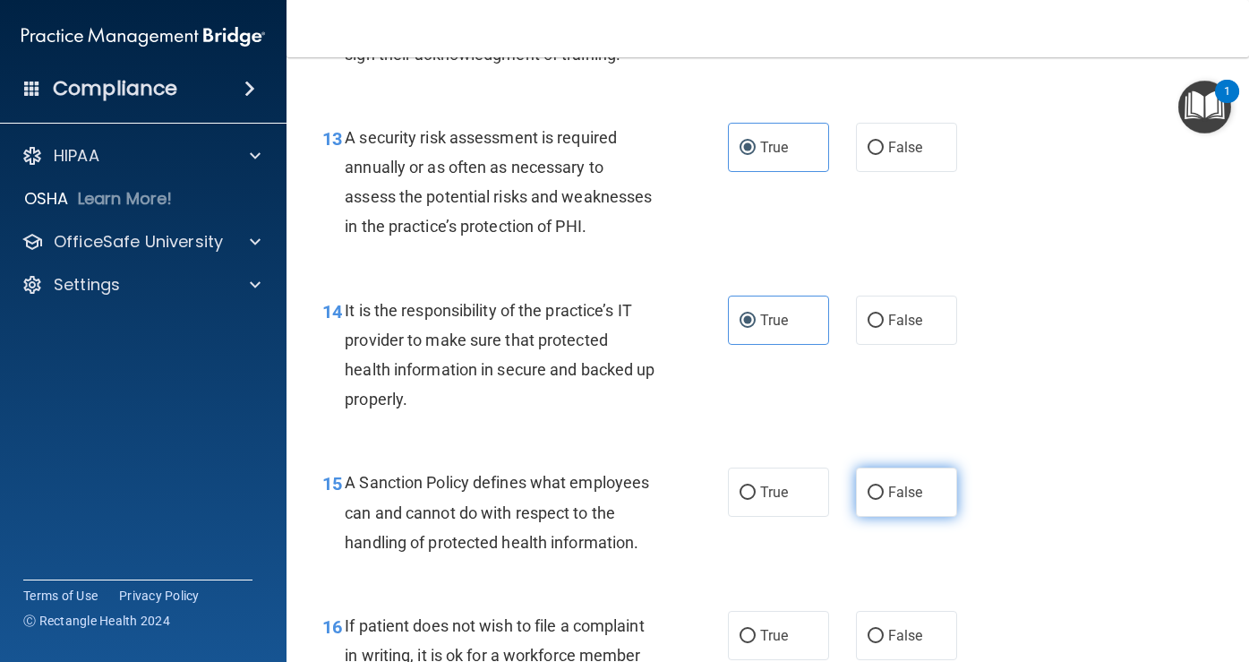
scroll to position [2492, 0]
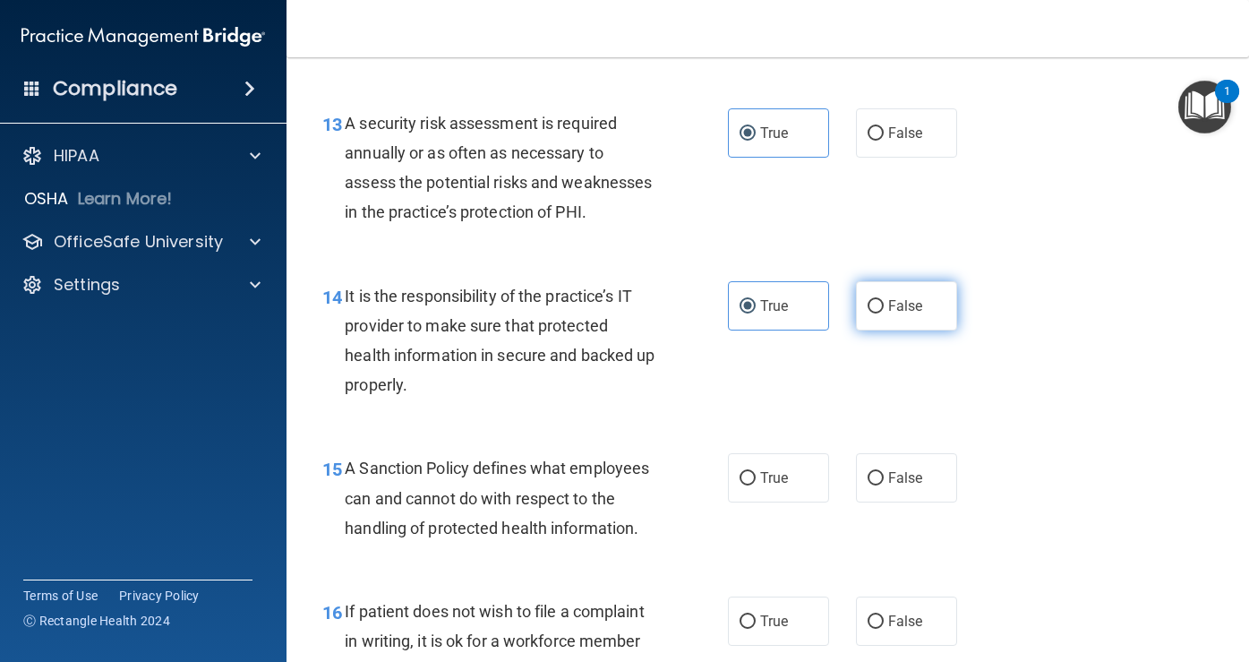
click at [888, 314] on span "False" at bounding box center [905, 305] width 35 height 17
click at [881, 313] on input "False" at bounding box center [875, 306] width 16 height 13
radio input "true"
radio input "false"
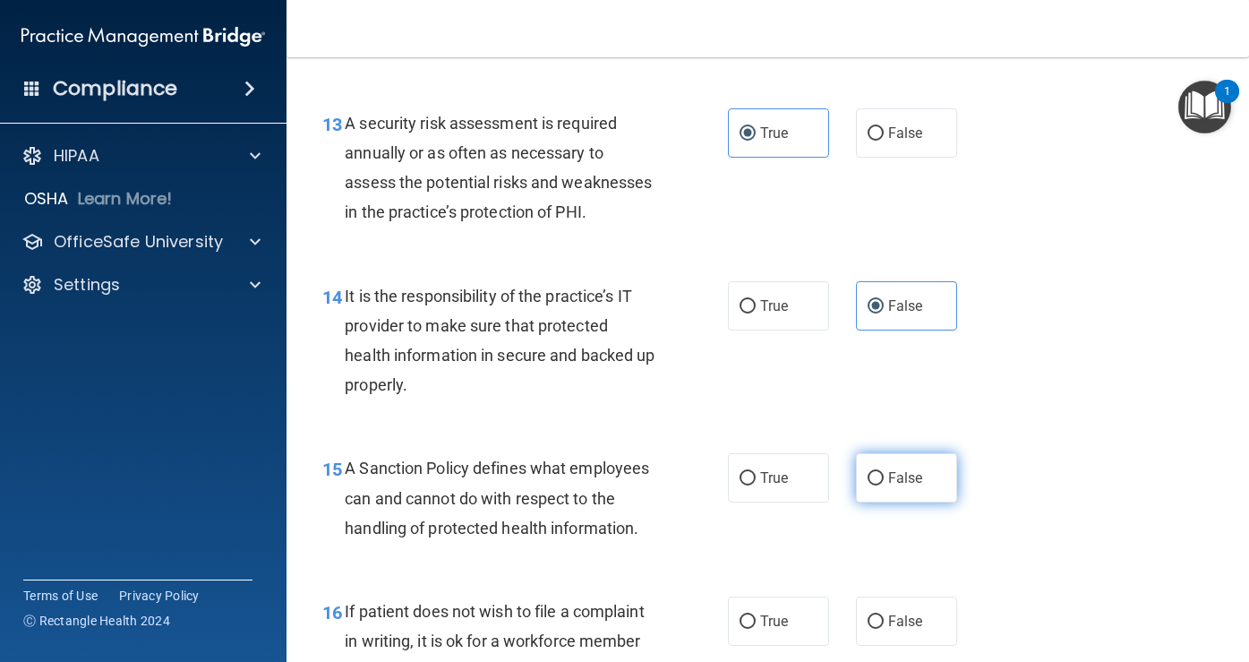
click at [873, 485] on input "False" at bounding box center [875, 478] width 16 height 13
radio input "true"
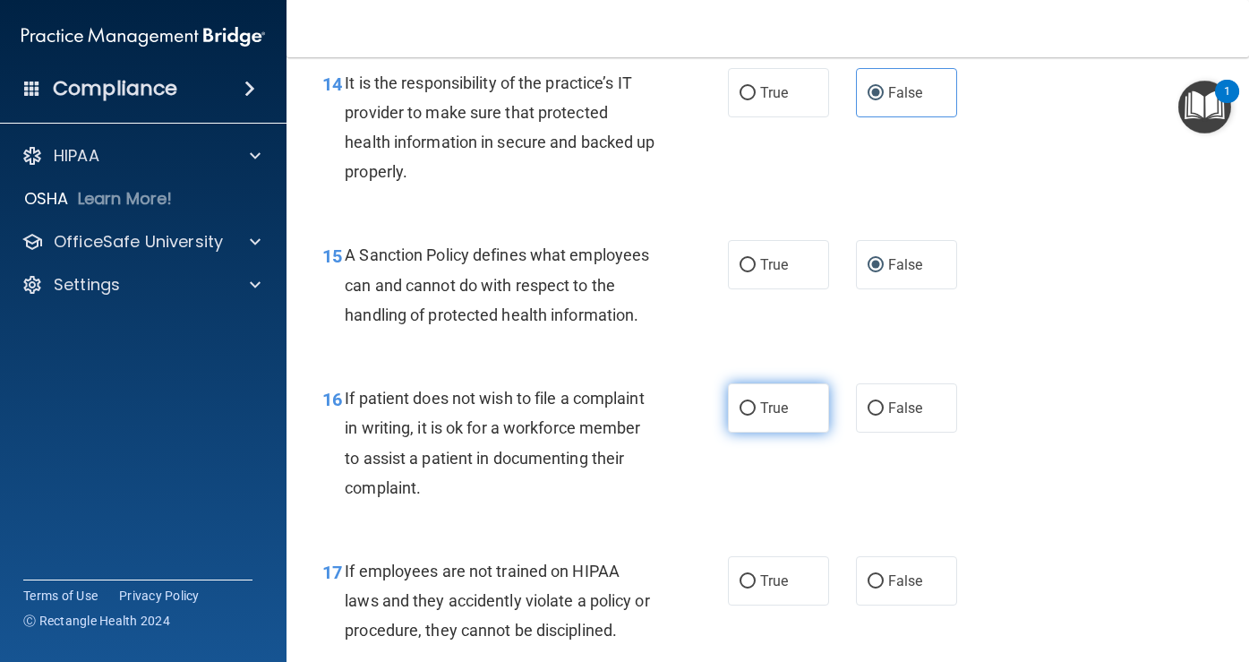
click at [749, 432] on label "True" at bounding box center [778, 407] width 101 height 49
click at [749, 415] on input "True" at bounding box center [747, 408] width 16 height 13
radio input "true"
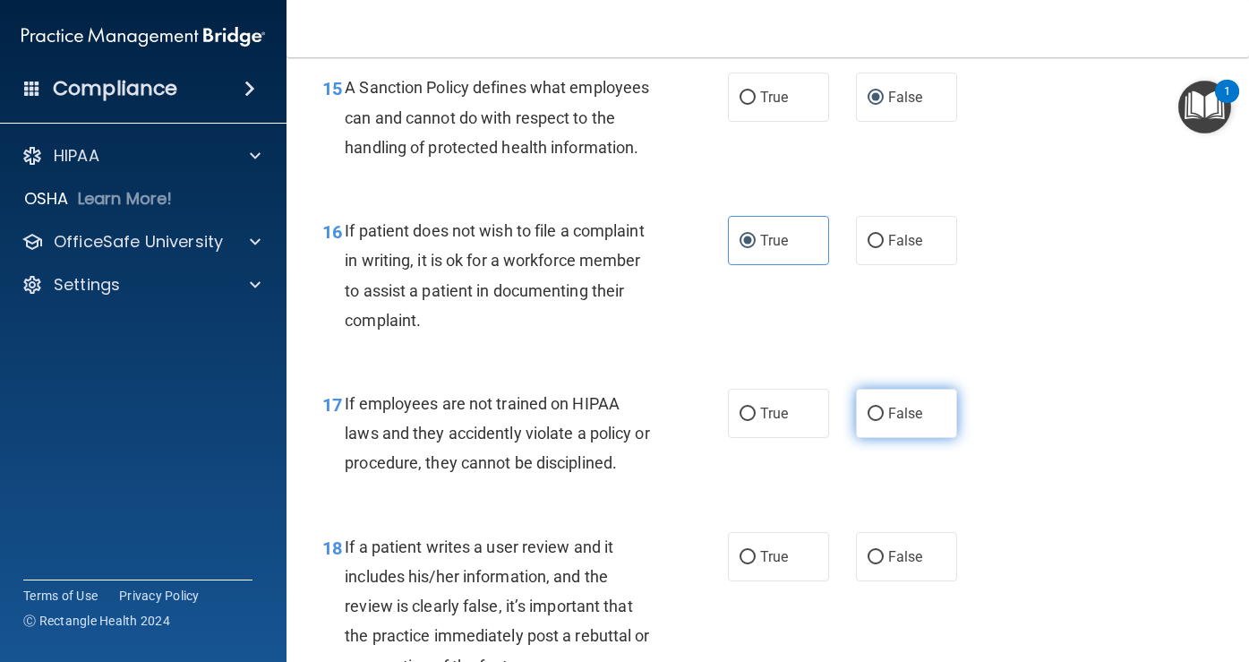
scroll to position [2874, 0]
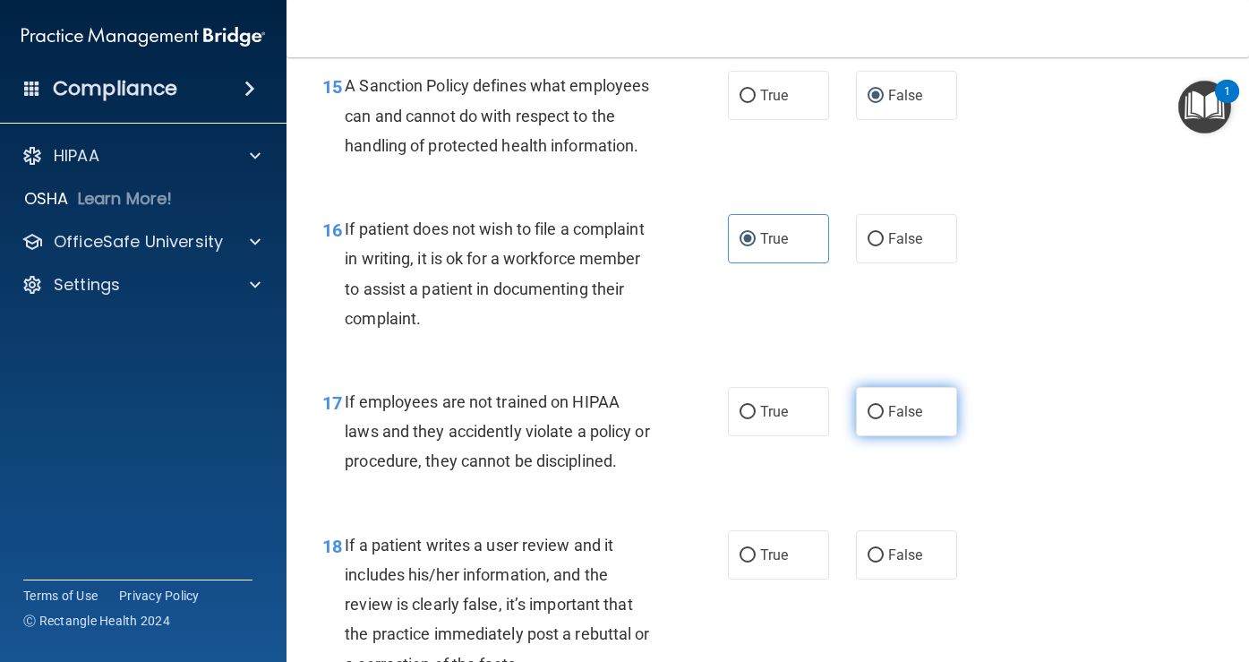
click at [893, 420] on span "False" at bounding box center [905, 411] width 35 height 17
click at [884, 419] on input "False" at bounding box center [875, 412] width 16 height 13
radio input "true"
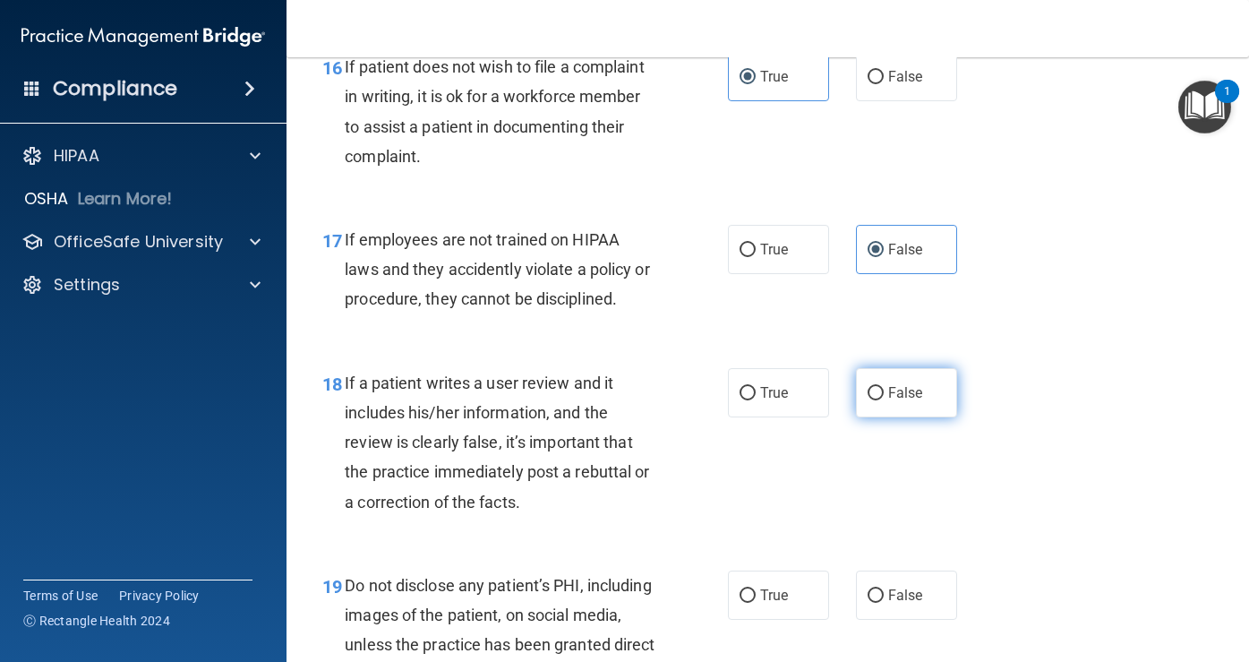
click at [873, 400] on input "False" at bounding box center [875, 393] width 16 height 13
radio input "true"
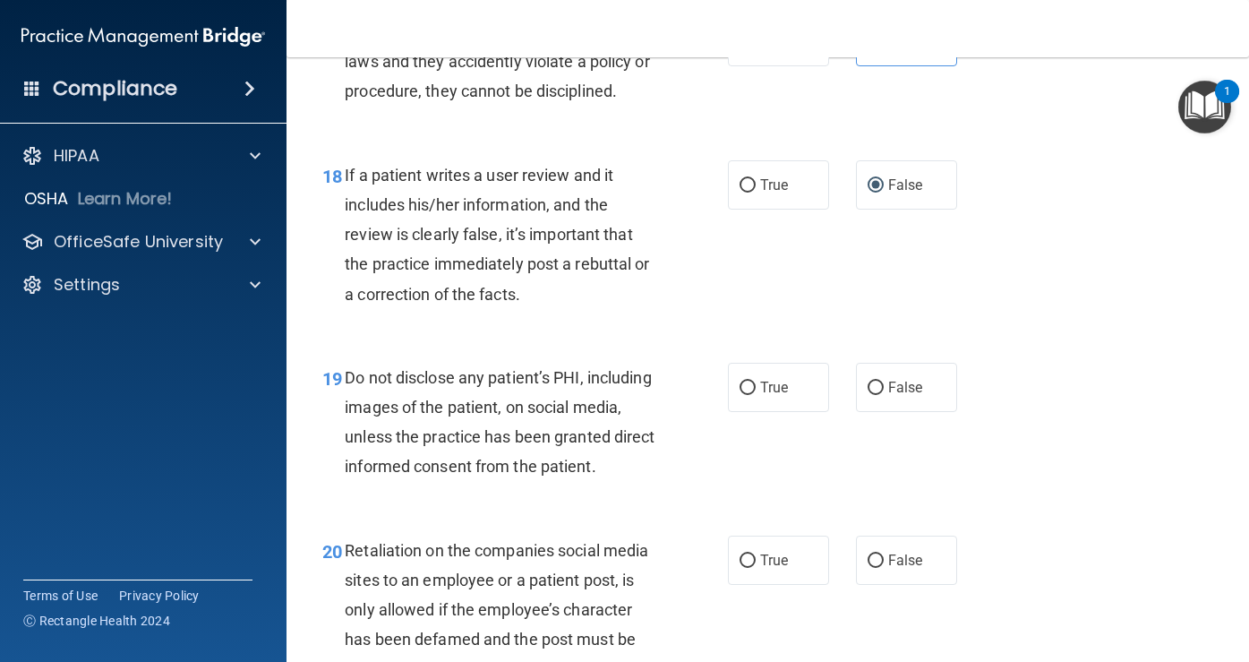
scroll to position [3262, 0]
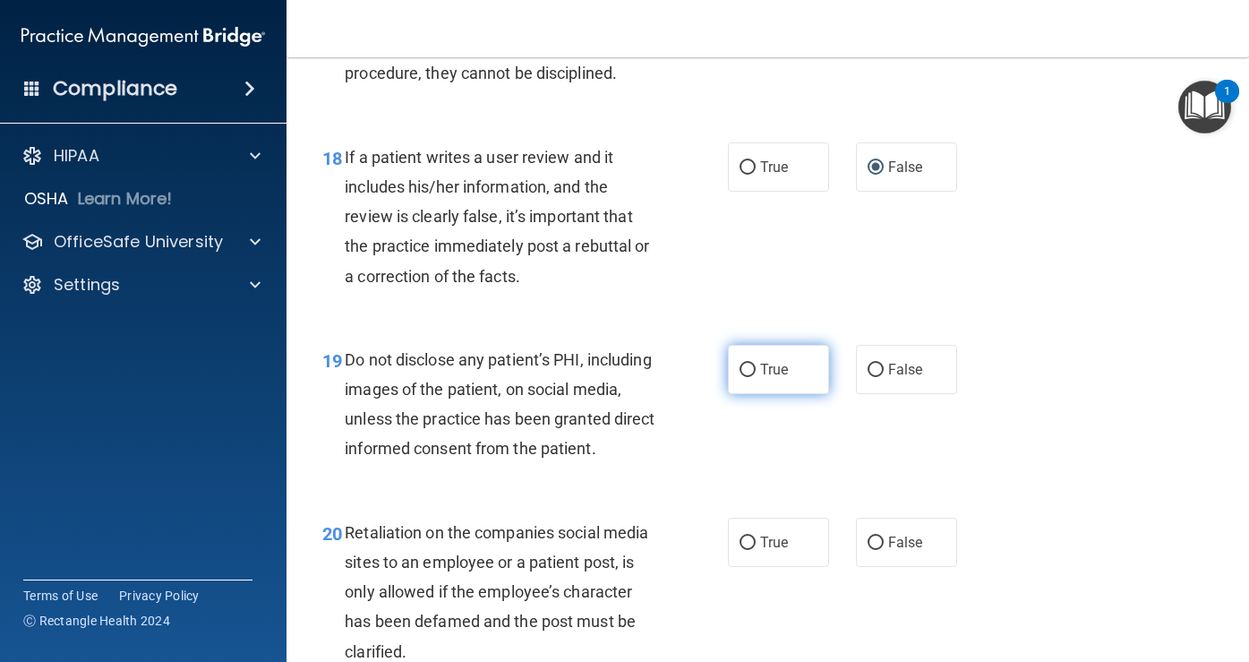
click at [757, 394] on label "True" at bounding box center [778, 369] width 101 height 49
click at [756, 377] on input "True" at bounding box center [747, 369] width 16 height 13
radio input "true"
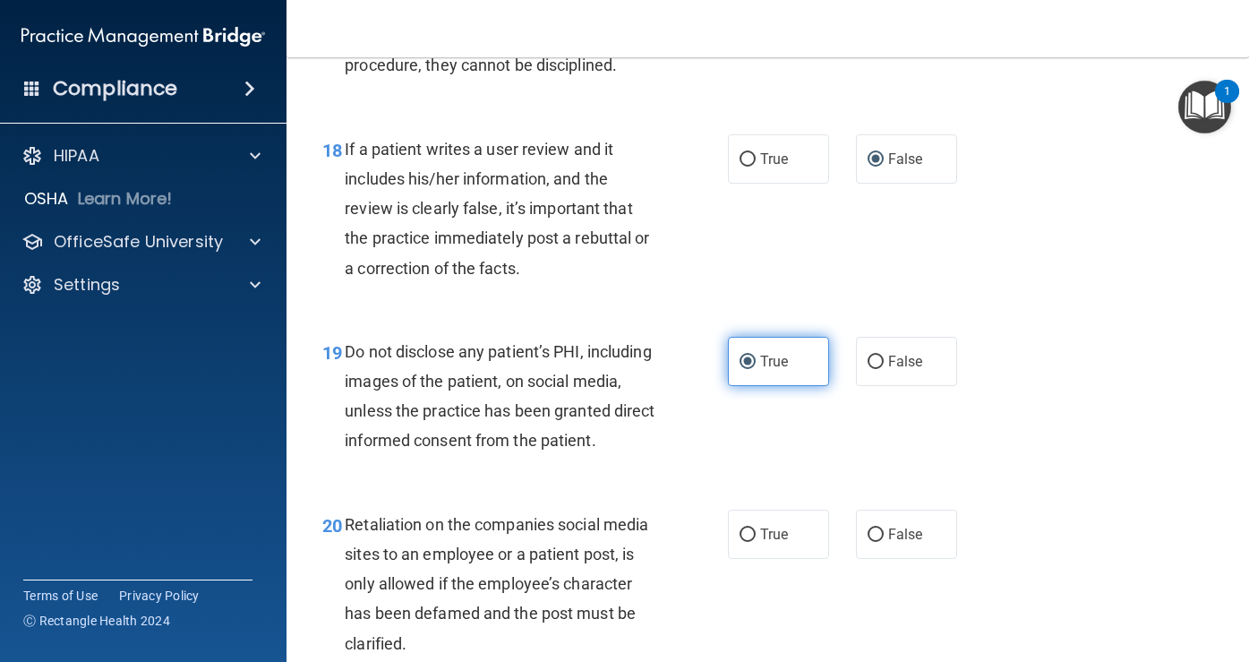
scroll to position [3334, 0]
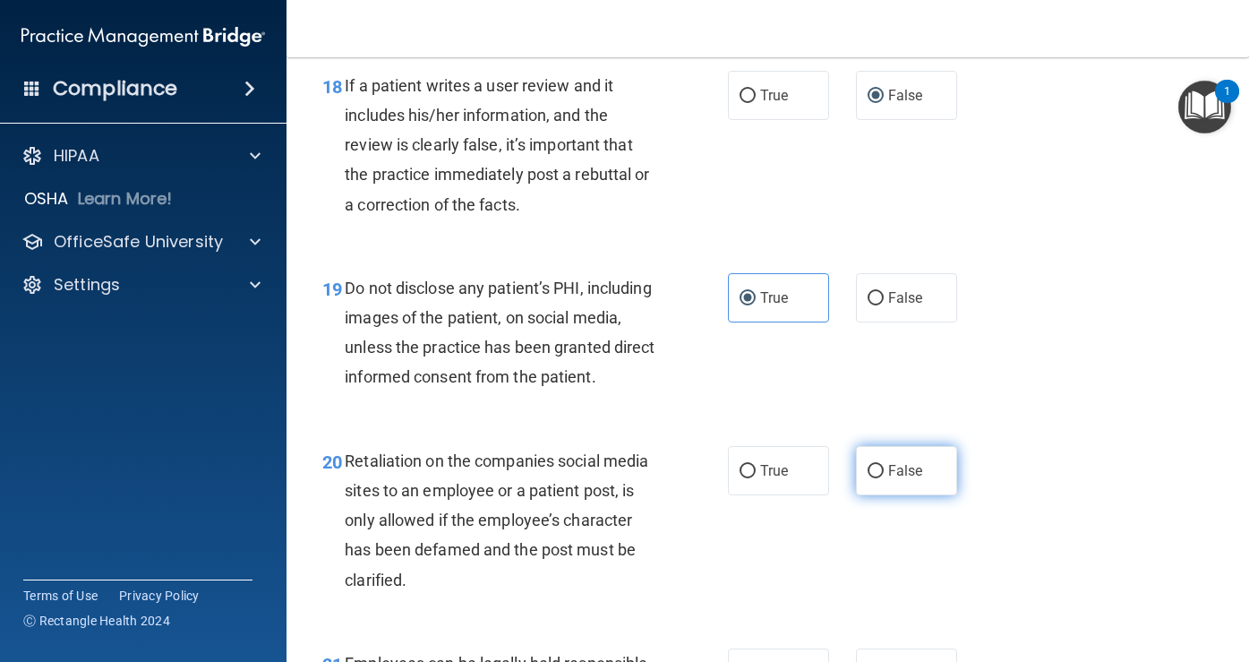
click at [901, 495] on label "False" at bounding box center [906, 470] width 101 height 49
click at [884, 478] on input "False" at bounding box center [875, 471] width 16 height 13
radio input "true"
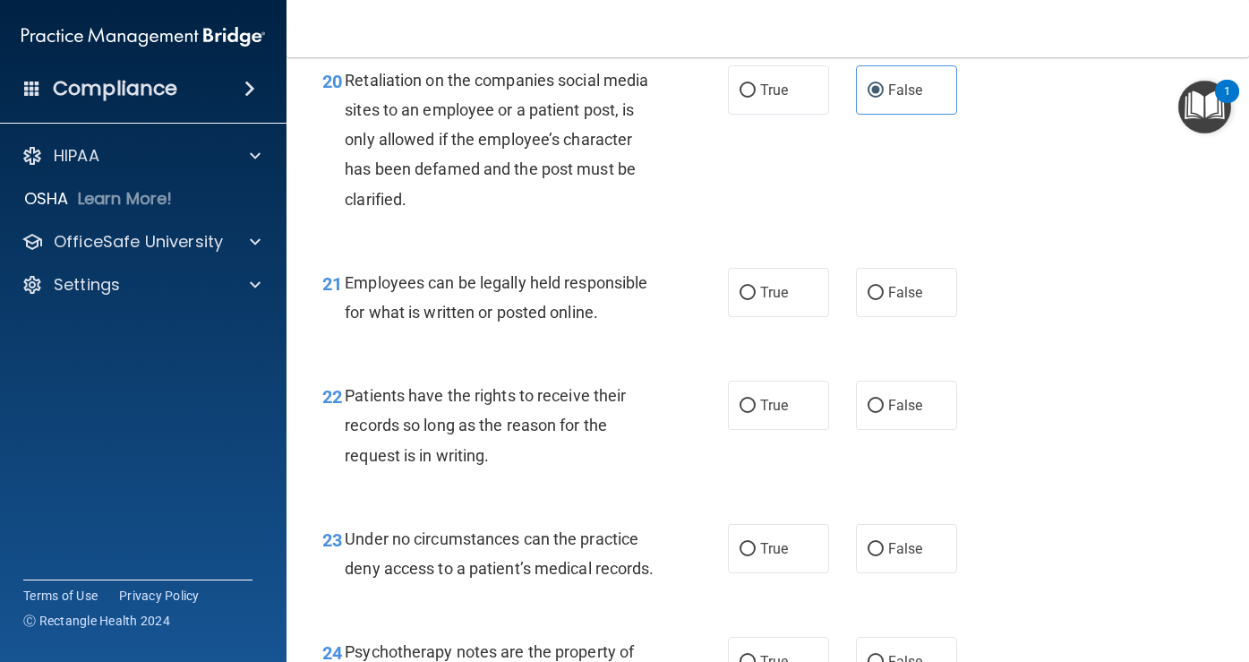
scroll to position [3716, 0]
click at [760, 299] on span "True" at bounding box center [774, 290] width 28 height 17
click at [756, 298] on input "True" at bounding box center [747, 291] width 16 height 13
radio input "true"
click at [886, 428] on label "False" at bounding box center [906, 403] width 101 height 49
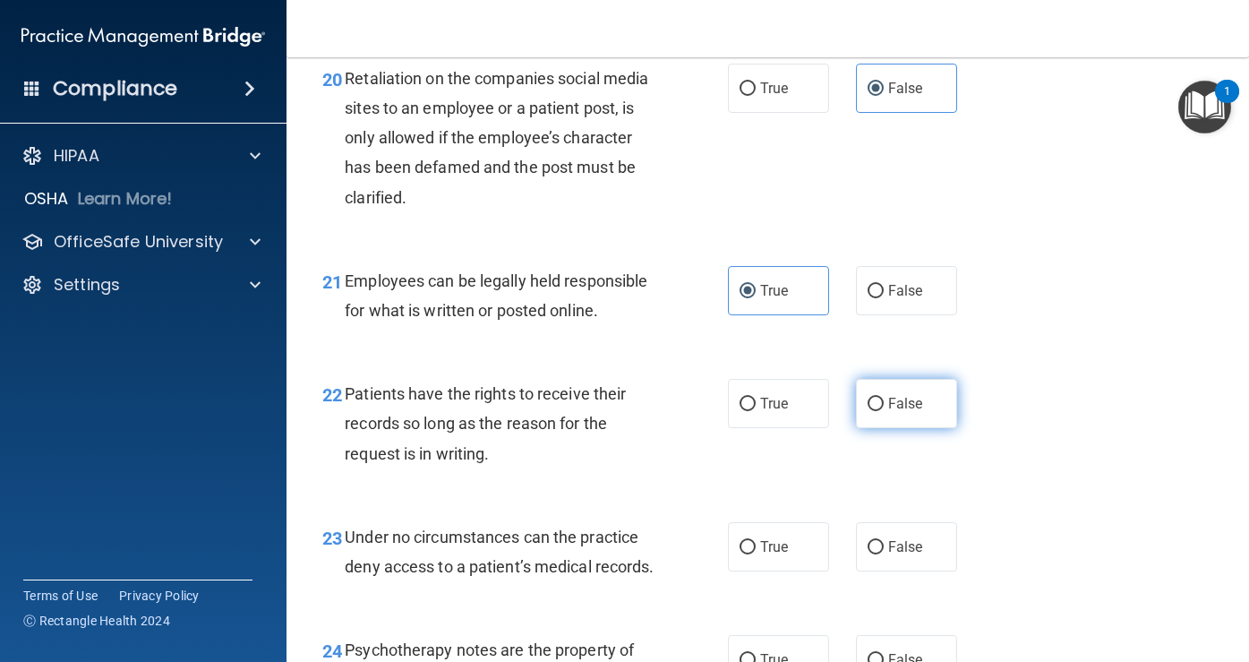
click at [884, 411] on input "False" at bounding box center [875, 403] width 16 height 13
radio input "true"
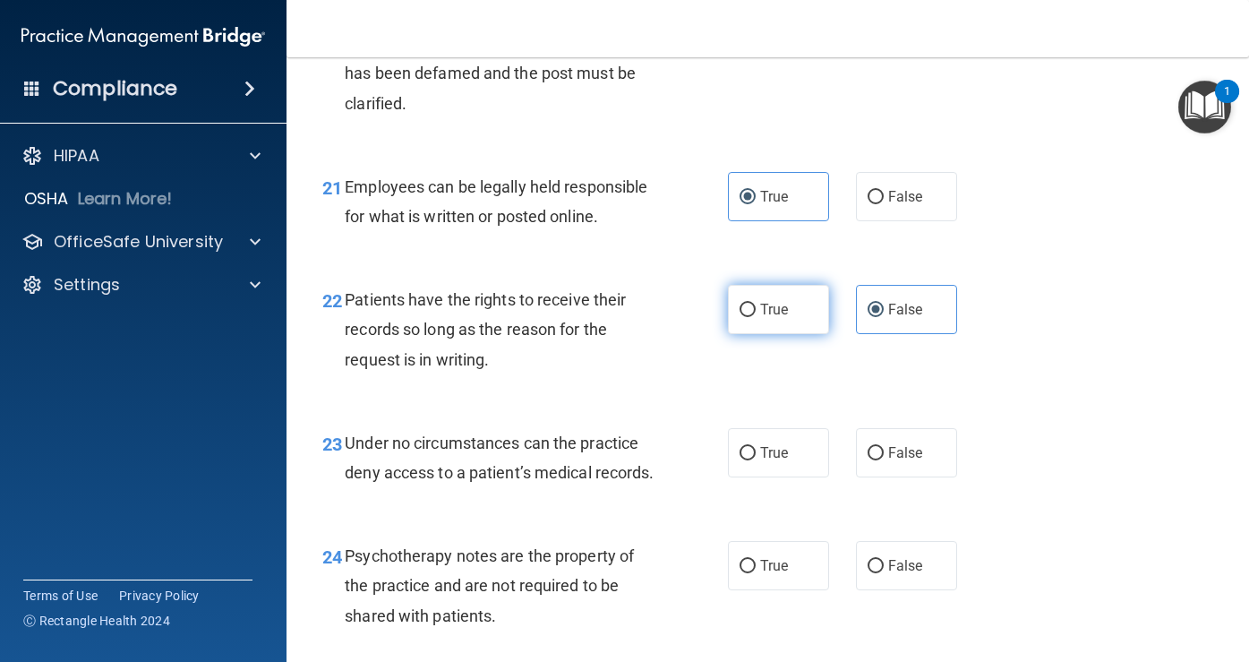
scroll to position [3828, 0]
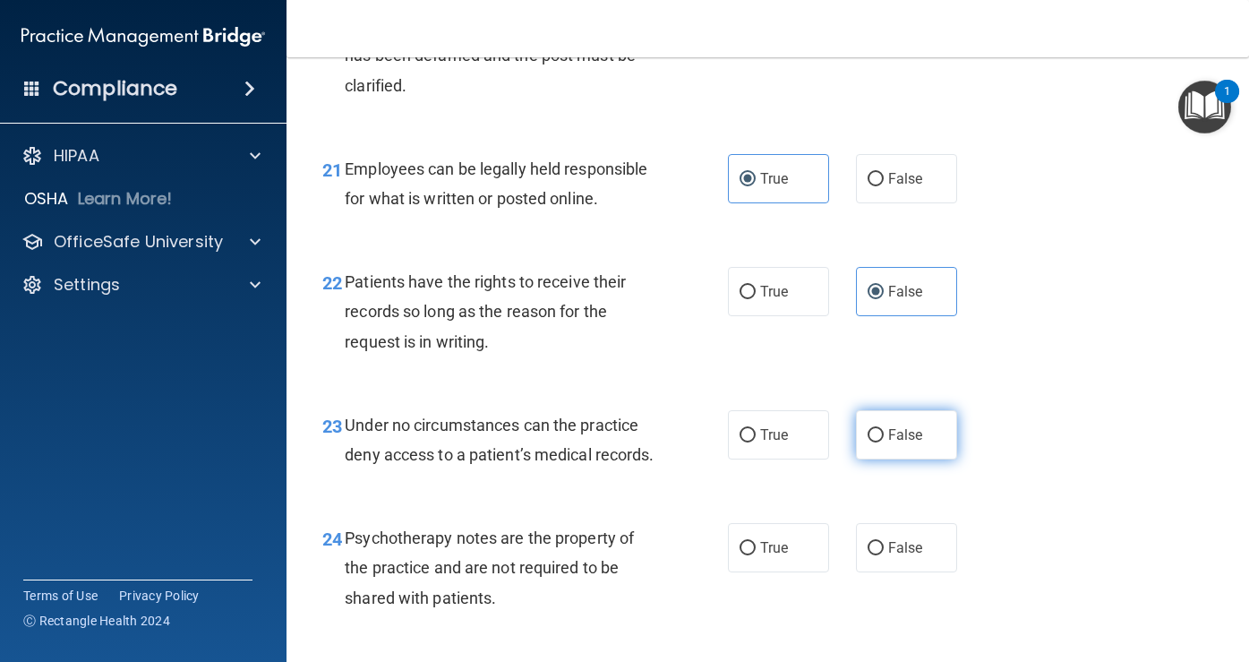
click at [892, 443] on span "False" at bounding box center [905, 434] width 35 height 17
click at [884, 442] on input "False" at bounding box center [875, 435] width 16 height 13
radio input "true"
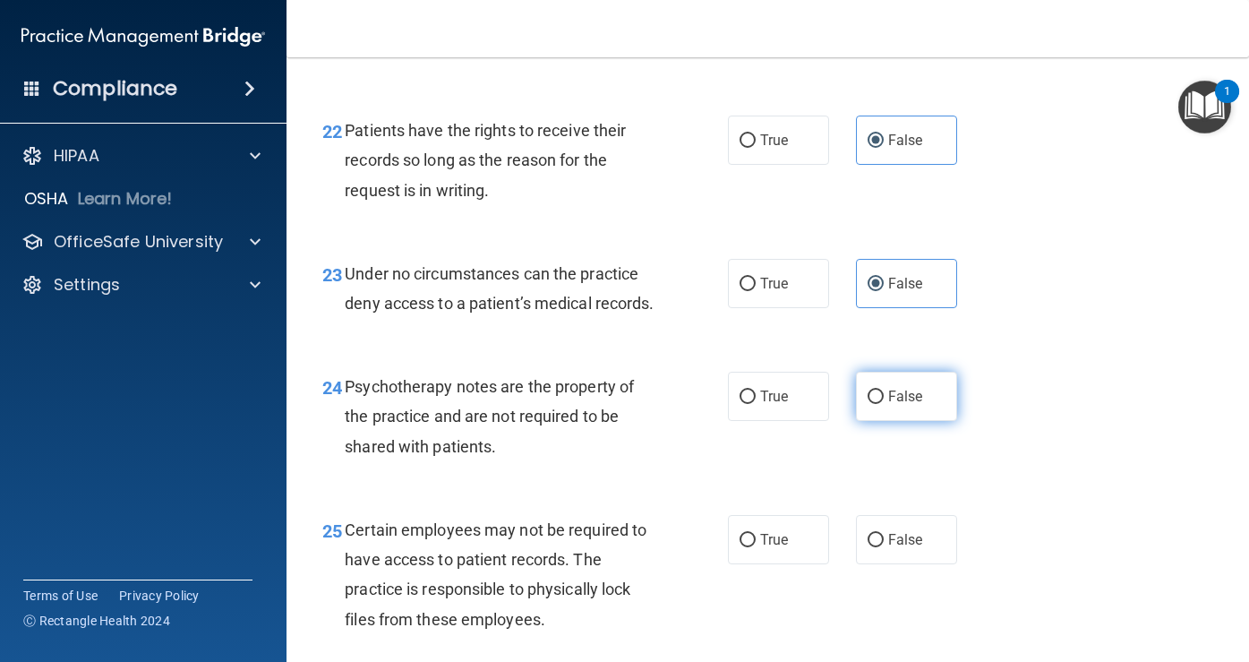
scroll to position [4003, 0]
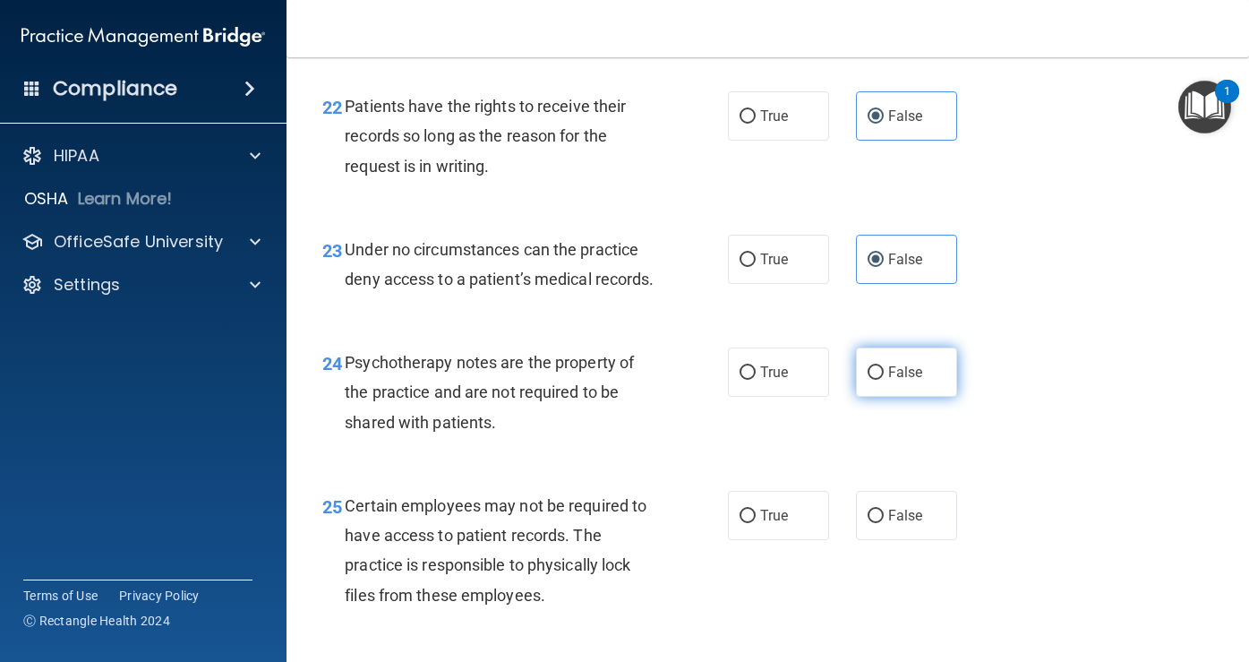
click at [872, 380] on input "False" at bounding box center [875, 372] width 16 height 13
radio input "true"
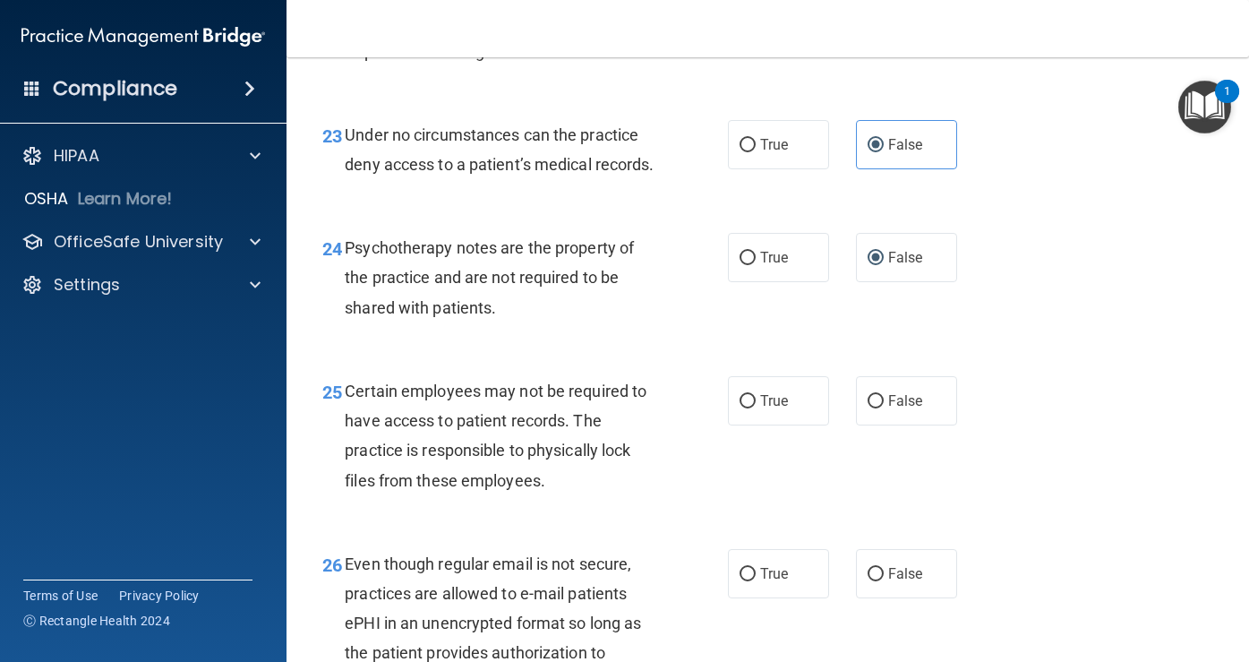
scroll to position [4122, 0]
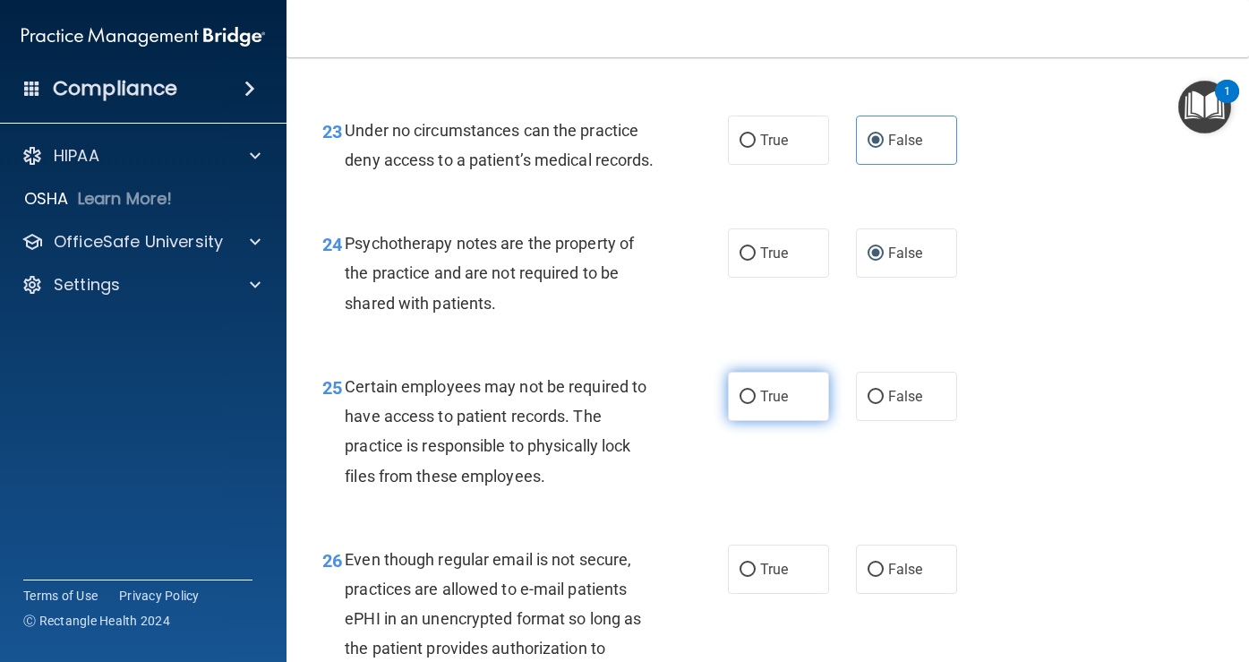
click at [791, 421] on label "True" at bounding box center [778, 396] width 101 height 49
click at [756, 404] on input "True" at bounding box center [747, 396] width 16 height 13
radio input "true"
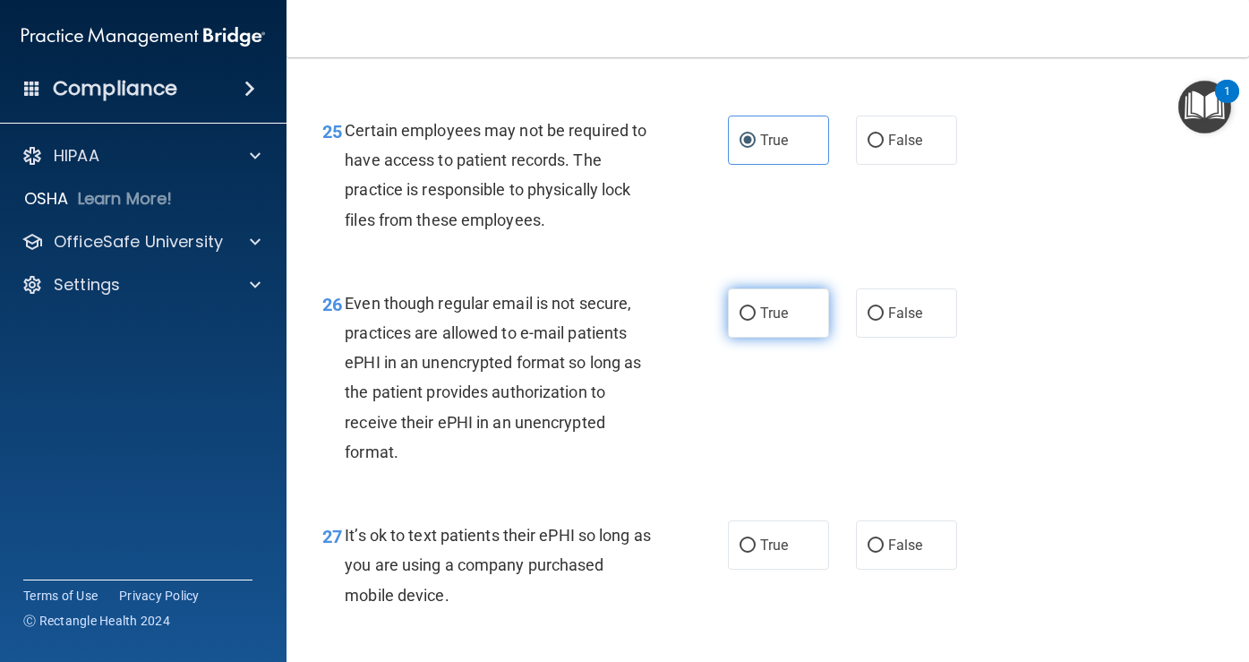
scroll to position [4395, 0]
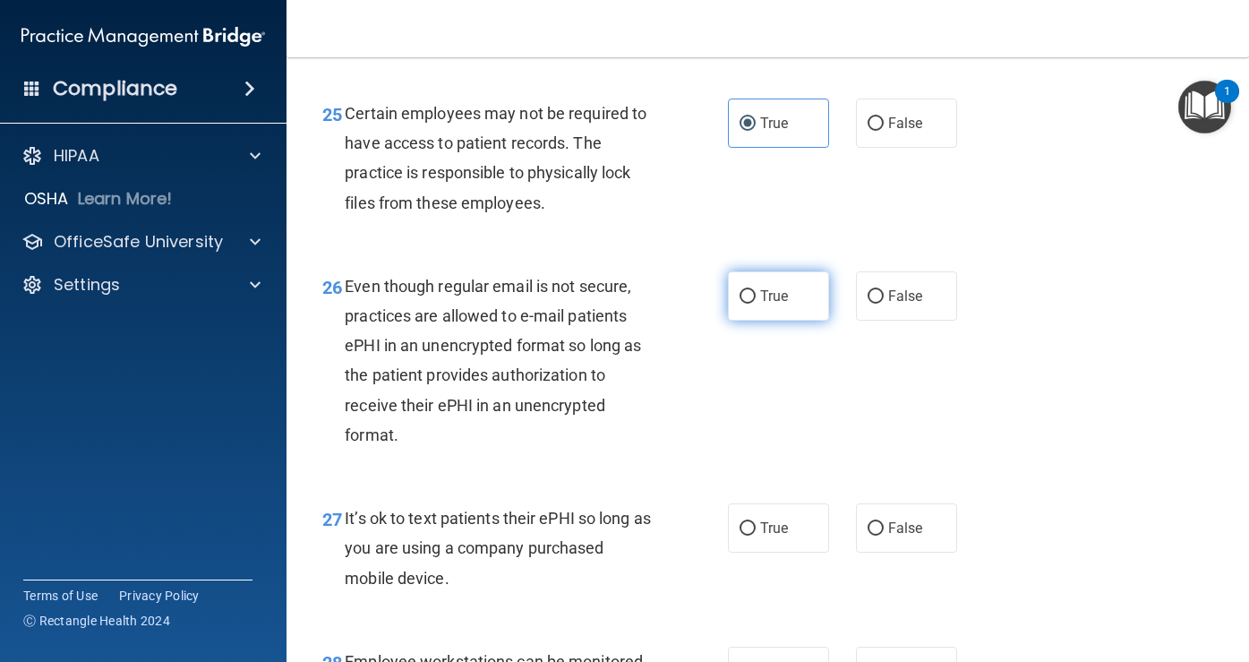
click at [771, 304] on span "True" at bounding box center [774, 295] width 28 height 17
click at [756, 303] on input "True" at bounding box center [747, 296] width 16 height 13
radio input "true"
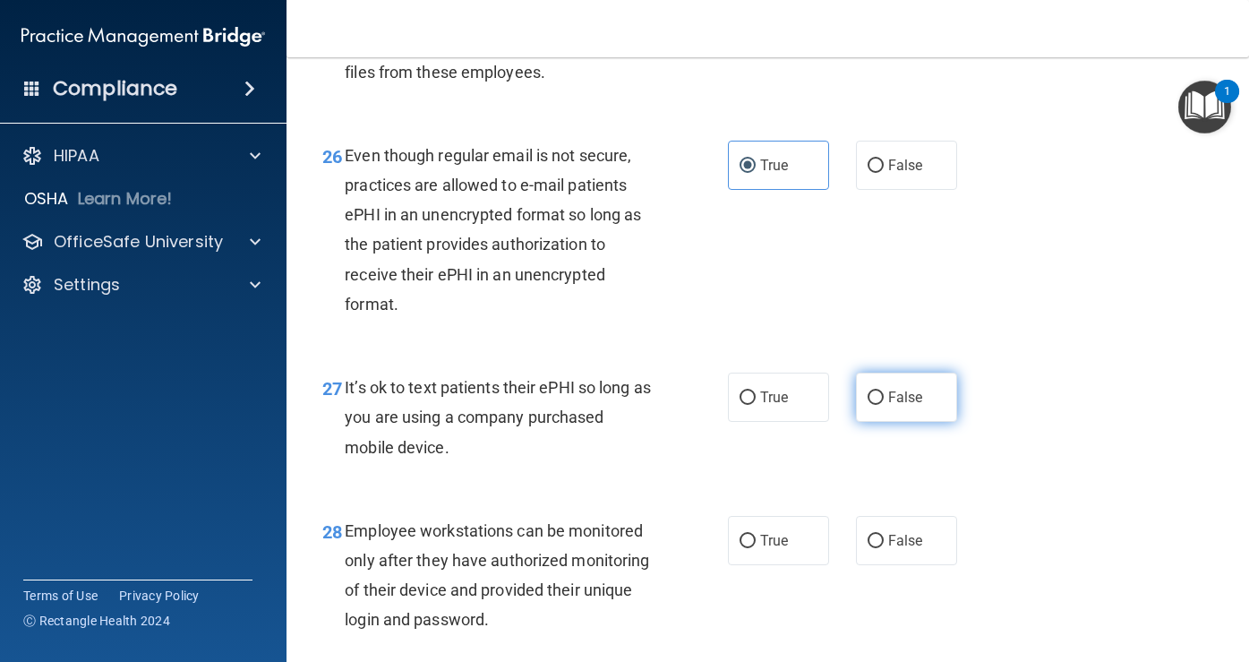
scroll to position [4527, 0]
click at [888, 405] on span "False" at bounding box center [905, 396] width 35 height 17
click at [884, 404] on input "False" at bounding box center [875, 396] width 16 height 13
radio input "true"
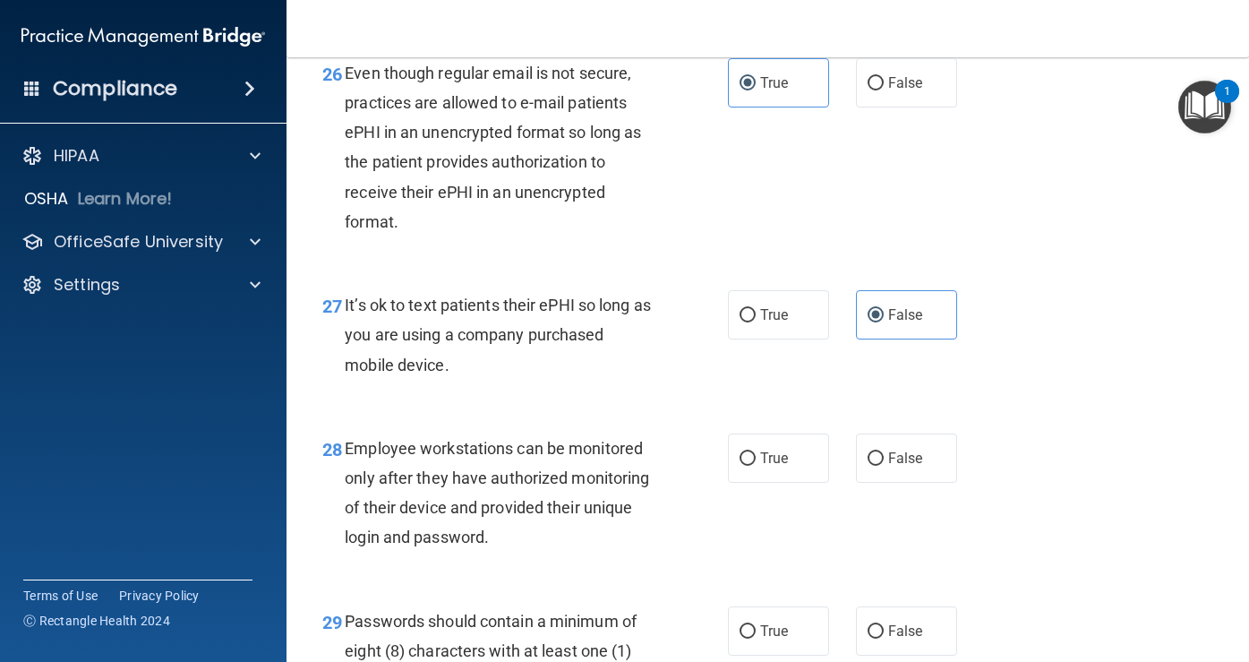
scroll to position [4609, 0]
click at [894, 482] on label "False" at bounding box center [906, 456] width 101 height 49
click at [884, 465] on input "False" at bounding box center [875, 457] width 16 height 13
radio input "true"
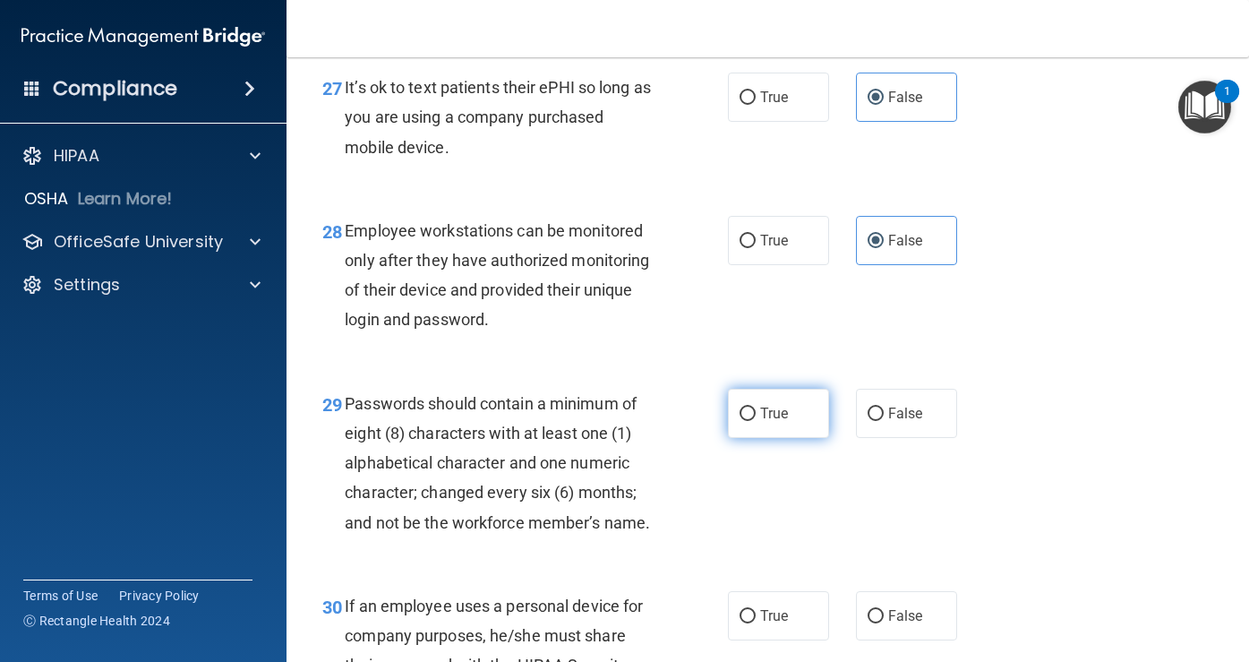
click at [785, 438] on label "True" at bounding box center [778, 413] width 101 height 49
click at [756, 421] on input "True" at bounding box center [747, 413] width 16 height 13
radio input "true"
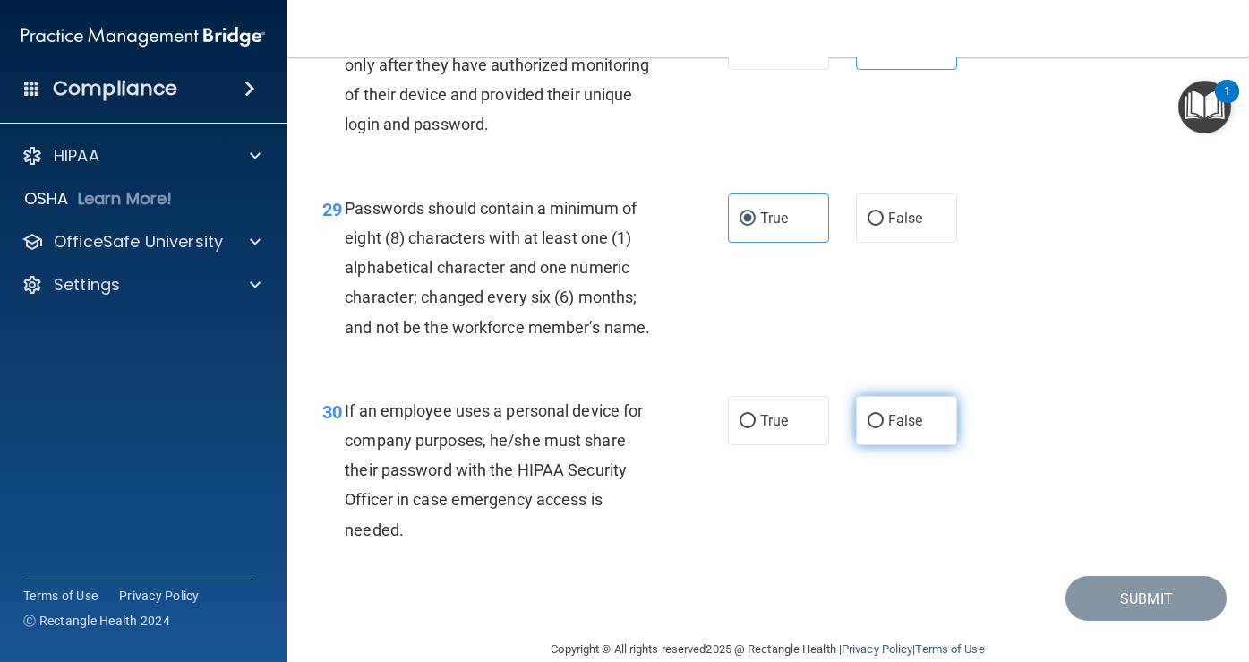
click at [902, 429] on span "False" at bounding box center [905, 420] width 35 height 17
click at [884, 428] on input "False" at bounding box center [875, 420] width 16 height 13
radio input "true"
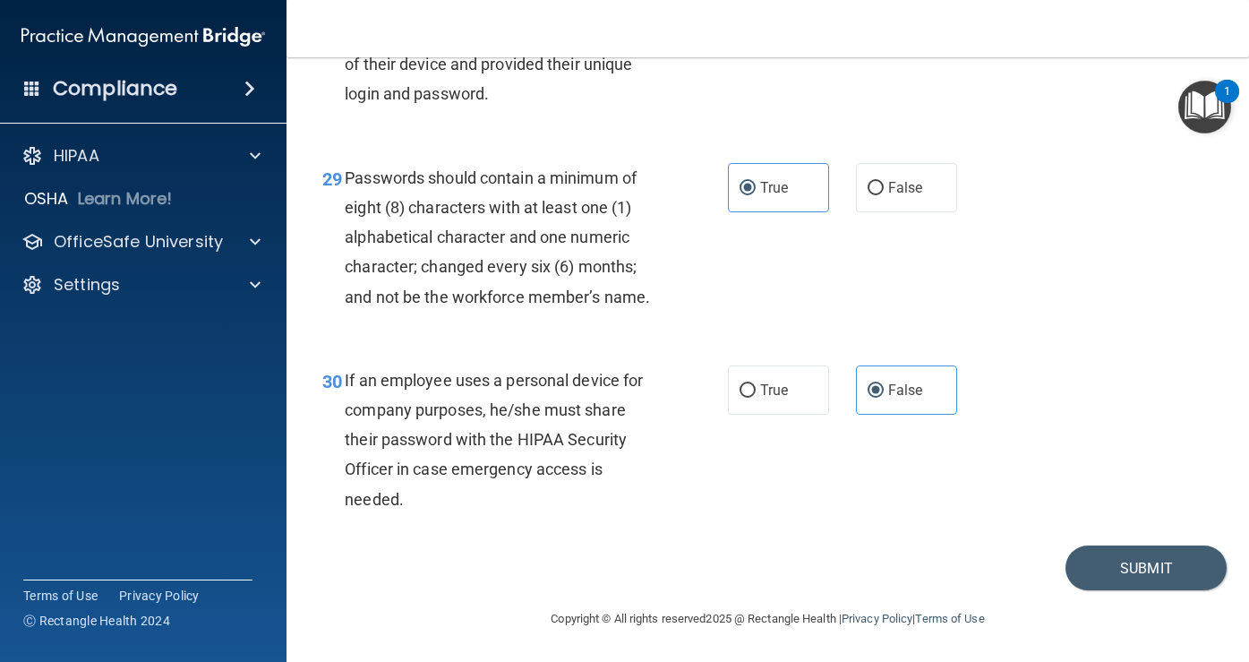
scroll to position [5201, 0]
click at [1083, 550] on button "Submit" at bounding box center [1145, 568] width 161 height 46
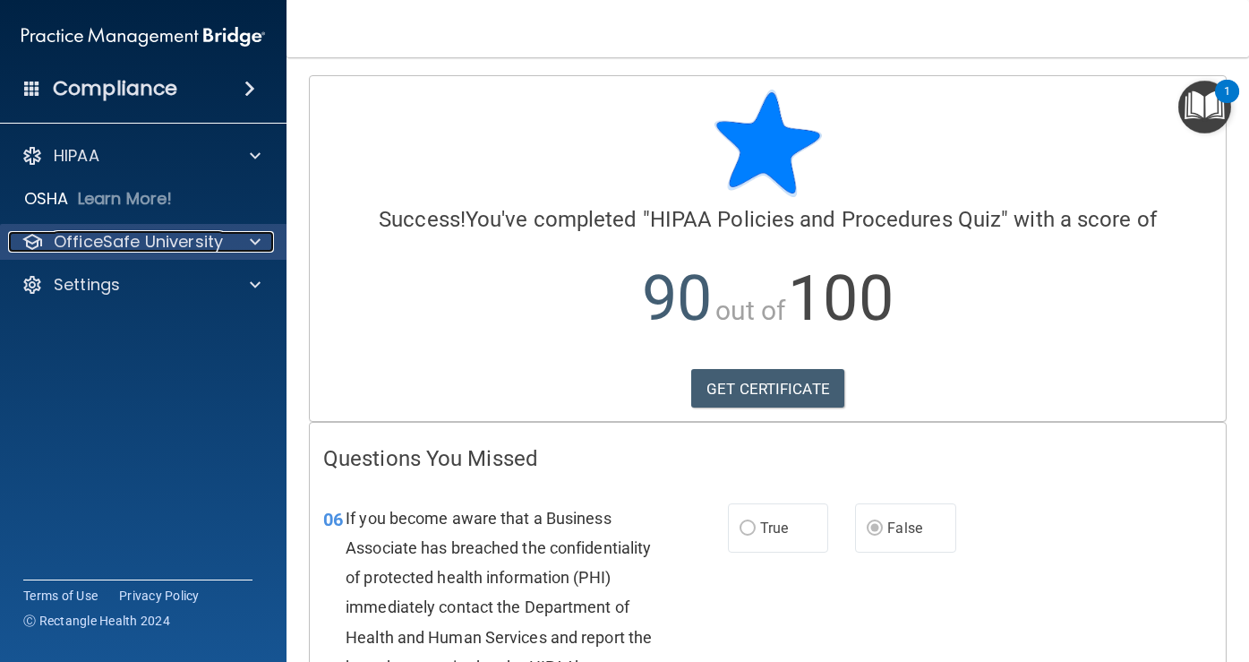
click at [152, 247] on p "OfficeSafe University" at bounding box center [138, 241] width 169 height 21
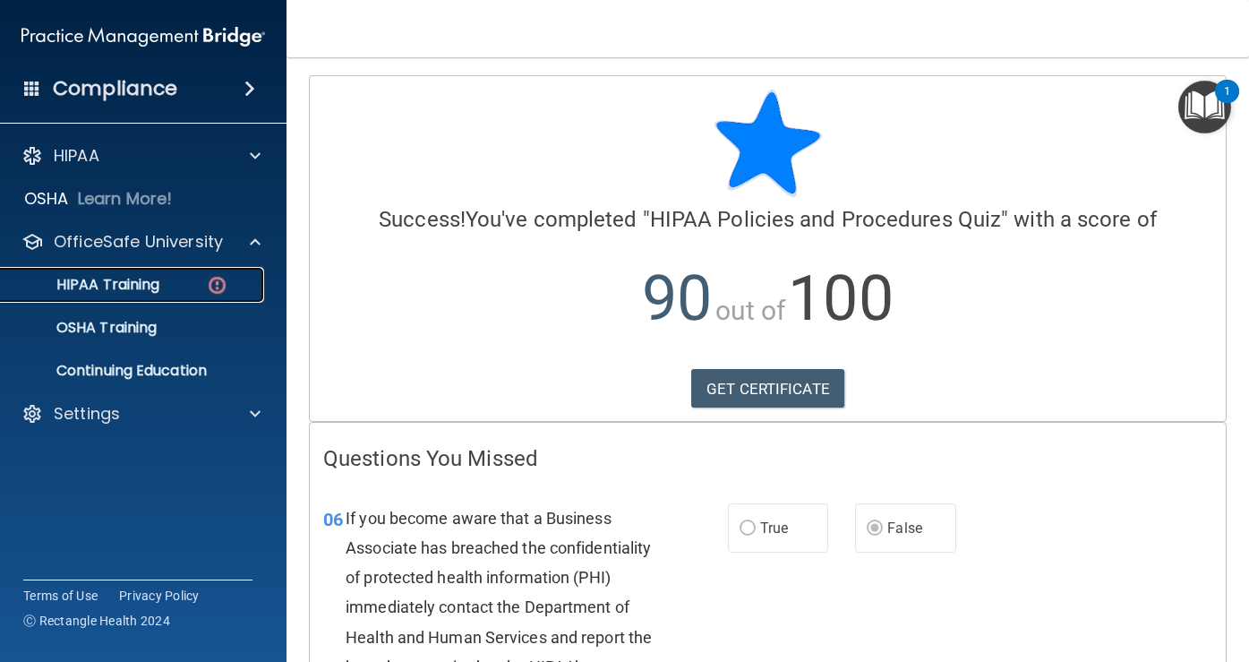
click at [94, 279] on p "HIPAA Training" at bounding box center [86, 285] width 148 height 18
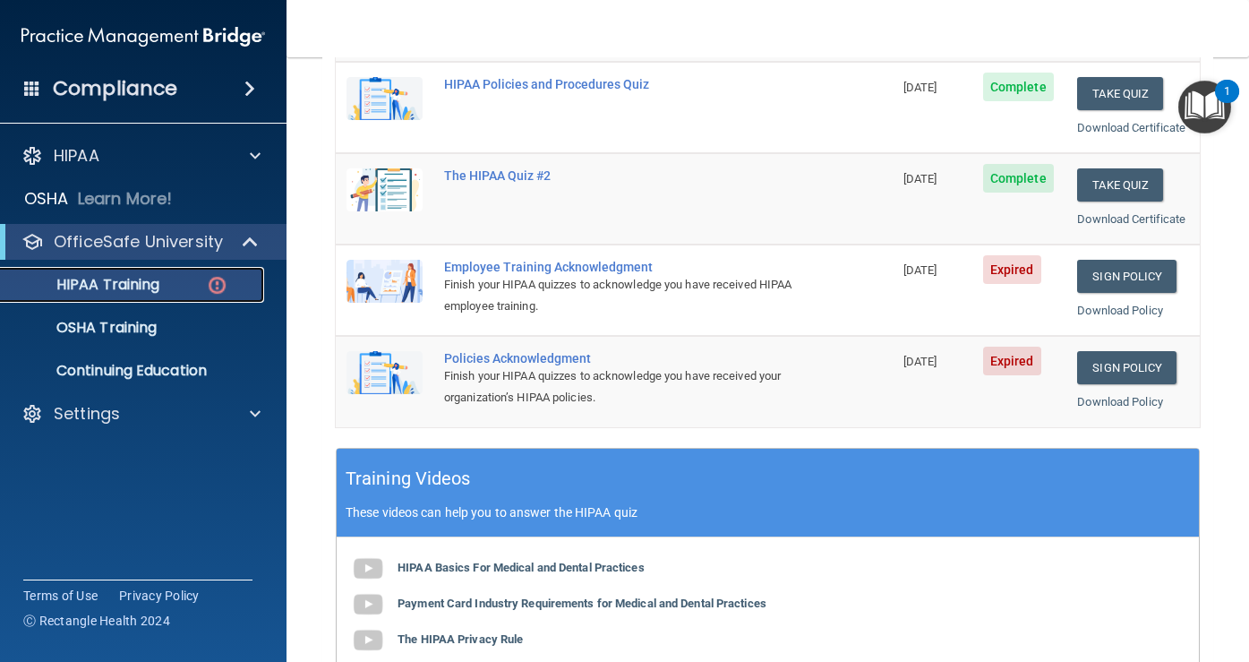
scroll to position [504, 0]
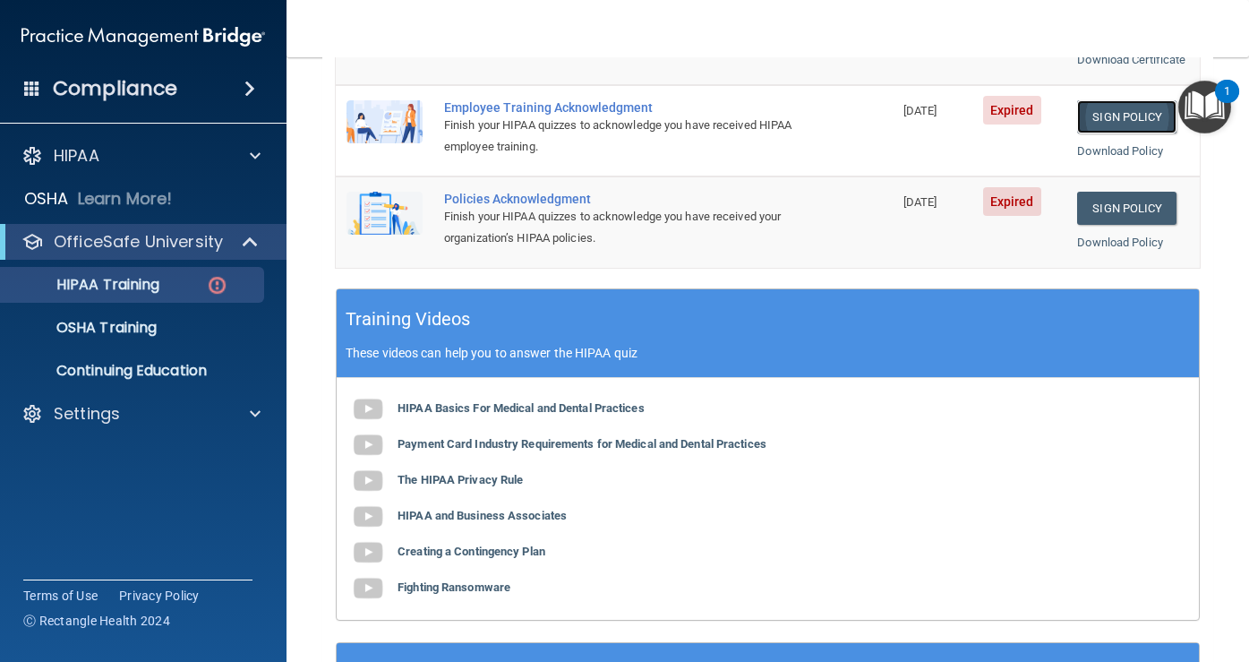
click at [1102, 133] on link "Sign Policy" at bounding box center [1126, 116] width 99 height 33
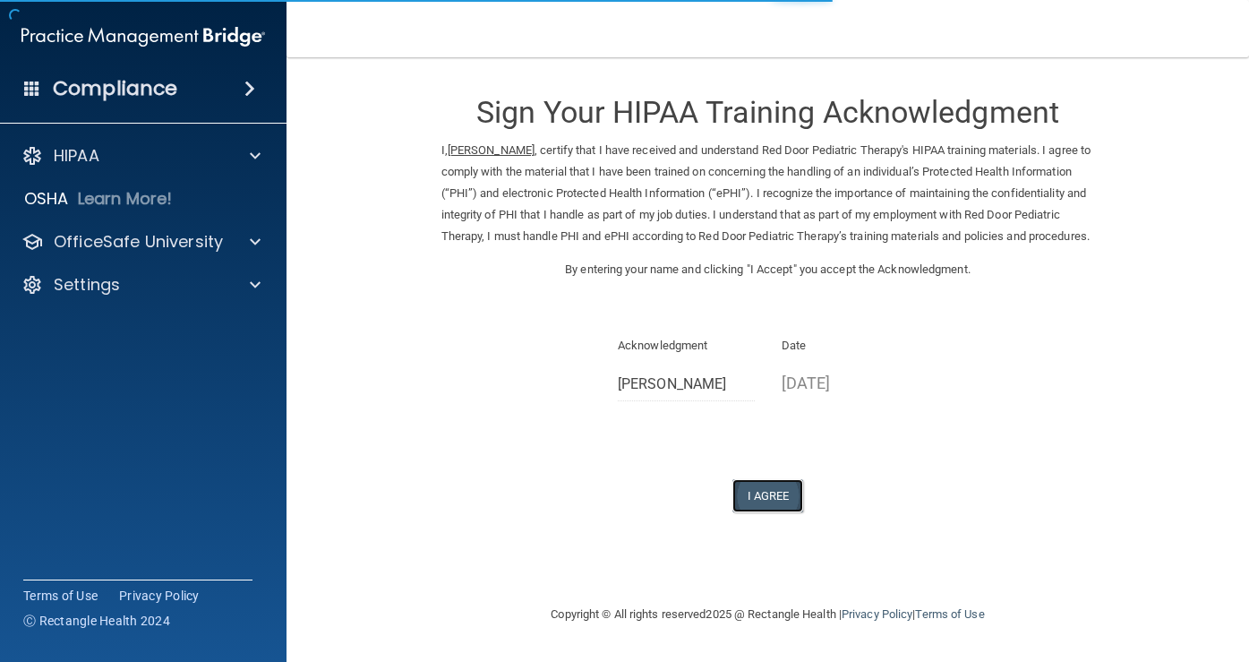
click at [763, 512] on button "I Agree" at bounding box center [768, 495] width 72 height 33
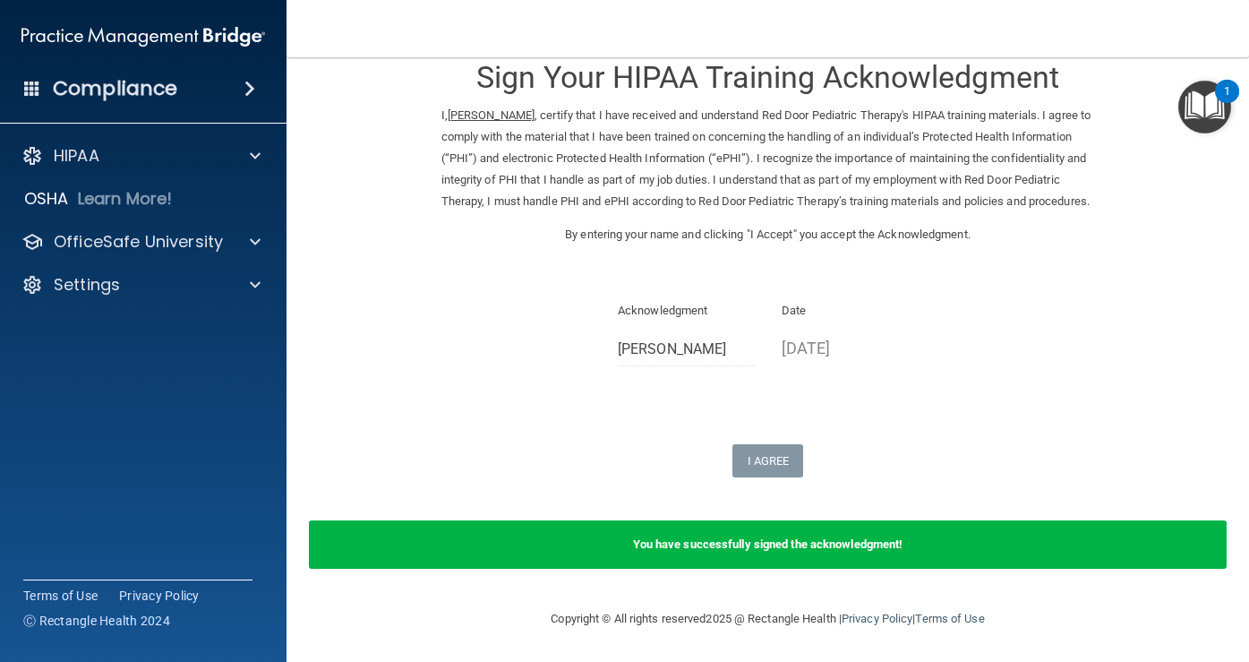
scroll to position [56, 0]
click at [189, 244] on p "OfficeSafe University" at bounding box center [138, 241] width 169 height 21
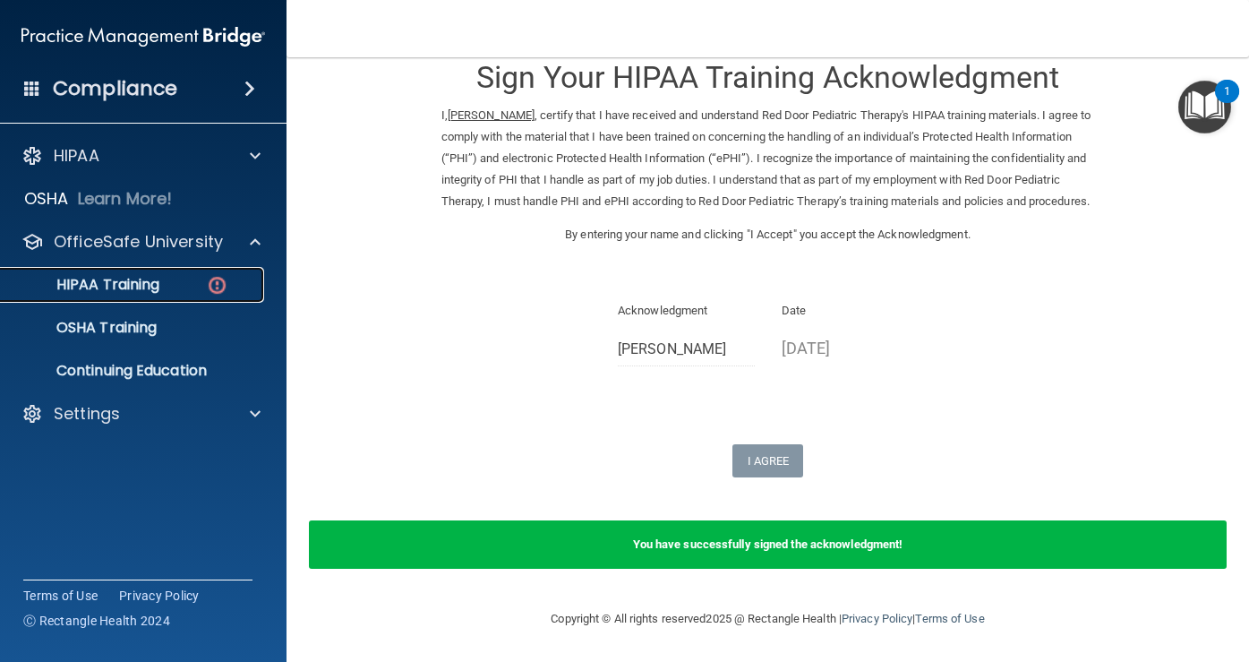
click at [158, 290] on p "HIPAA Training" at bounding box center [86, 285] width 148 height 18
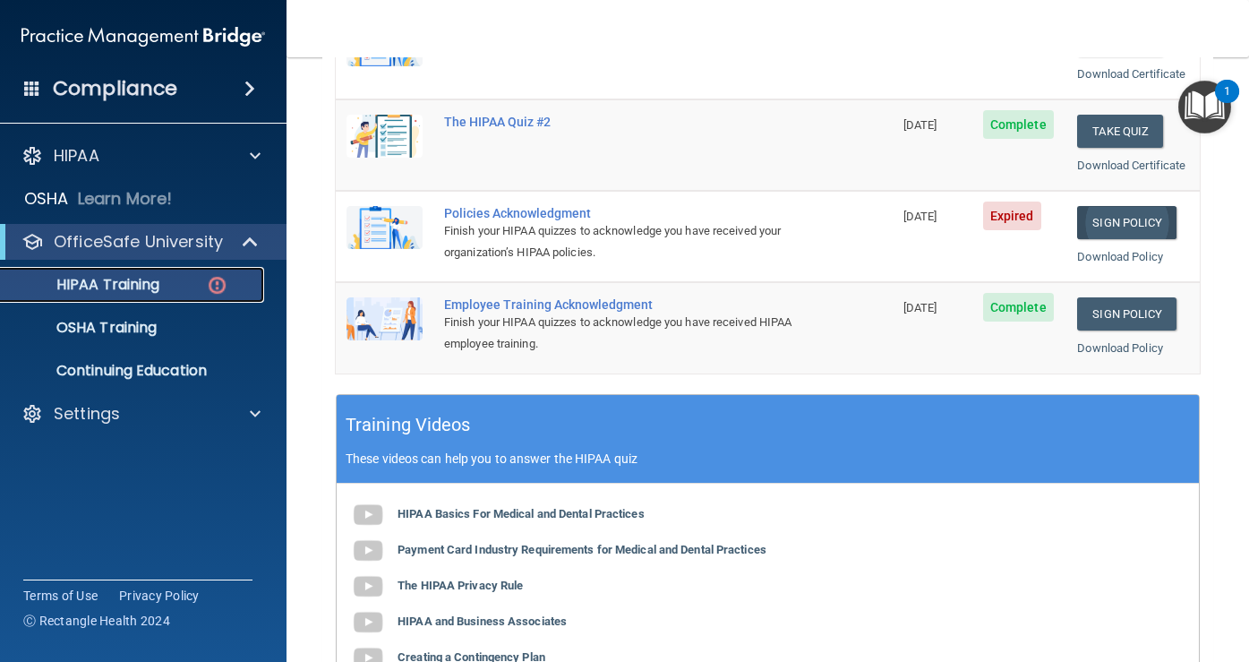
scroll to position [397, 0]
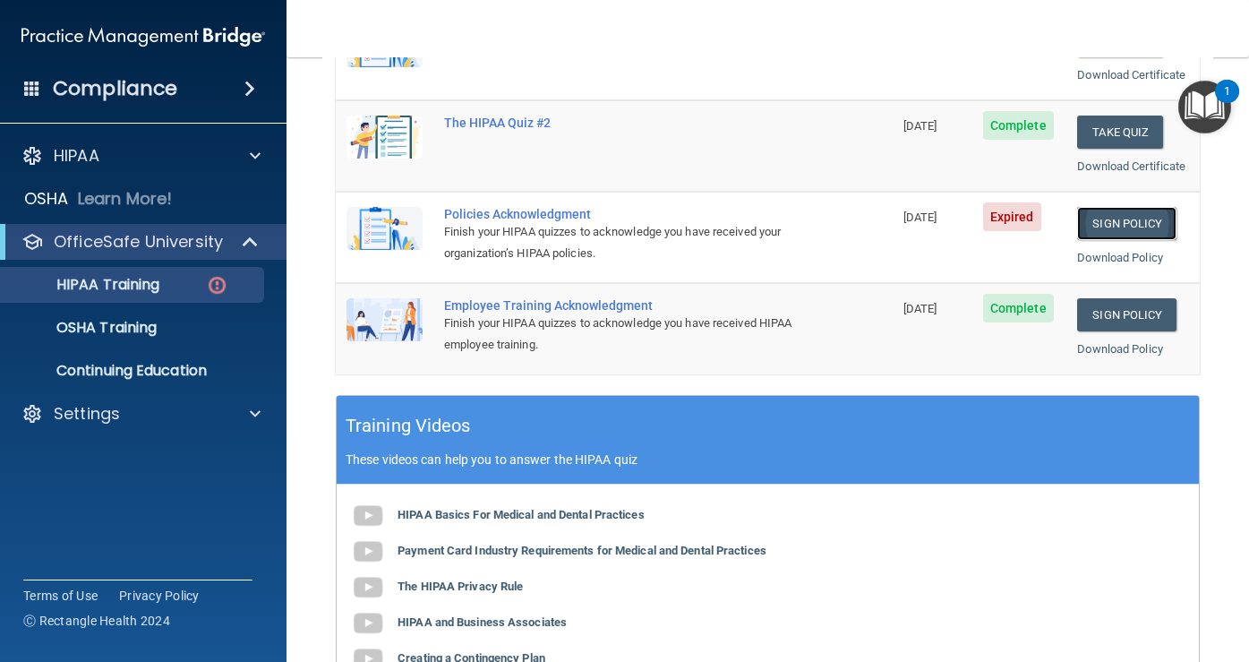
click at [1105, 240] on link "Sign Policy" at bounding box center [1126, 223] width 99 height 33
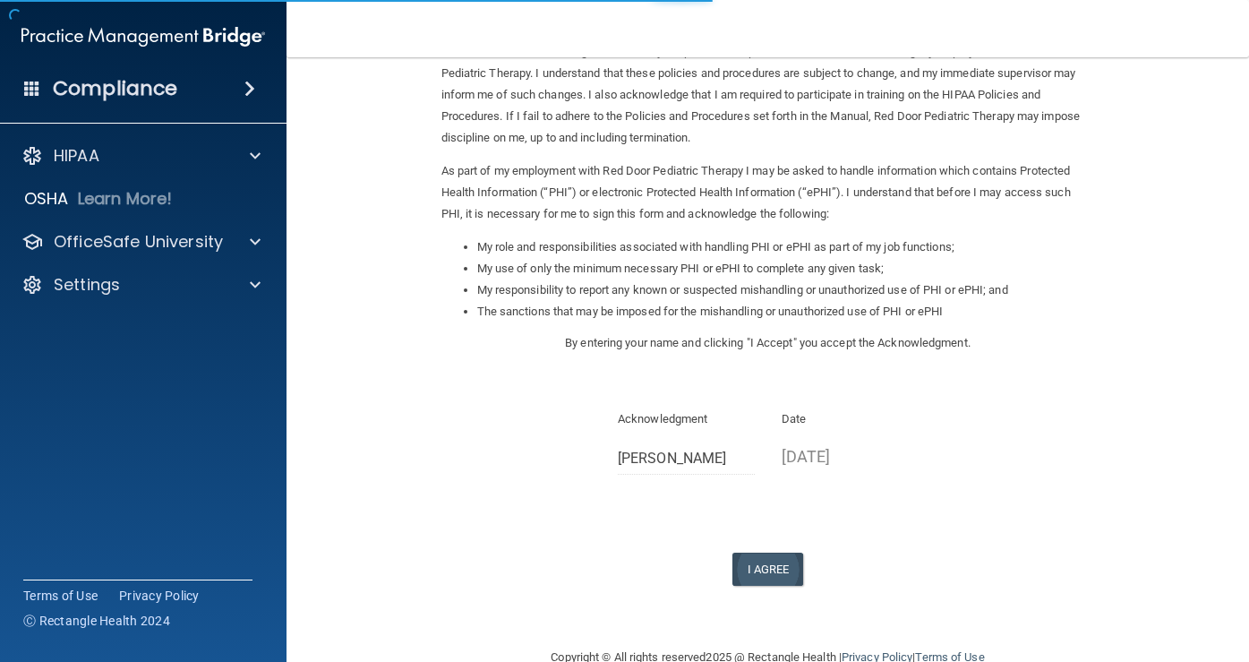
scroll to position [121, 0]
click at [759, 557] on button "I Agree" at bounding box center [768, 567] width 72 height 33
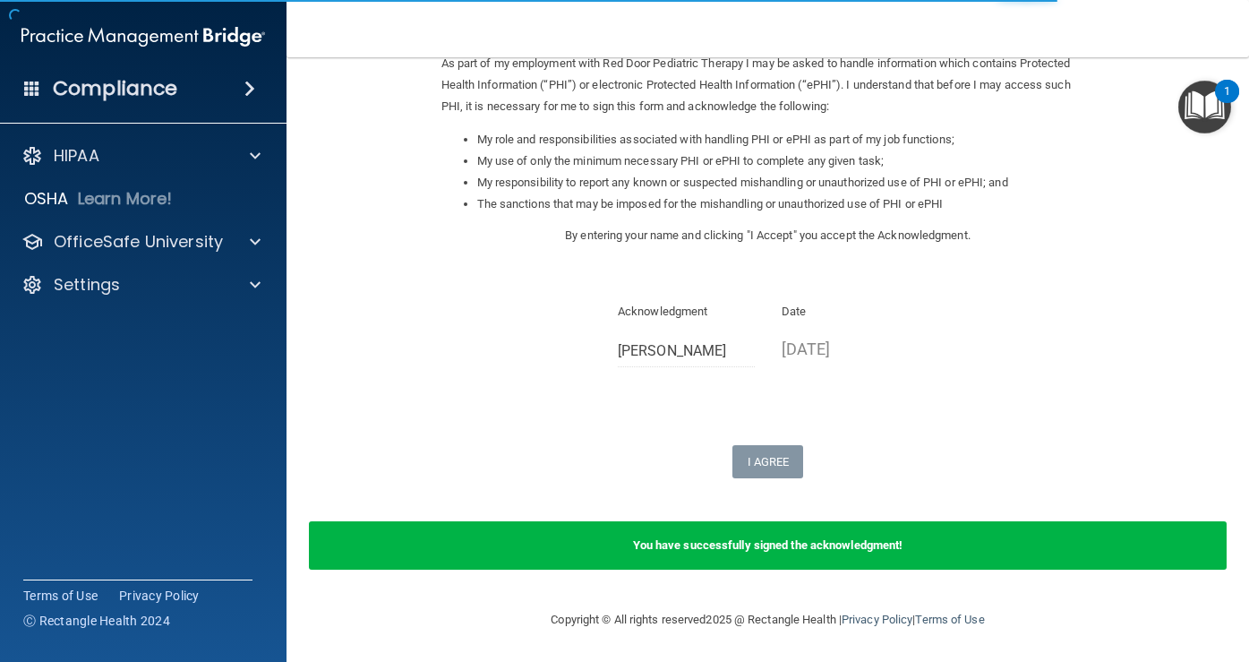
scroll to position [228, 0]
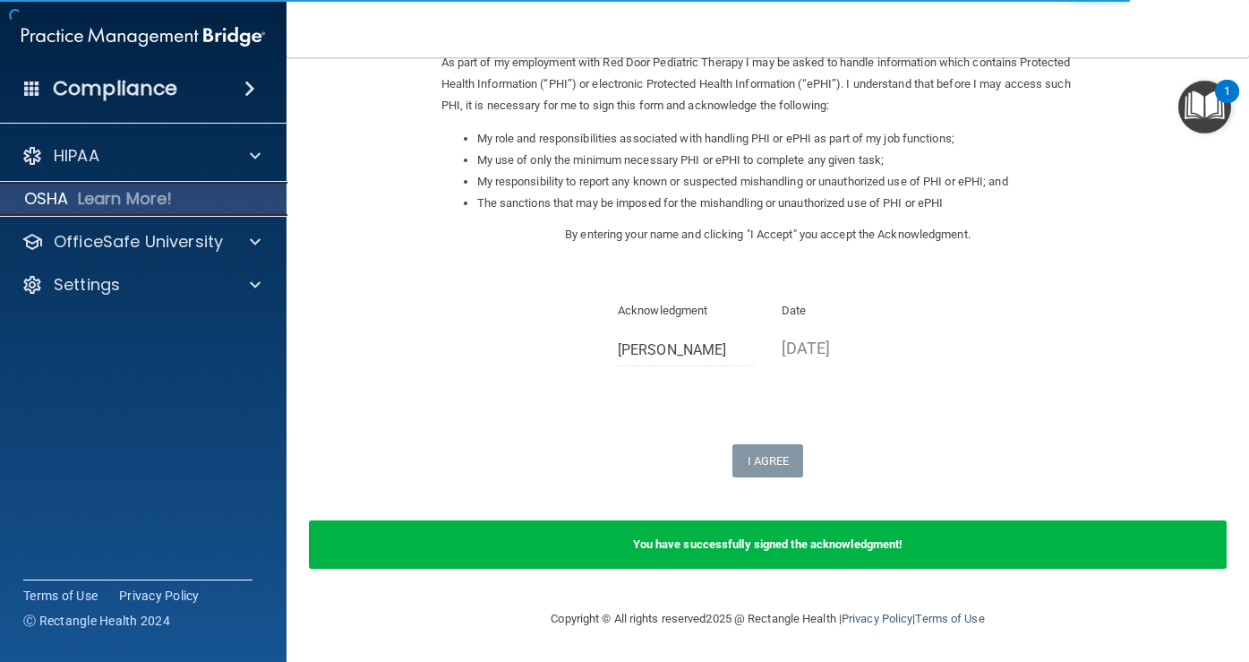
click at [131, 207] on p "Learn More!" at bounding box center [125, 198] width 95 height 21
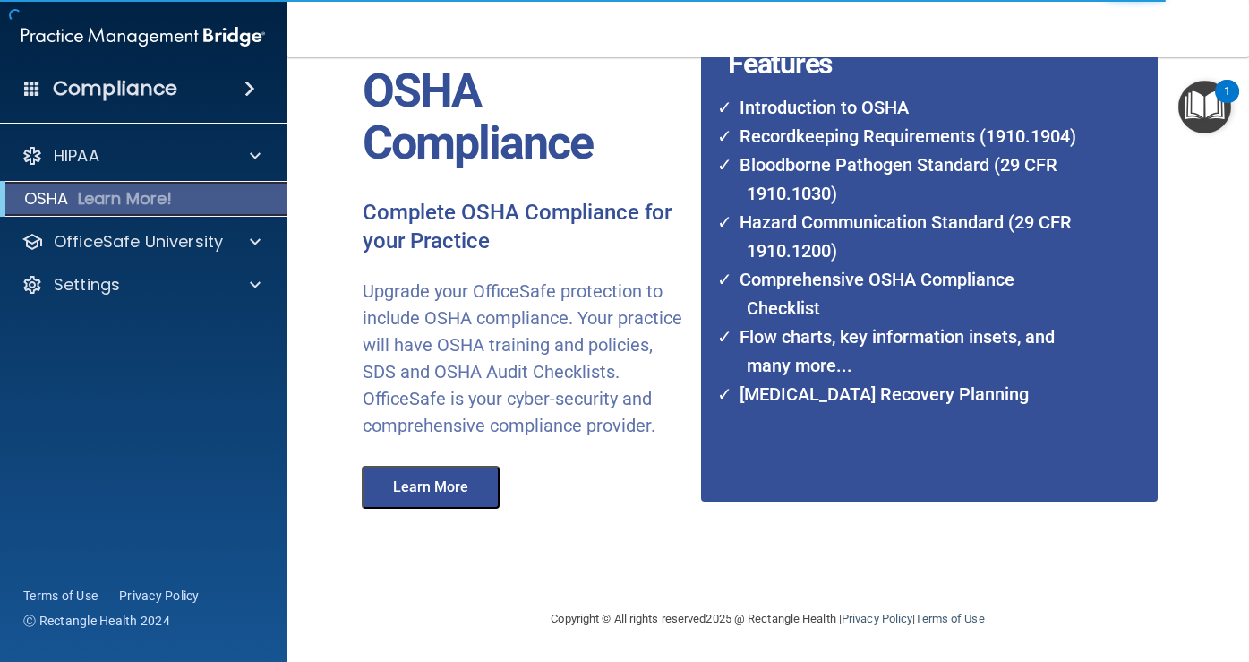
click at [192, 205] on div "OSHA Learn More!" at bounding box center [144, 199] width 314 height 36
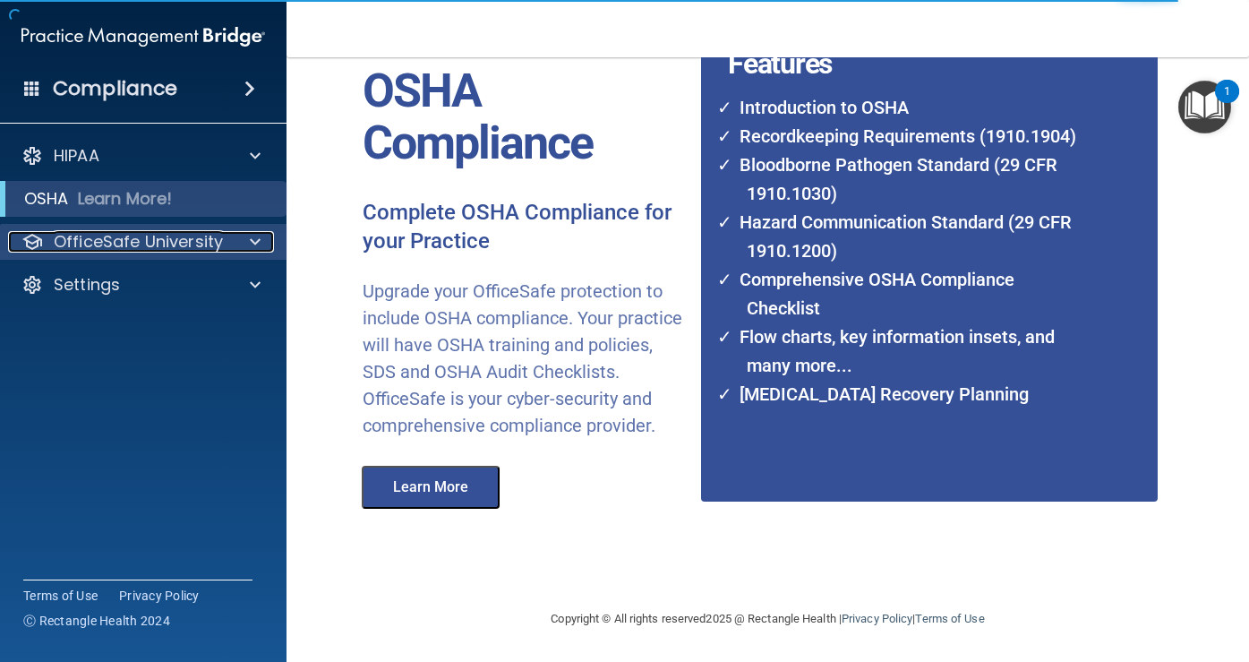
click at [126, 244] on p "OfficeSafe University" at bounding box center [138, 241] width 169 height 21
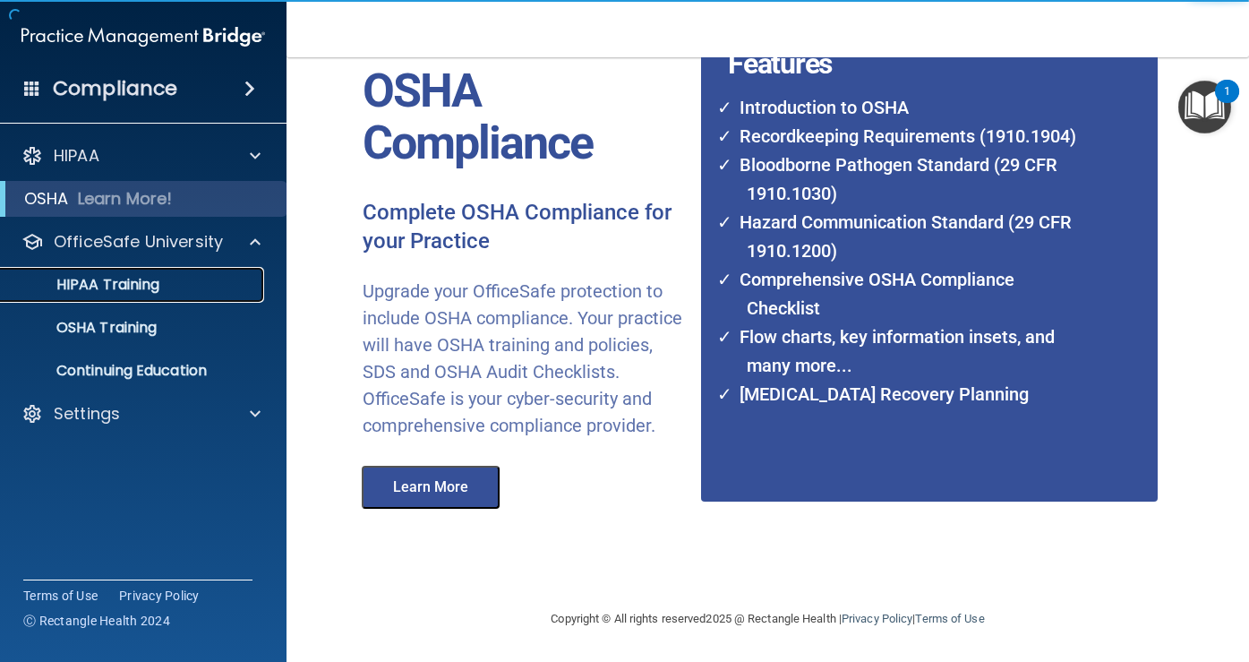
click at [119, 279] on p "HIPAA Training" at bounding box center [86, 285] width 148 height 18
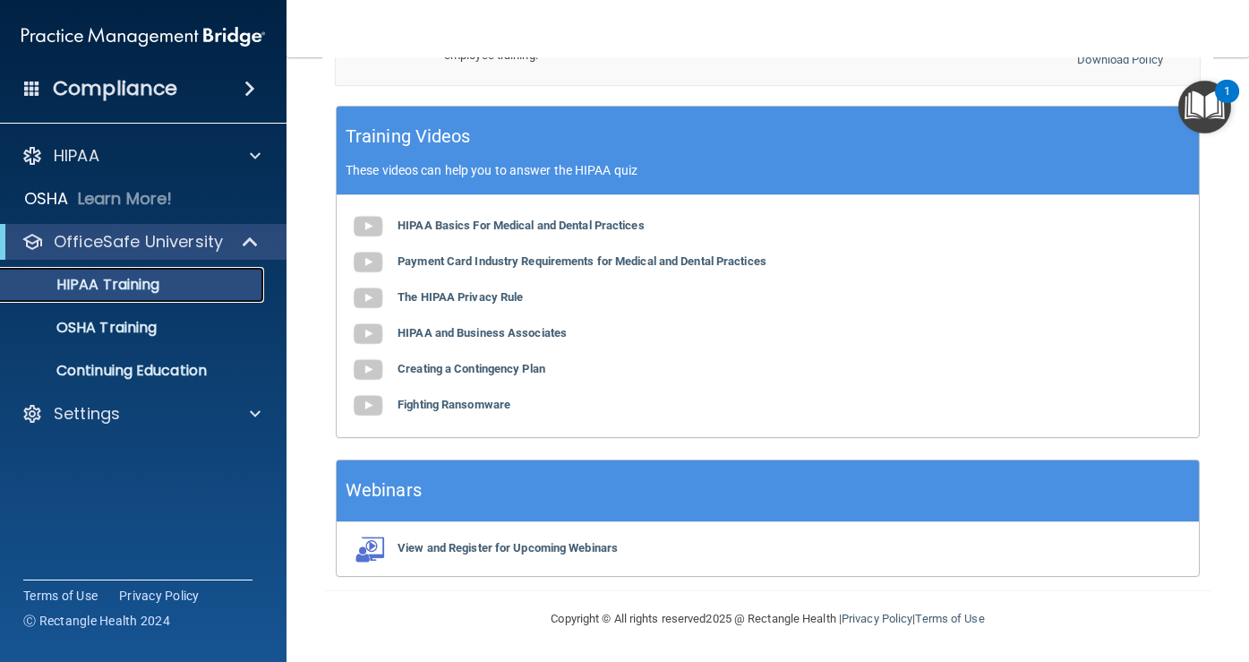
scroll to position [750, 0]
